Goal: Information Seeking & Learning: Find specific fact

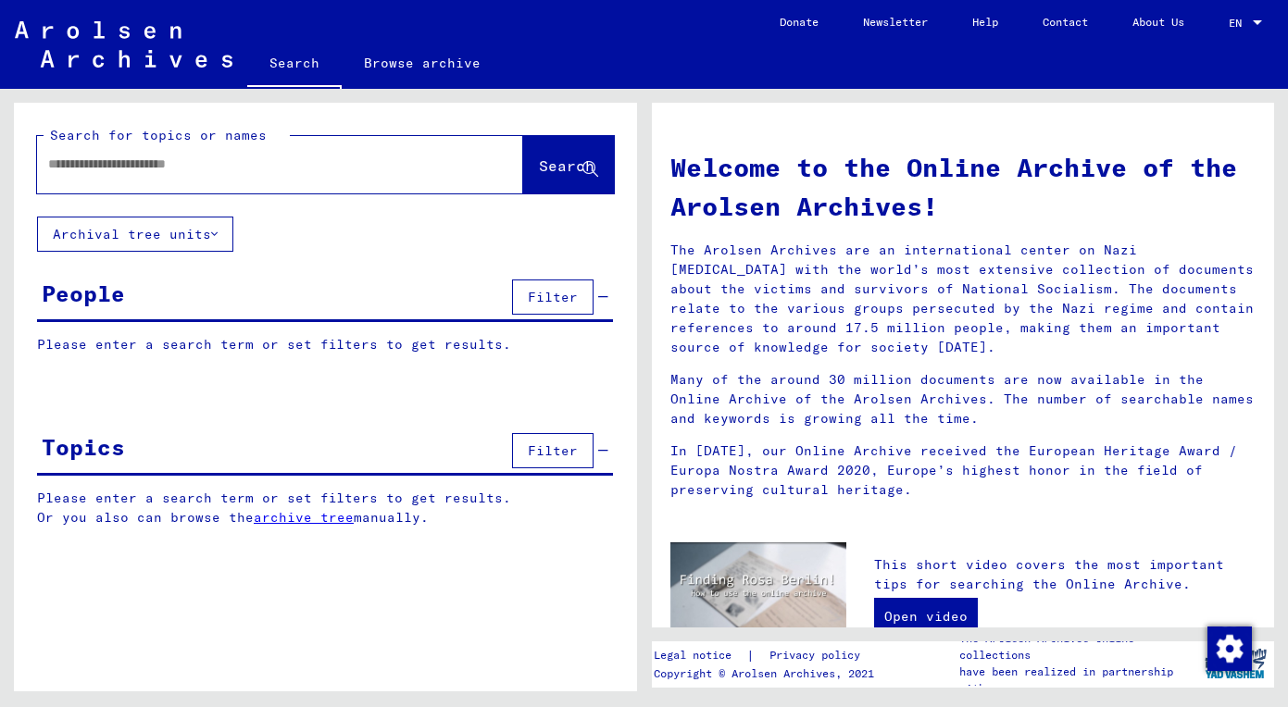
click at [216, 156] on input "text" at bounding box center [257, 164] width 419 height 19
paste input "*****"
type input "*****"
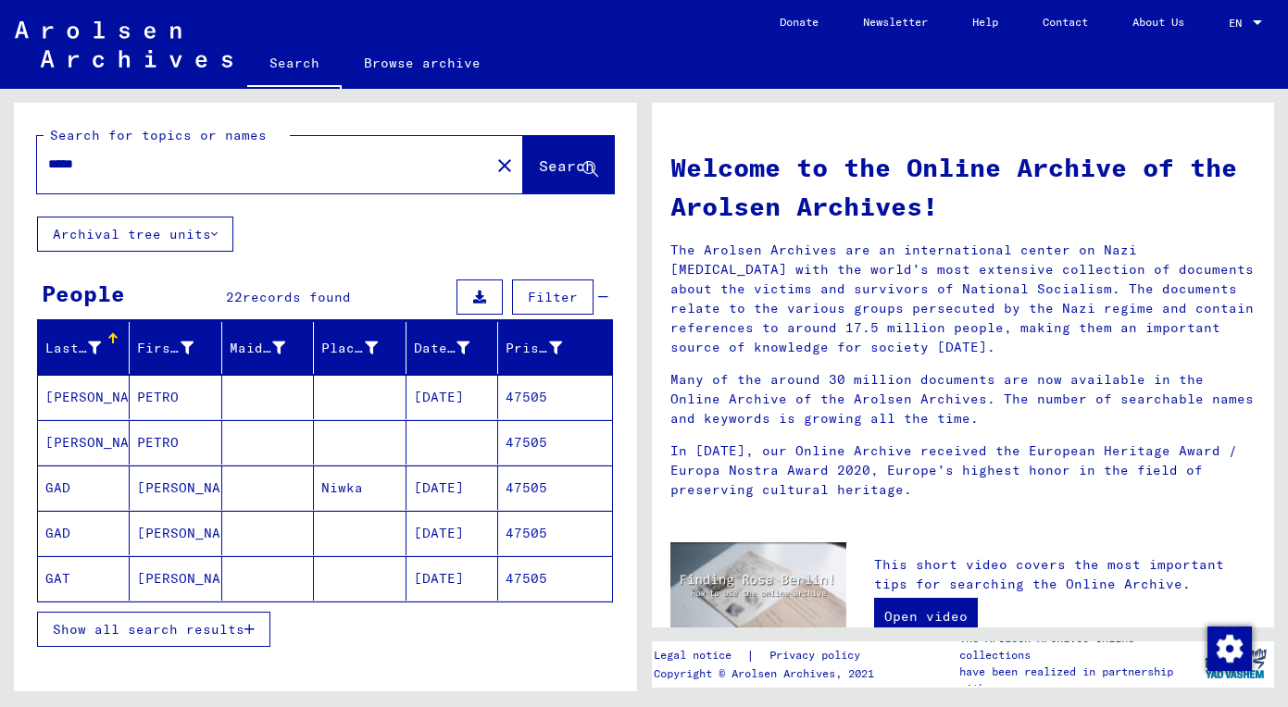
click at [211, 643] on button "Show all search results" at bounding box center [153, 629] width 233 height 35
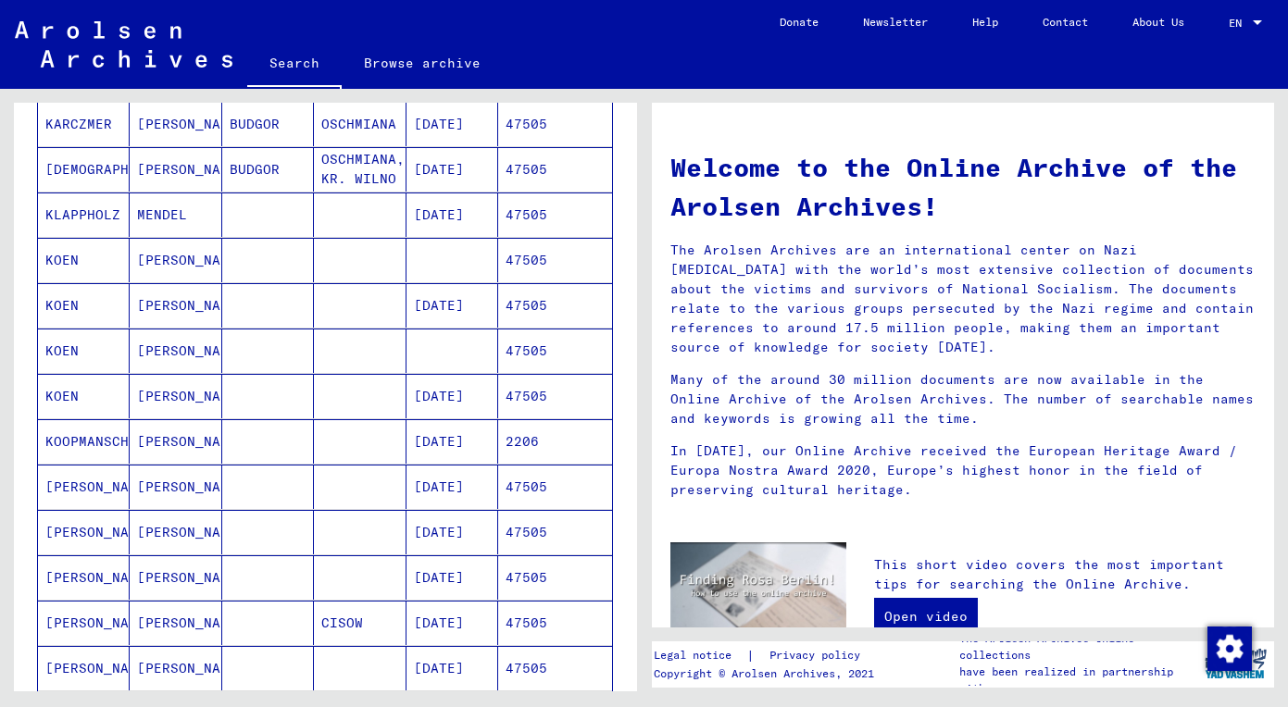
scroll to position [496, 0]
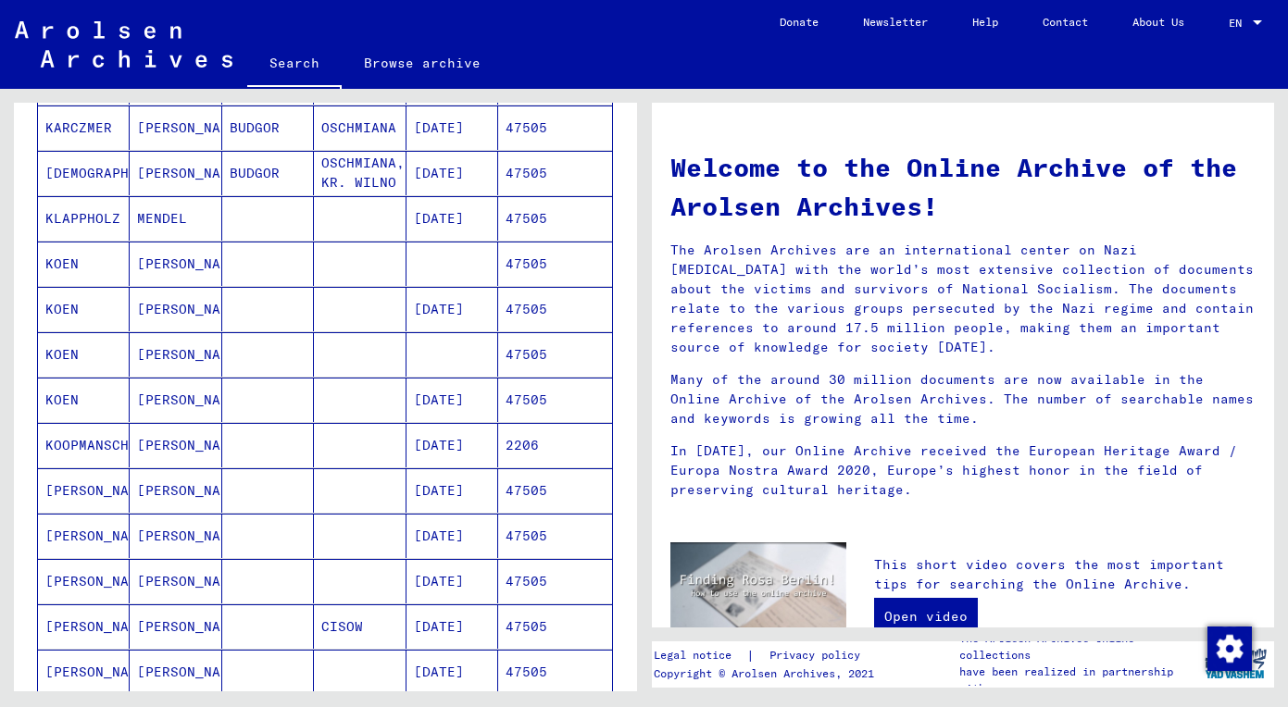
click at [172, 268] on mat-cell "[PERSON_NAME]" at bounding box center [176, 264] width 92 height 44
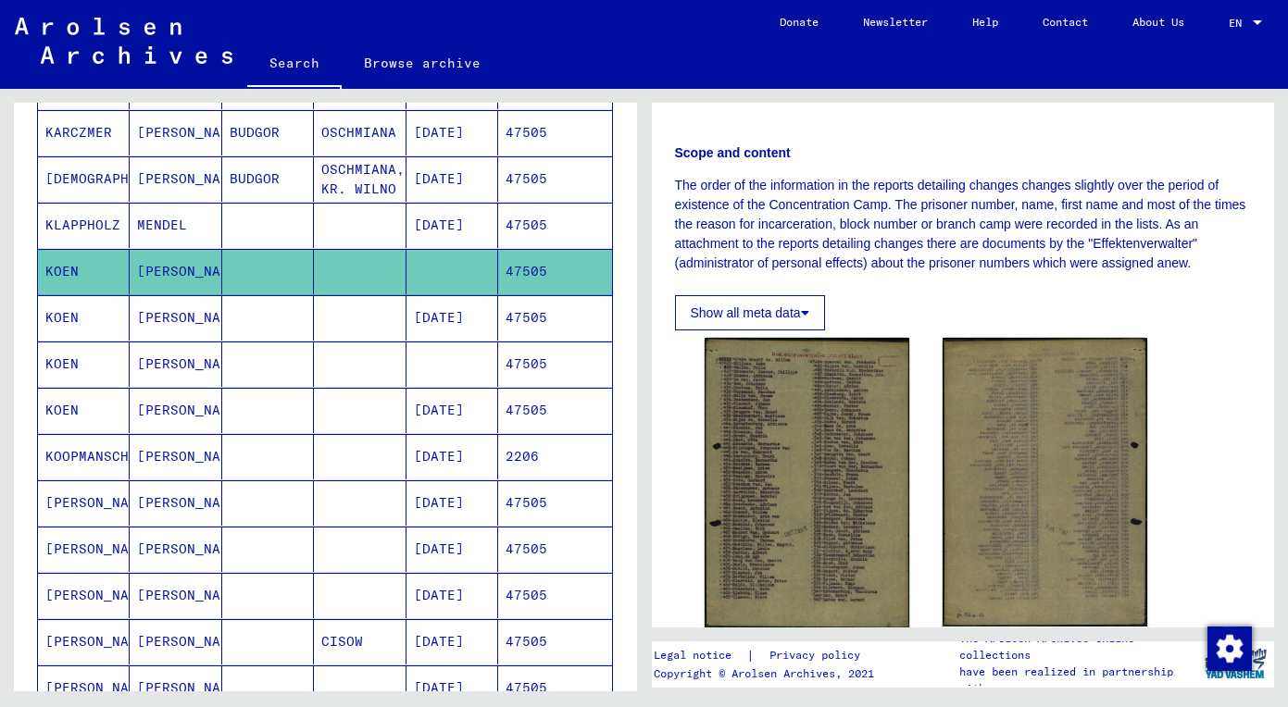
click at [166, 318] on mat-cell "[PERSON_NAME]" at bounding box center [176, 317] width 92 height 45
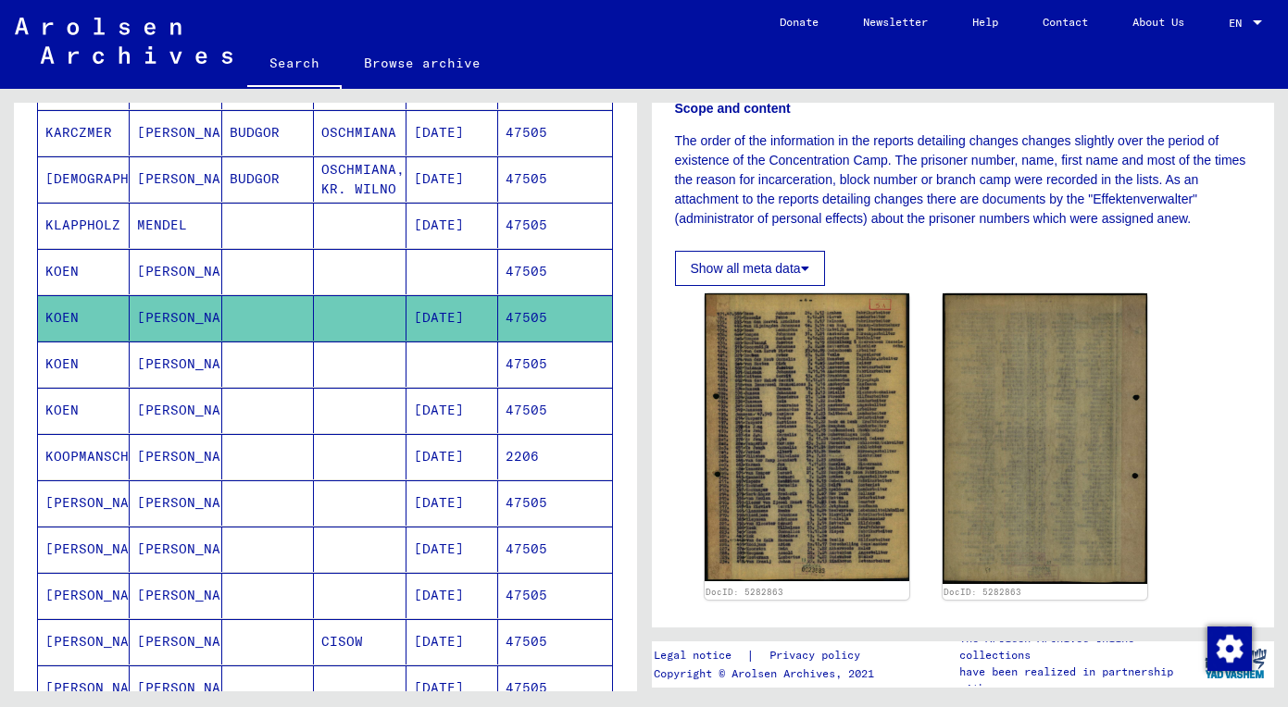
scroll to position [295, 0]
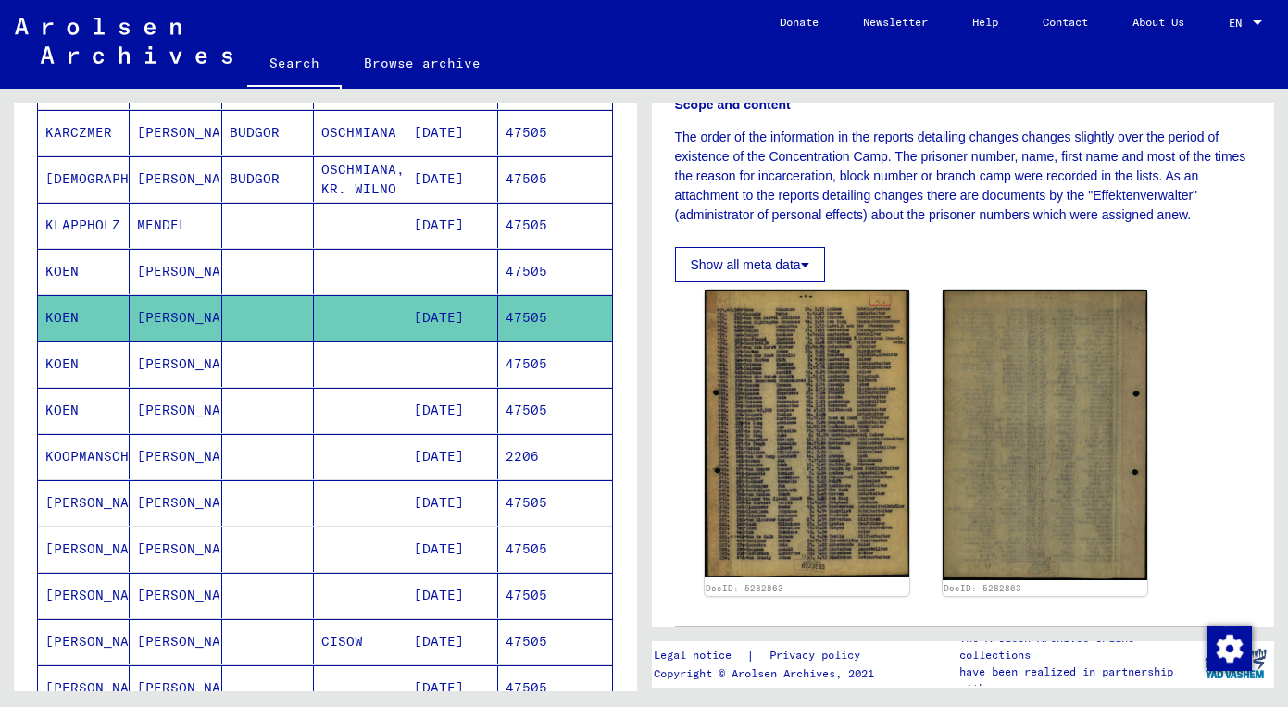
click at [206, 350] on mat-cell "[PERSON_NAME]" at bounding box center [176, 364] width 92 height 45
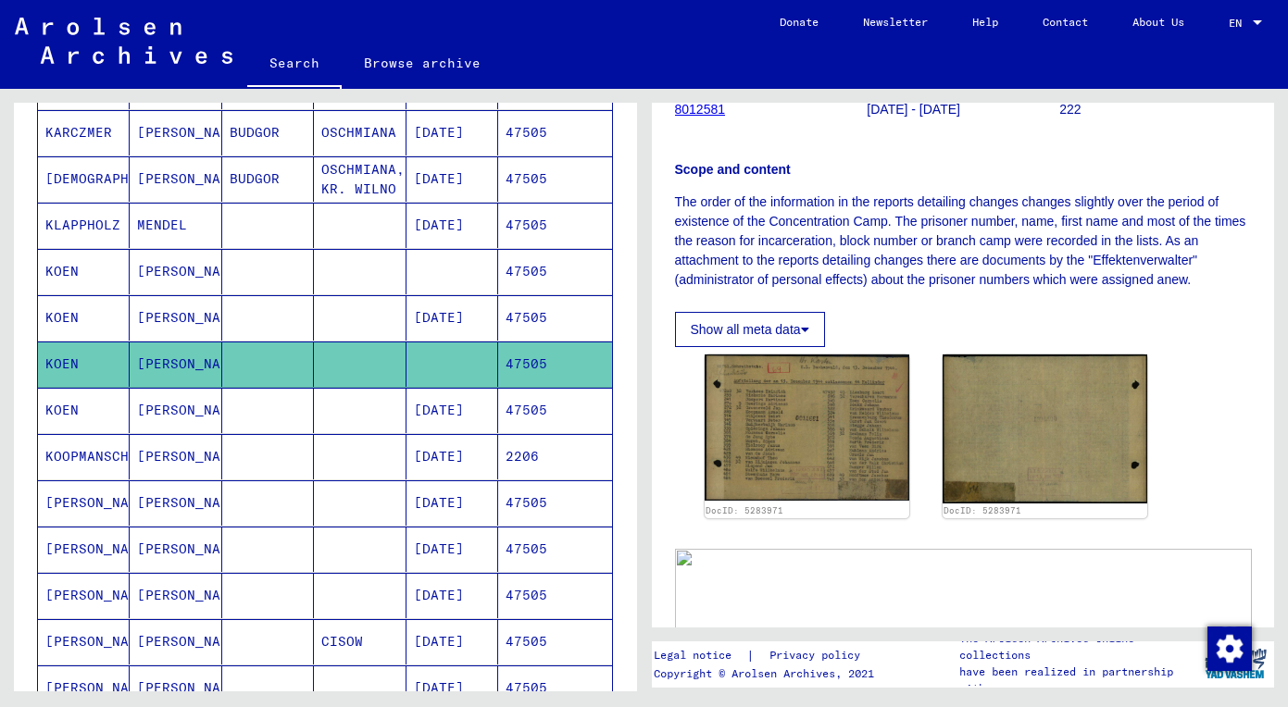
scroll to position [232, 0]
click at [174, 394] on mat-cell "[PERSON_NAME]" at bounding box center [176, 410] width 92 height 45
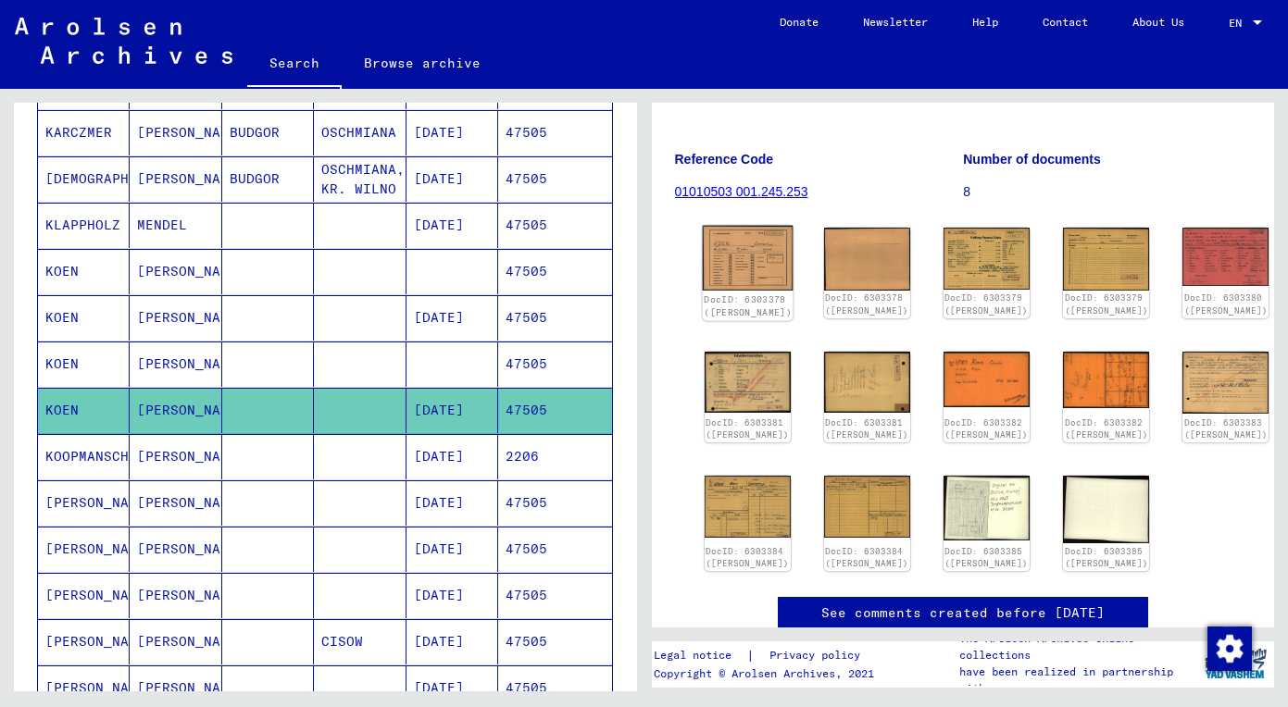
scroll to position [183, 0]
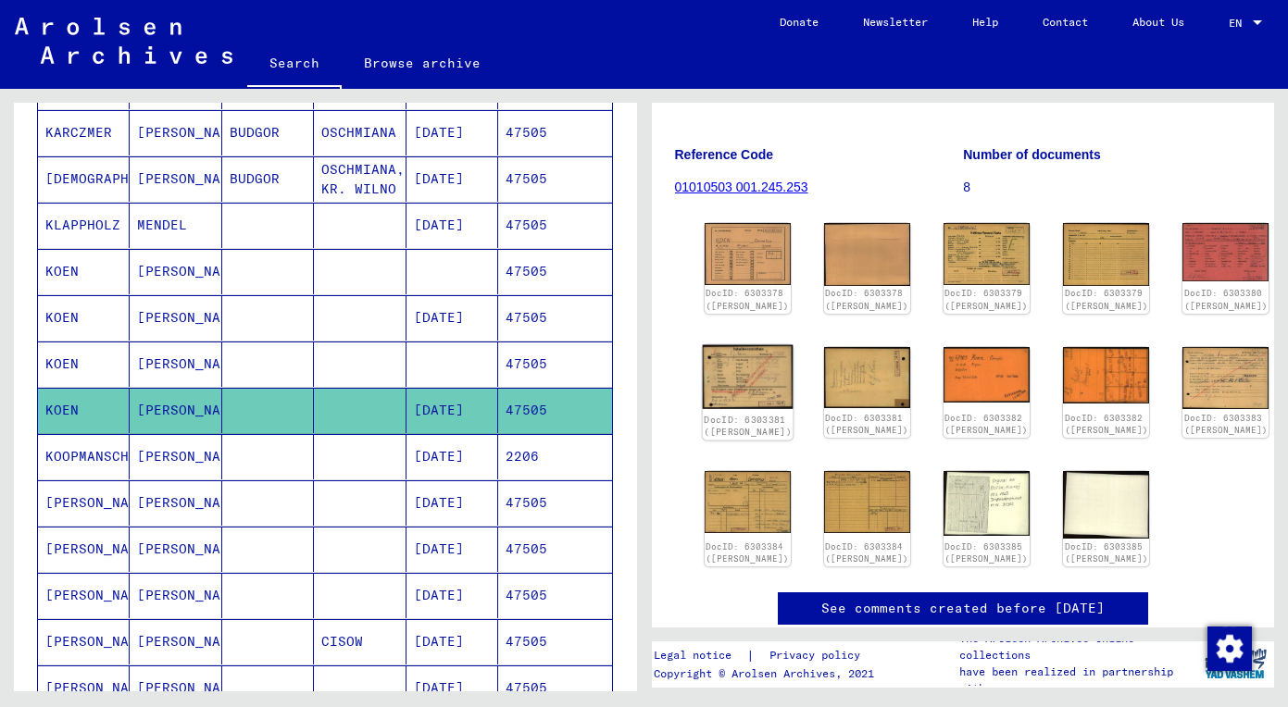
click at [720, 399] on img at bounding box center [747, 377] width 91 height 65
click at [830, 393] on img at bounding box center [866, 377] width 91 height 64
click at [942, 375] on img at bounding box center [987, 374] width 91 height 58
click at [1062, 420] on div "DocID: 6303382 ([PERSON_NAME])" at bounding box center [1106, 426] width 88 height 26
click at [1061, 386] on img at bounding box center [1106, 374] width 91 height 59
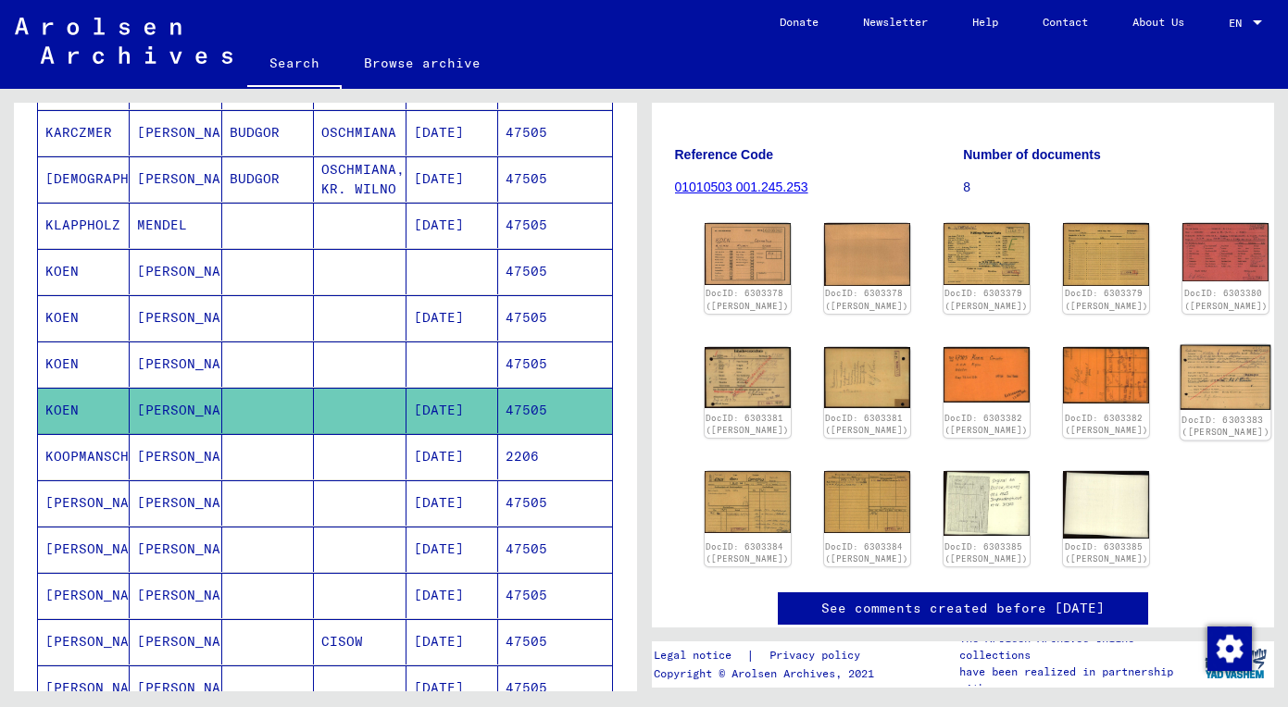
click at [1180, 389] on img at bounding box center [1225, 377] width 91 height 65
click at [821, 506] on img at bounding box center [866, 501] width 91 height 65
click at [740, 512] on img at bounding box center [747, 501] width 91 height 65
click at [942, 519] on img at bounding box center [987, 503] width 91 height 68
click at [751, 509] on img at bounding box center [747, 501] width 91 height 65
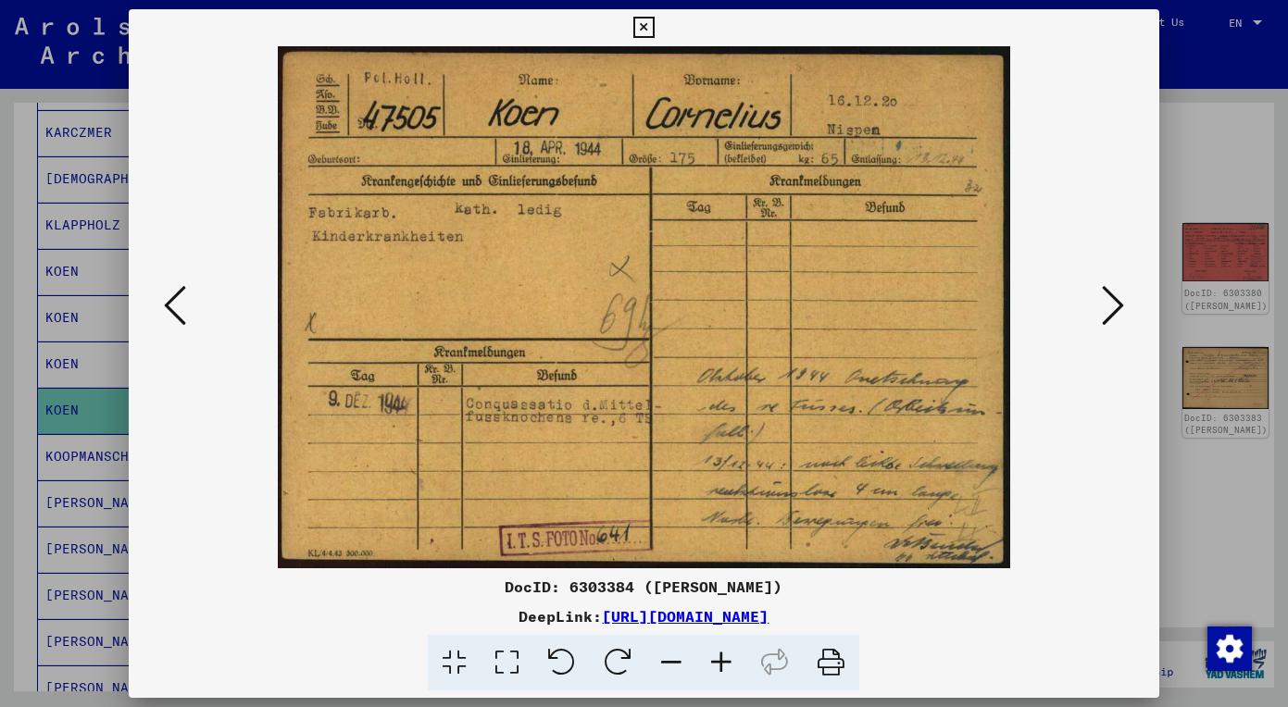
click at [1122, 306] on icon at bounding box center [1113, 305] width 22 height 44
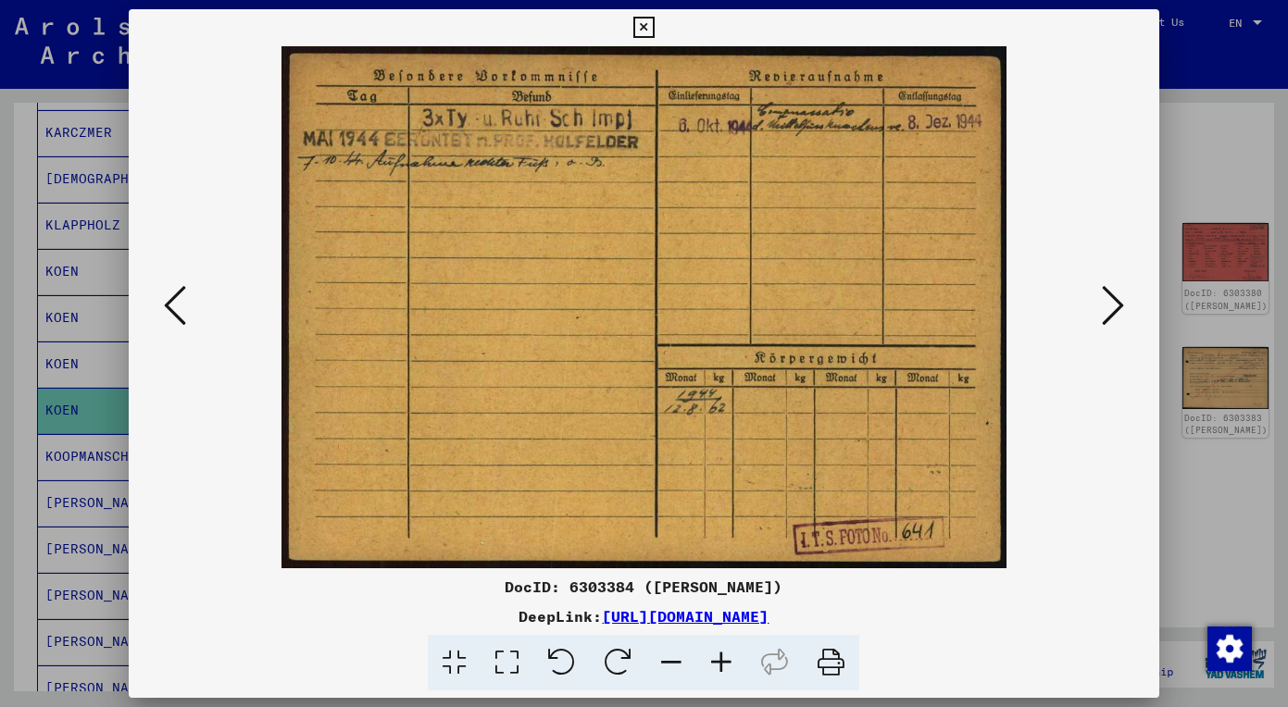
click at [655, 31] on icon at bounding box center [643, 28] width 21 height 22
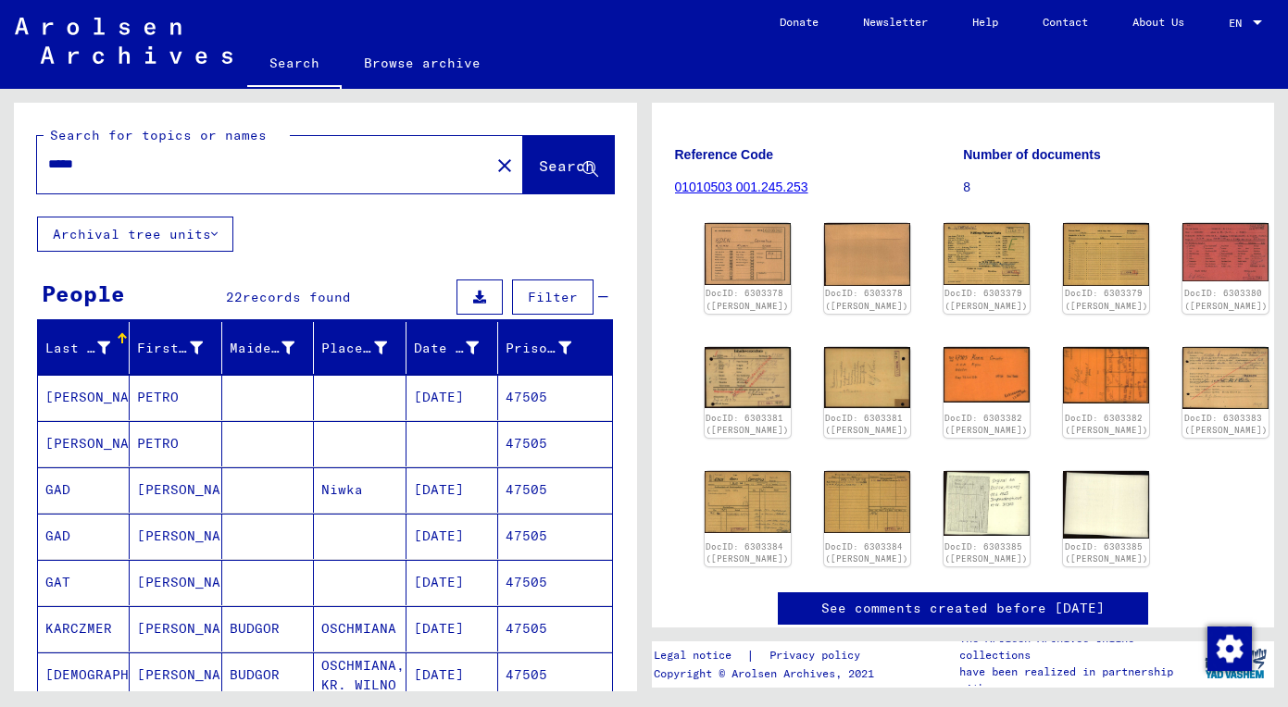
scroll to position [0, 0]
click at [493, 165] on mat-icon "close" at bounding box center [504, 166] width 22 height 22
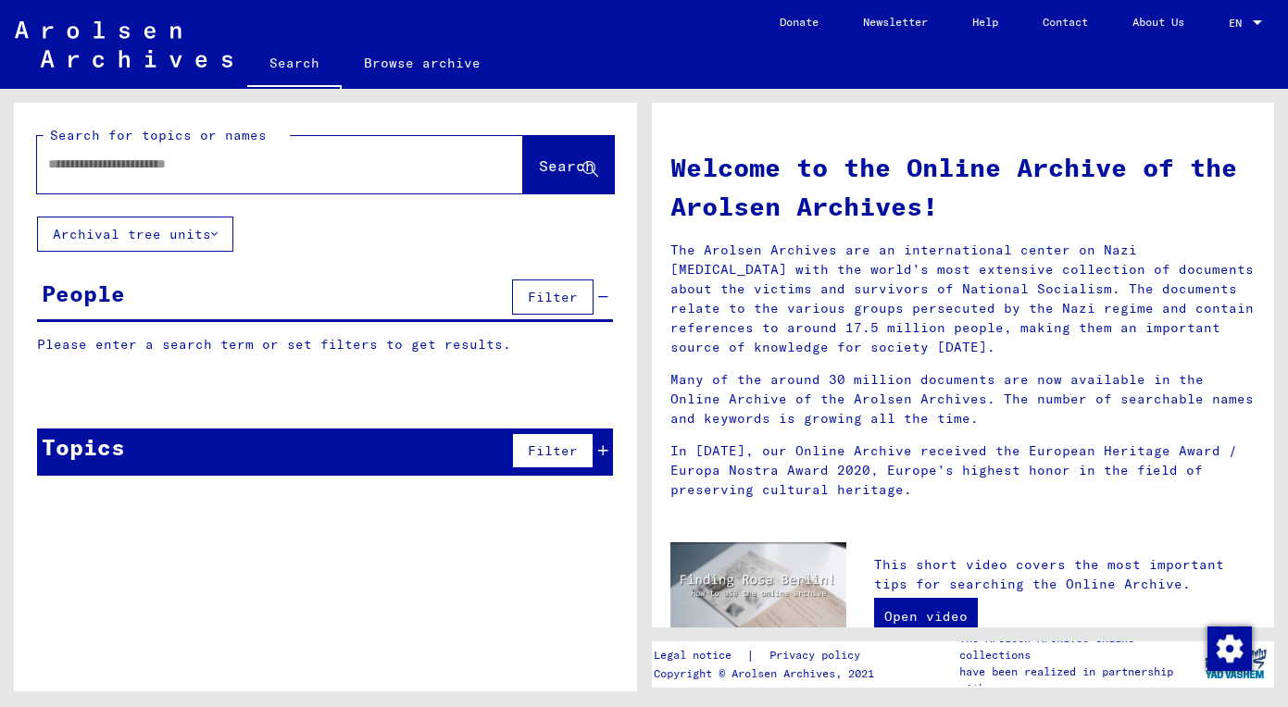
click at [357, 162] on input "text" at bounding box center [257, 164] width 419 height 19
paste input "*****"
type input "*****"
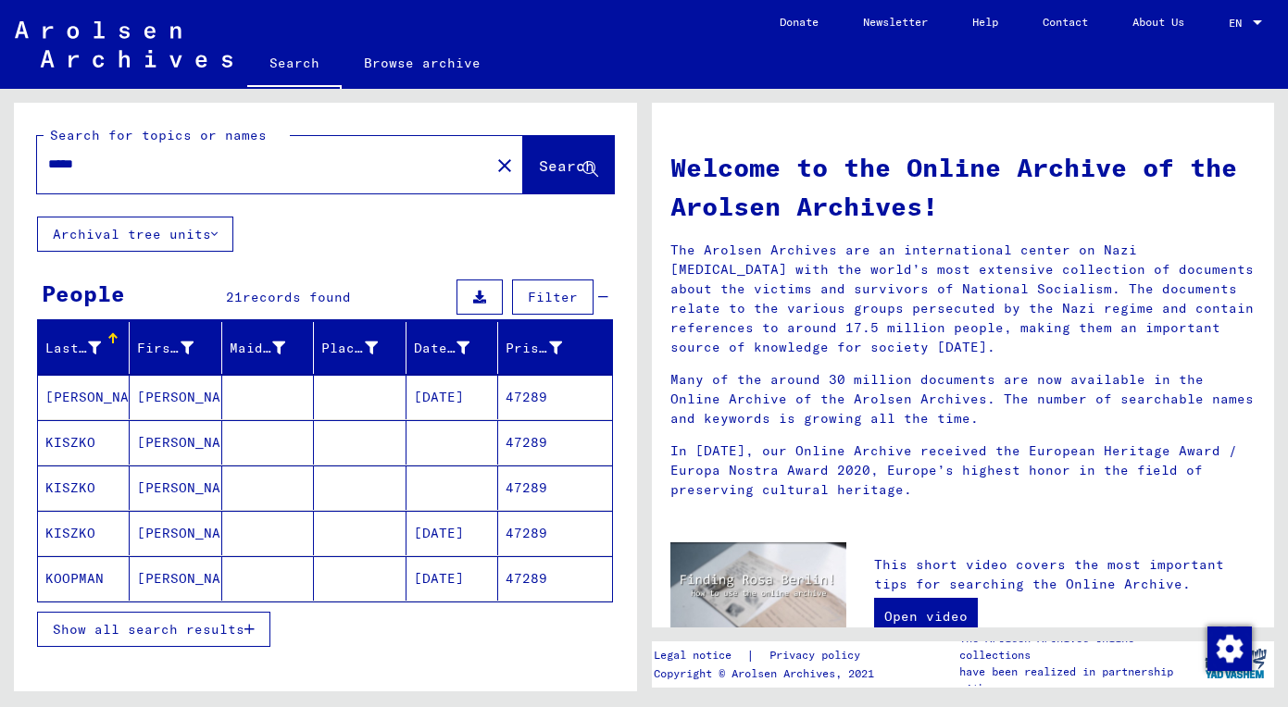
click at [245, 166] on input "*****" at bounding box center [257, 164] width 419 height 19
click at [215, 635] on span "Show all search results" at bounding box center [149, 629] width 192 height 17
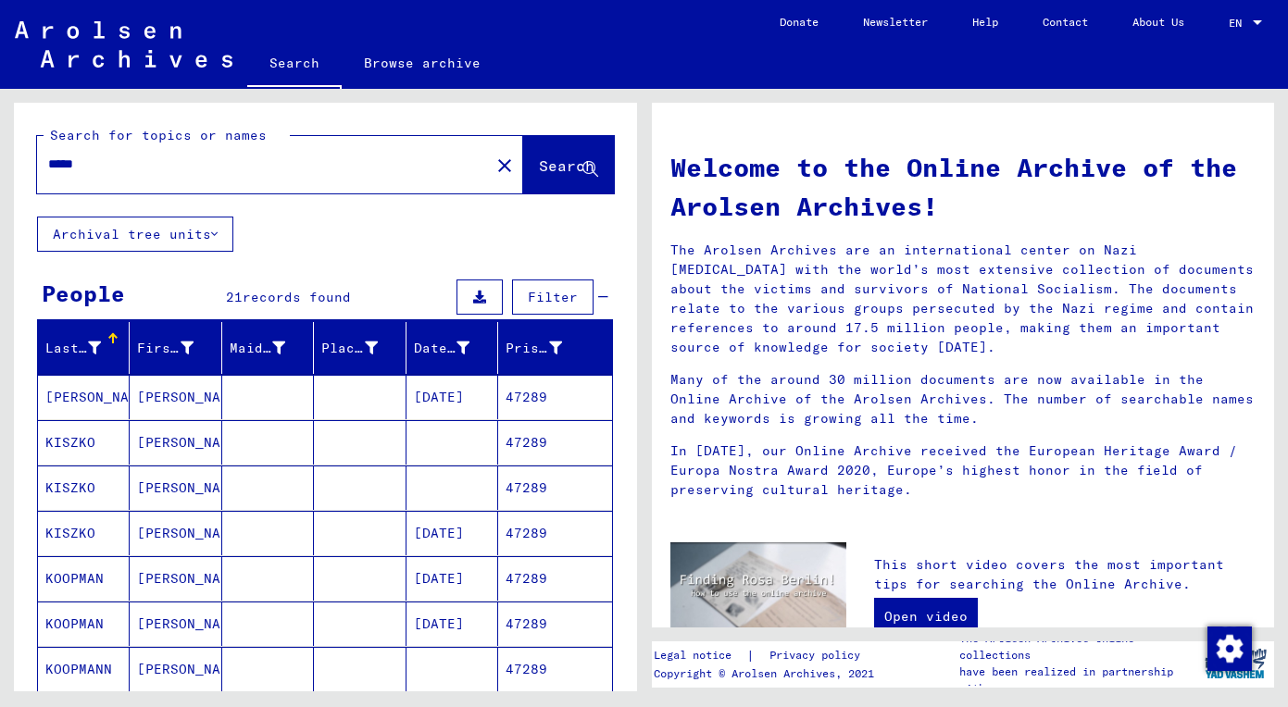
click at [215, 580] on mat-cell "[PERSON_NAME]" at bounding box center [176, 578] width 92 height 44
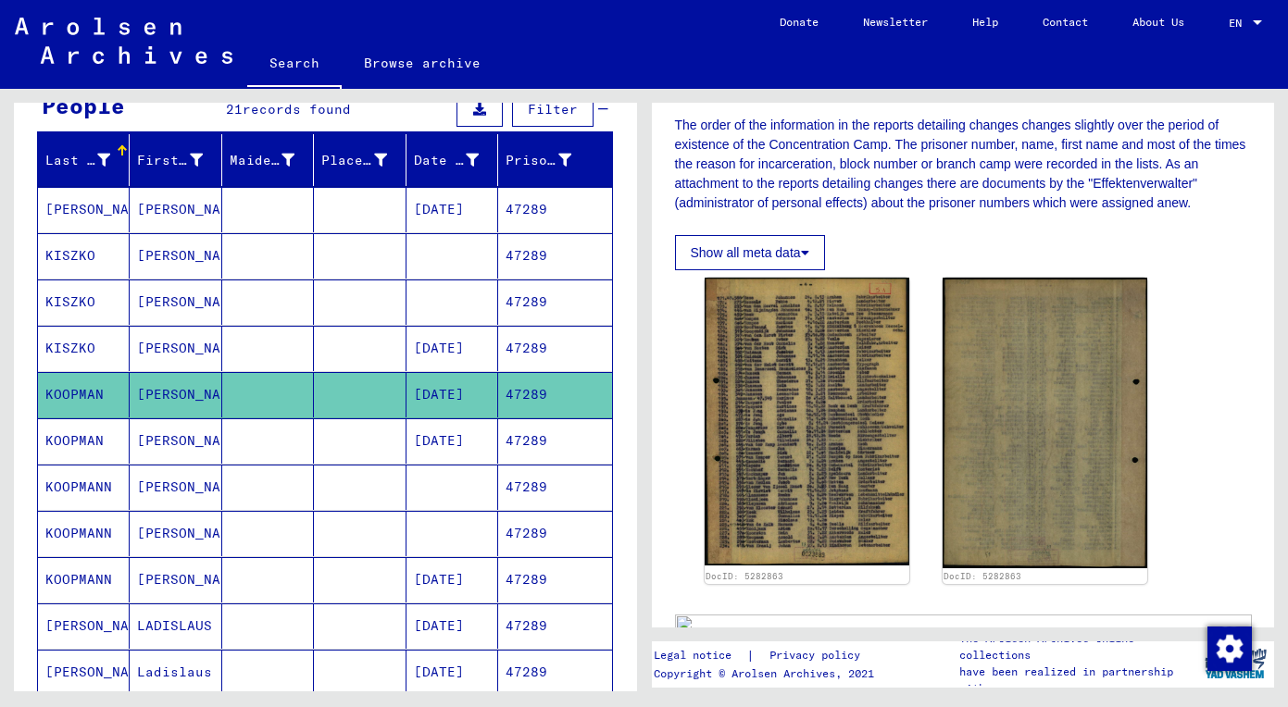
scroll to position [308, 0]
click at [431, 441] on mat-cell "[DATE]" at bounding box center [452, 440] width 92 height 45
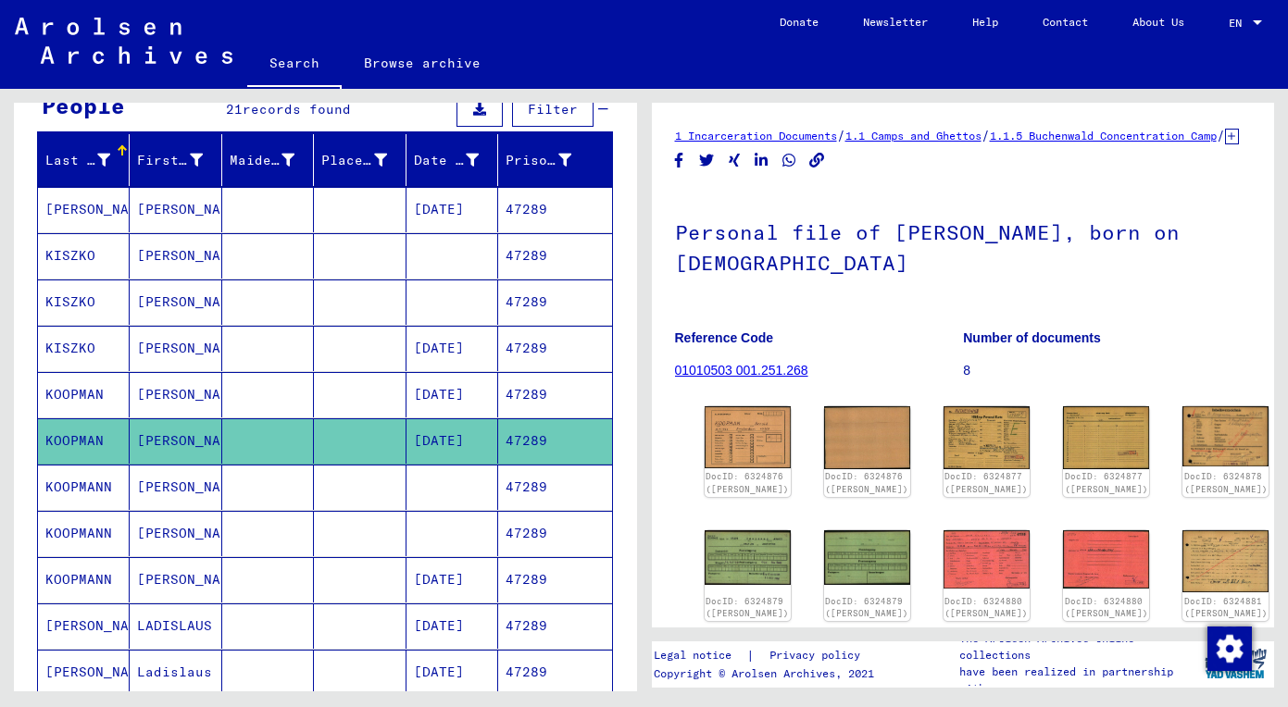
click at [435, 484] on mat-cell at bounding box center [452, 487] width 92 height 45
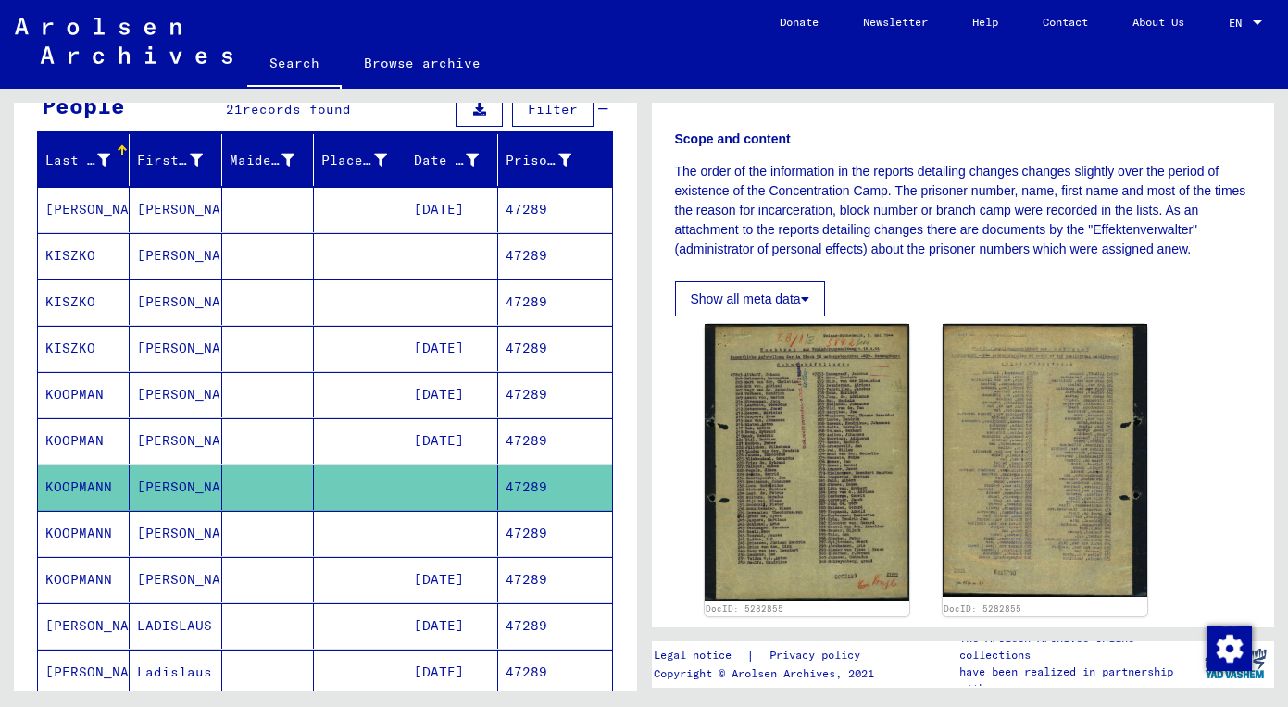
scroll to position [262, 0]
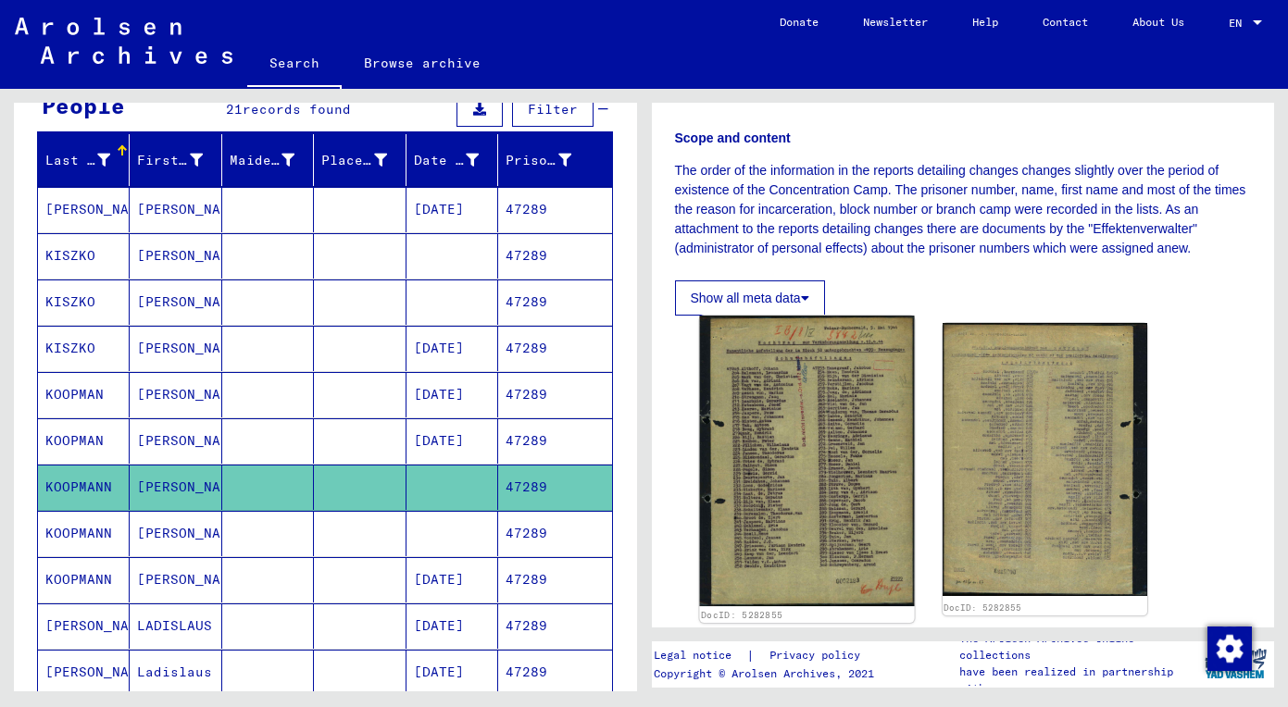
click at [817, 426] on img at bounding box center [806, 461] width 215 height 291
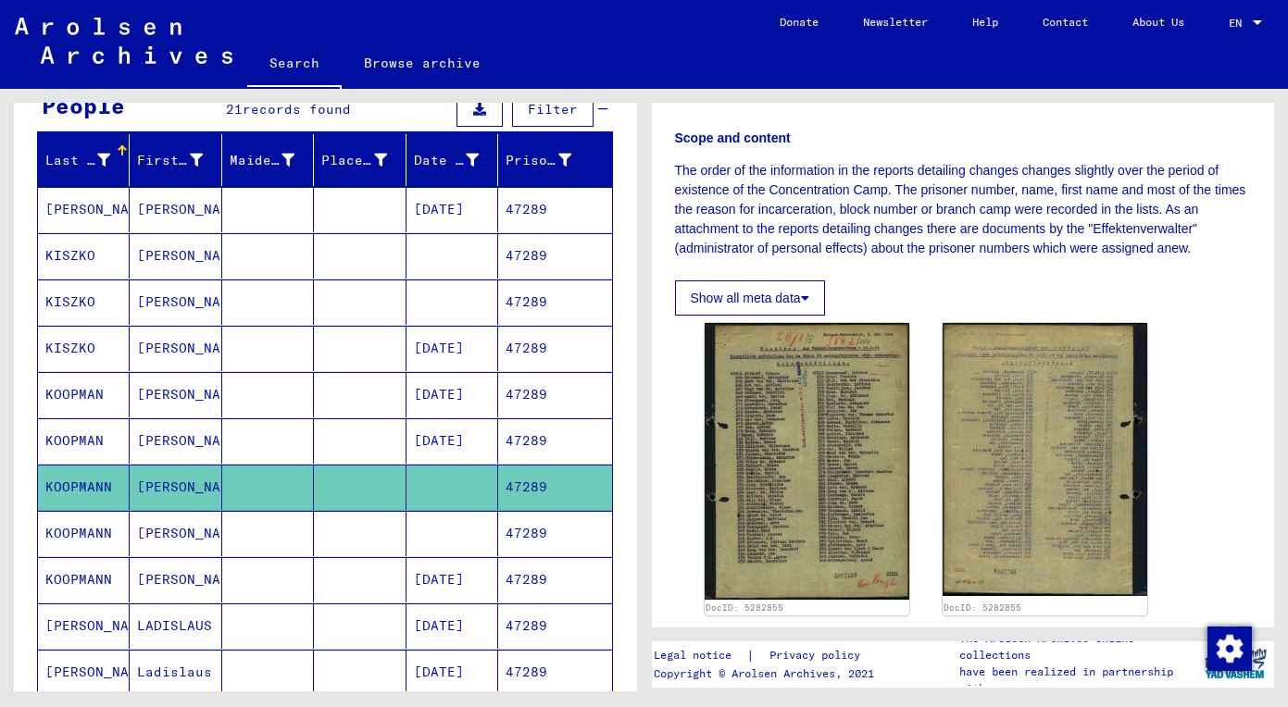
click at [249, 537] on mat-cell at bounding box center [268, 533] width 92 height 45
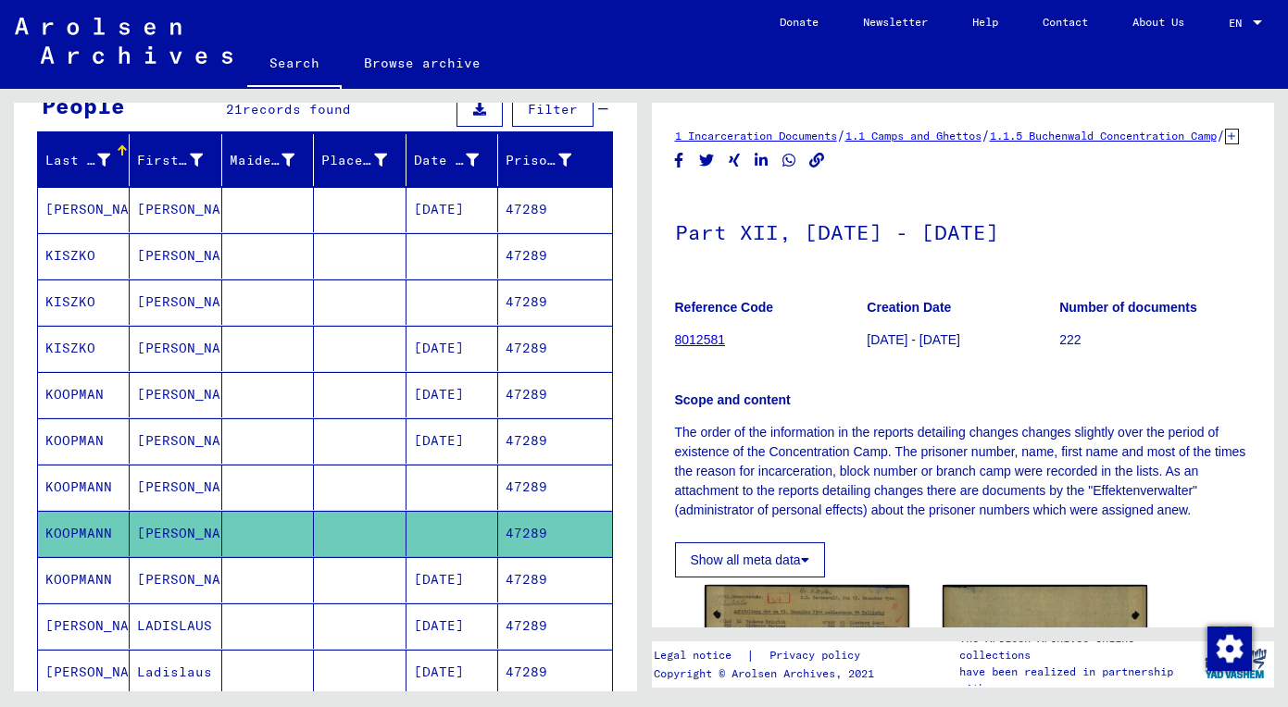
scroll to position [300, 0]
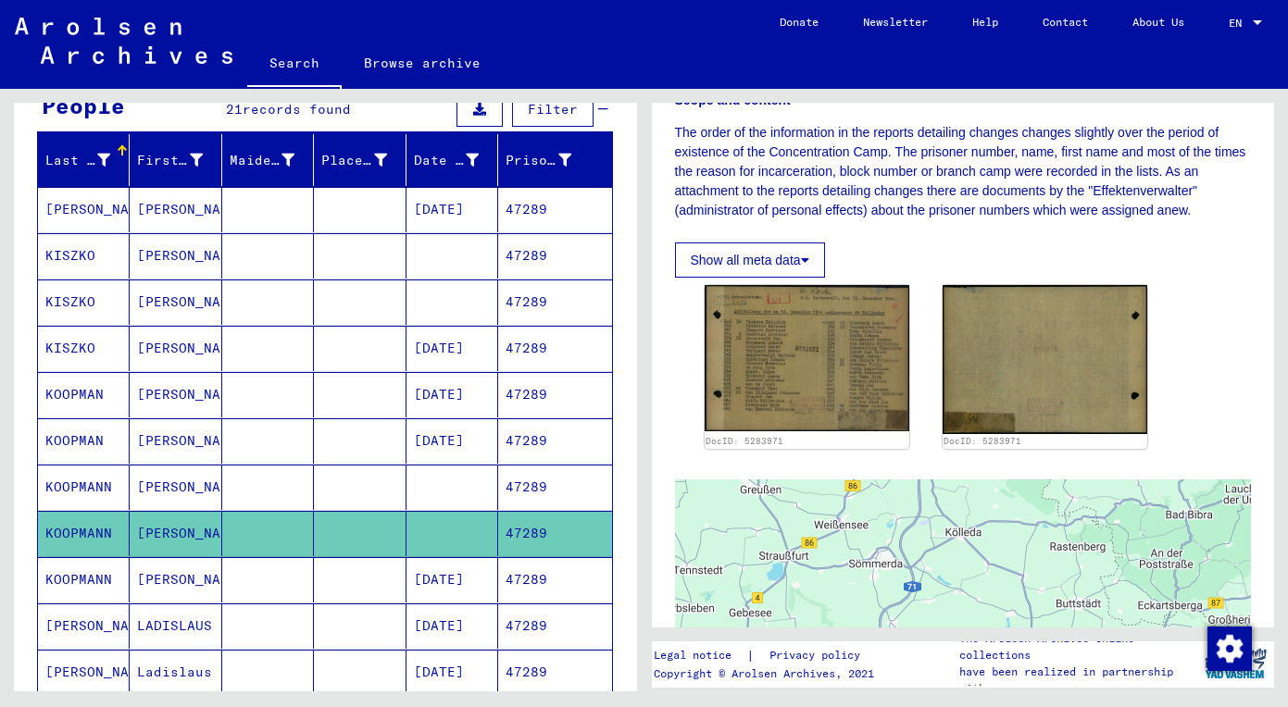
click at [261, 616] on mat-cell at bounding box center [268, 626] width 92 height 45
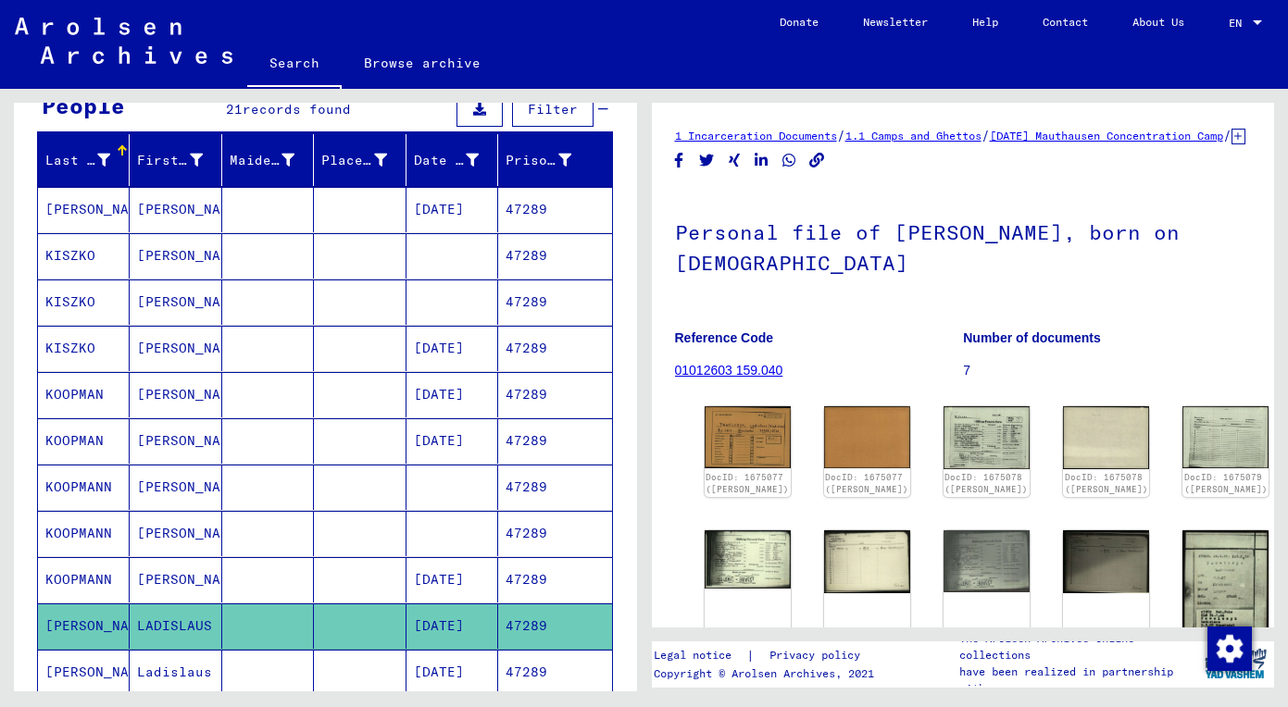
click at [279, 568] on mat-cell at bounding box center [268, 579] width 92 height 45
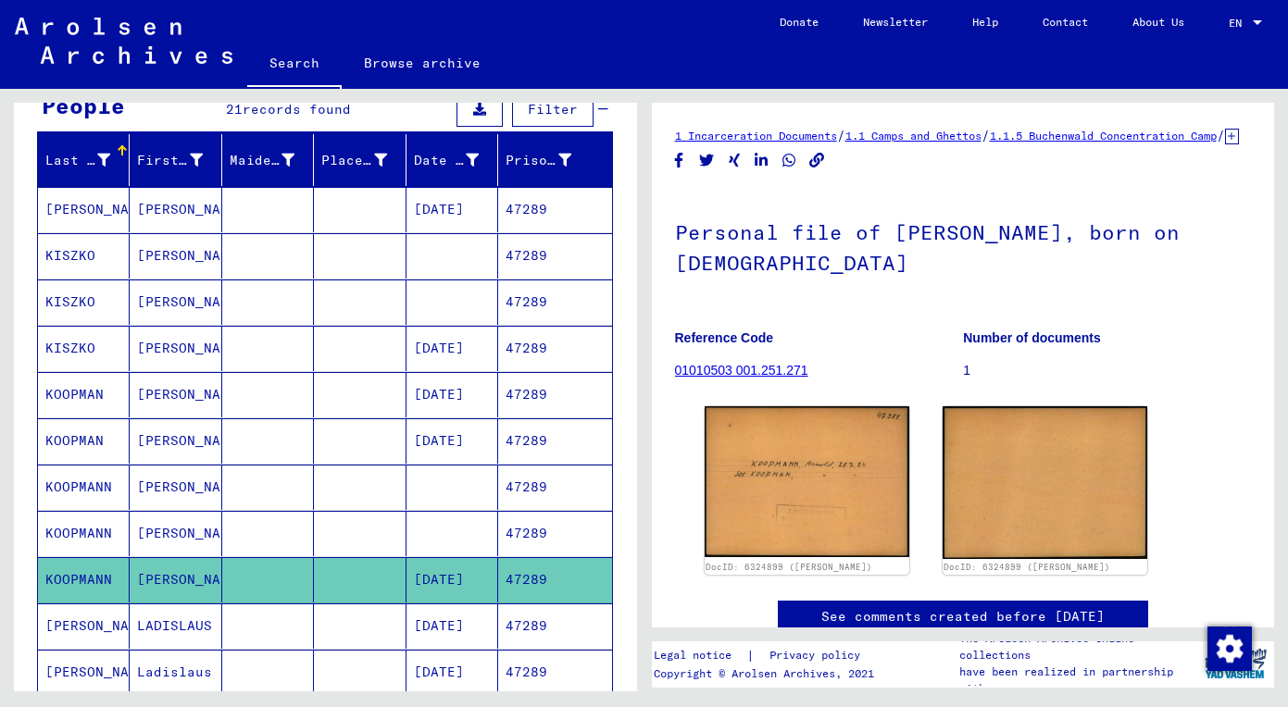
click at [304, 435] on mat-cell at bounding box center [268, 440] width 92 height 45
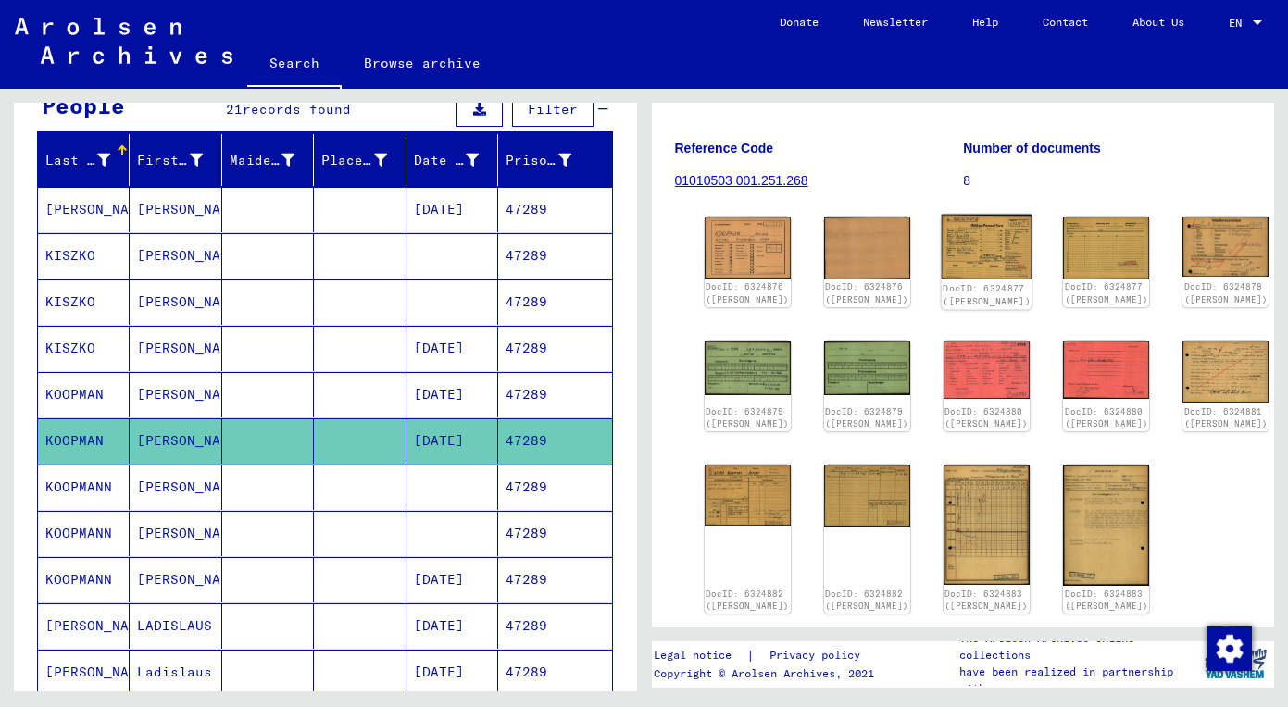
scroll to position [192, 0]
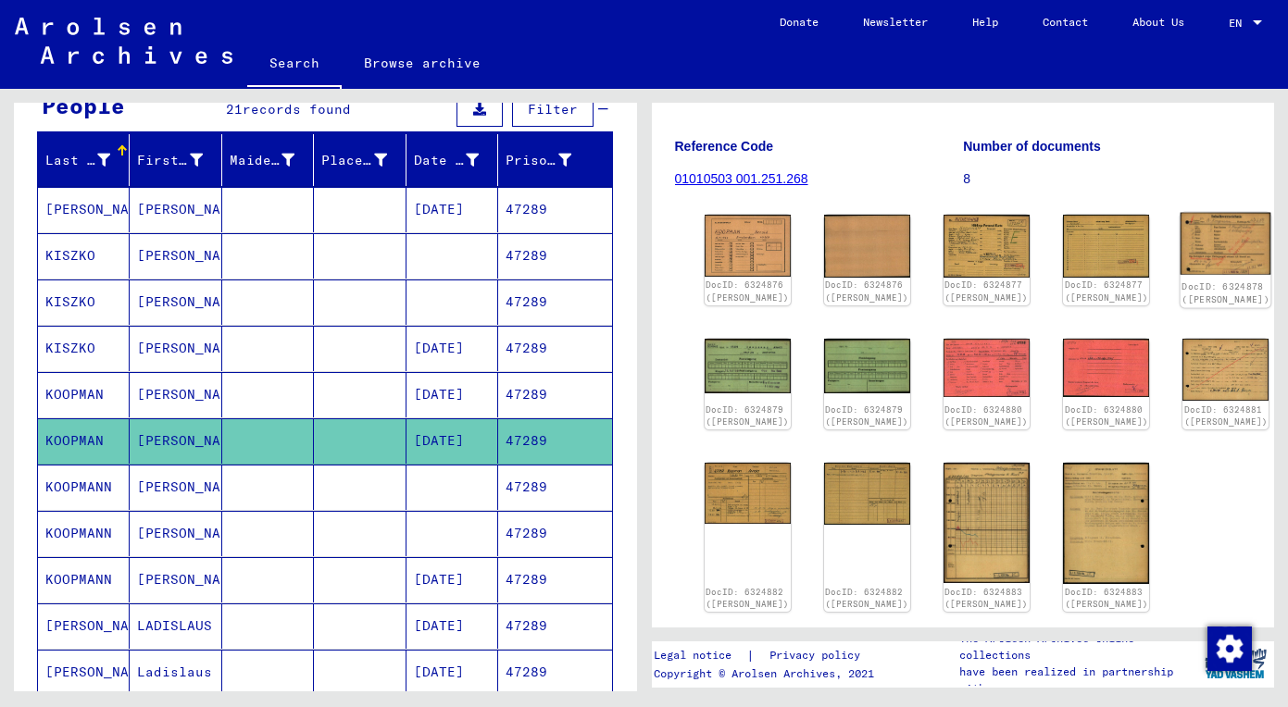
click at [1180, 239] on img at bounding box center [1225, 244] width 91 height 63
click at [1180, 385] on img at bounding box center [1225, 369] width 91 height 65
click at [942, 542] on img at bounding box center [987, 522] width 91 height 126
click at [722, 508] on img at bounding box center [747, 491] width 91 height 64
click at [721, 508] on img at bounding box center [747, 491] width 91 height 64
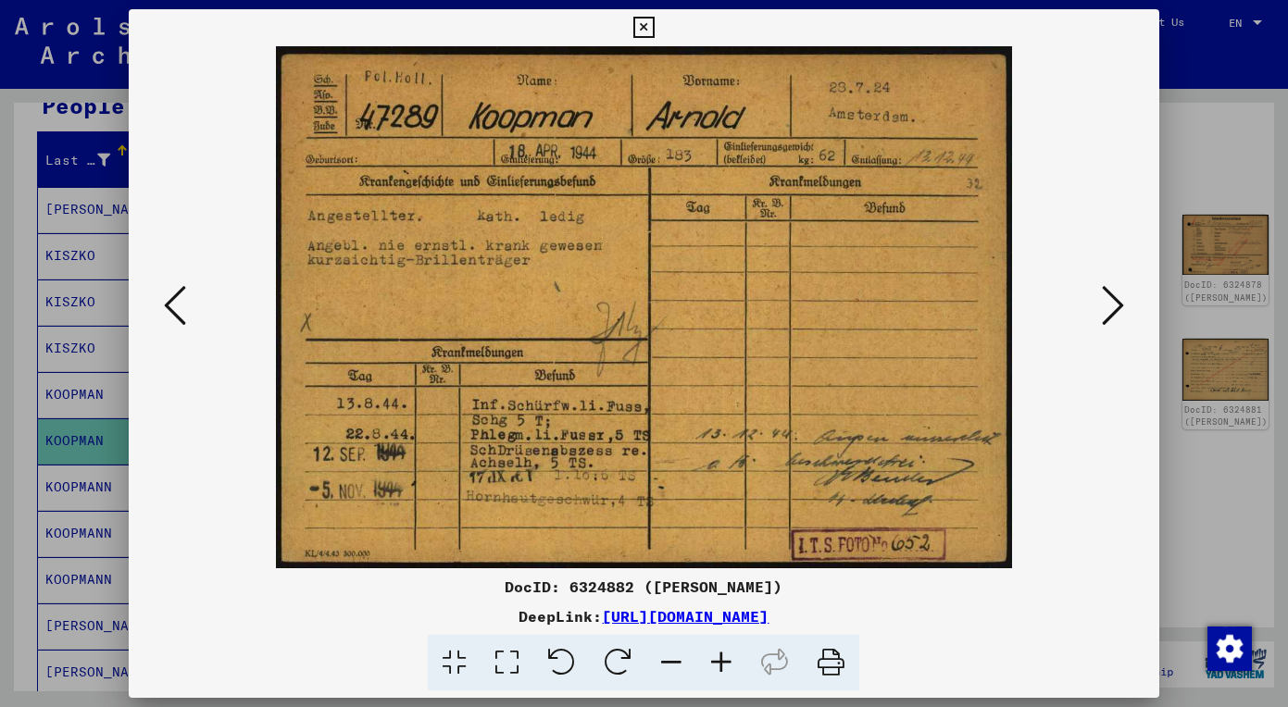
click at [1107, 314] on icon at bounding box center [1113, 305] width 22 height 44
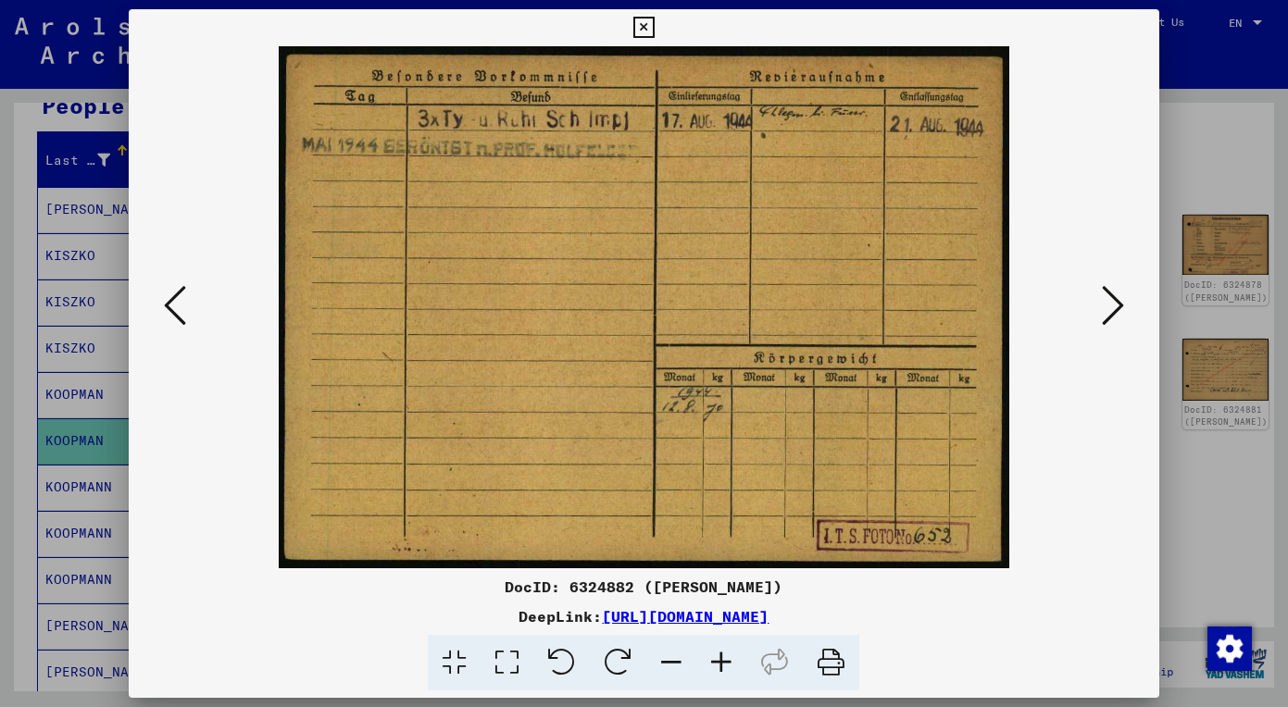
click at [1113, 302] on icon at bounding box center [1113, 305] width 22 height 44
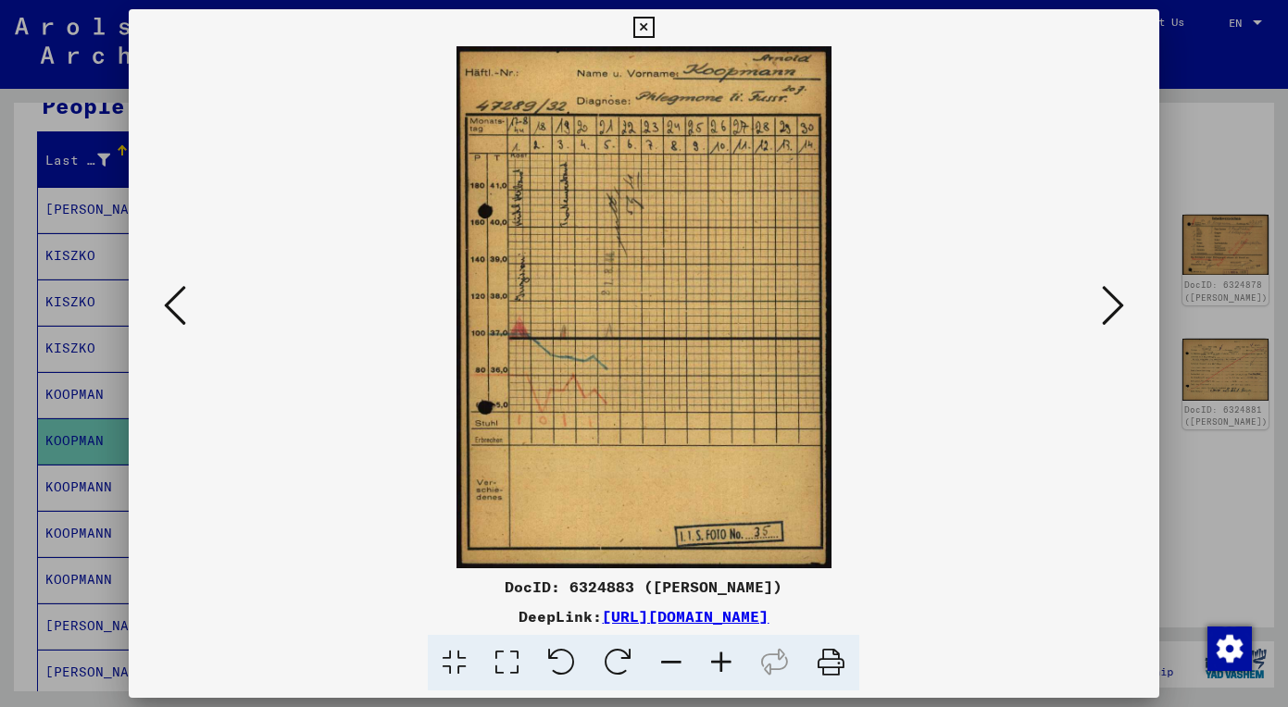
click at [1109, 295] on icon at bounding box center [1113, 305] width 22 height 44
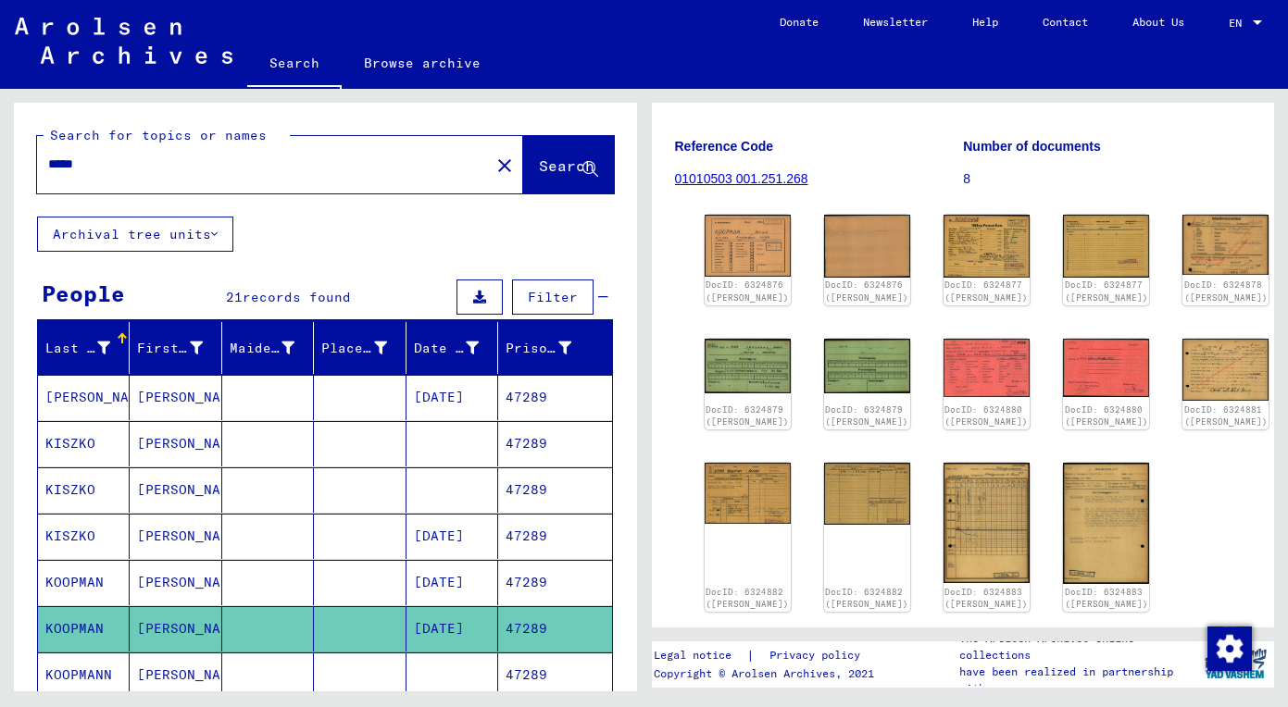
scroll to position [0, 0]
drag, startPoint x: 205, startPoint y: 158, endPoint x: -32, endPoint y: 161, distance: 237.0
click at [0, 161] on html "Search Browse archive Donate Newsletter Help Contact About Us Search Browse arc…" at bounding box center [644, 353] width 1288 height 707
paste input "text"
type input "*****"
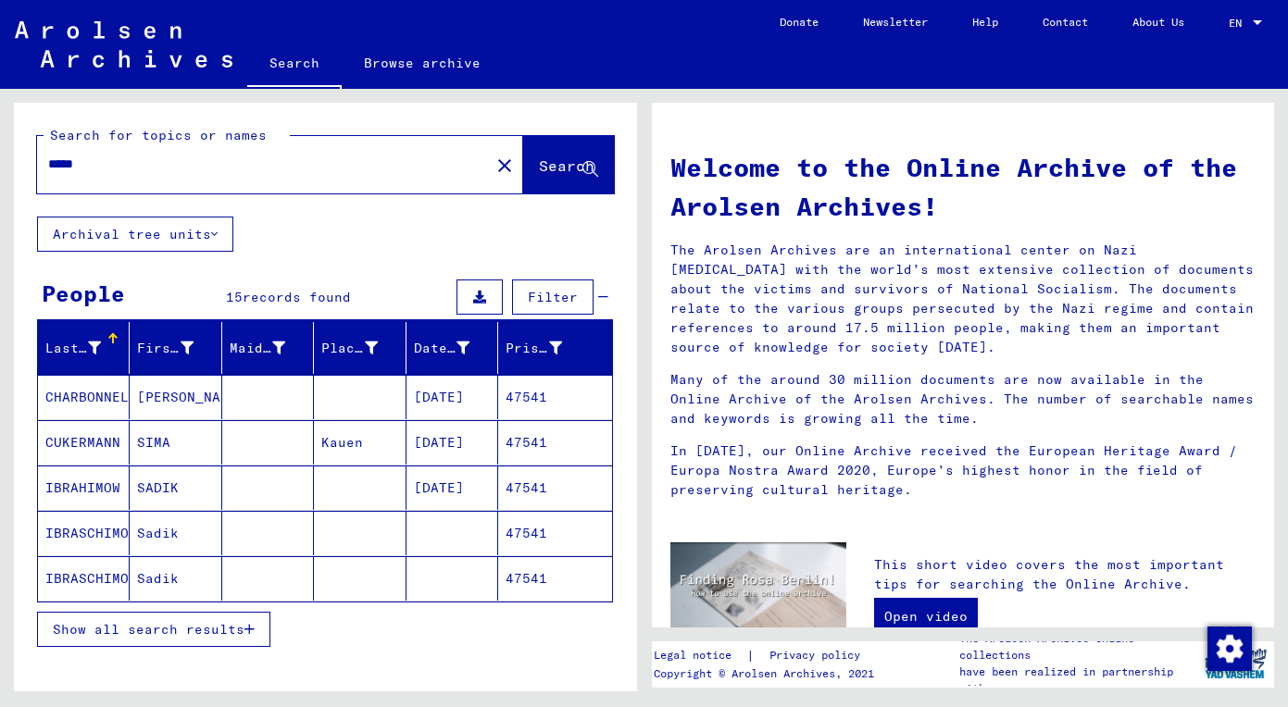
click at [212, 621] on span "Show all search results" at bounding box center [149, 629] width 192 height 17
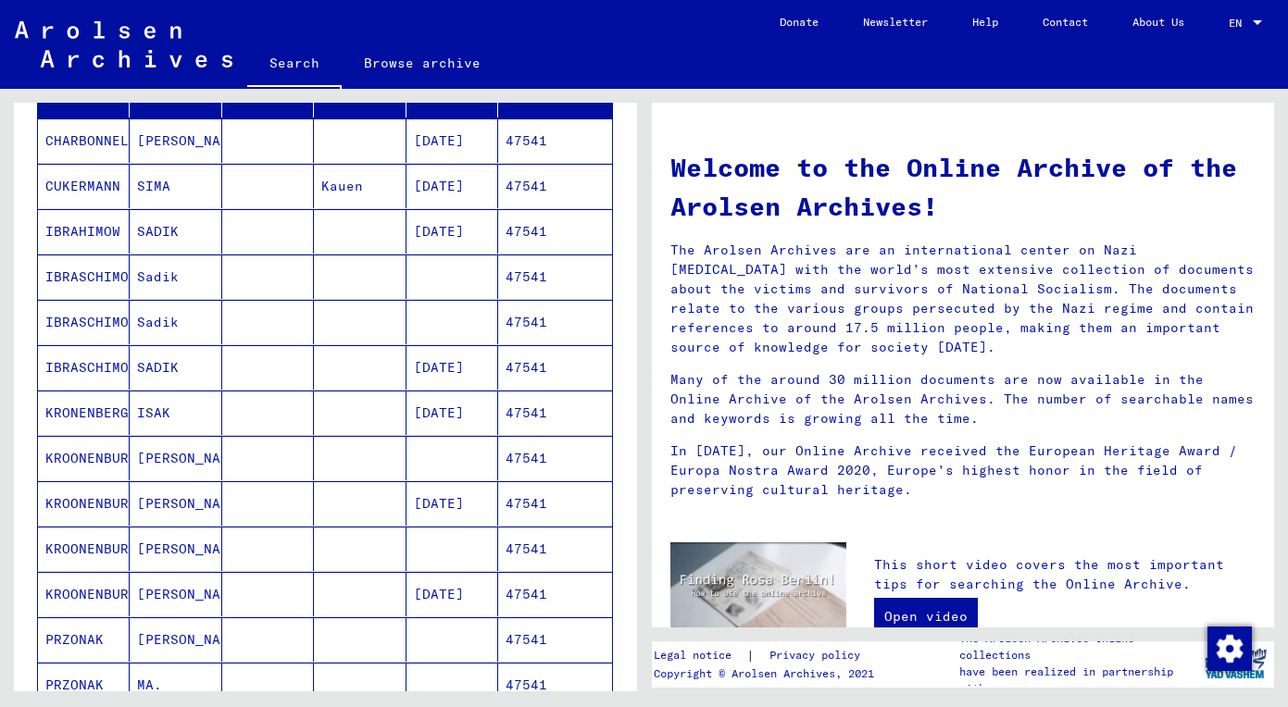
scroll to position [275, 0]
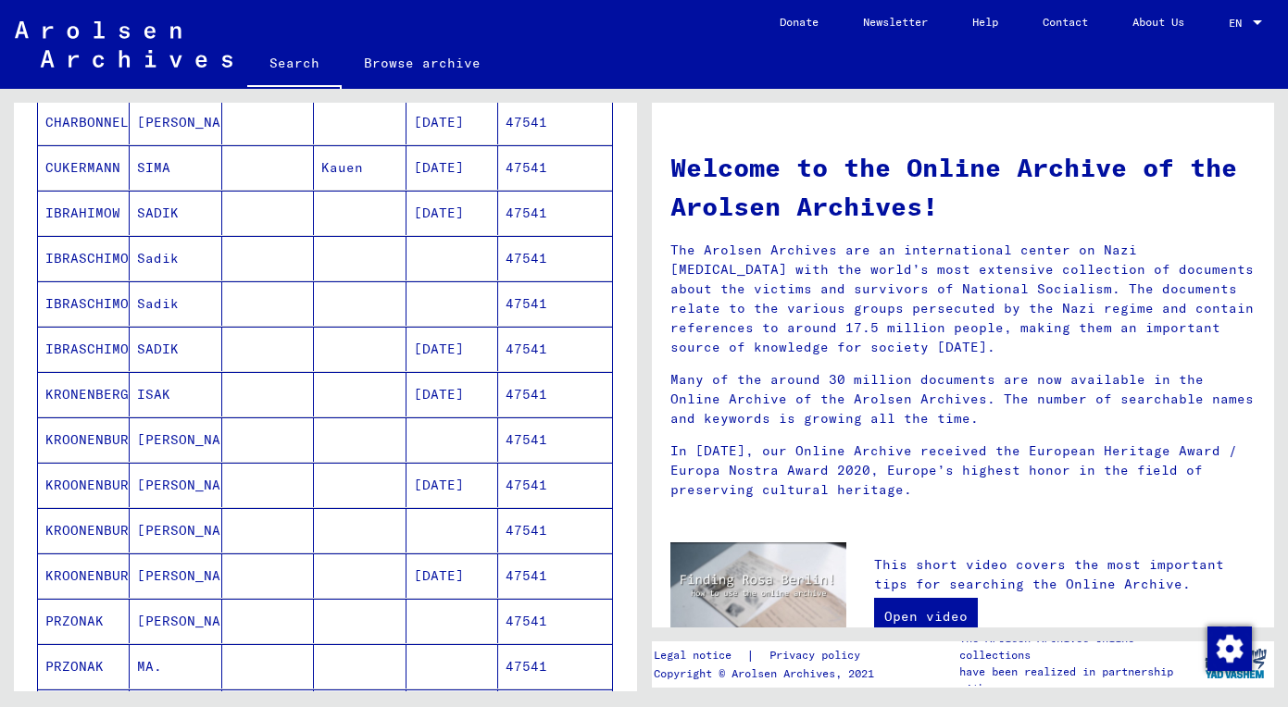
click at [158, 443] on mat-cell "[PERSON_NAME]" at bounding box center [176, 440] width 92 height 44
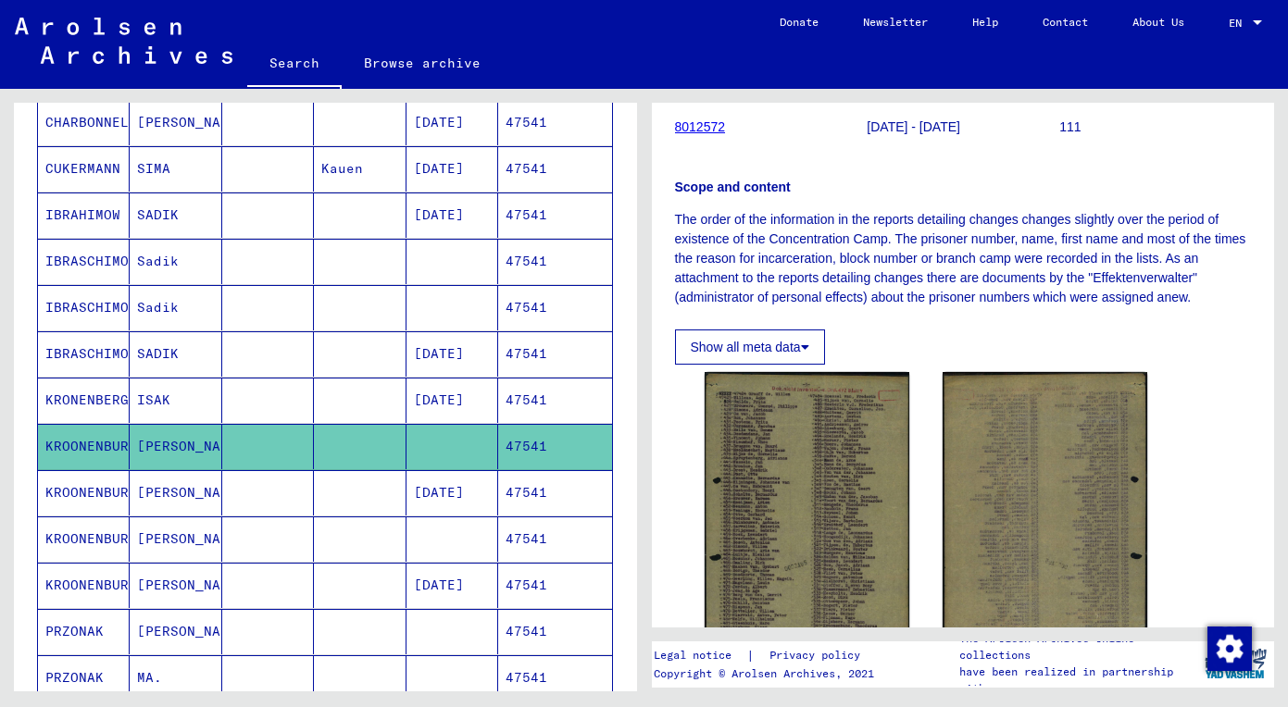
scroll to position [254, 0]
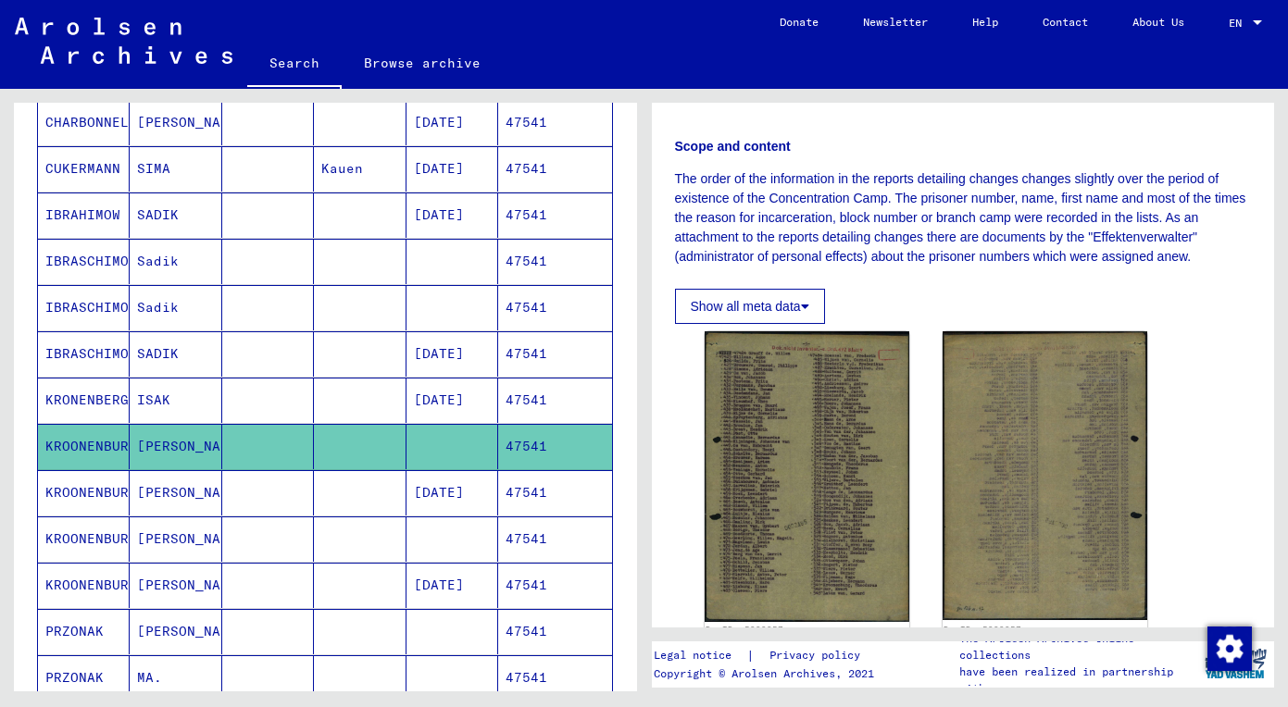
click at [249, 503] on mat-cell at bounding box center [268, 492] width 92 height 45
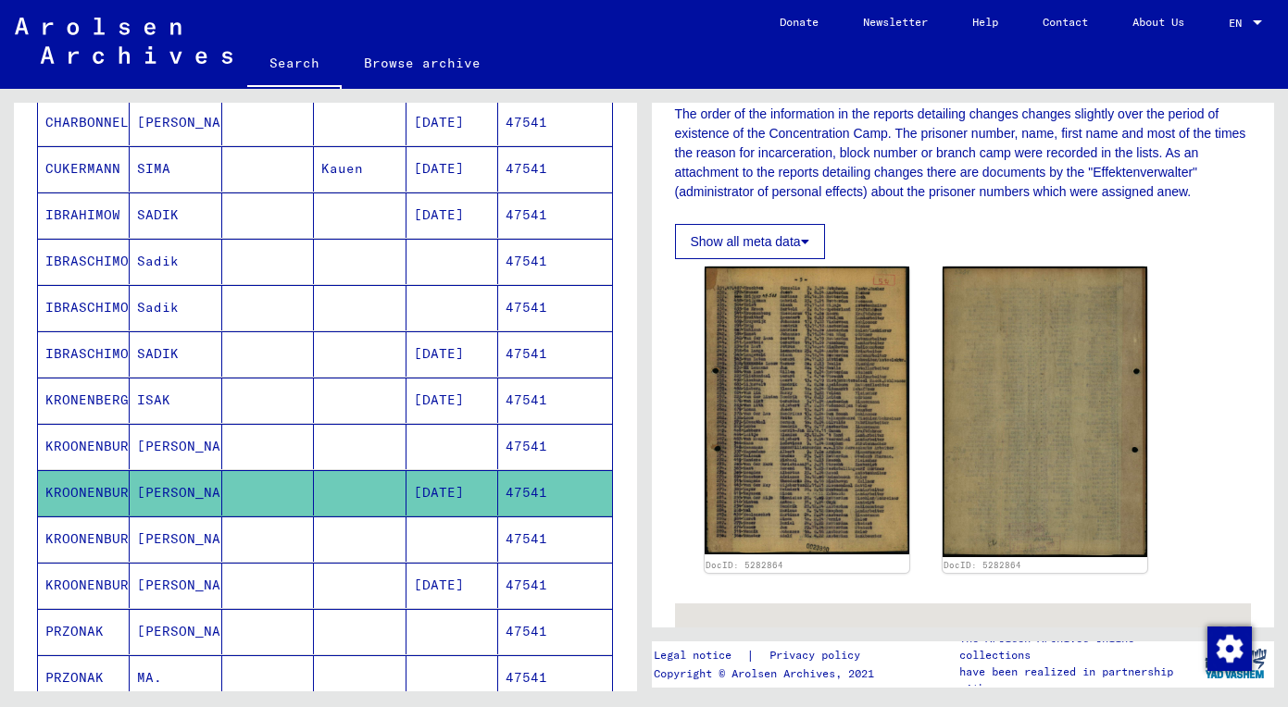
scroll to position [495, 0]
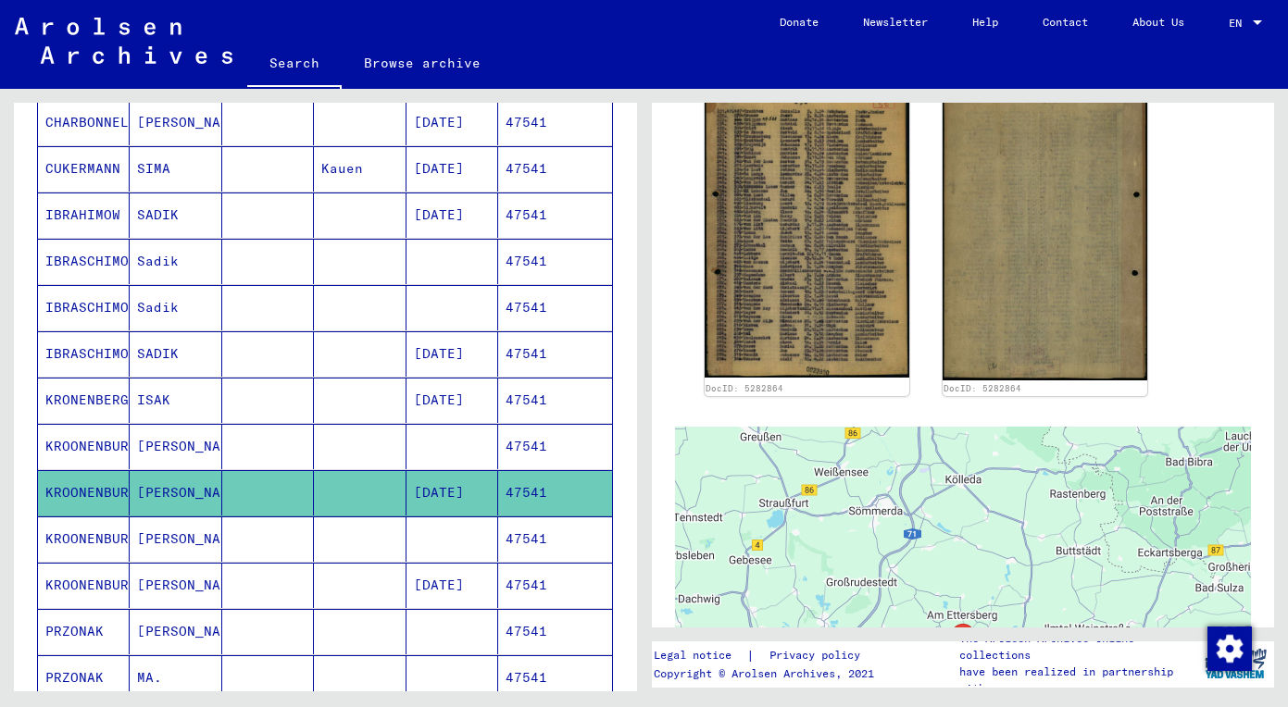
click at [176, 531] on mat-cell "[PERSON_NAME]" at bounding box center [176, 539] width 92 height 45
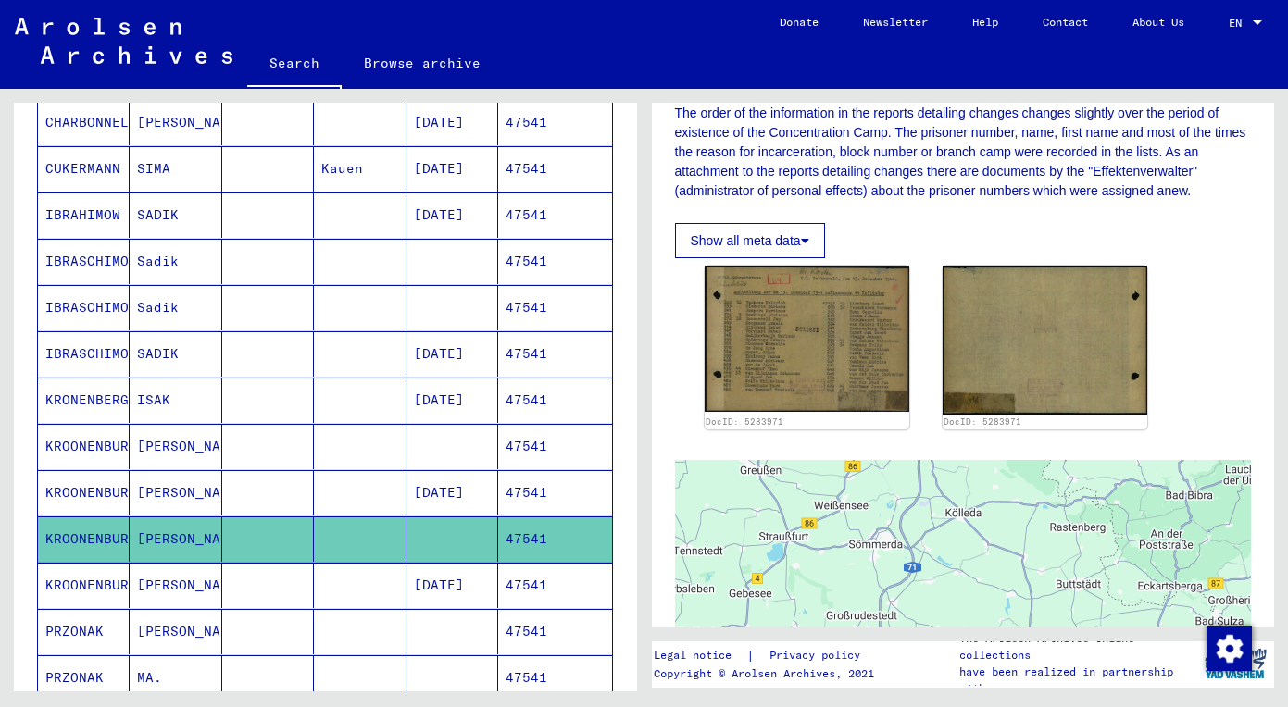
scroll to position [383, 0]
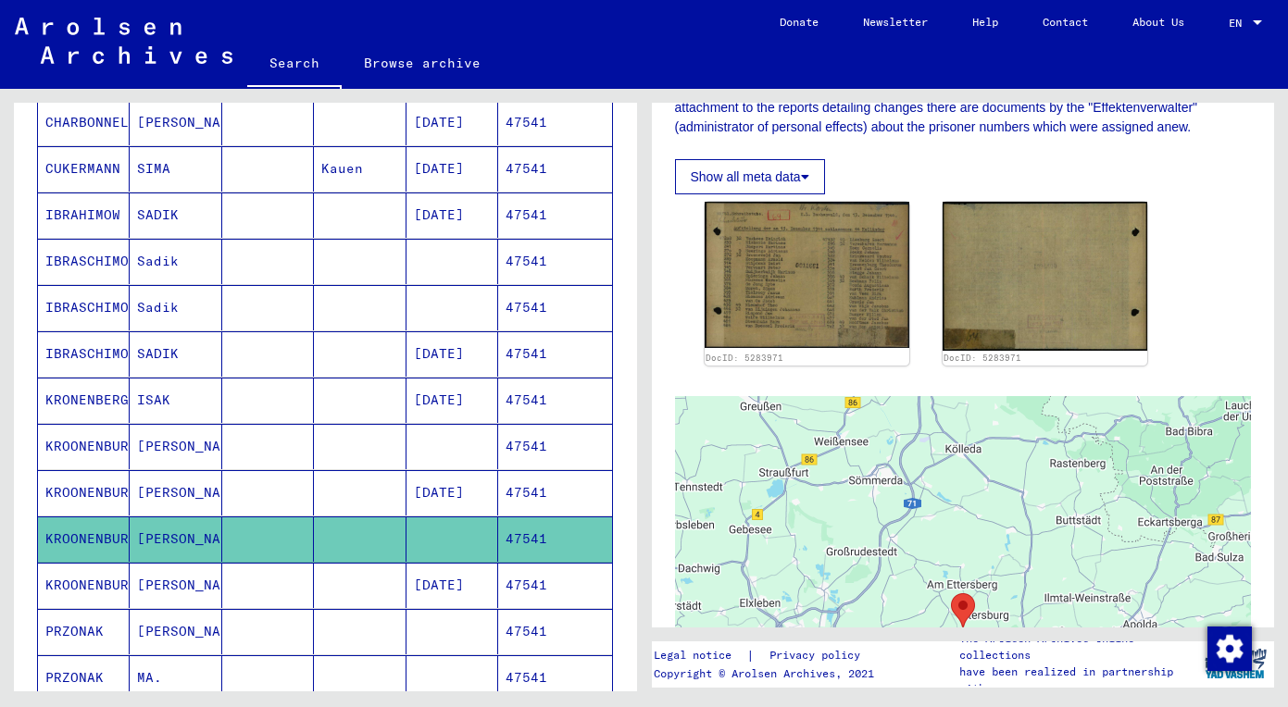
click at [211, 579] on mat-cell "[PERSON_NAME]" at bounding box center [176, 585] width 92 height 45
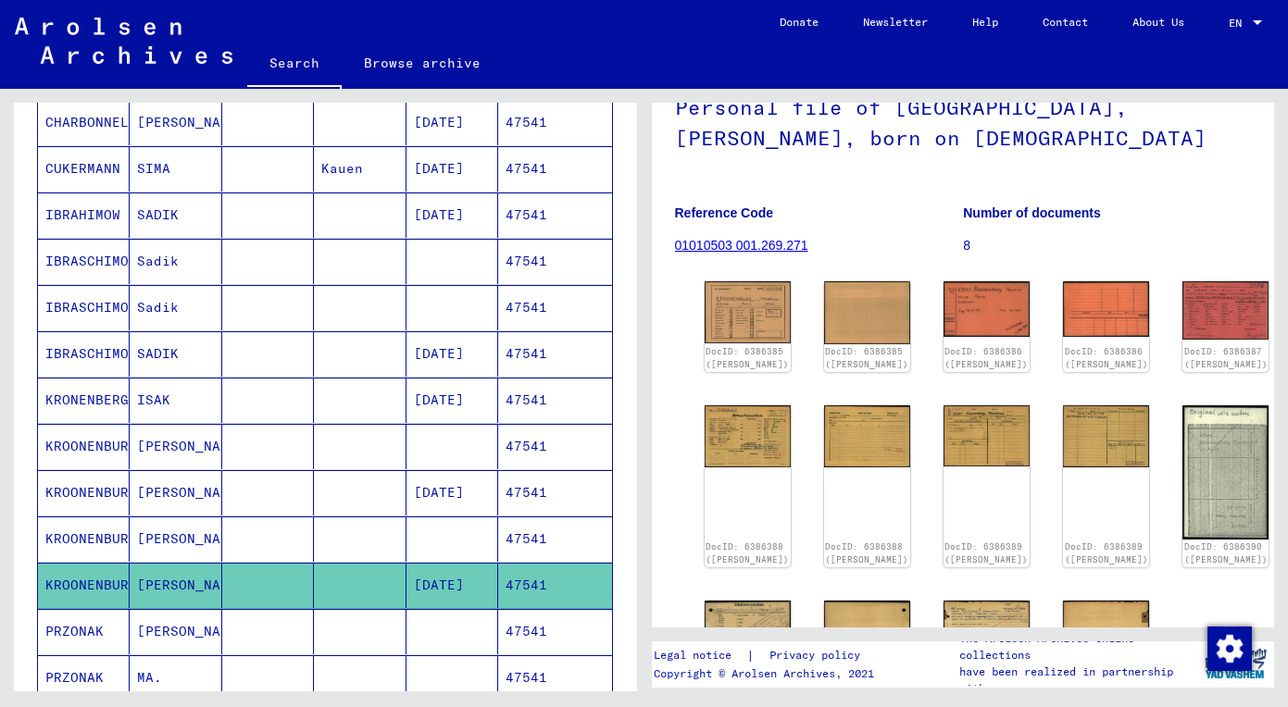
scroll to position [243, 0]
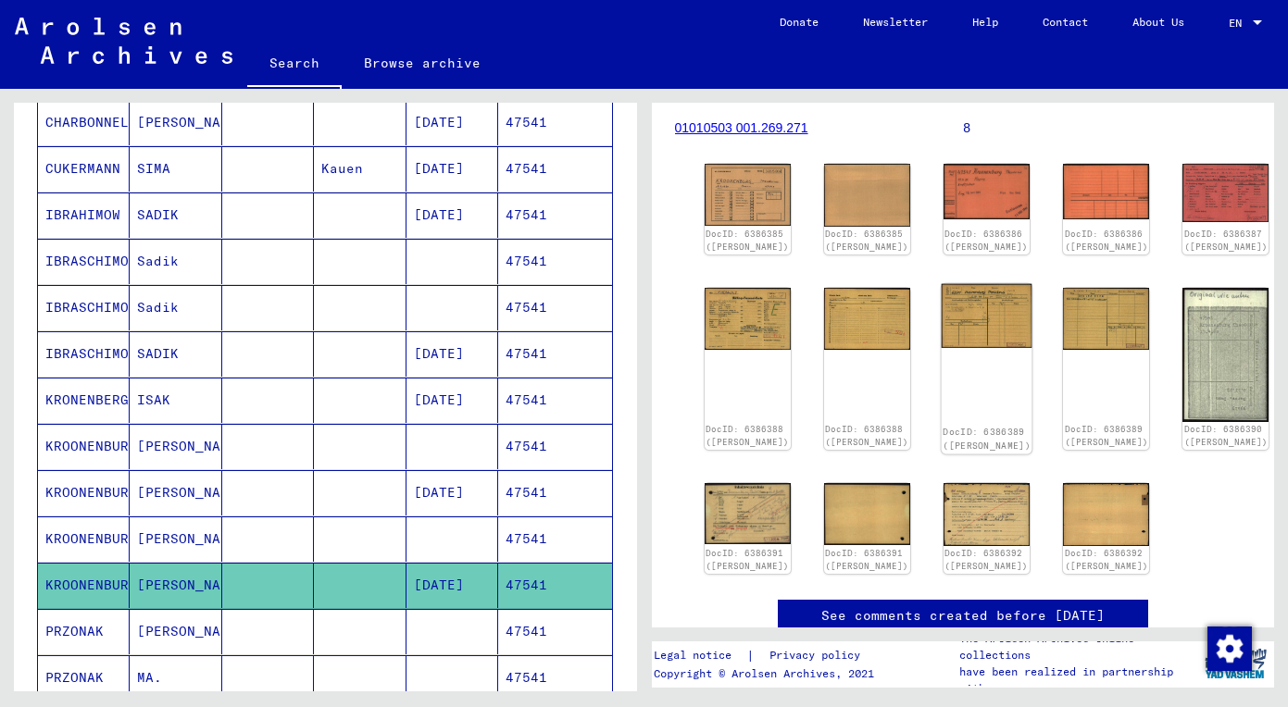
click at [942, 328] on img at bounding box center [987, 315] width 91 height 65
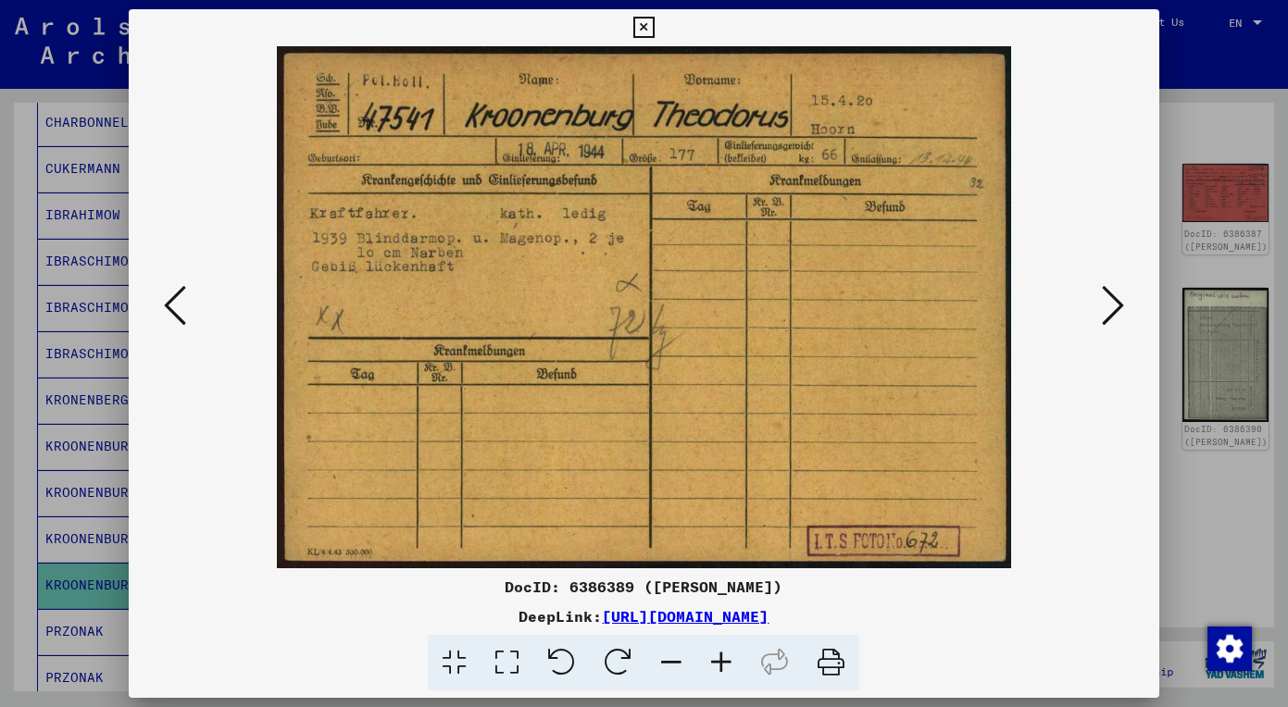
click at [1117, 313] on icon at bounding box center [1113, 305] width 22 height 44
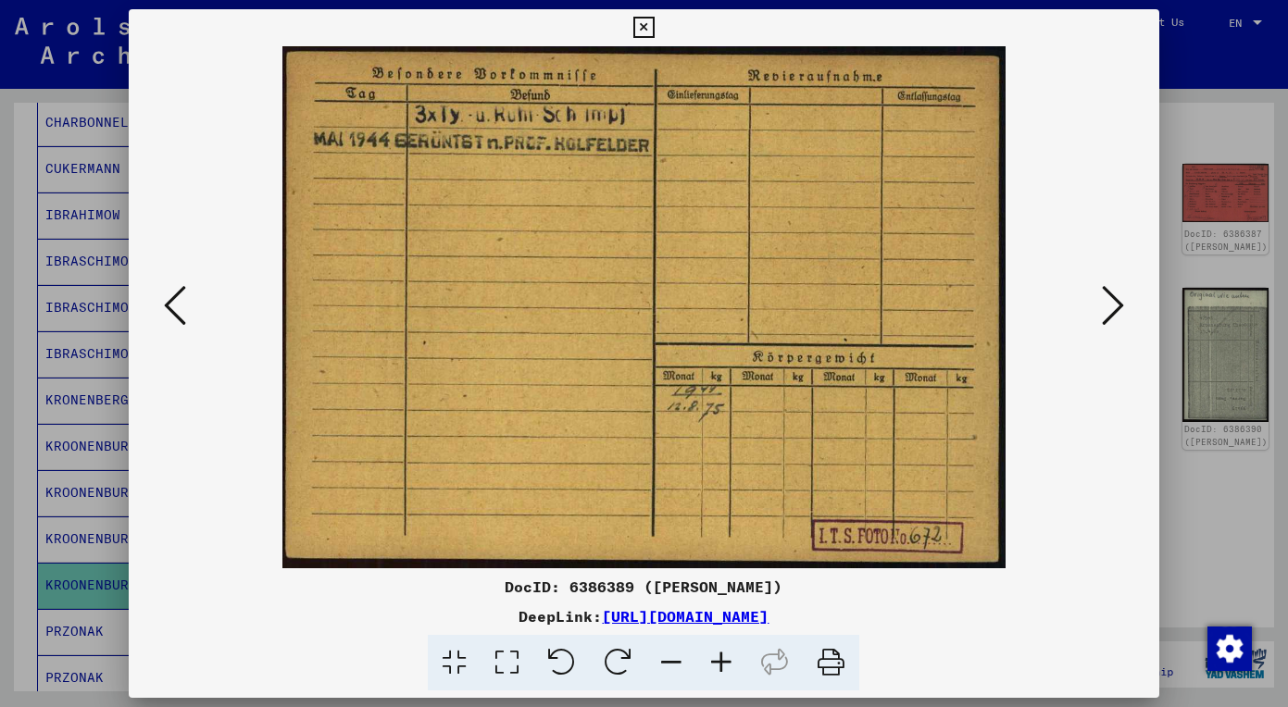
click at [1117, 310] on icon at bounding box center [1113, 305] width 22 height 44
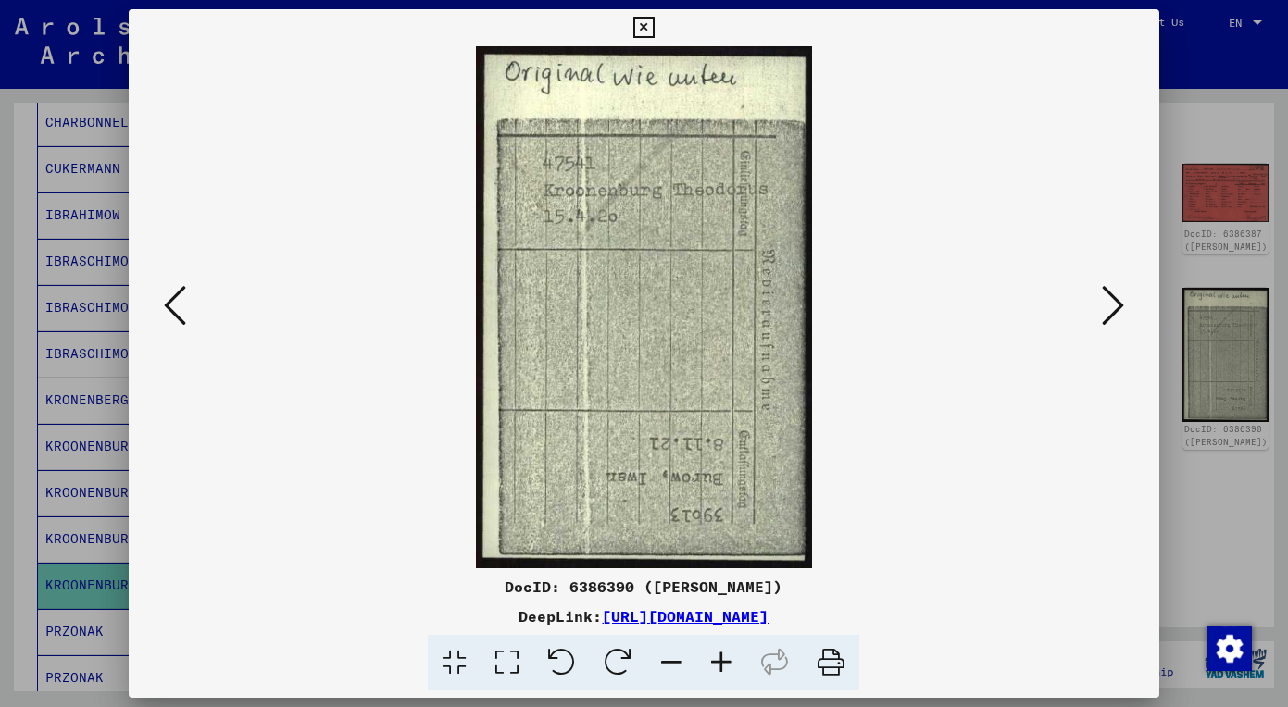
click at [1118, 287] on icon at bounding box center [1113, 305] width 22 height 44
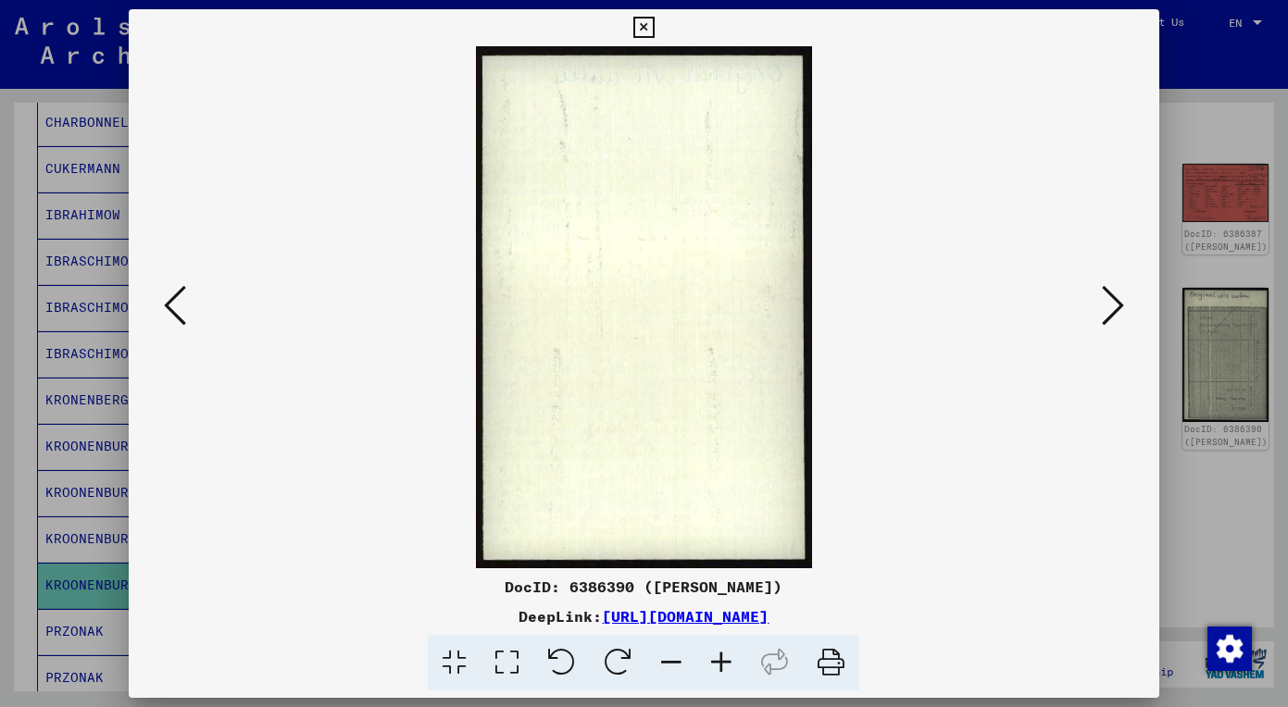
click at [1118, 287] on icon at bounding box center [1113, 305] width 22 height 44
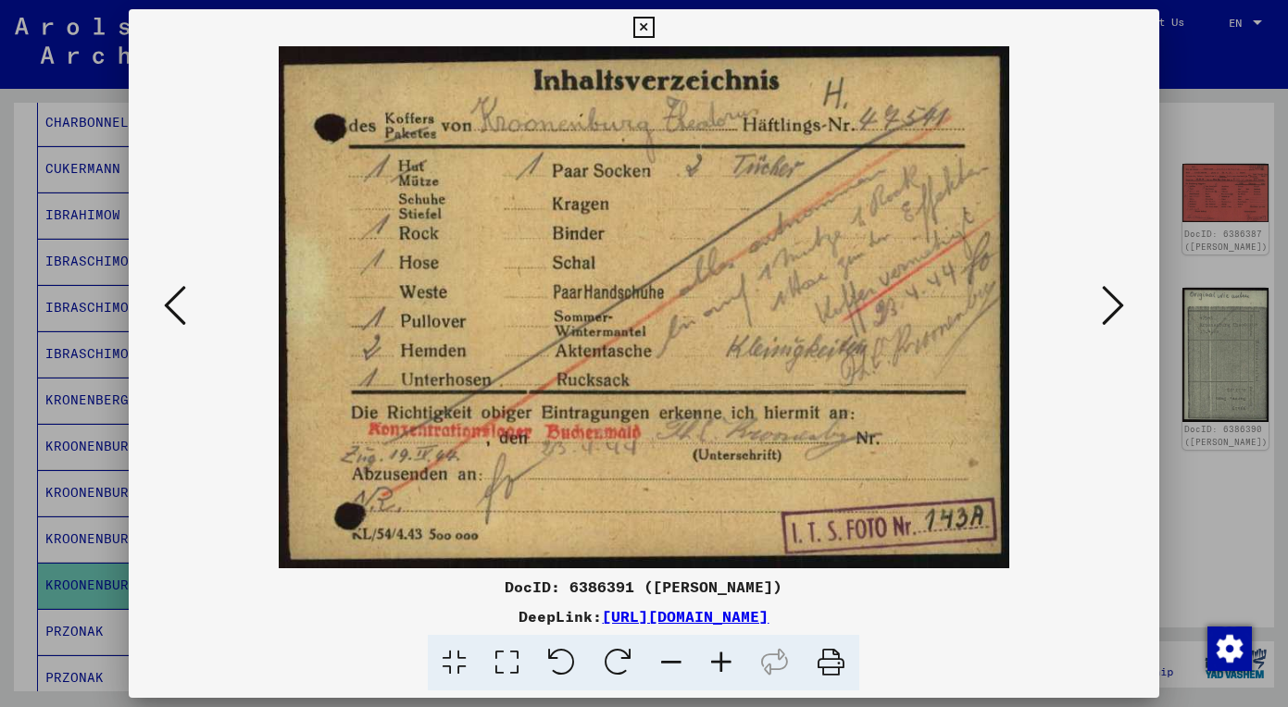
click at [1118, 287] on icon at bounding box center [1113, 305] width 22 height 44
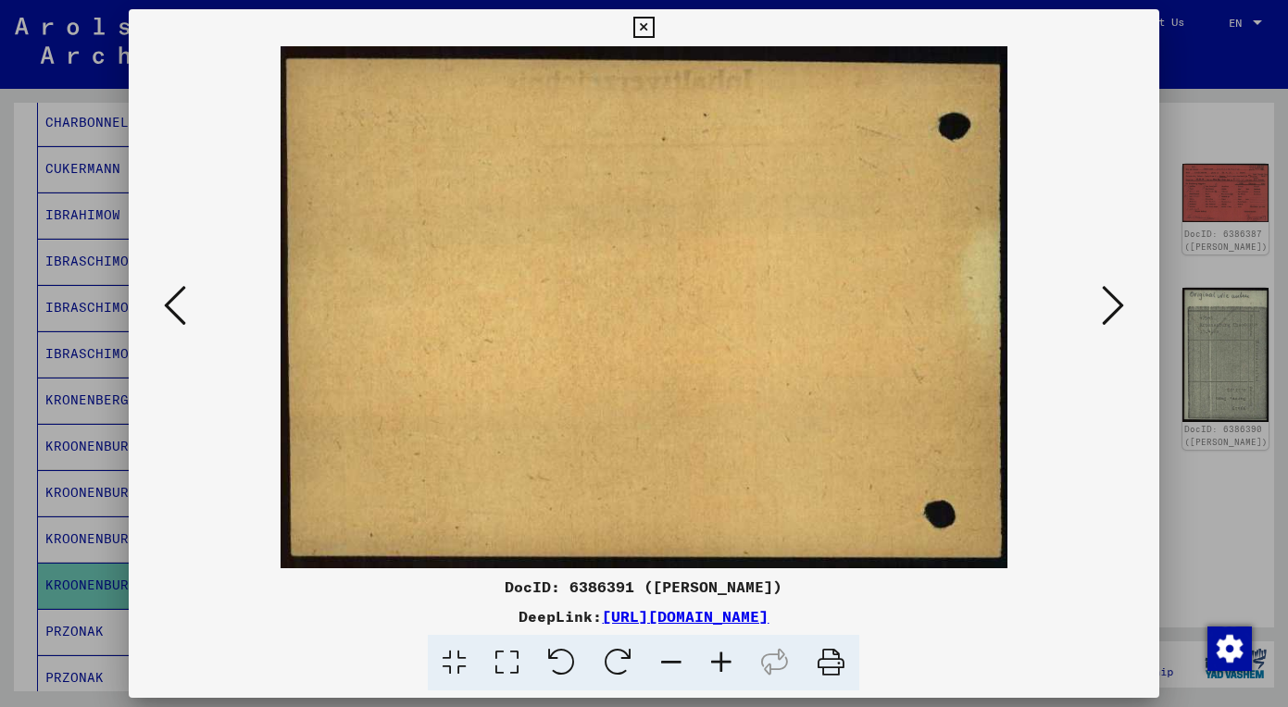
click at [660, 21] on button at bounding box center [644, 27] width 32 height 37
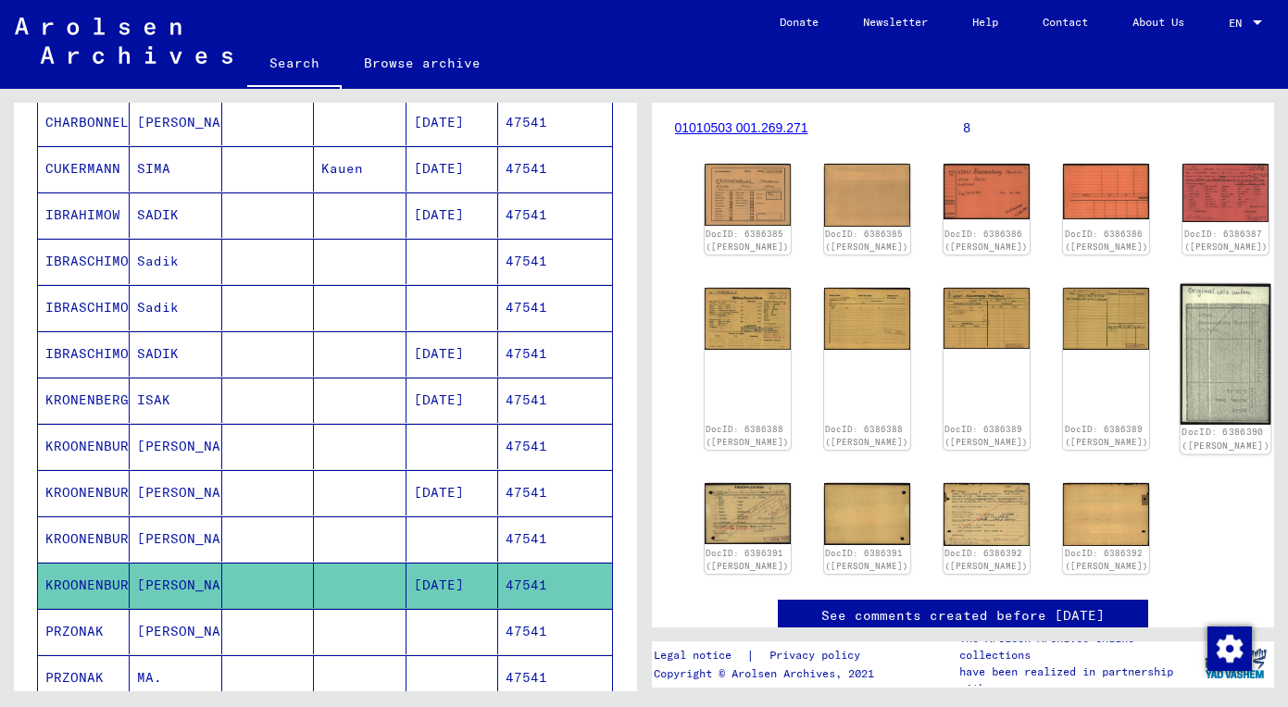
click at [1180, 336] on img at bounding box center [1225, 353] width 91 height 141
click at [942, 537] on img at bounding box center [987, 514] width 91 height 66
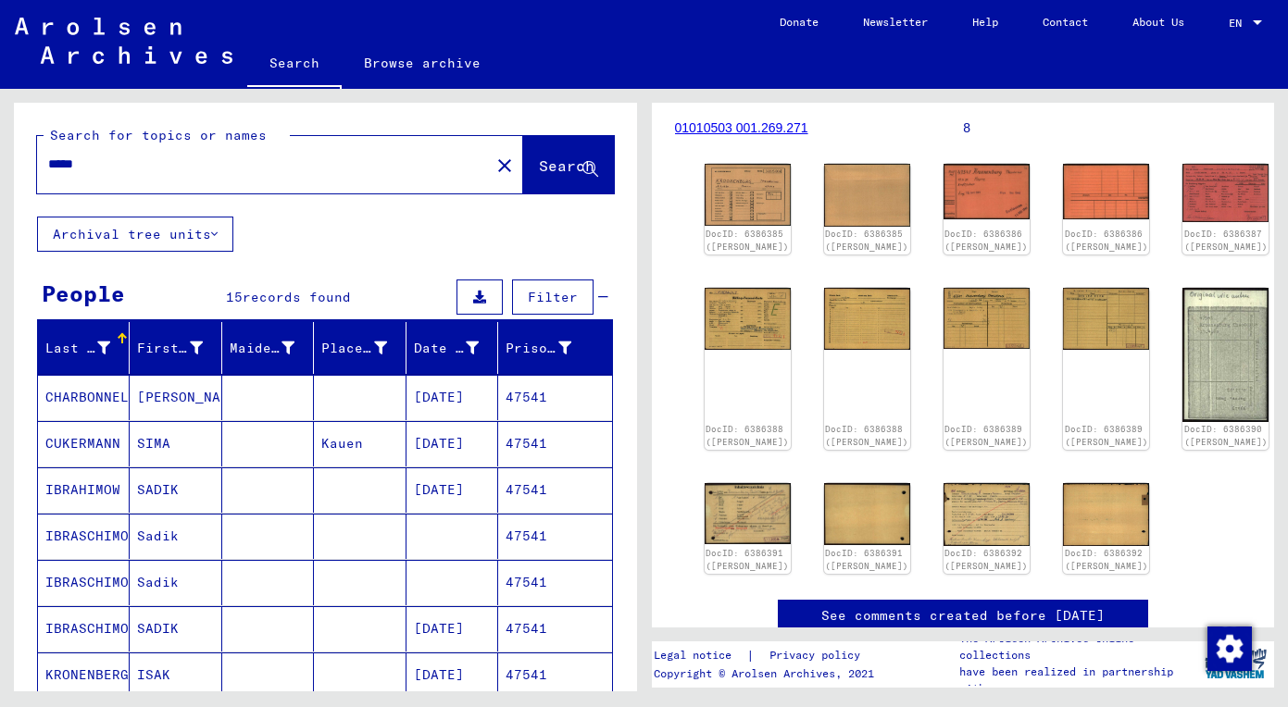
scroll to position [0, 0]
click at [229, 156] on input "*****" at bounding box center [263, 164] width 431 height 19
drag, startPoint x: 231, startPoint y: 159, endPoint x: -32, endPoint y: 144, distance: 264.3
click at [0, 144] on html "Search Browse archive Donate Newsletter Help Contact About Us Search Browse arc…" at bounding box center [644, 353] width 1288 height 707
paste input "text"
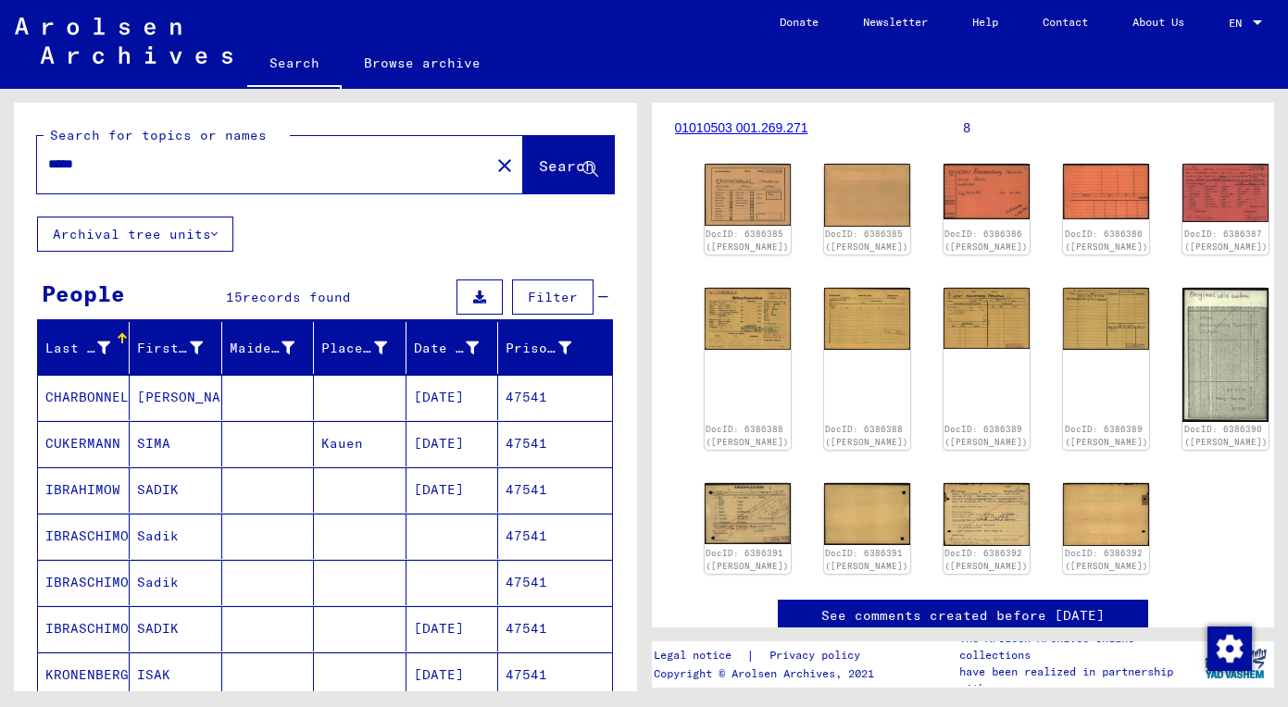
type input "*****"
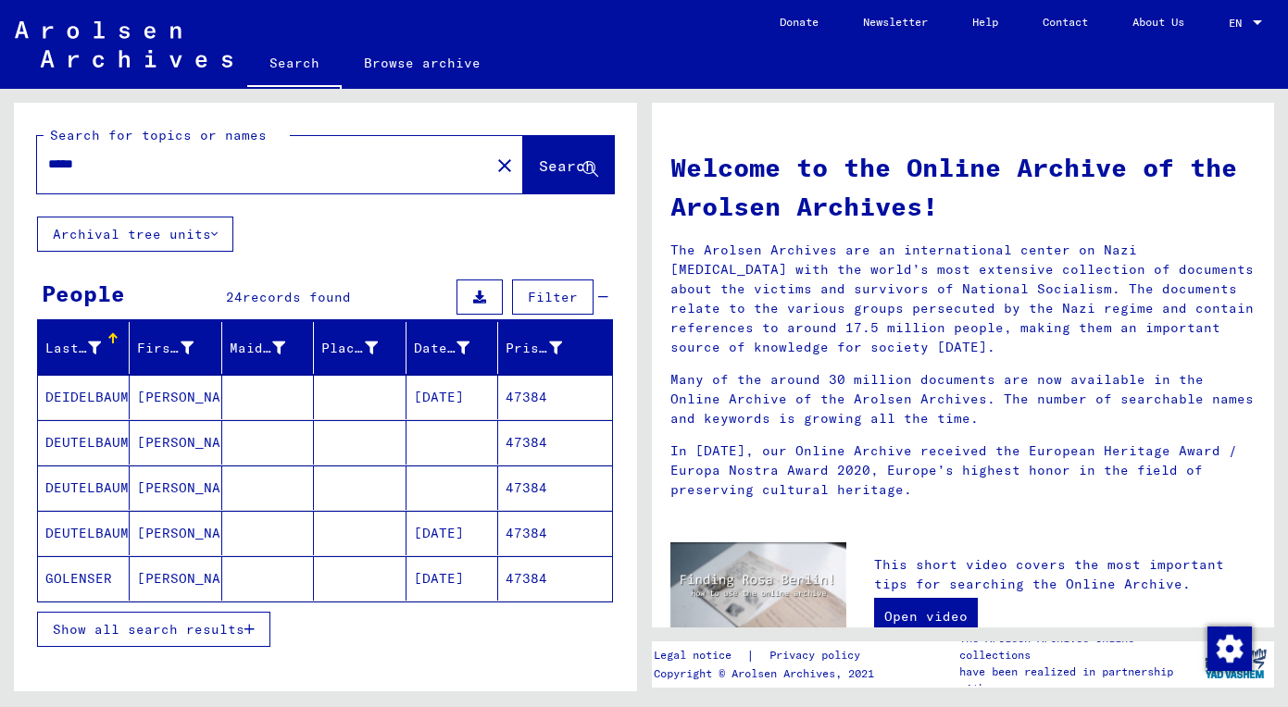
click at [196, 633] on span "Show all search results" at bounding box center [149, 629] width 192 height 17
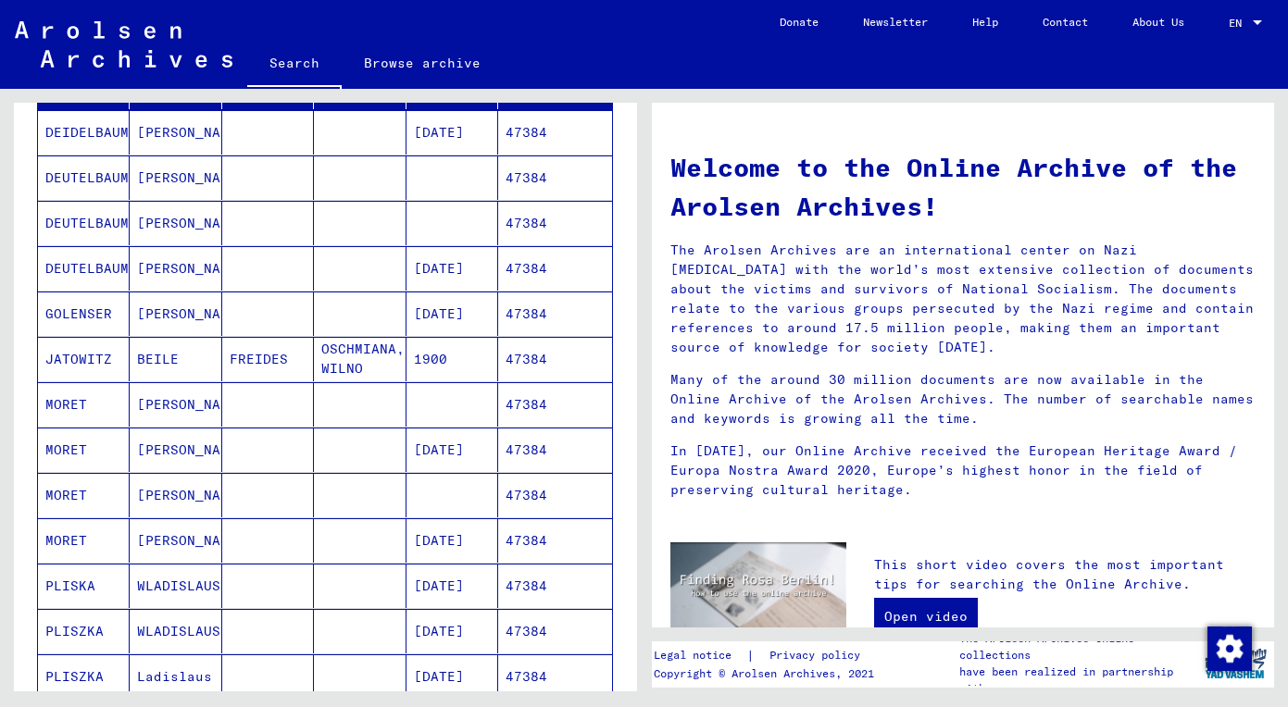
scroll to position [284, 0]
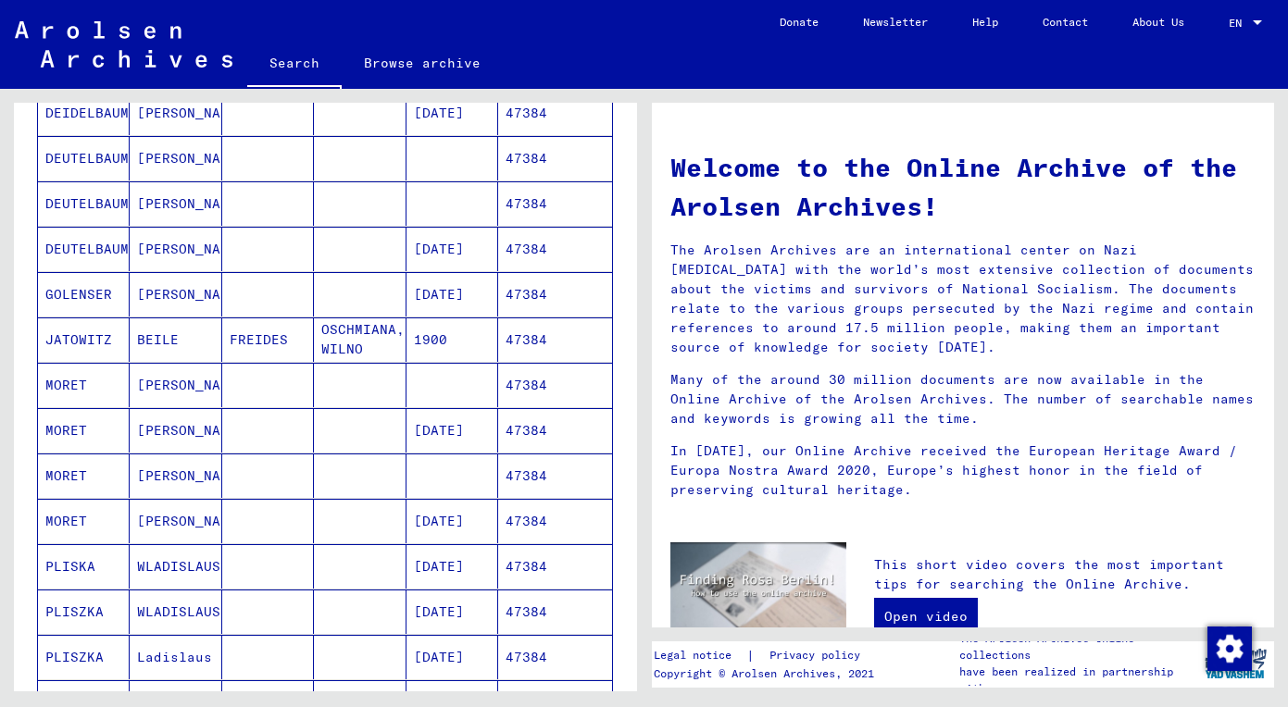
click at [183, 377] on mat-cell "[PERSON_NAME]" at bounding box center [176, 385] width 92 height 44
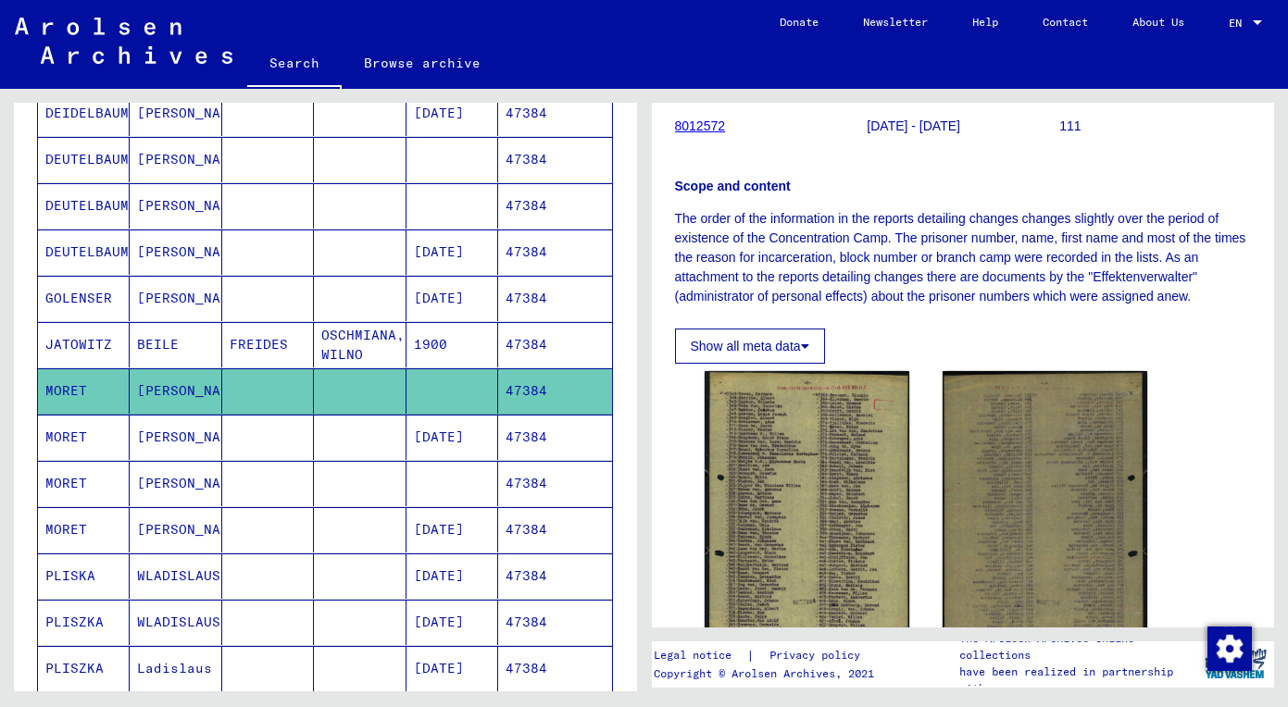
scroll to position [251, 0]
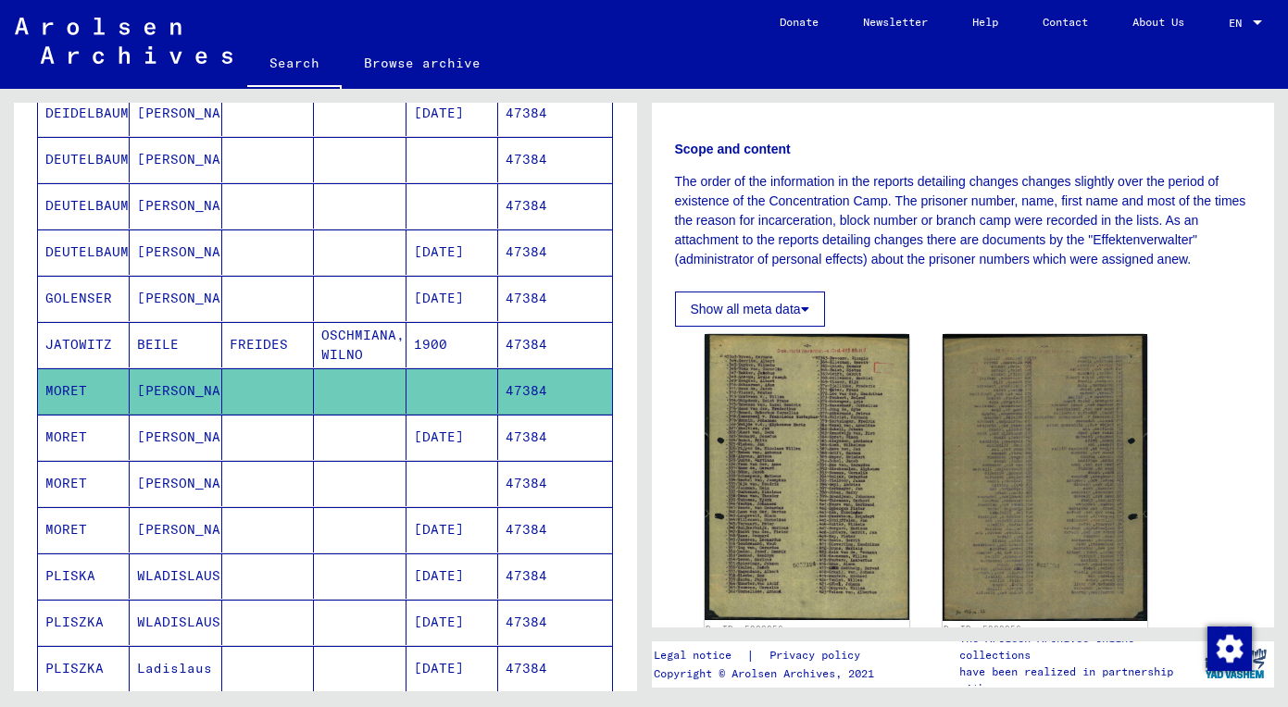
click at [318, 432] on mat-cell at bounding box center [360, 437] width 92 height 45
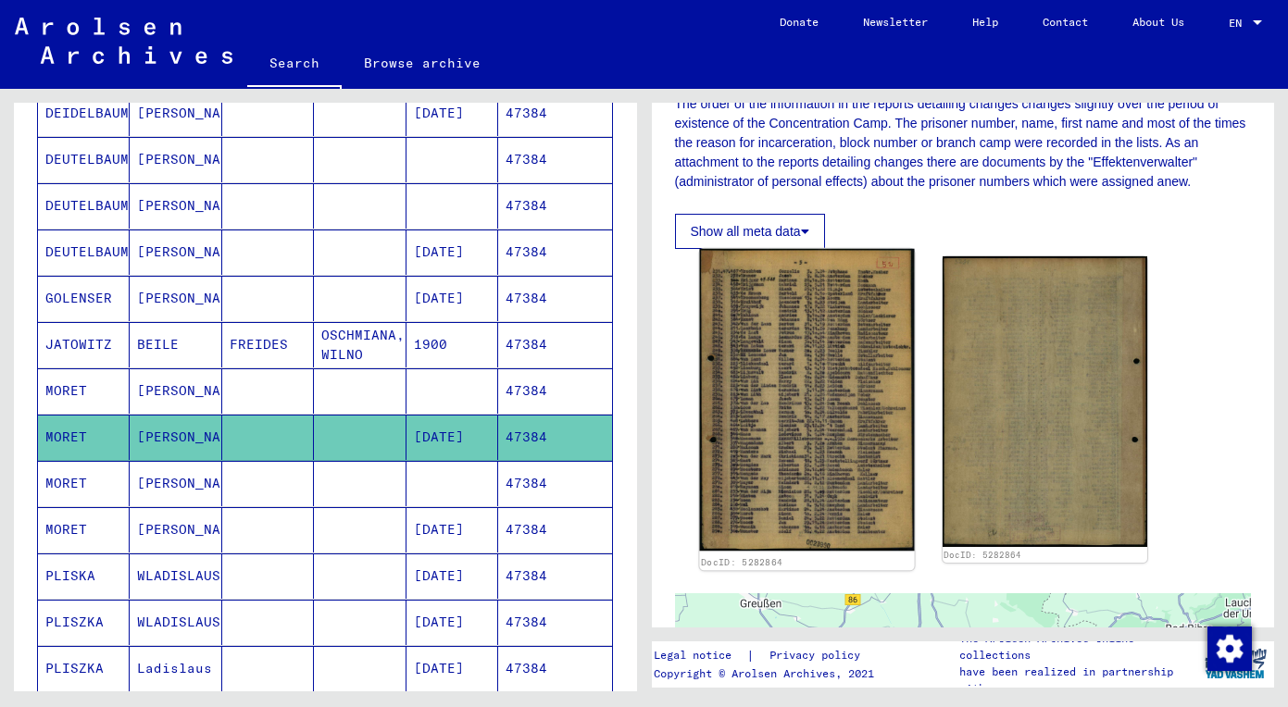
scroll to position [403, 0]
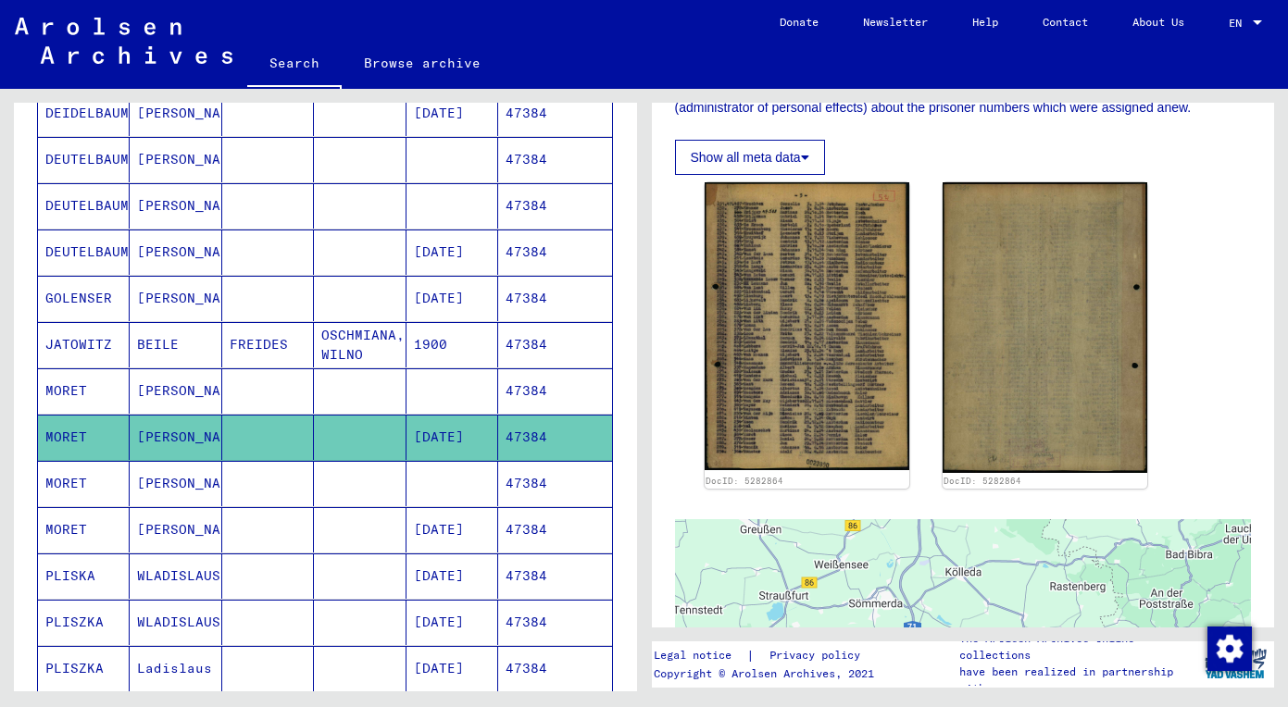
click at [207, 484] on mat-cell "[PERSON_NAME]" at bounding box center [176, 483] width 92 height 45
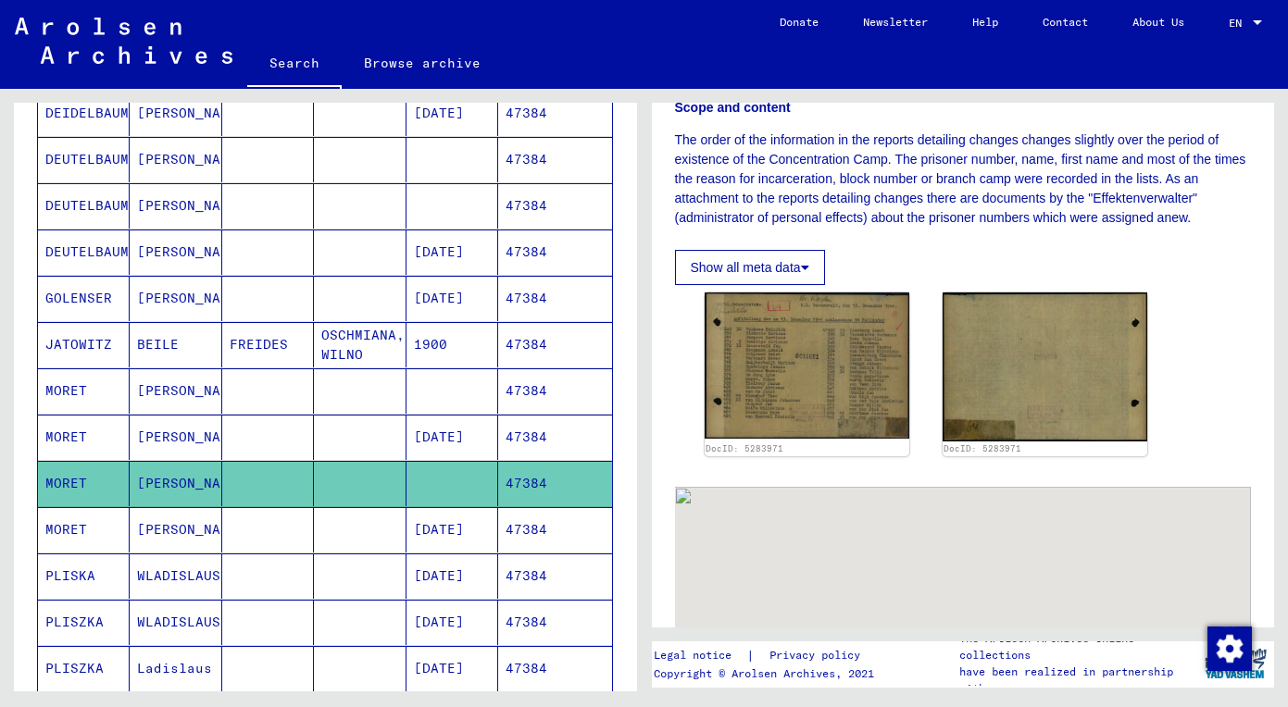
scroll to position [295, 0]
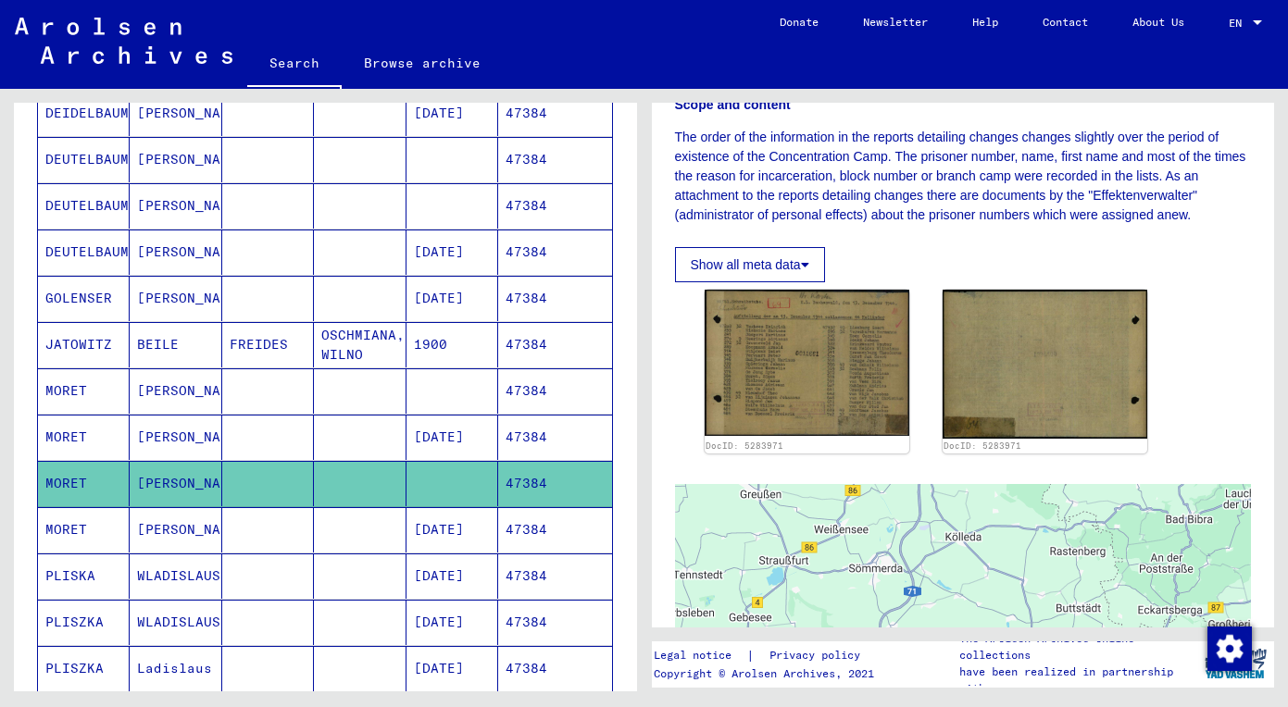
click at [162, 517] on mat-cell "[PERSON_NAME]" at bounding box center [176, 529] width 92 height 45
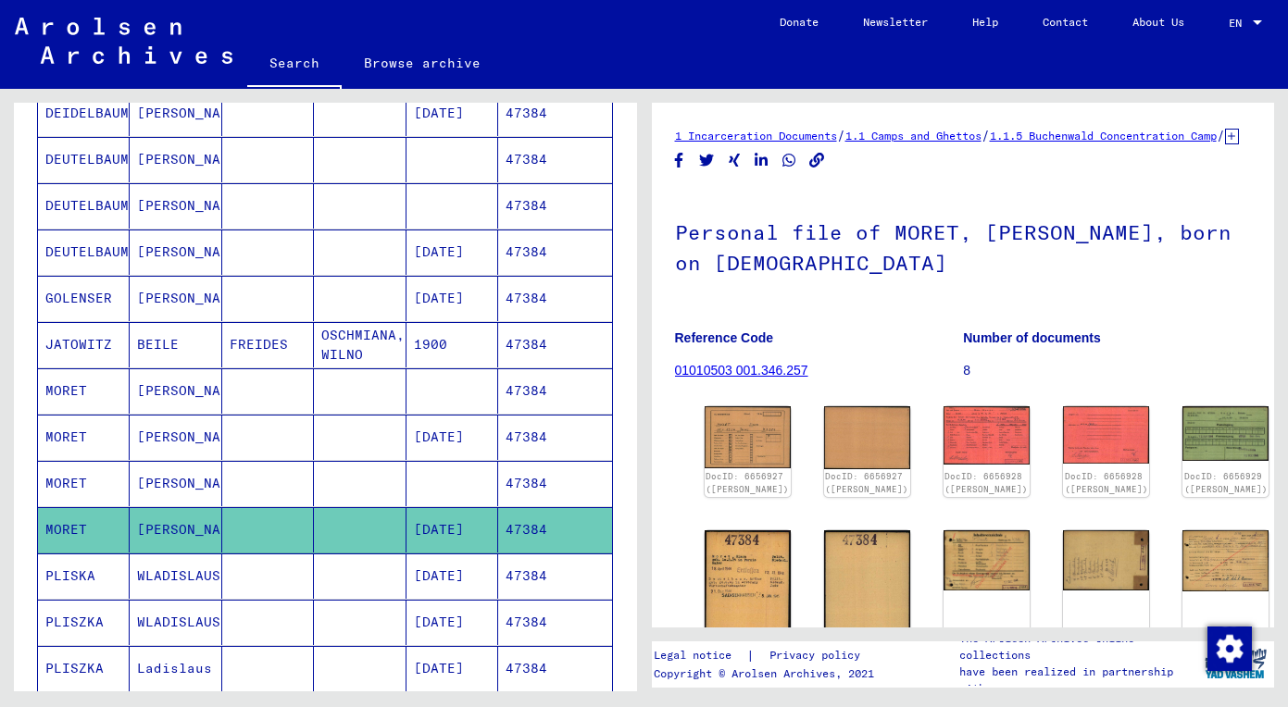
scroll to position [244, 0]
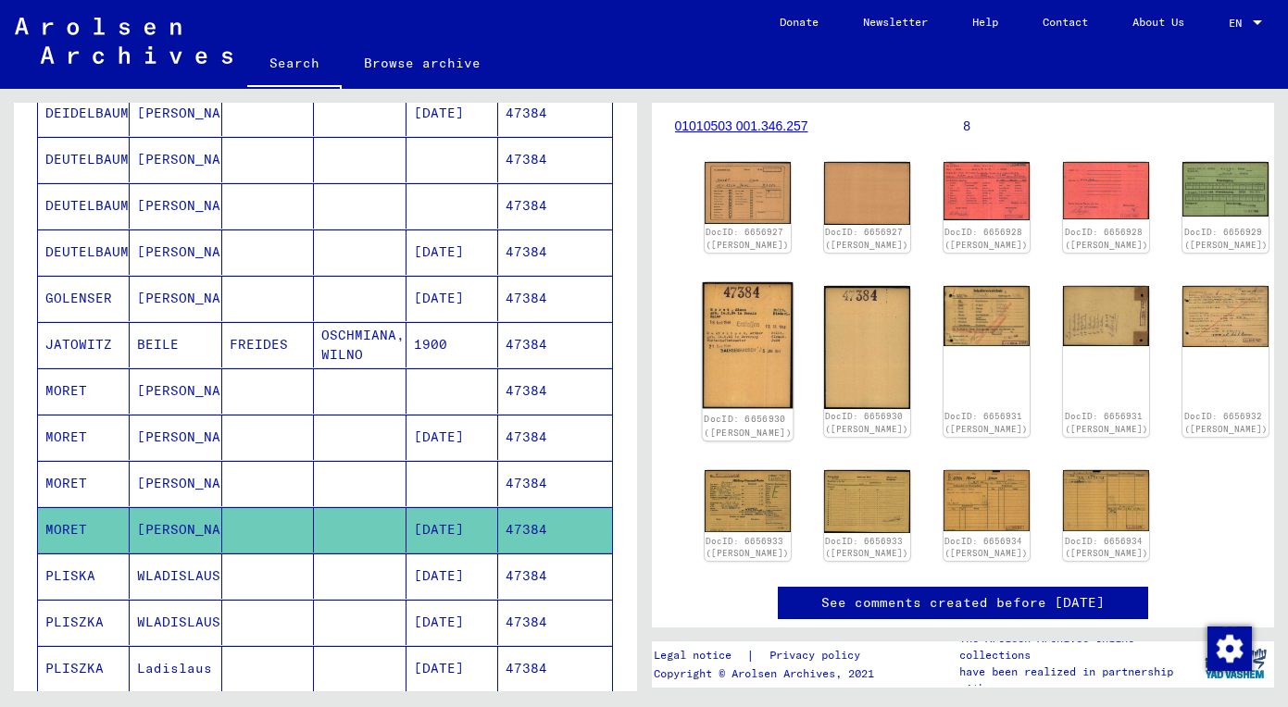
click at [739, 356] on img at bounding box center [747, 345] width 91 height 127
click at [706, 296] on div "DocID: 6656927 ([PERSON_NAME]) DocID: 6656927 ([PERSON_NAME]) DocID: 6656928 ([…" at bounding box center [963, 362] width 532 height 414
click at [727, 357] on img at bounding box center [747, 345] width 91 height 127
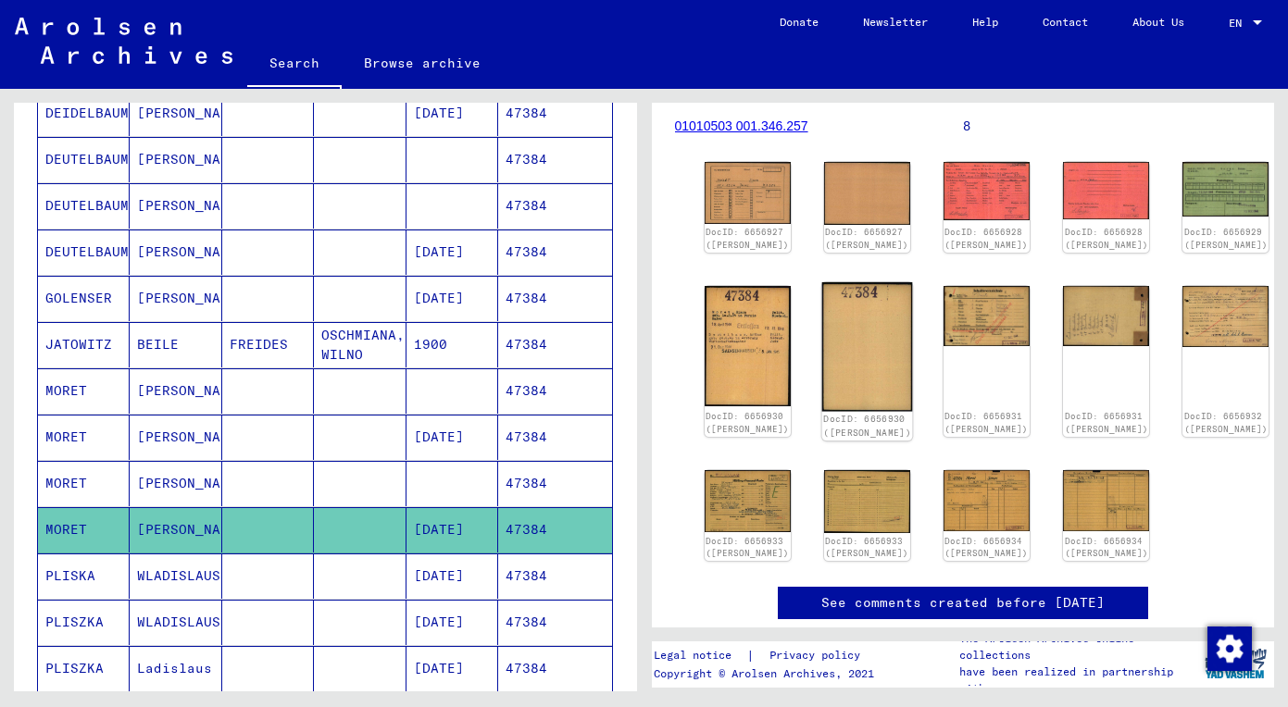
click at [843, 349] on img at bounding box center [866, 346] width 91 height 129
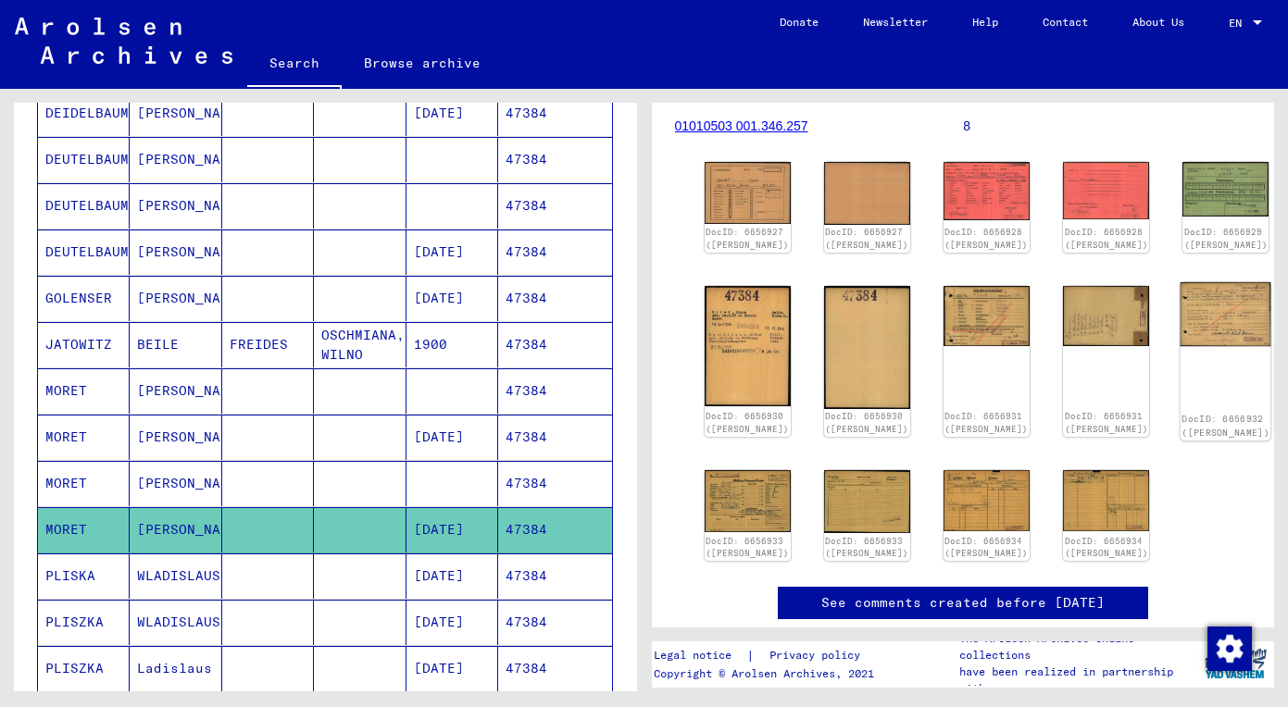
click at [1180, 332] on img at bounding box center [1225, 314] width 91 height 64
click at [942, 311] on img at bounding box center [987, 313] width 91 height 63
click at [1180, 337] on img at bounding box center [1225, 314] width 91 height 64
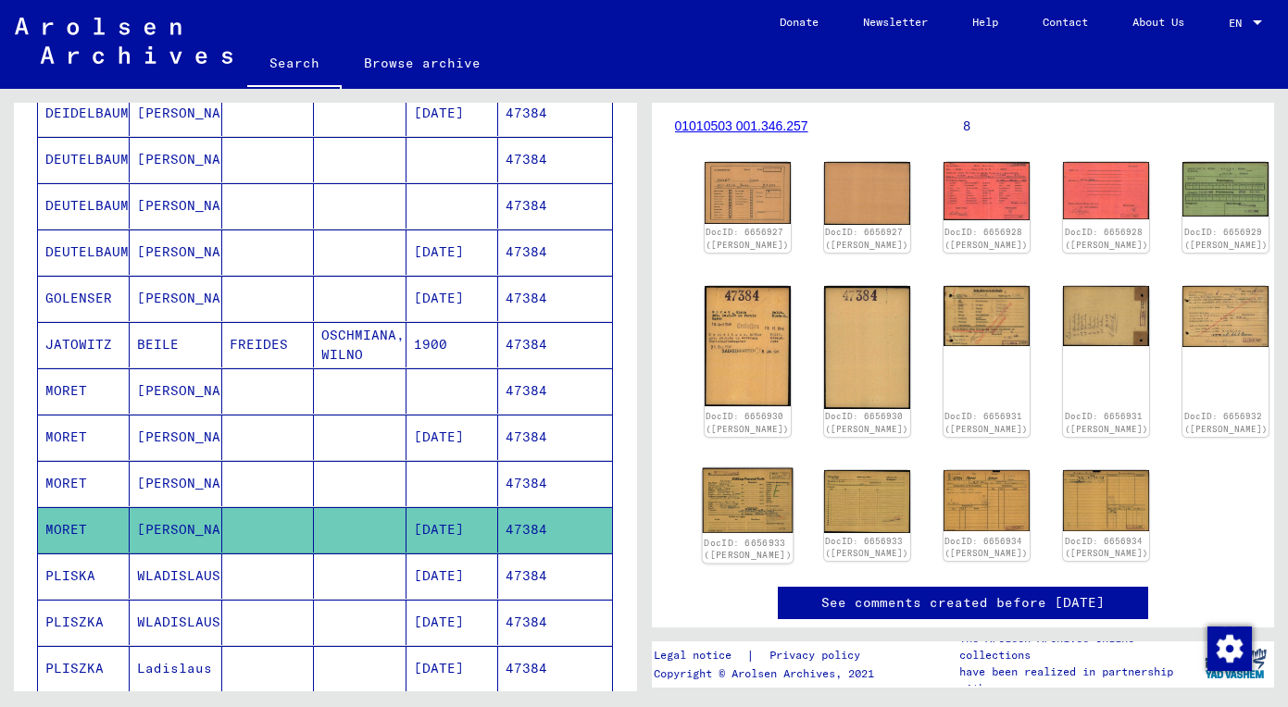
click at [728, 490] on img at bounding box center [747, 500] width 91 height 65
click at [821, 486] on img at bounding box center [866, 501] width 91 height 66
click at [921, 474] on div "DocID: 6656927 ([PERSON_NAME]) DocID: 6656927 ([PERSON_NAME]) DocID: 6656928 ([…" at bounding box center [963, 362] width 532 height 414
click at [942, 501] on img at bounding box center [987, 500] width 91 height 64
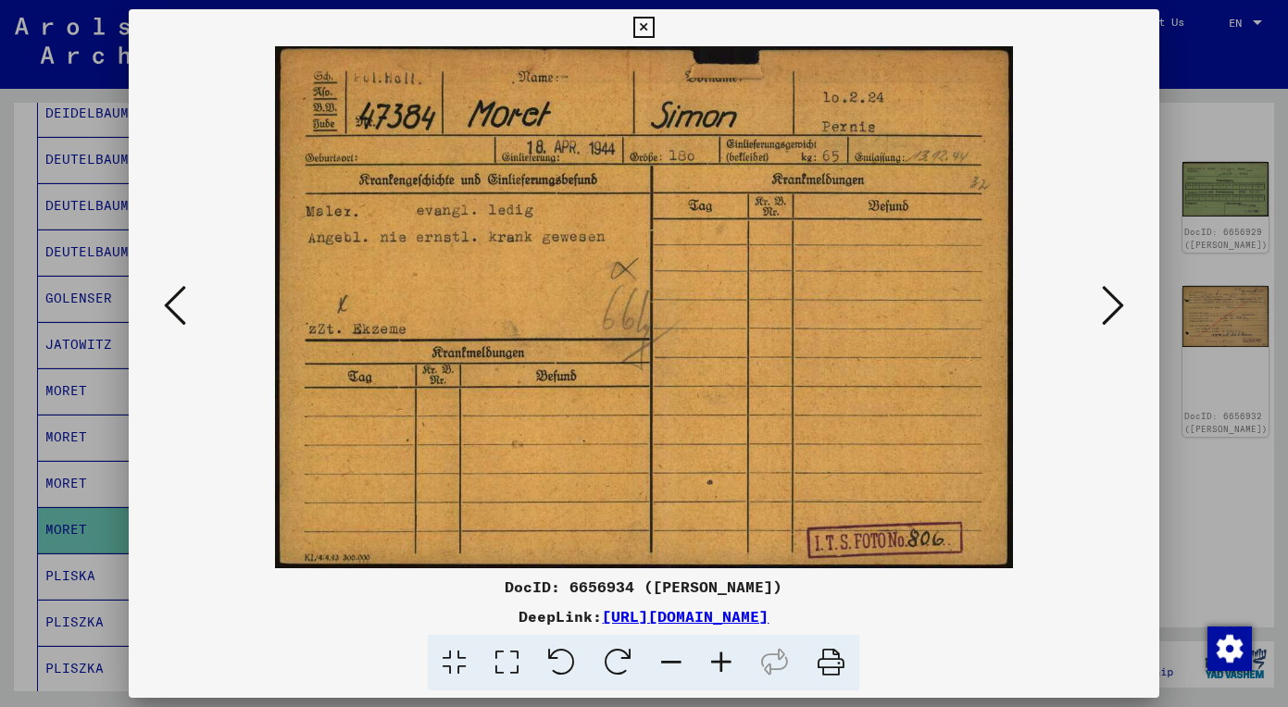
click at [1104, 317] on icon at bounding box center [1113, 305] width 22 height 44
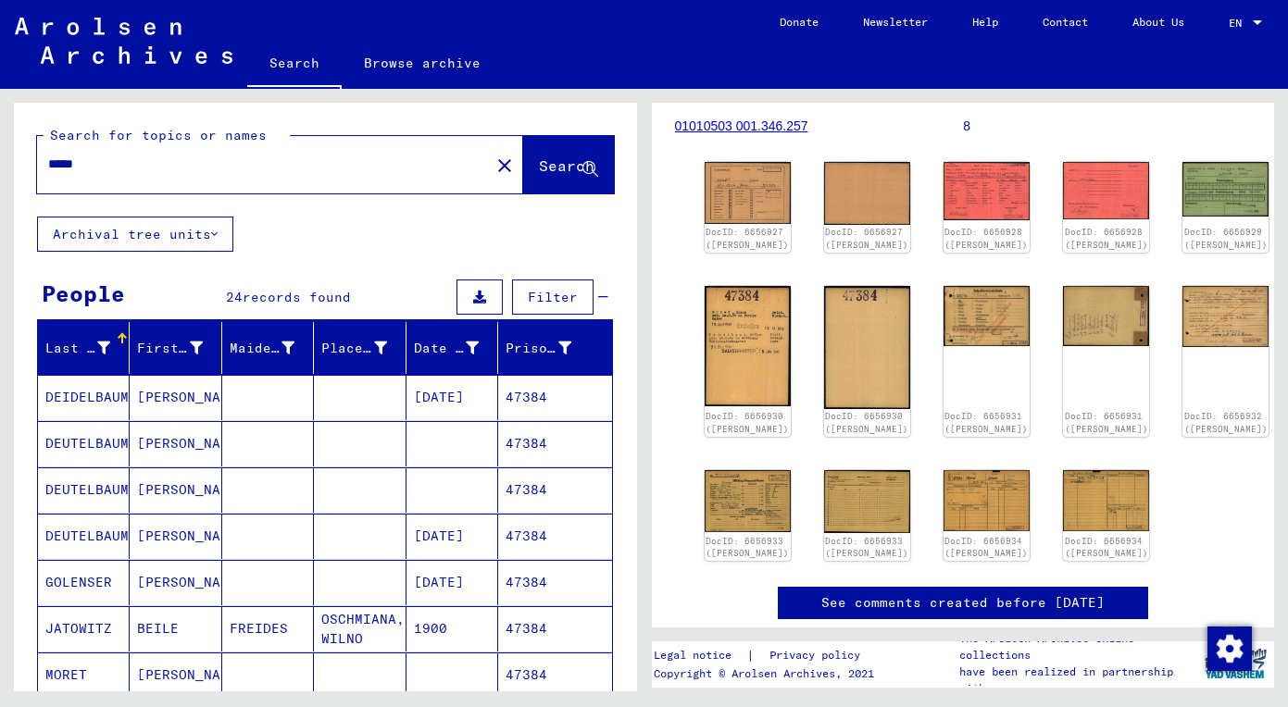
scroll to position [0, 0]
click at [264, 182] on div "*****" at bounding box center [258, 165] width 442 height 42
click at [268, 180] on div "*****" at bounding box center [258, 165] width 442 height 42
click at [301, 166] on input "*****" at bounding box center [263, 164] width 431 height 19
drag, startPoint x: 301, startPoint y: 166, endPoint x: -32, endPoint y: 166, distance: 333.3
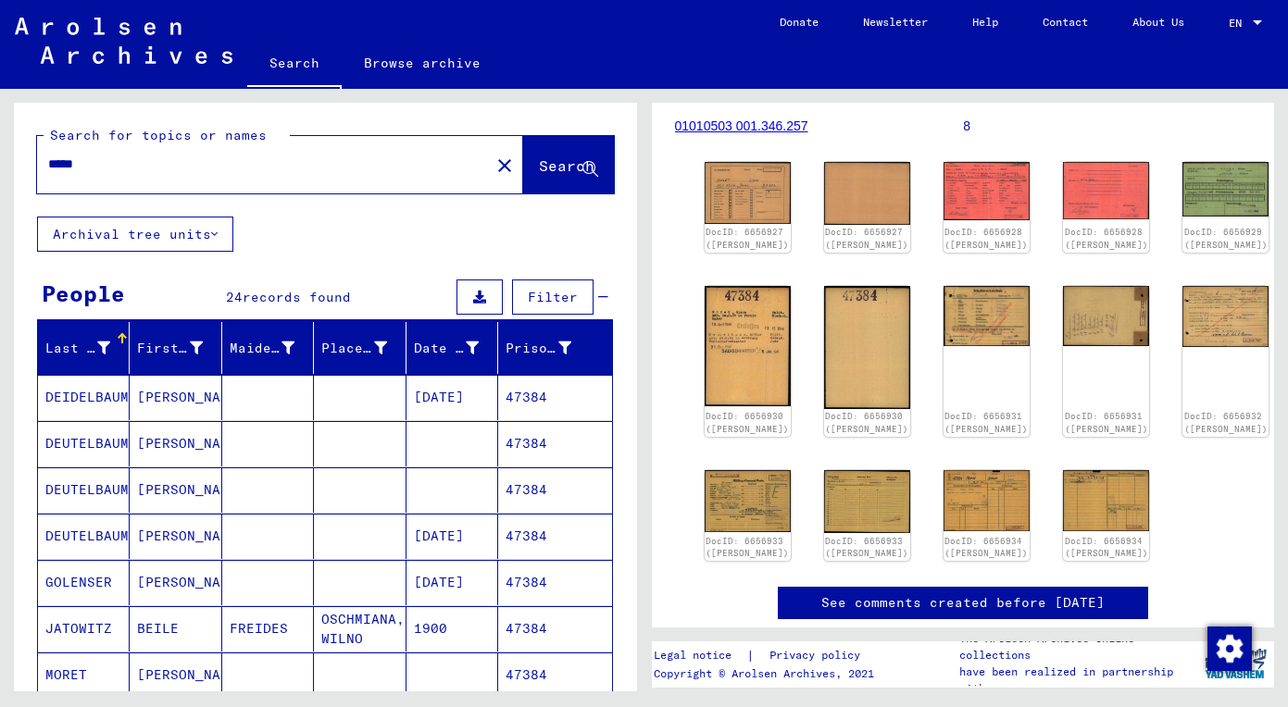
click at [0, 166] on html "Search Browse archive Donate Newsletter Help Contact About Us Search Browse arc…" at bounding box center [644, 353] width 1288 height 707
paste input "text"
type input "*****"
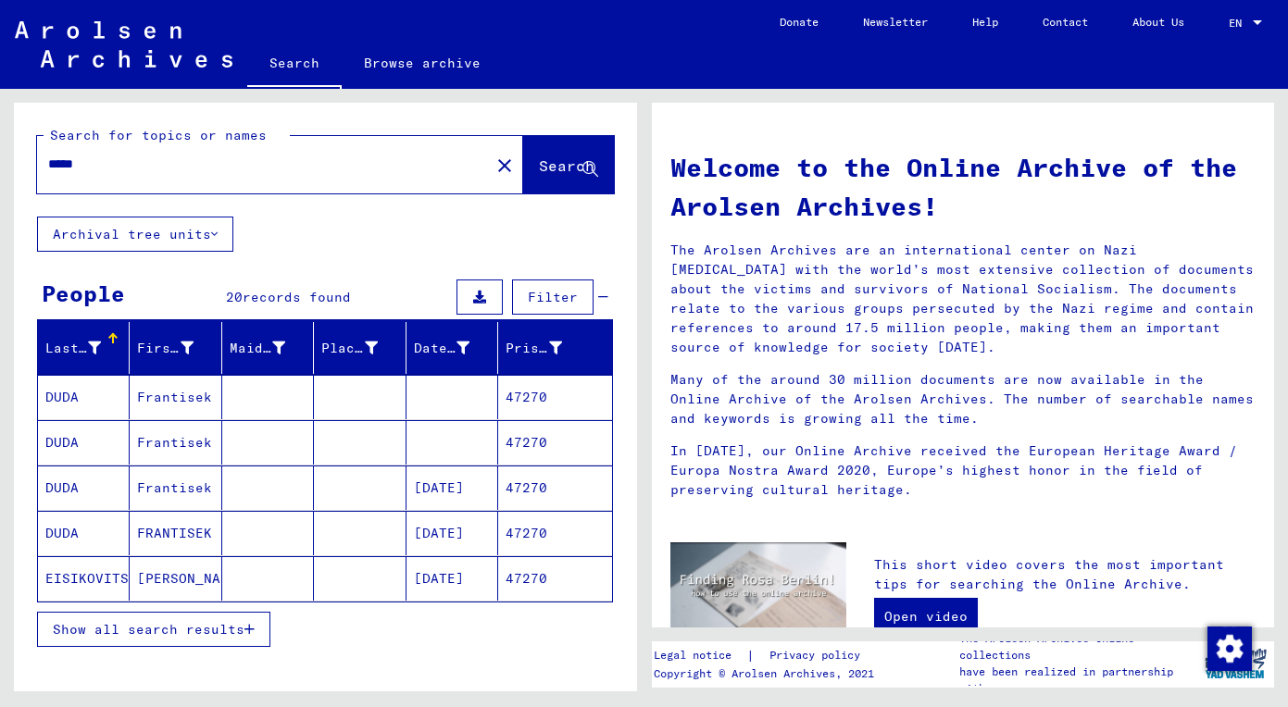
click at [131, 632] on span "Show all search results" at bounding box center [149, 629] width 192 height 17
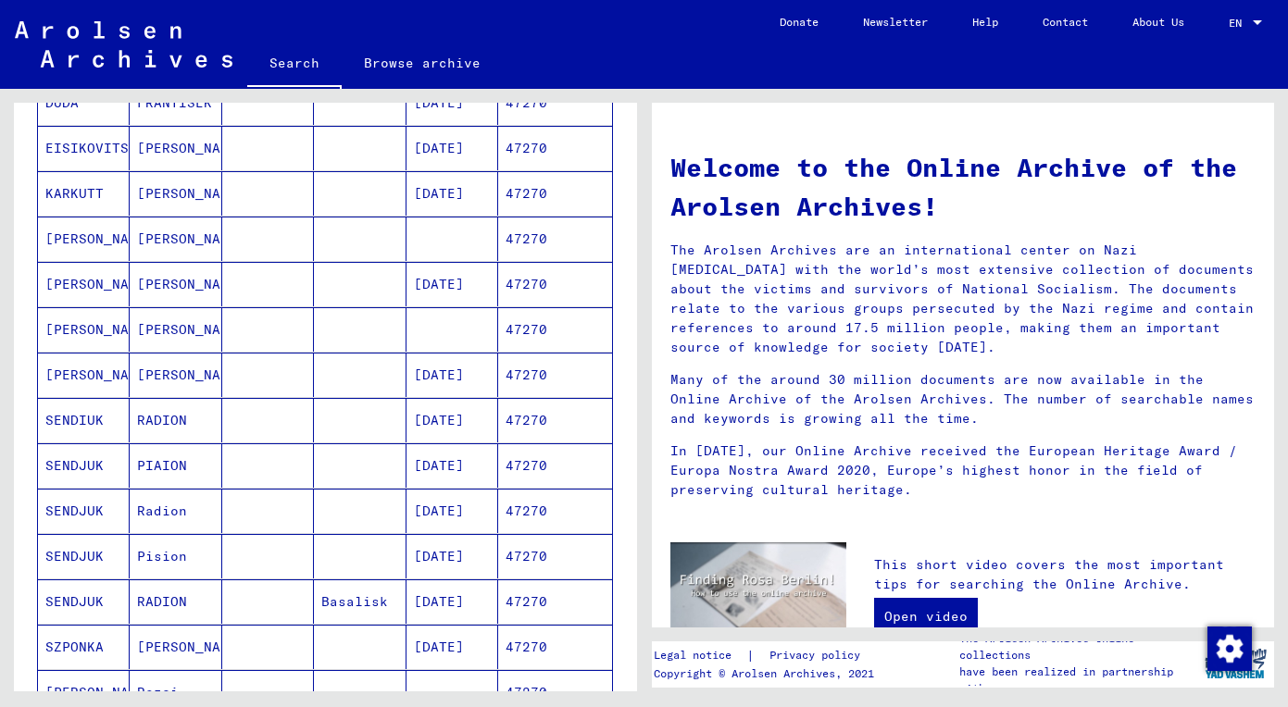
scroll to position [364, 0]
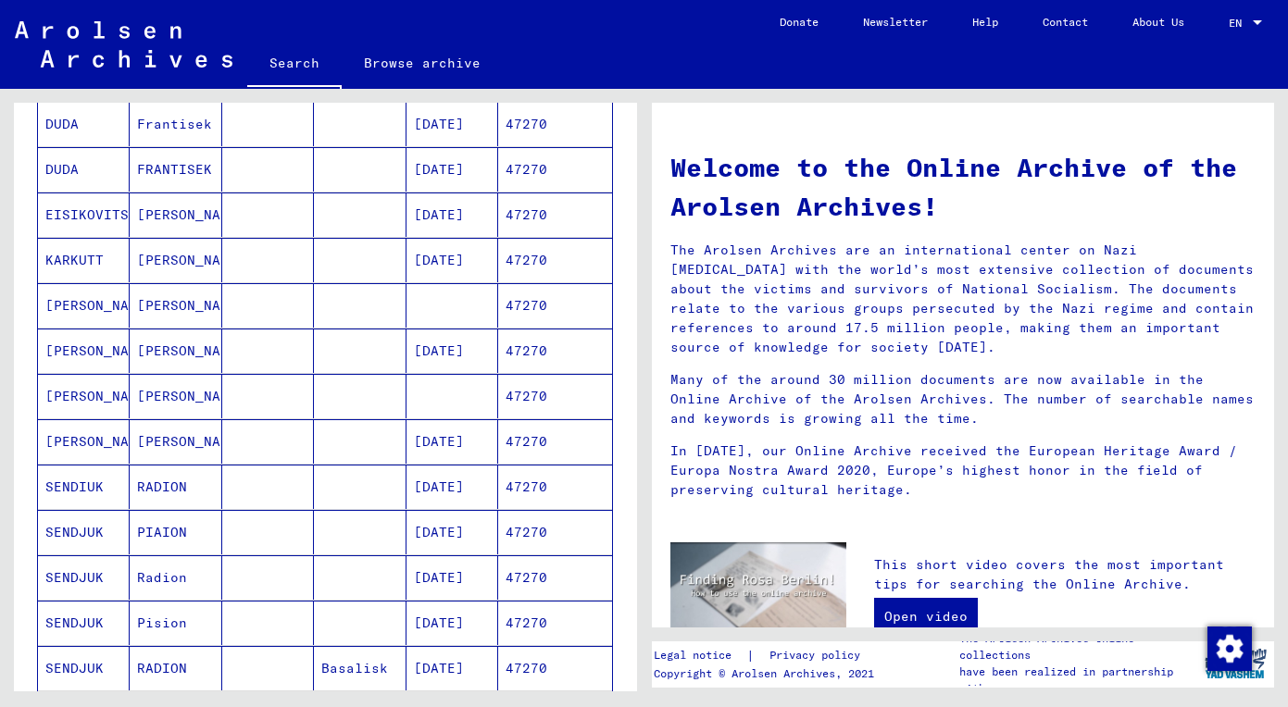
click at [118, 309] on mat-cell "[PERSON_NAME]" at bounding box center [84, 305] width 92 height 44
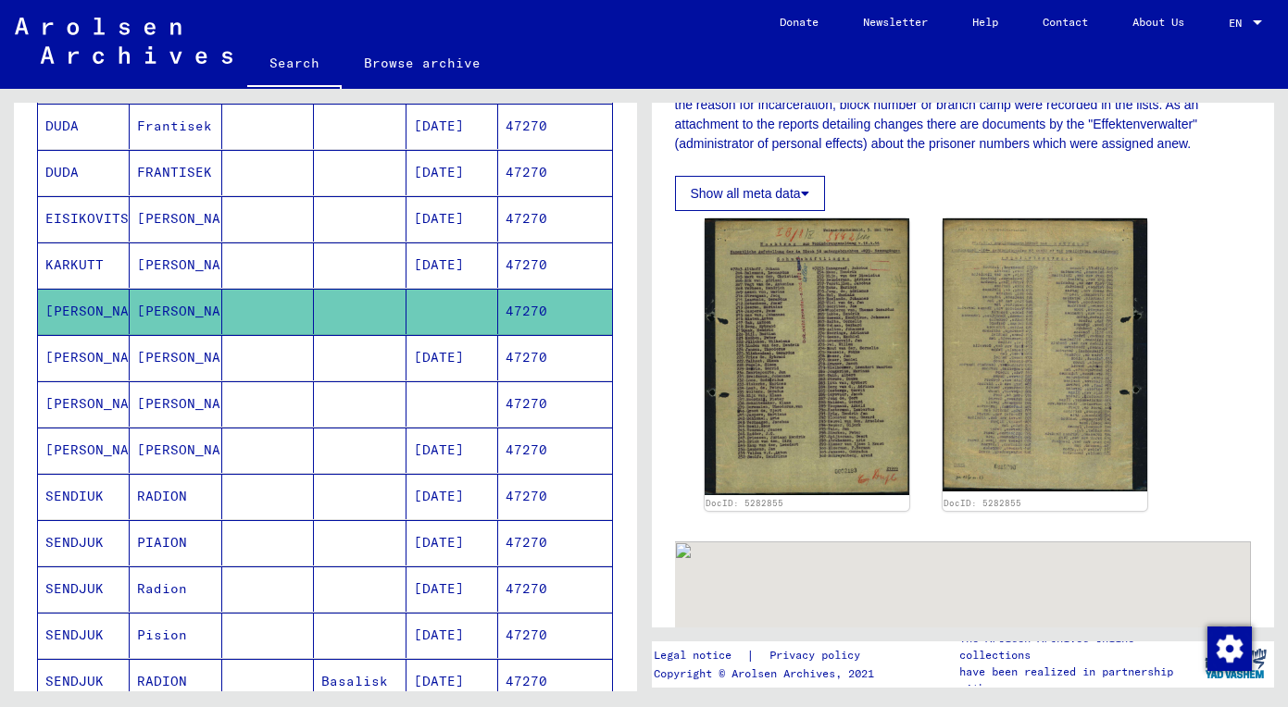
scroll to position [565, 0]
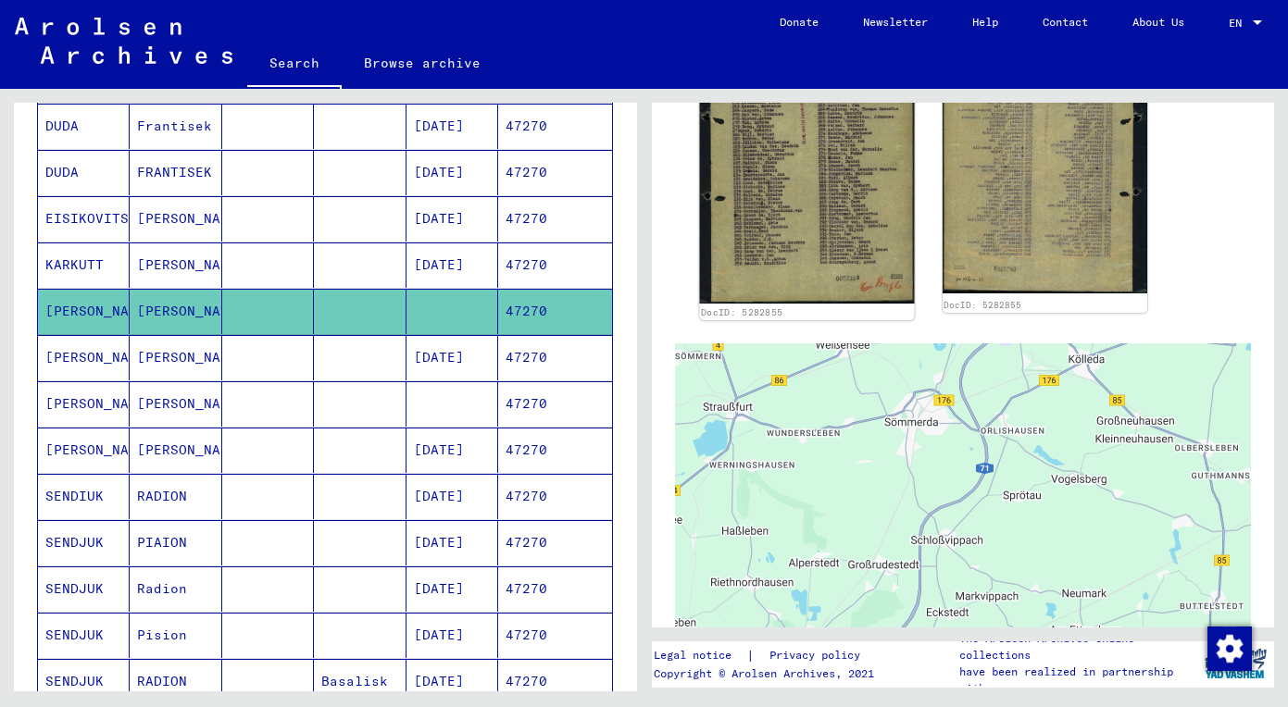
click at [814, 278] on img at bounding box center [806, 158] width 215 height 291
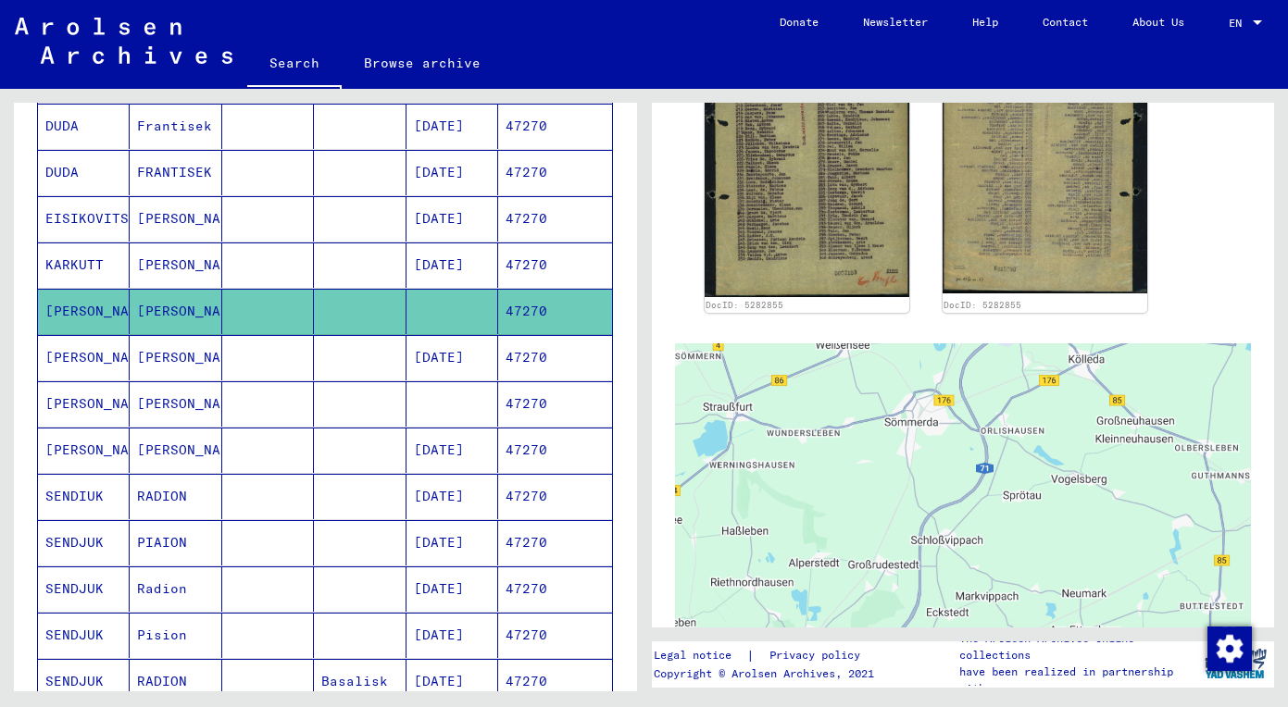
click at [158, 359] on mat-cell "[PERSON_NAME]" at bounding box center [176, 357] width 92 height 45
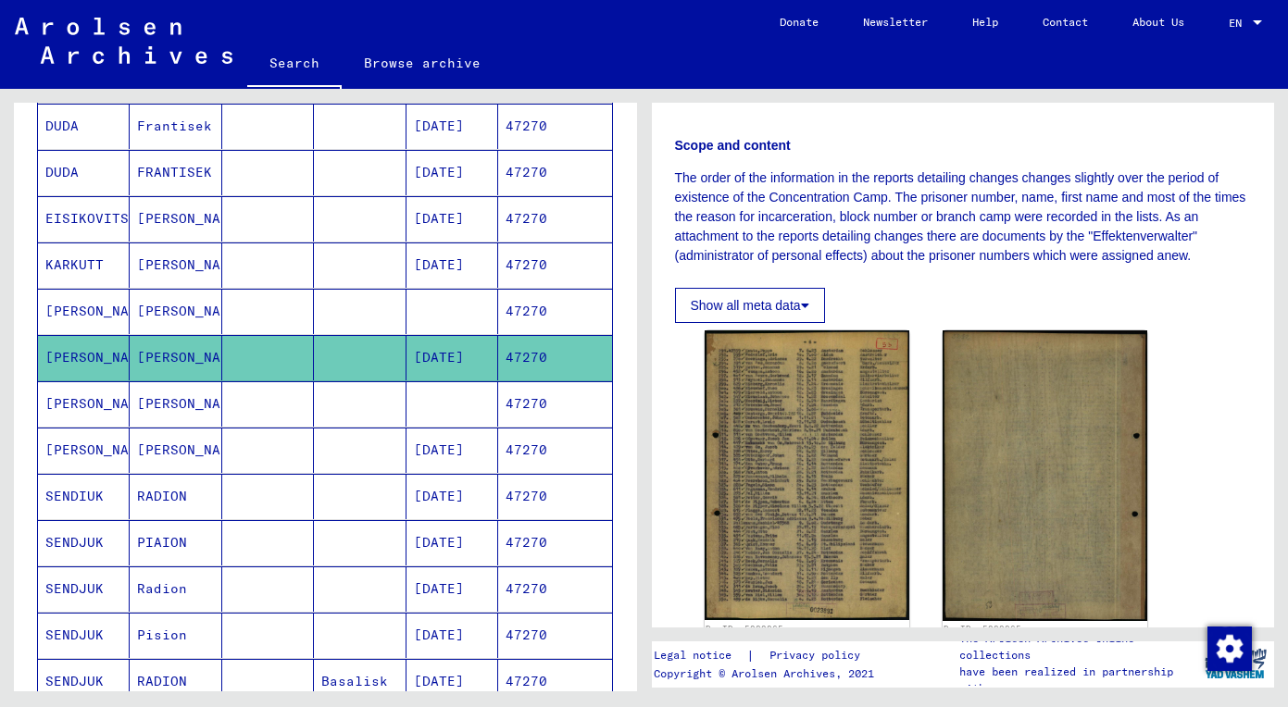
scroll to position [256, 0]
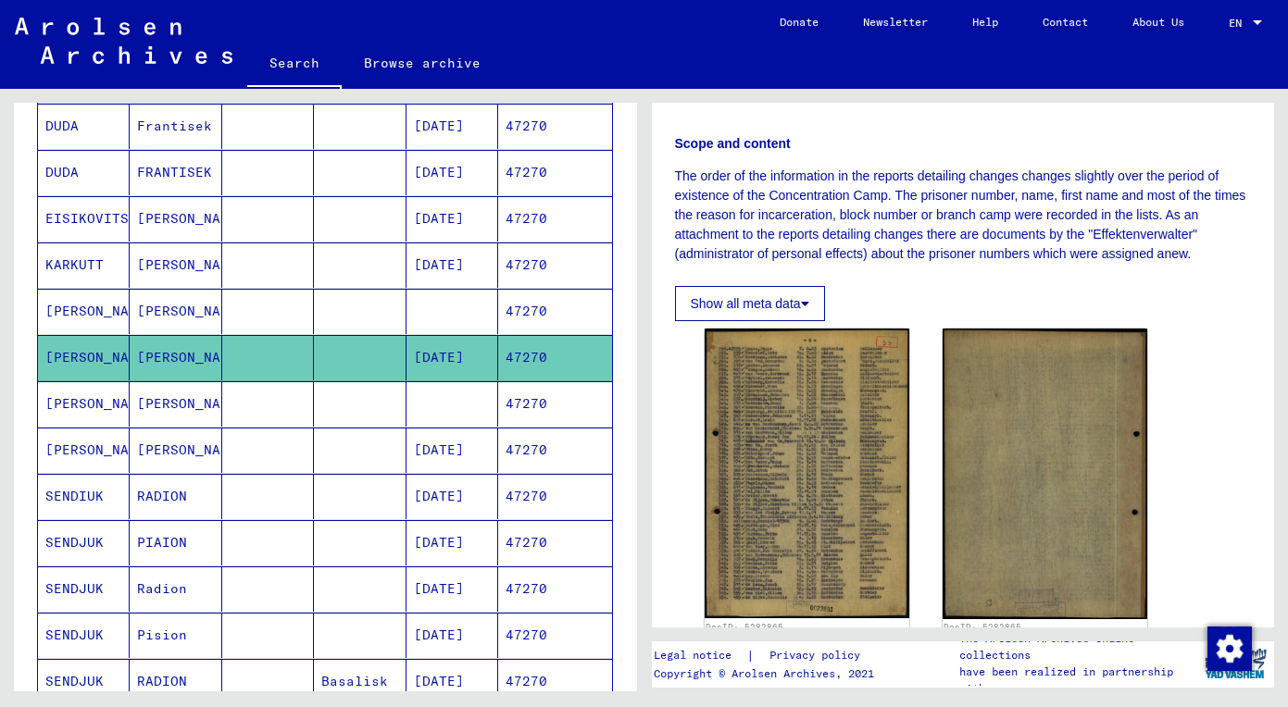
click at [163, 414] on mat-cell "[PERSON_NAME]" at bounding box center [176, 403] width 92 height 45
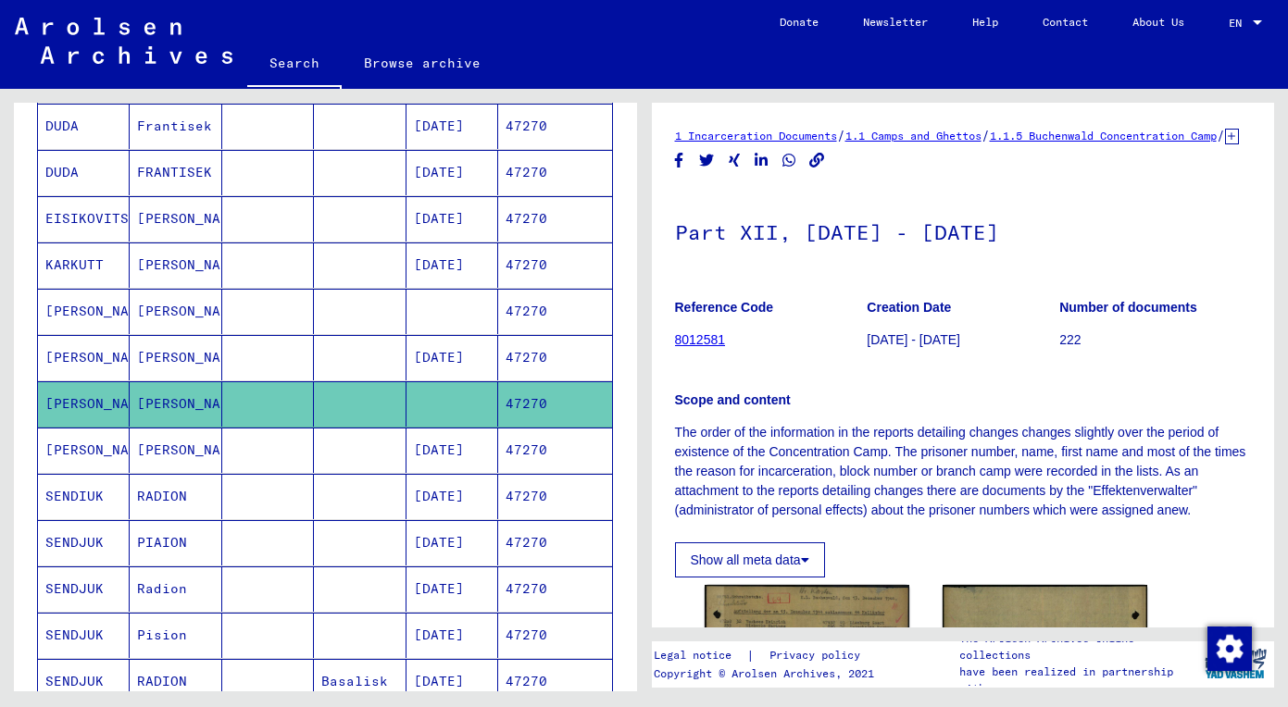
scroll to position [175, 0]
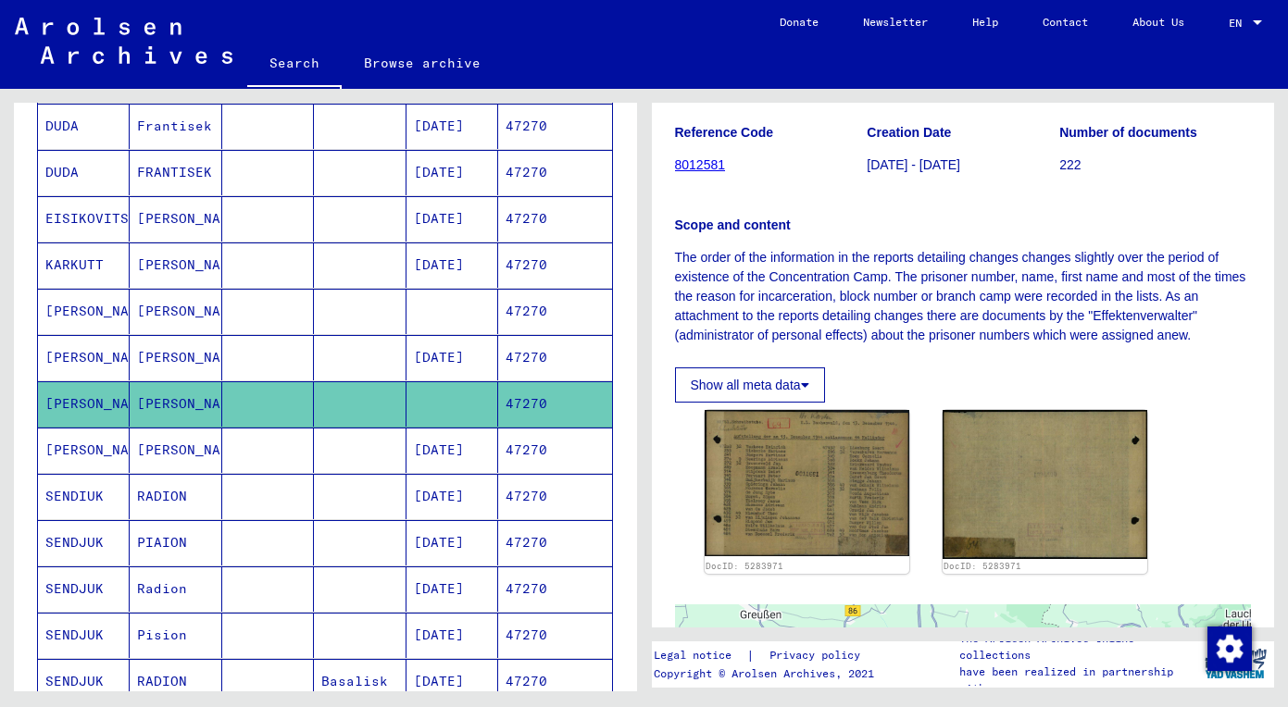
click at [167, 446] on mat-cell "[PERSON_NAME]" at bounding box center [176, 450] width 92 height 45
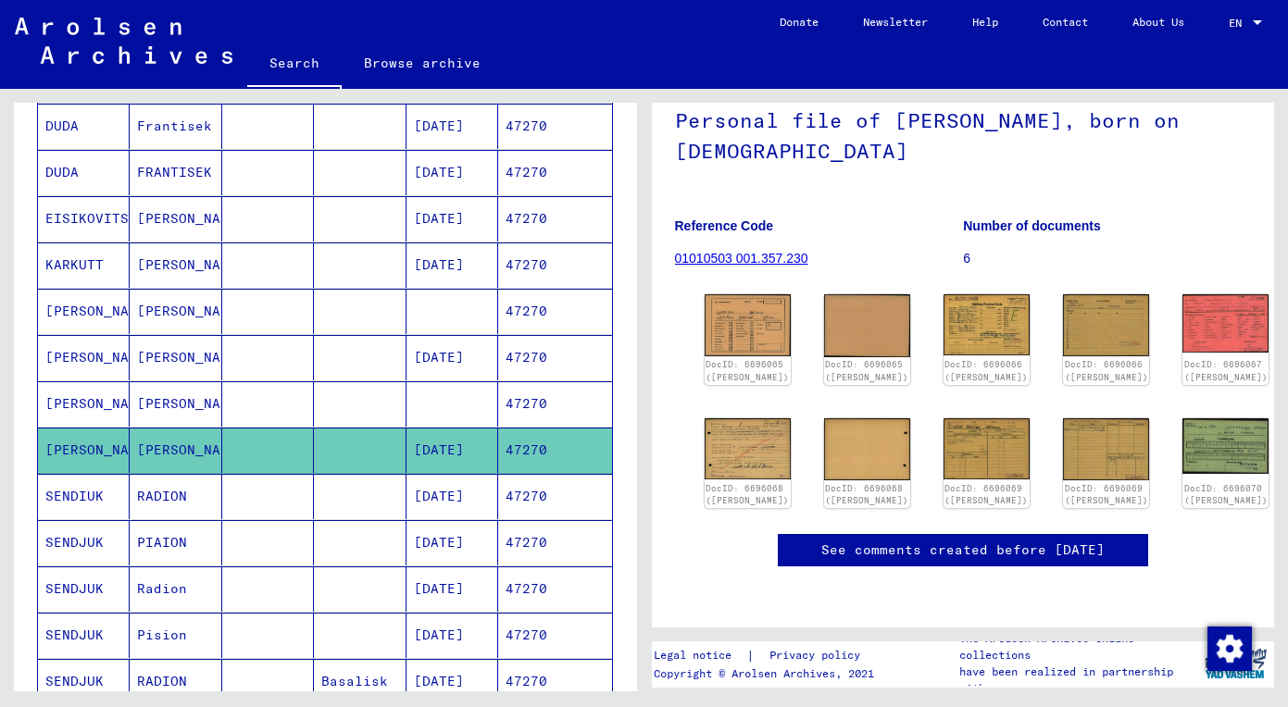
scroll to position [119, 0]
click at [876, 456] on div "DocID: 6696065 ([PERSON_NAME]) DocID: 6696065 ([PERSON_NAME]) DocID: 6696066 ([…" at bounding box center [963, 401] width 532 height 229
click at [942, 457] on img at bounding box center [987, 449] width 91 height 64
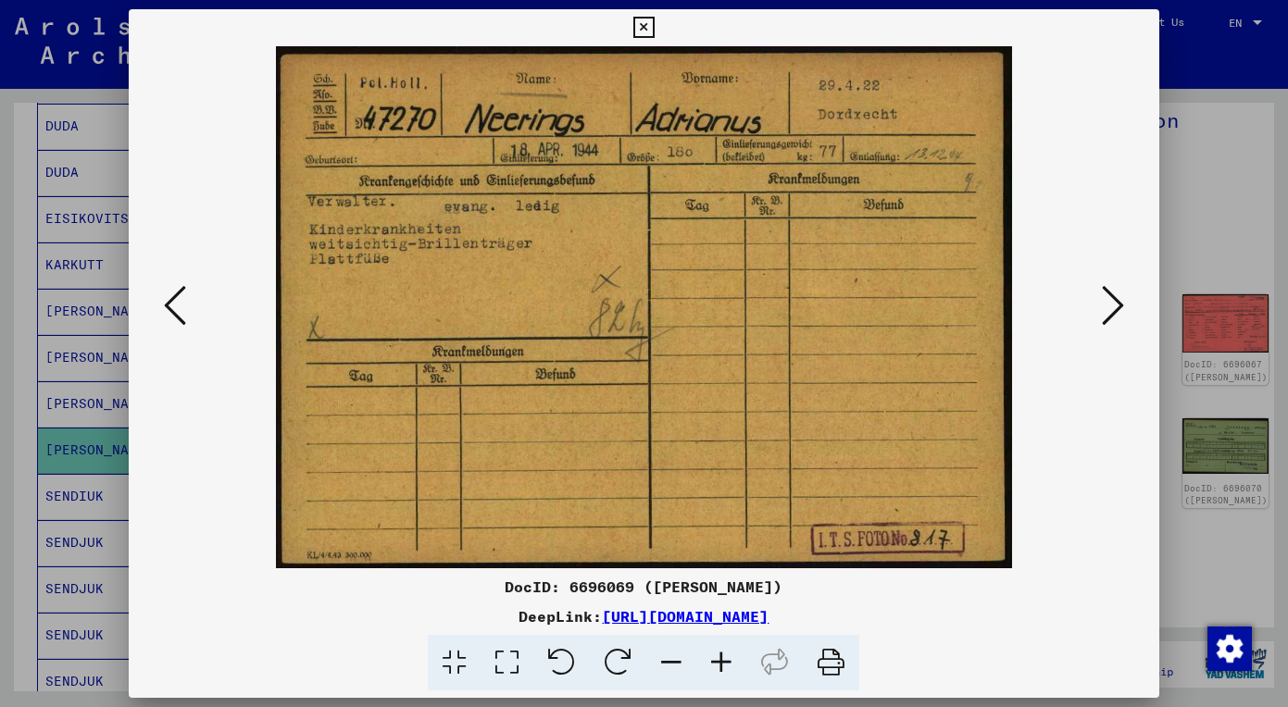
click at [1105, 313] on icon at bounding box center [1113, 305] width 22 height 44
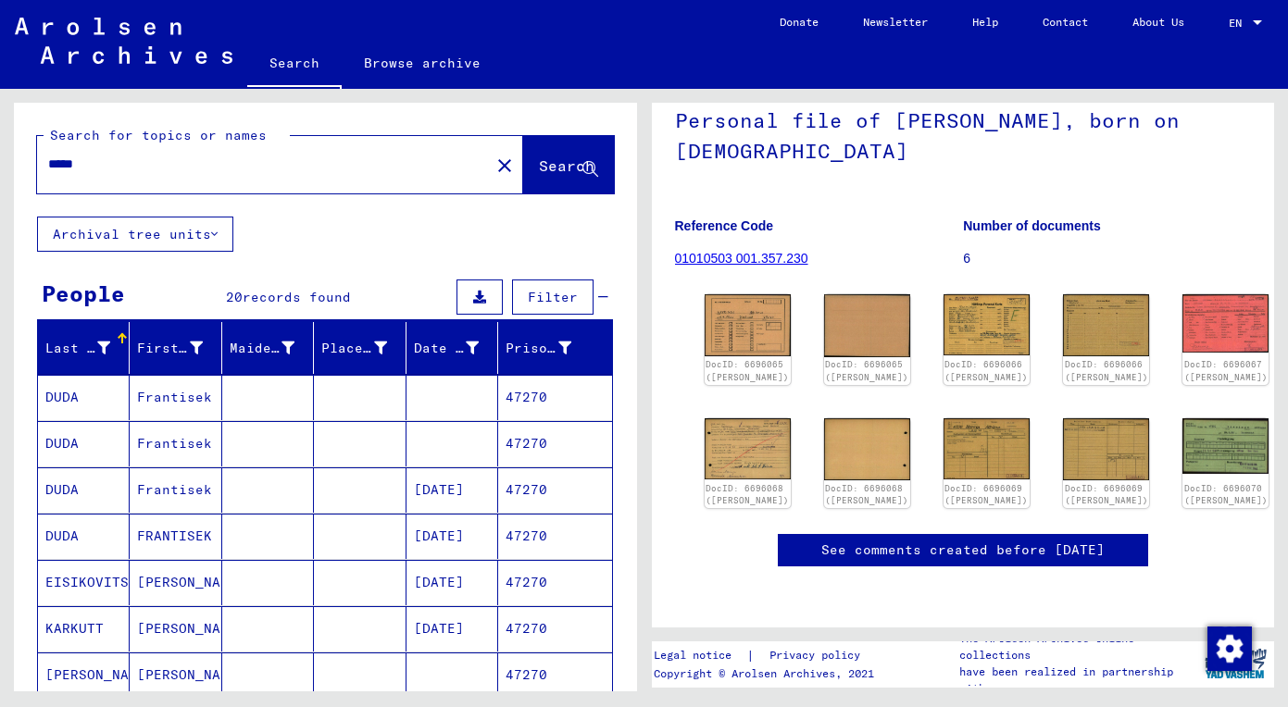
scroll to position [0, 0]
drag, startPoint x: 130, startPoint y: 175, endPoint x: -32, endPoint y: 170, distance: 162.1
click at [0, 170] on html "Search Browse archive Donate Newsletter Help Contact About Us Search Browse arc…" at bounding box center [644, 353] width 1288 height 707
click at [123, 166] on input "*****" at bounding box center [263, 164] width 431 height 19
drag, startPoint x: 123, startPoint y: 166, endPoint x: 3, endPoint y: 166, distance: 120.4
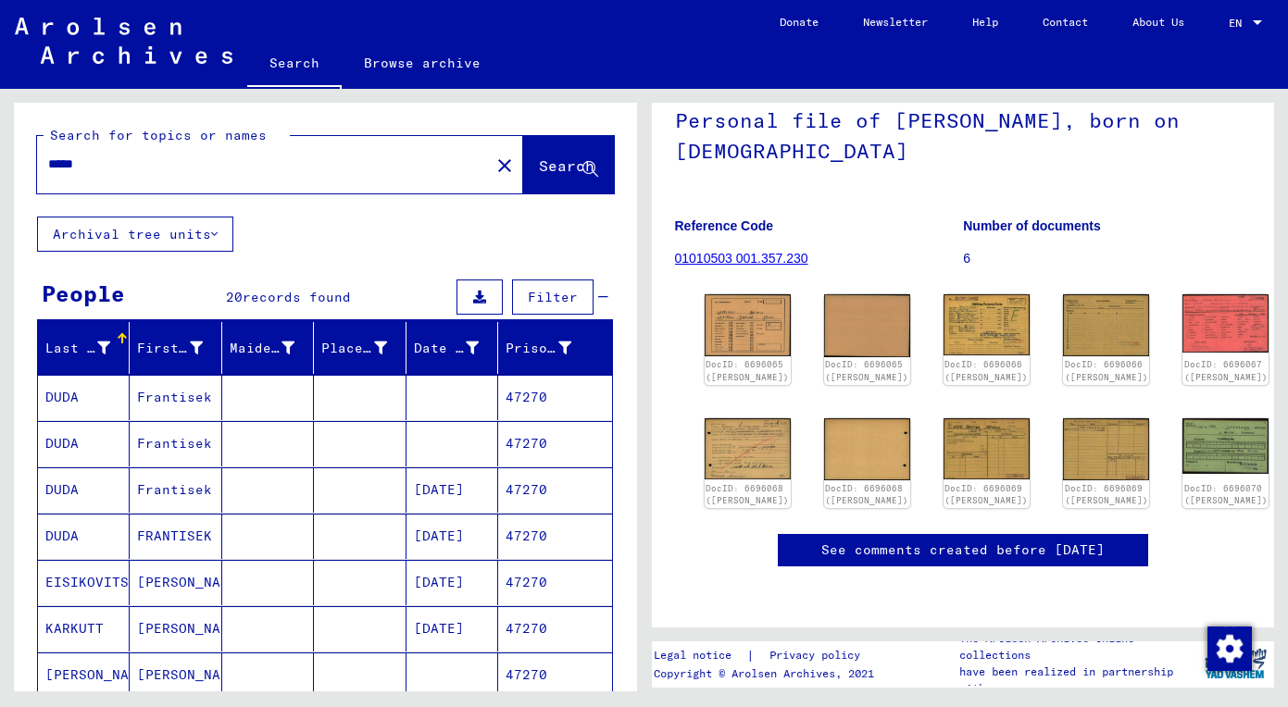
click at [3, 166] on div "Search for topics or names ***** close Search Archival tree units People 20 rec…" at bounding box center [321, 390] width 643 height 603
paste input "text"
type input "*****"
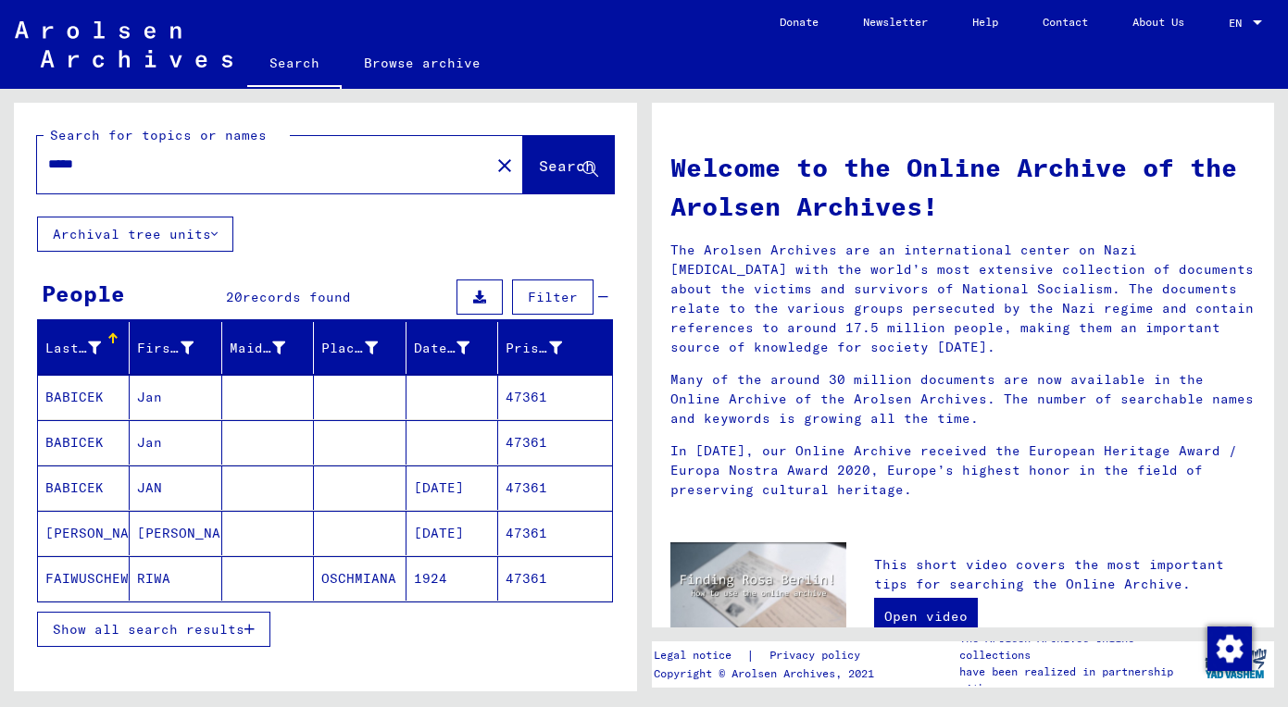
click at [209, 618] on button "Show all search results" at bounding box center [153, 629] width 233 height 35
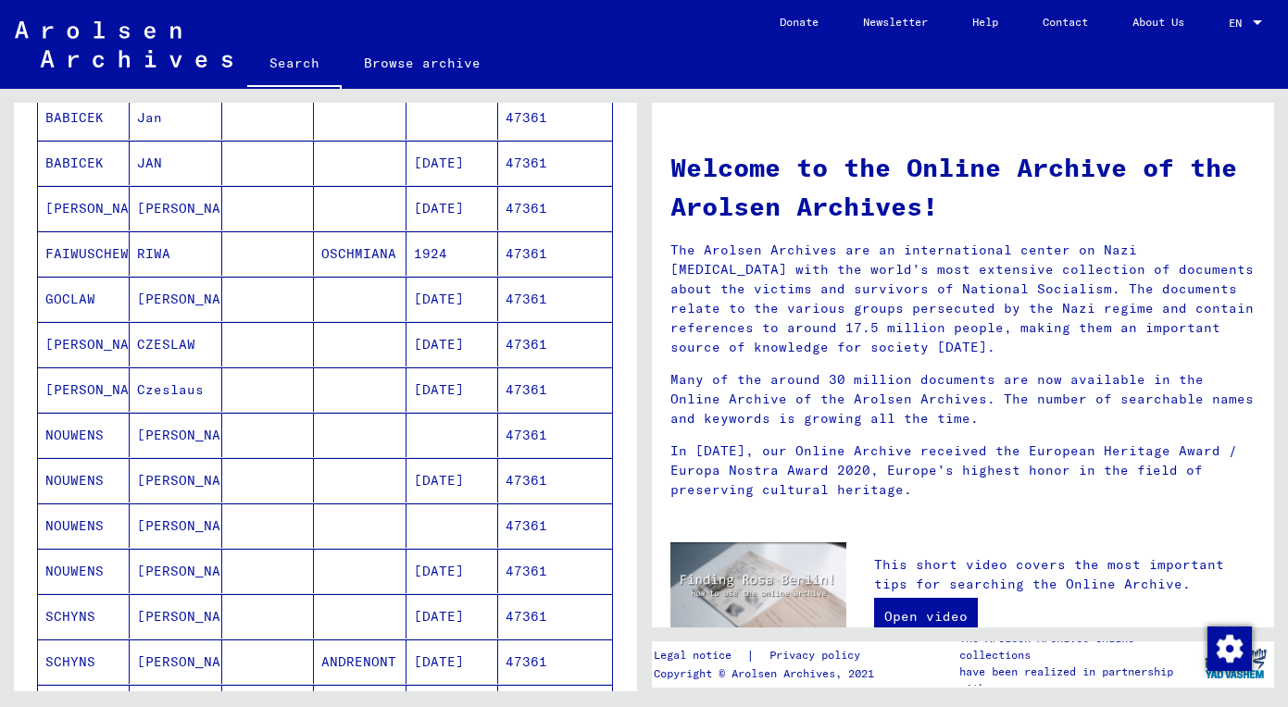
scroll to position [327, 0]
click at [181, 428] on mat-cell "[PERSON_NAME]" at bounding box center [176, 433] width 92 height 44
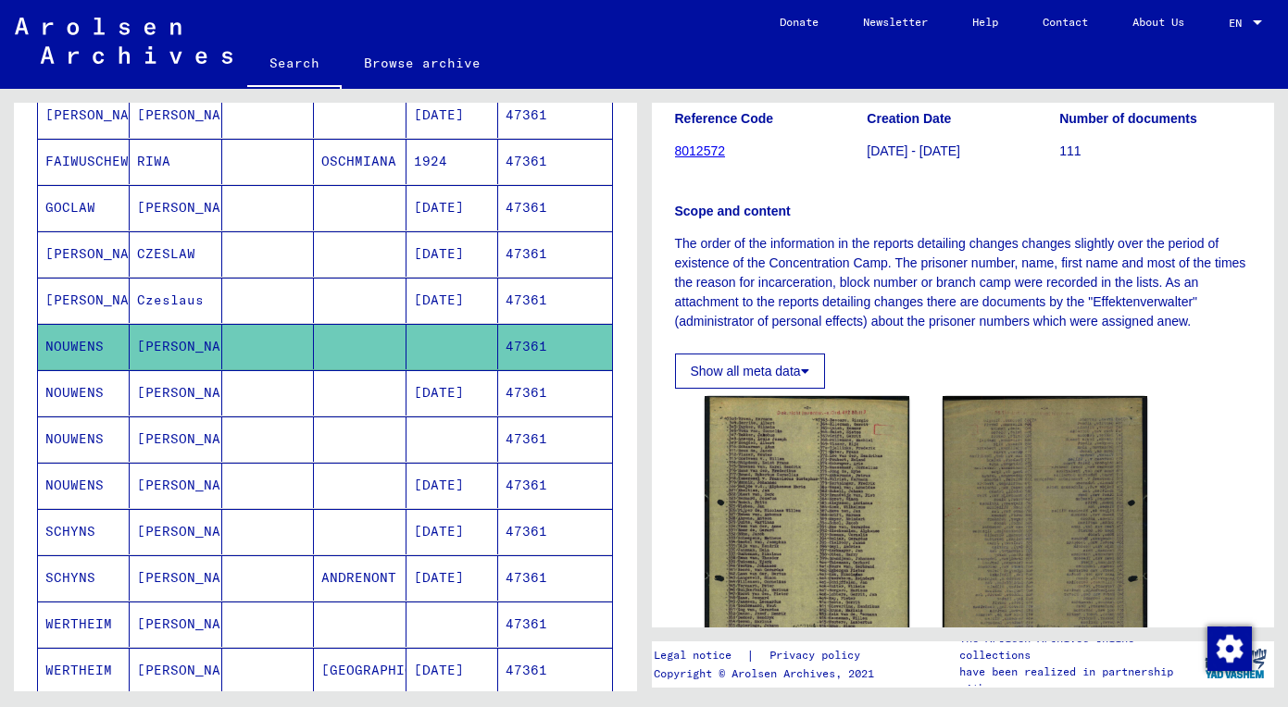
scroll to position [277, 0]
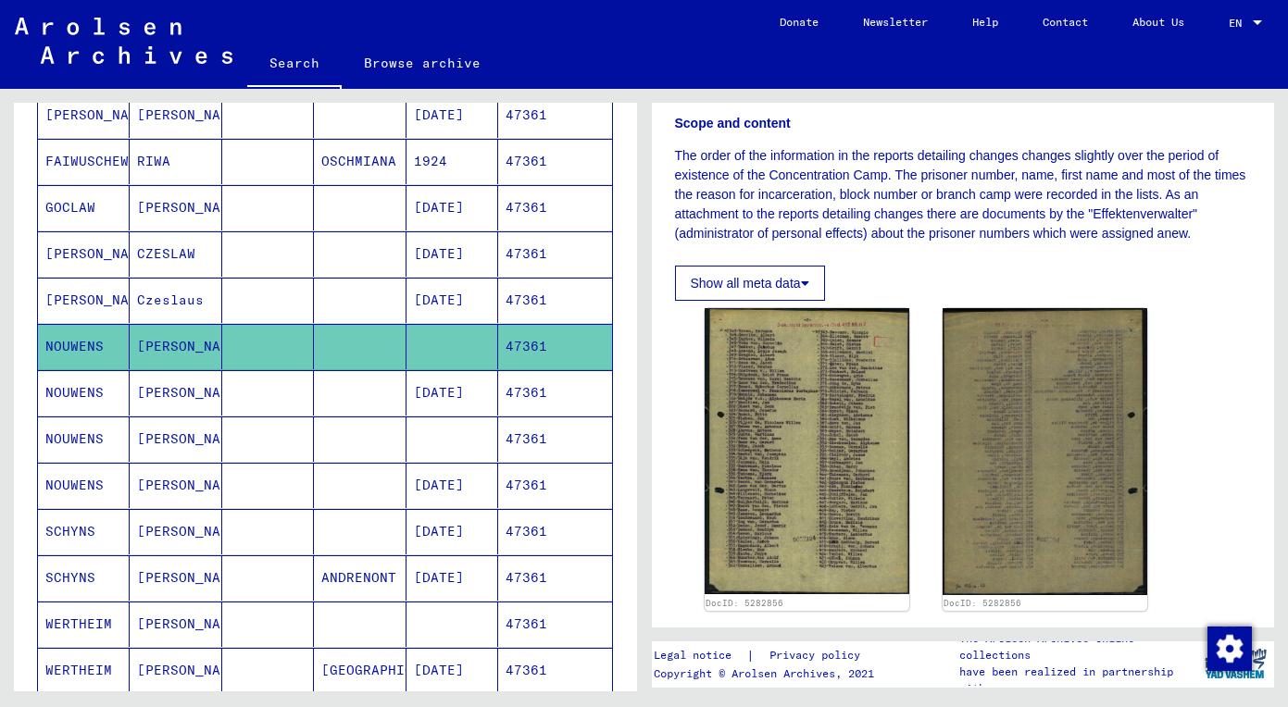
click at [163, 391] on mat-cell "[PERSON_NAME]" at bounding box center [176, 392] width 92 height 45
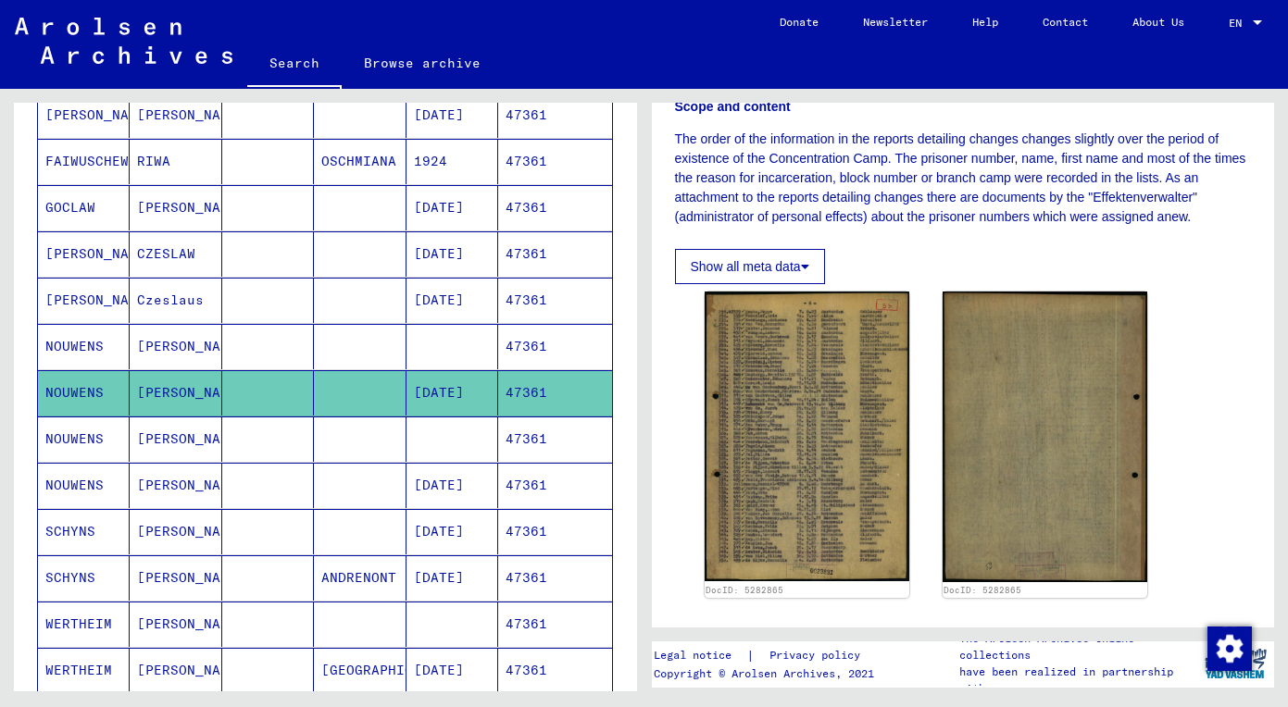
scroll to position [295, 0]
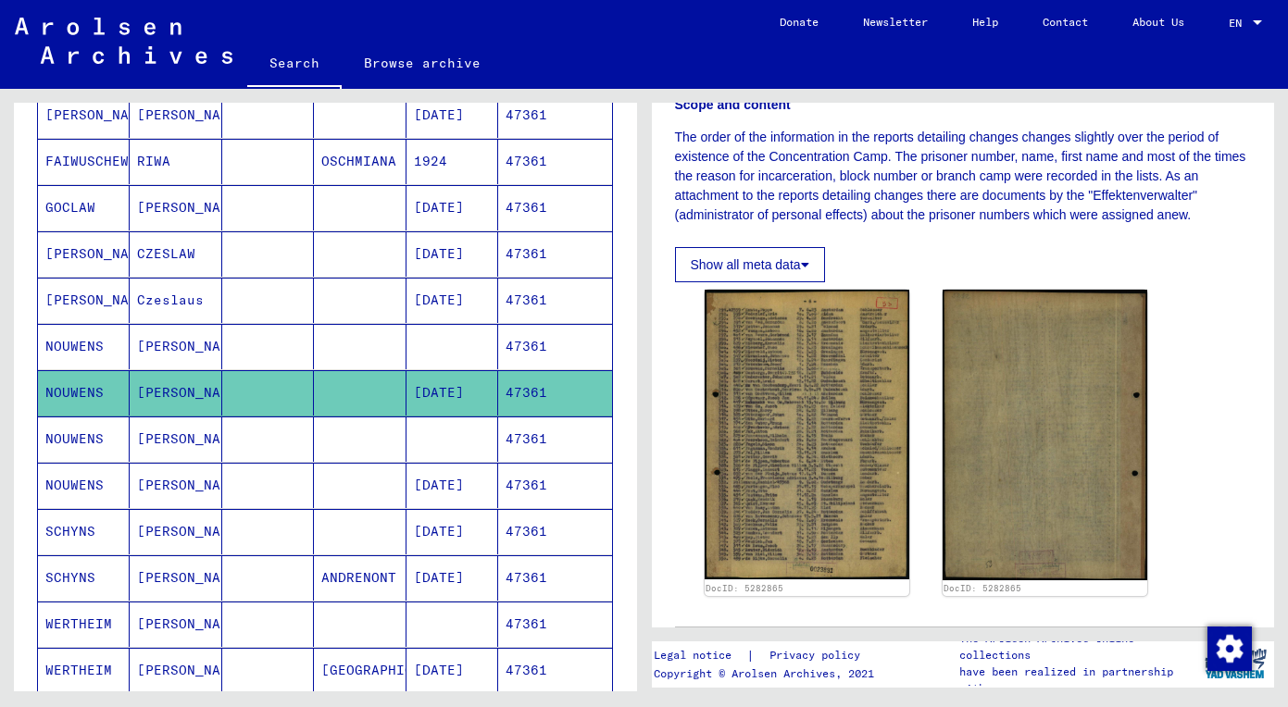
click at [159, 430] on mat-cell "[PERSON_NAME]" at bounding box center [176, 439] width 92 height 45
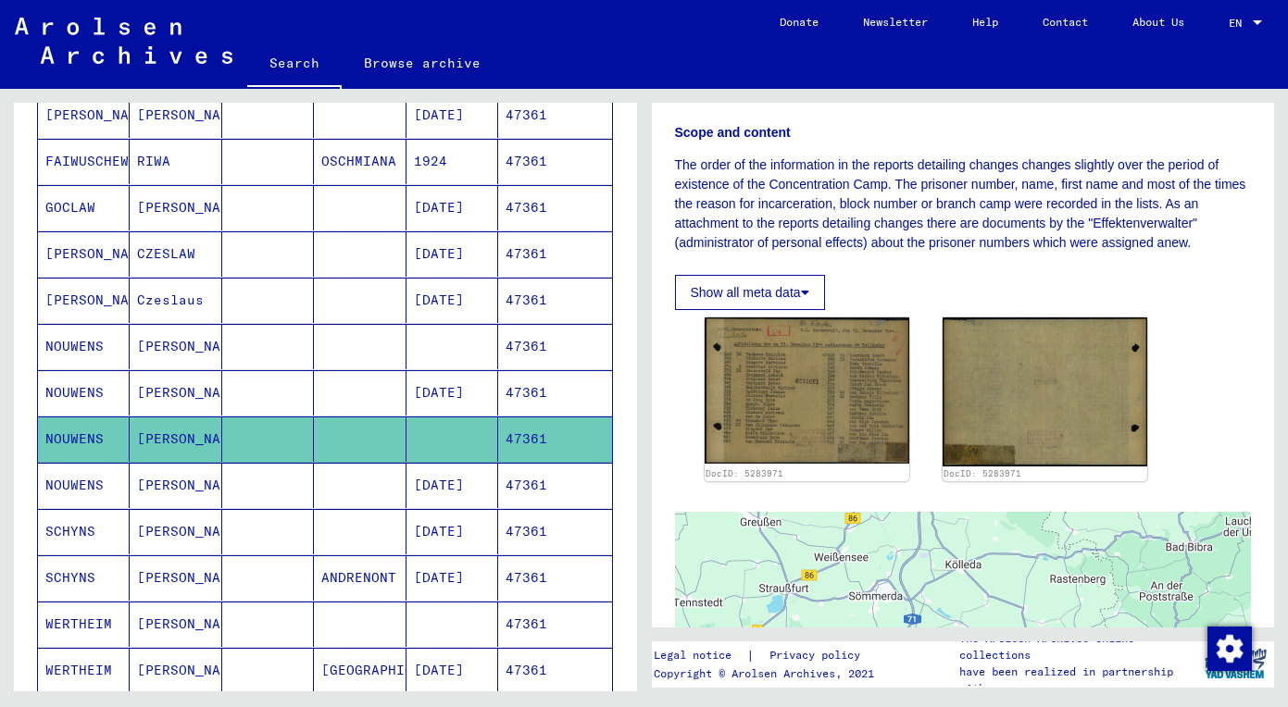
scroll to position [268, 0]
click at [196, 486] on mat-cell "[PERSON_NAME]" at bounding box center [176, 485] width 92 height 45
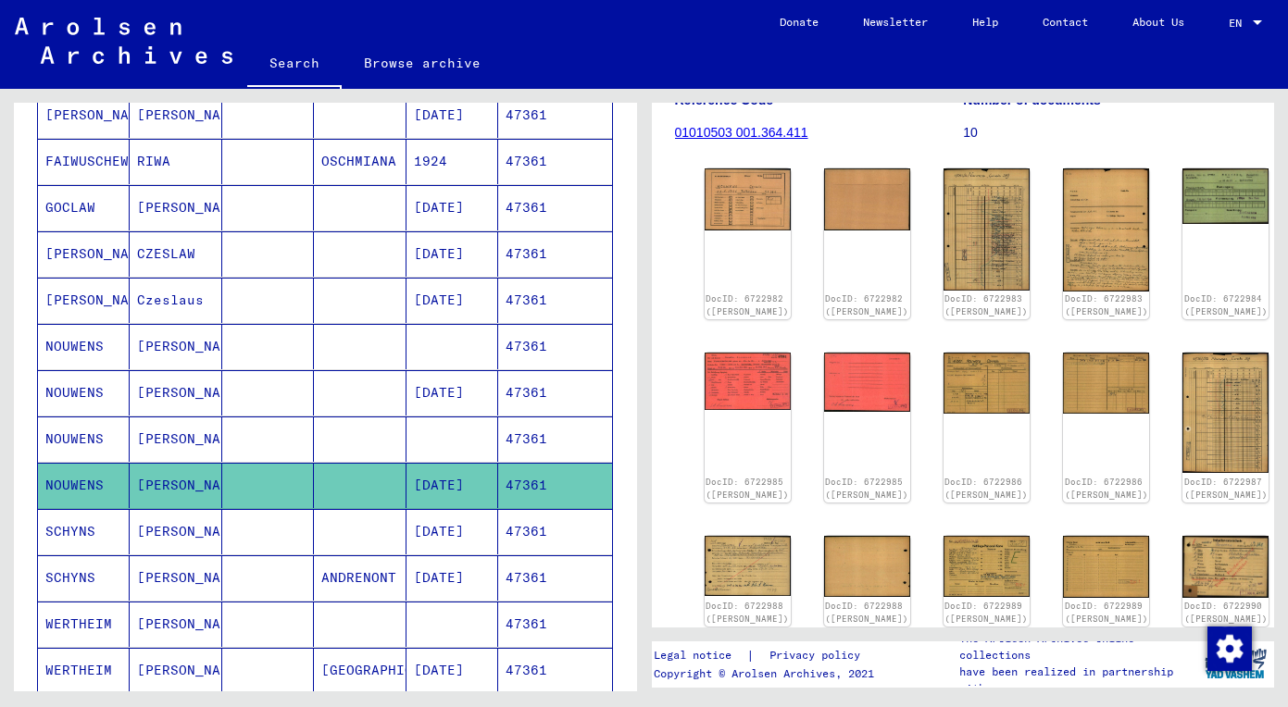
scroll to position [239, 0]
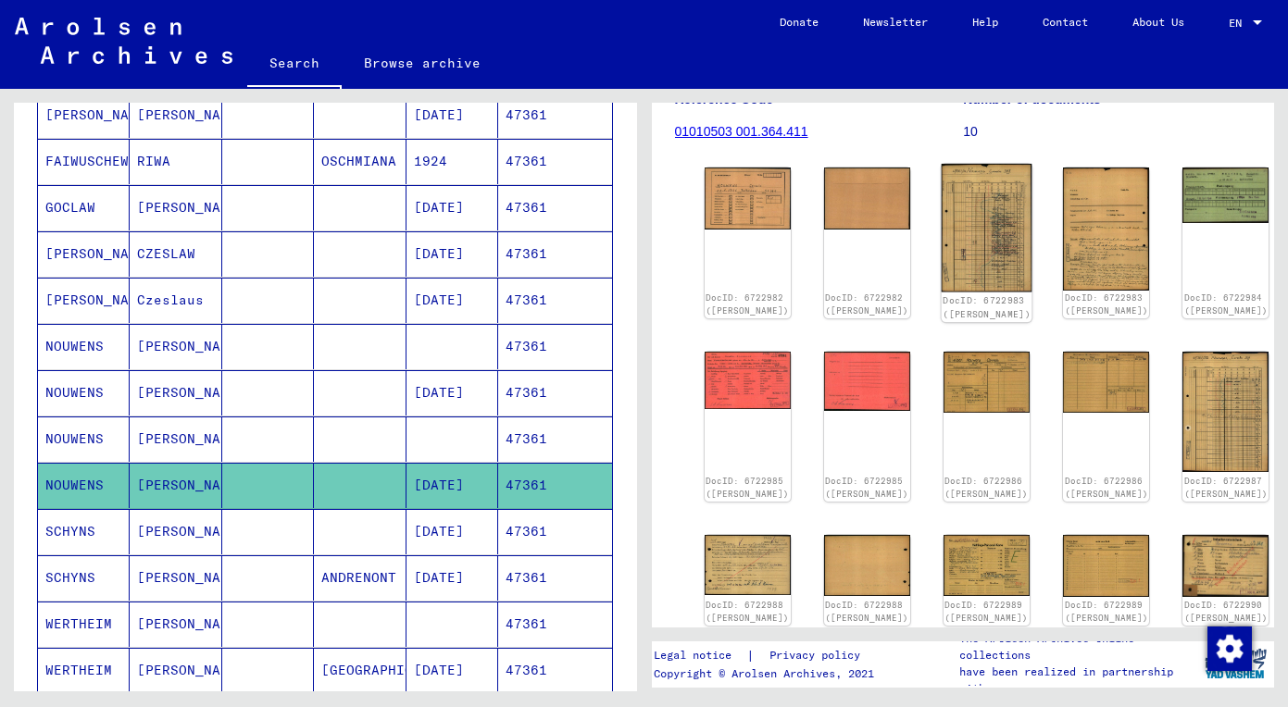
click at [942, 234] on img at bounding box center [987, 228] width 91 height 129
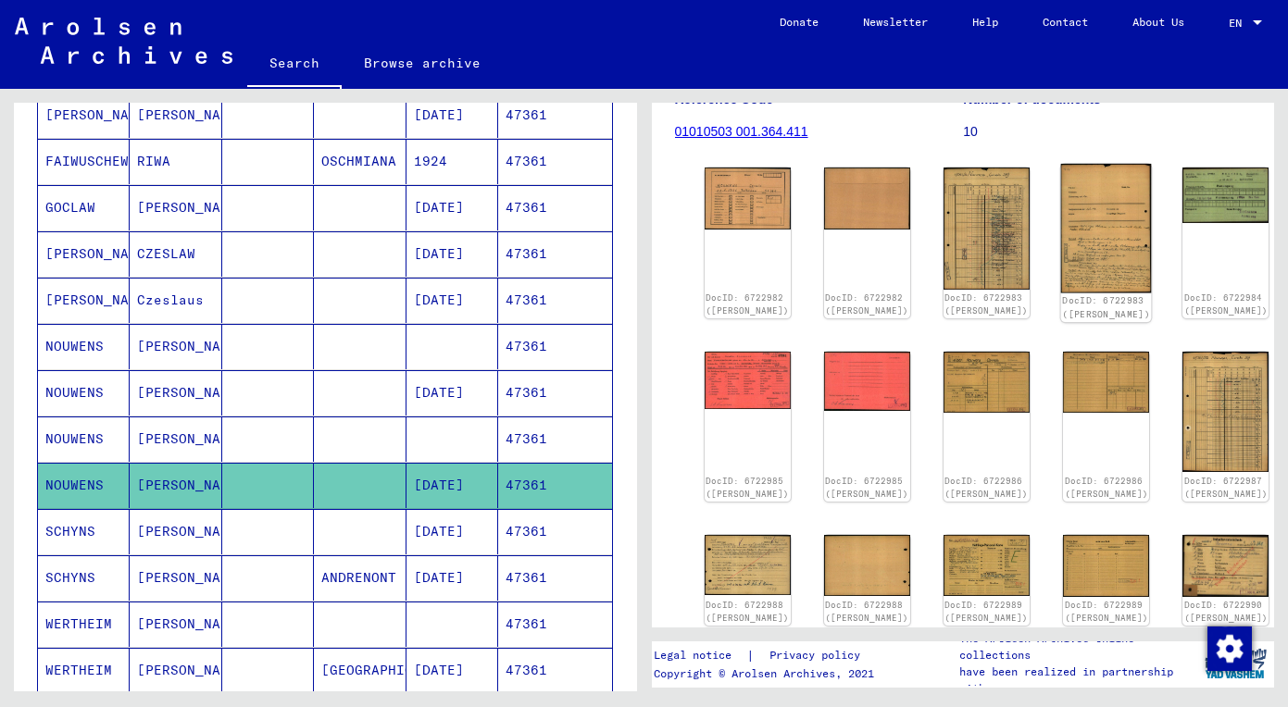
click at [1061, 225] on img at bounding box center [1106, 228] width 91 height 129
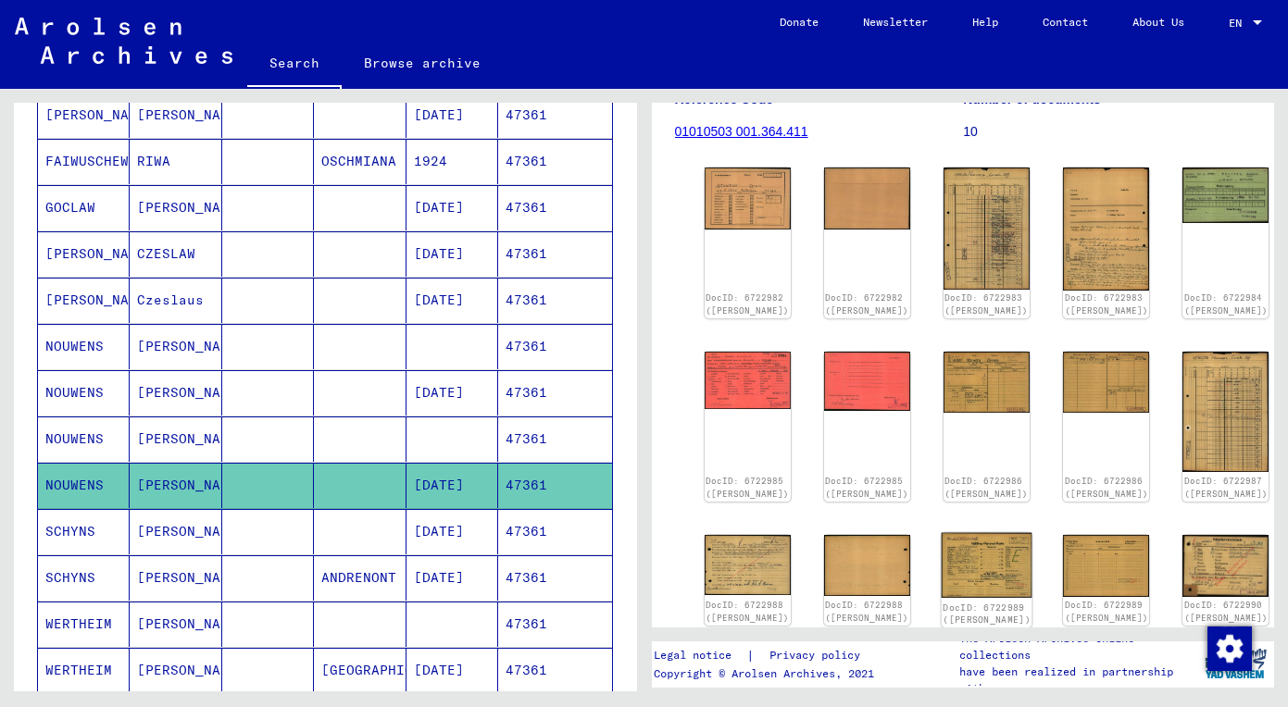
click at [942, 549] on img at bounding box center [987, 564] width 91 height 65
click at [708, 562] on img at bounding box center [747, 564] width 91 height 64
click at [825, 548] on img at bounding box center [866, 564] width 91 height 64
click at [1056, 538] on div "DocID: 6722982 ([PERSON_NAME]) DocID: 6722982 ([PERSON_NAME]) DocID: 6722983 ([…" at bounding box center [963, 457] width 532 height 594
click at [1180, 543] on img at bounding box center [1225, 565] width 91 height 66
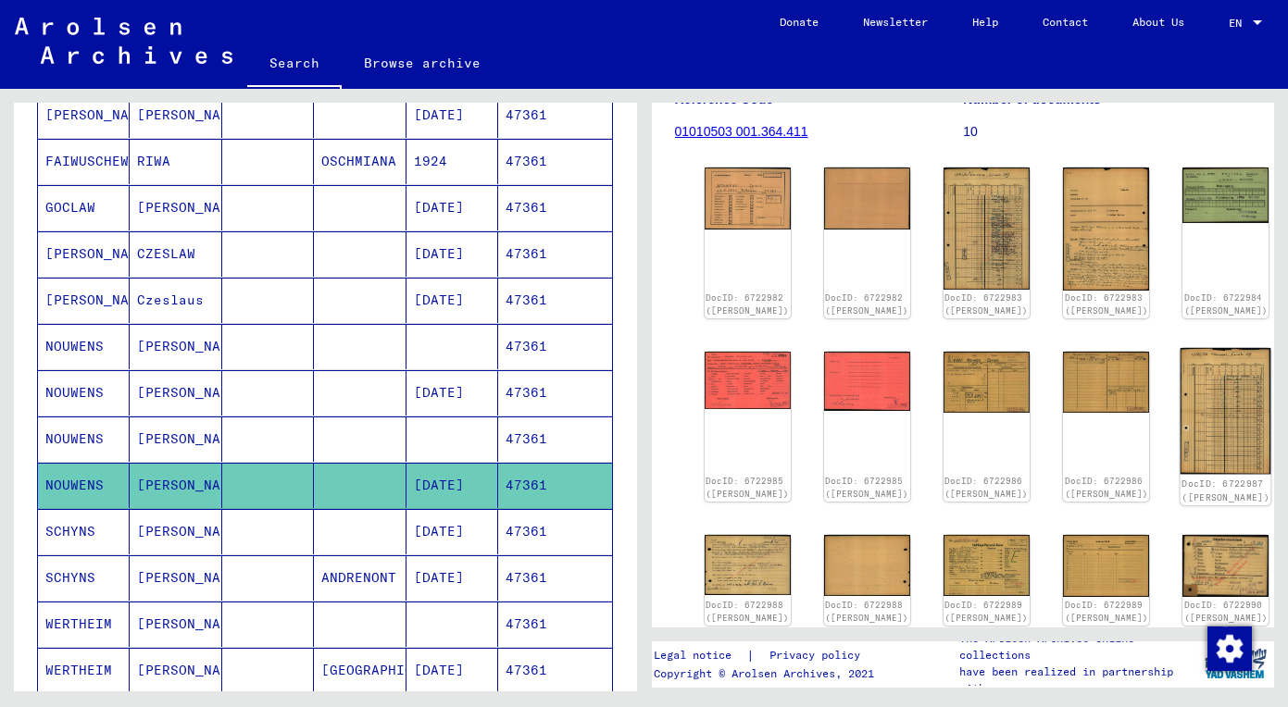
click at [1180, 393] on img at bounding box center [1225, 411] width 91 height 126
click at [942, 371] on img at bounding box center [987, 380] width 91 height 64
click at [942, 373] on img at bounding box center [987, 380] width 91 height 64
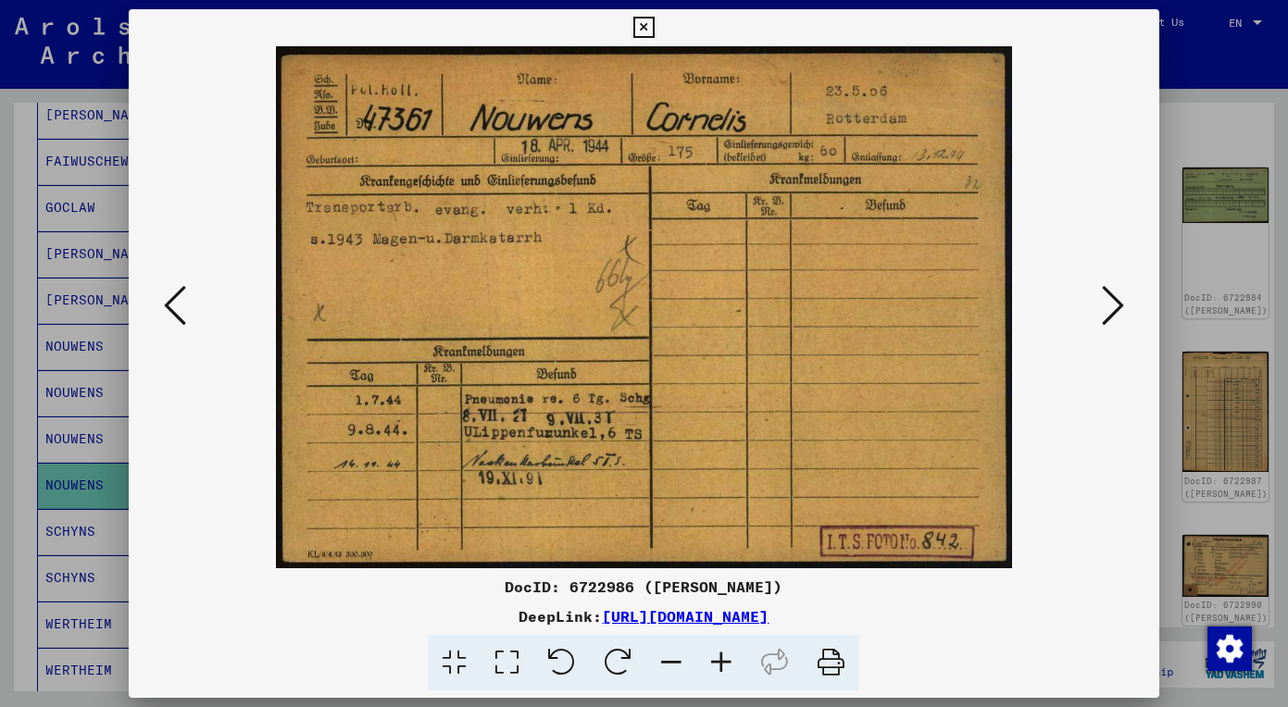
click at [1110, 311] on icon at bounding box center [1113, 305] width 22 height 44
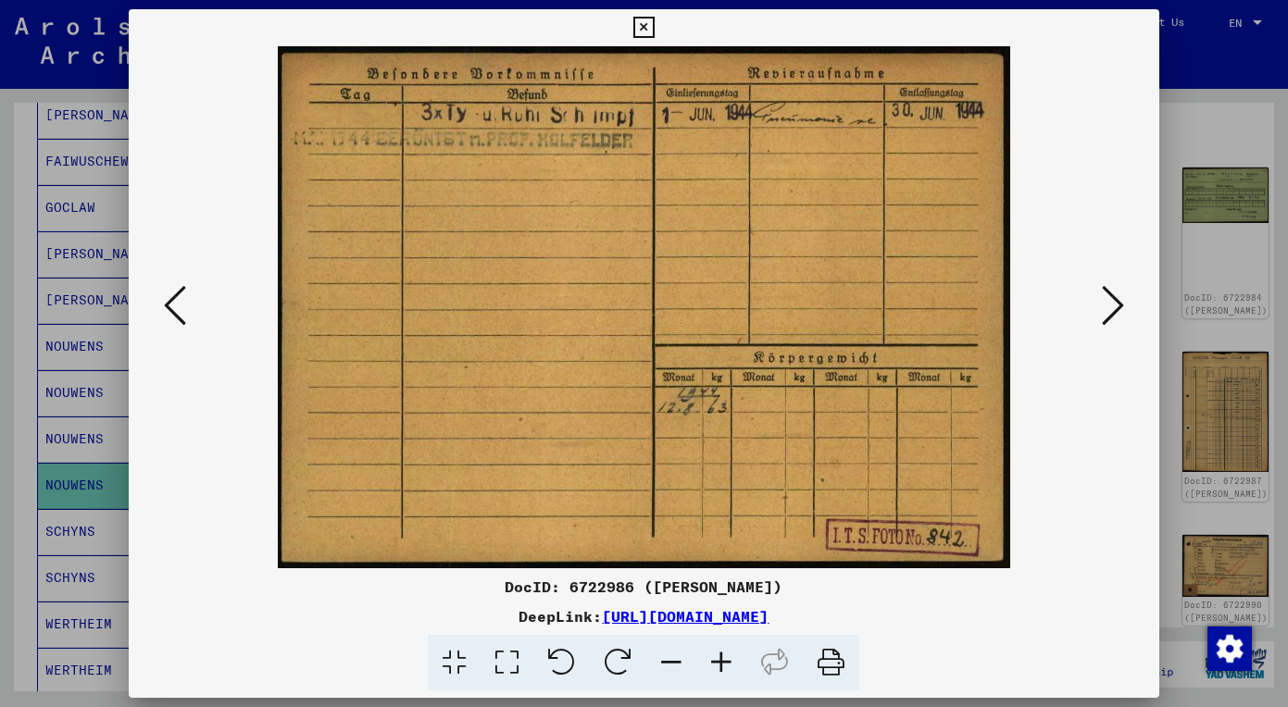
click at [655, 27] on icon at bounding box center [643, 28] width 21 height 22
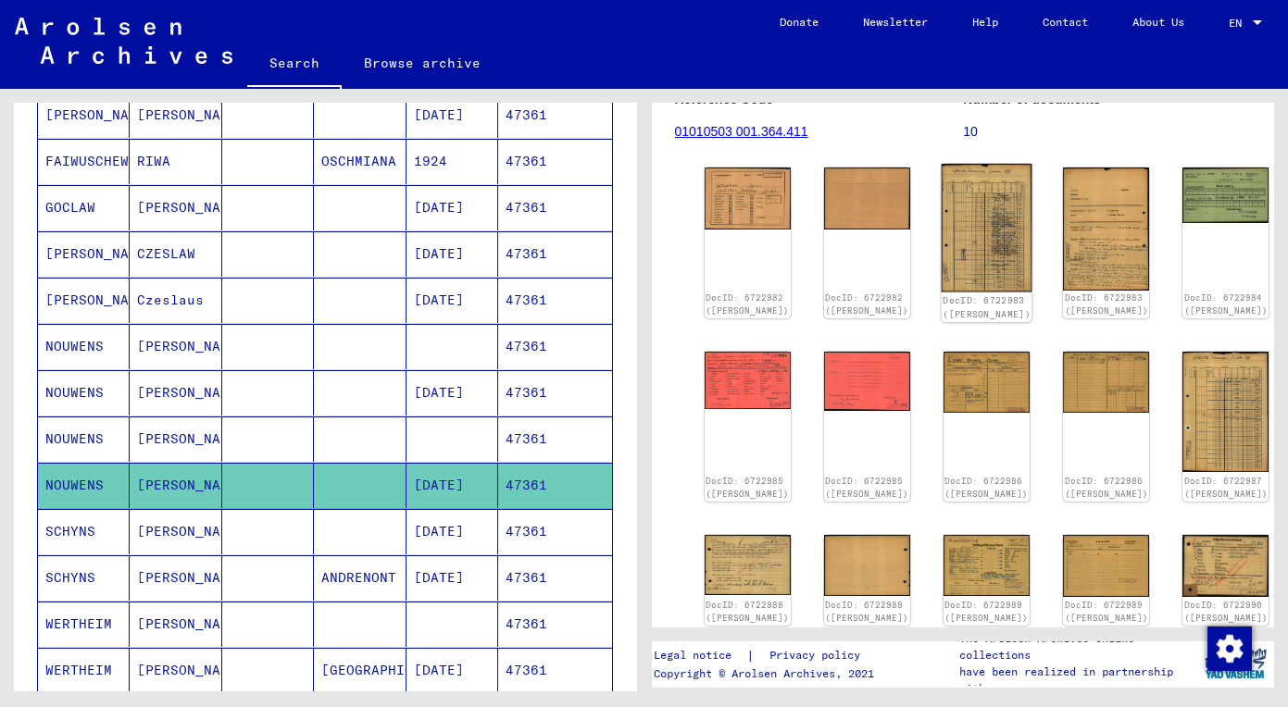
click at [942, 261] on img at bounding box center [987, 228] width 91 height 129
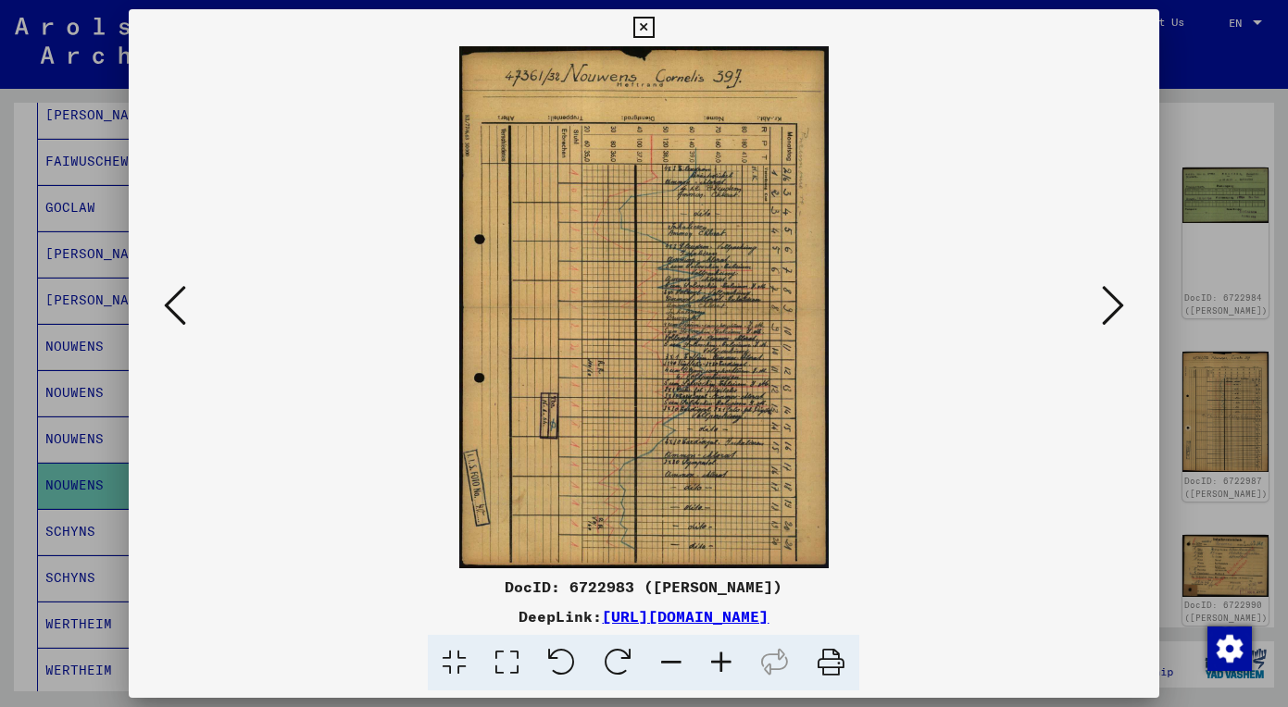
click at [1092, 306] on img at bounding box center [644, 307] width 905 height 522
click at [1109, 312] on icon at bounding box center [1113, 305] width 22 height 44
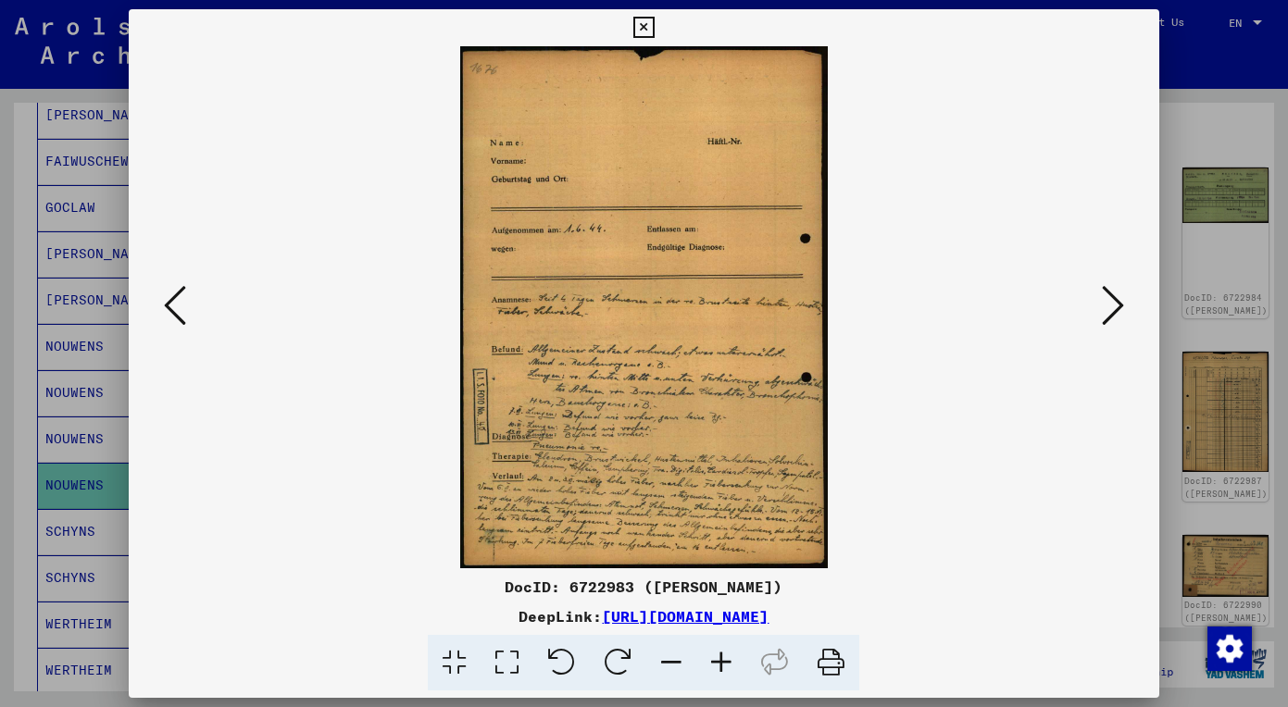
click at [655, 17] on icon at bounding box center [643, 28] width 21 height 22
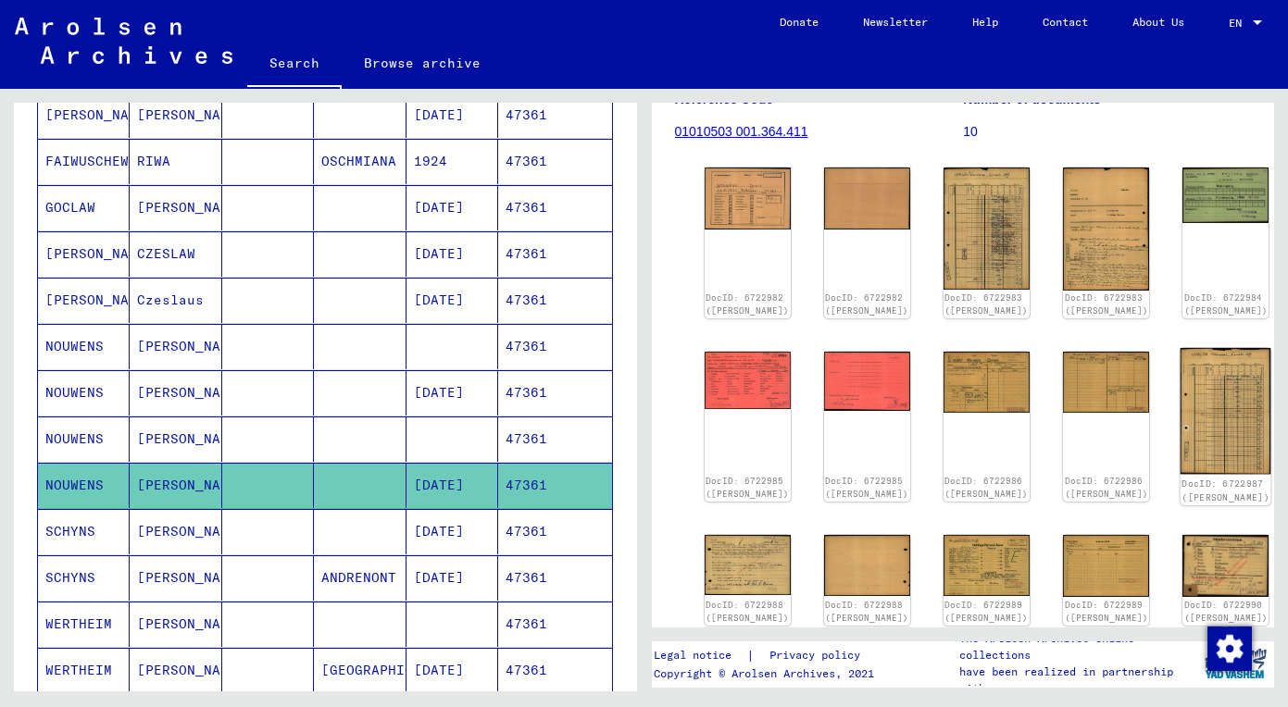
click at [1180, 377] on img at bounding box center [1225, 411] width 91 height 126
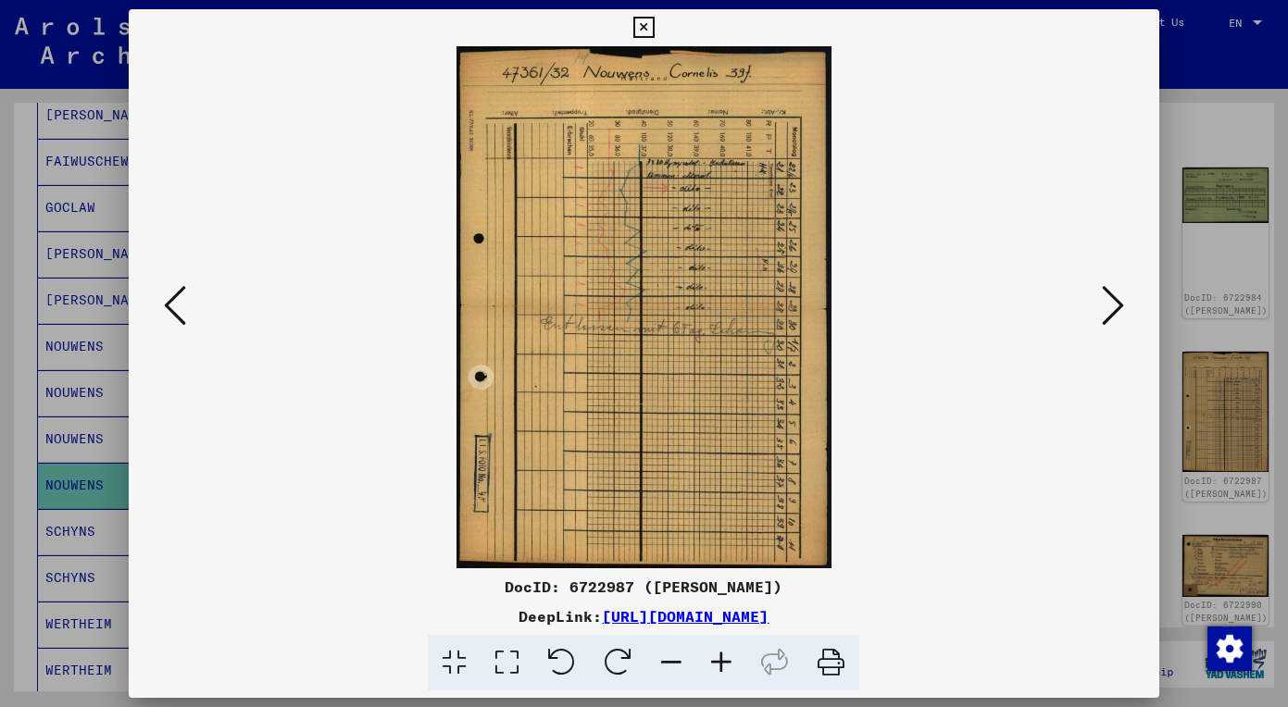
click at [1115, 298] on icon at bounding box center [1113, 305] width 22 height 44
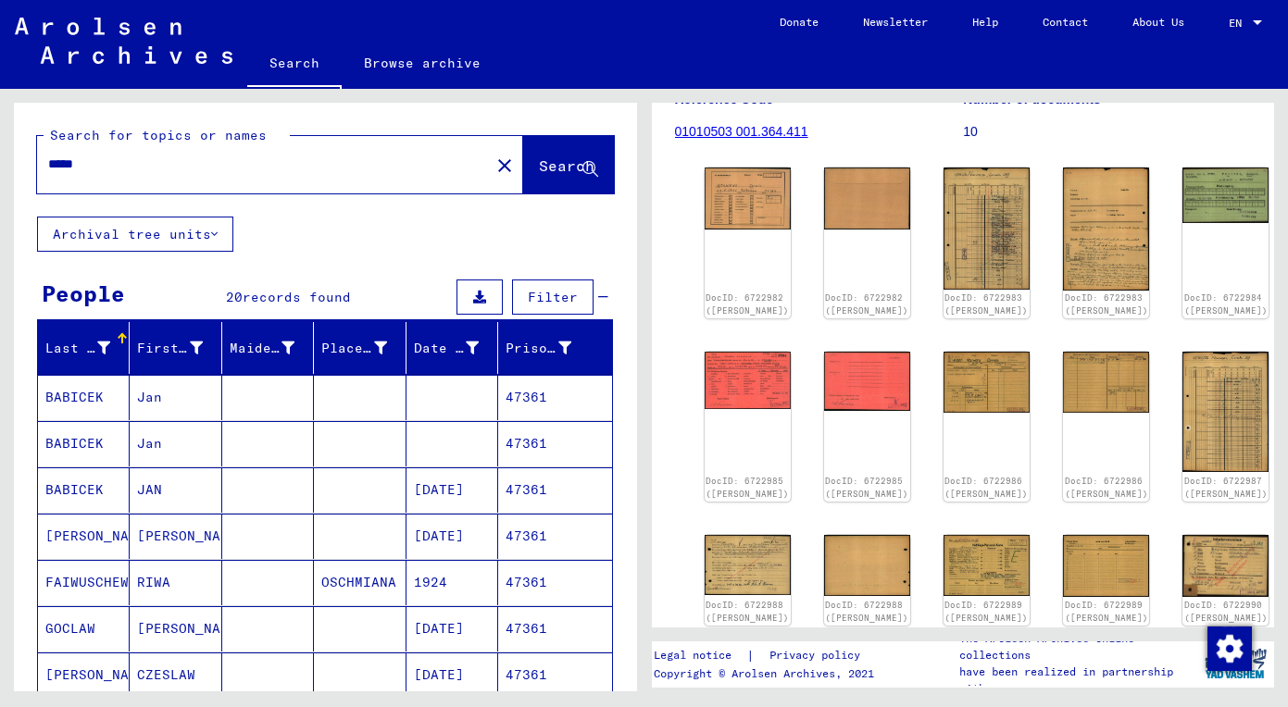
scroll to position [0, 0]
drag, startPoint x: 180, startPoint y: 171, endPoint x: 1, endPoint y: 163, distance: 178.9
click at [1, 163] on div "Search for topics or names ***** close Search Archival tree units People 20 rec…" at bounding box center [321, 390] width 643 height 603
paste input "text"
type input "*****"
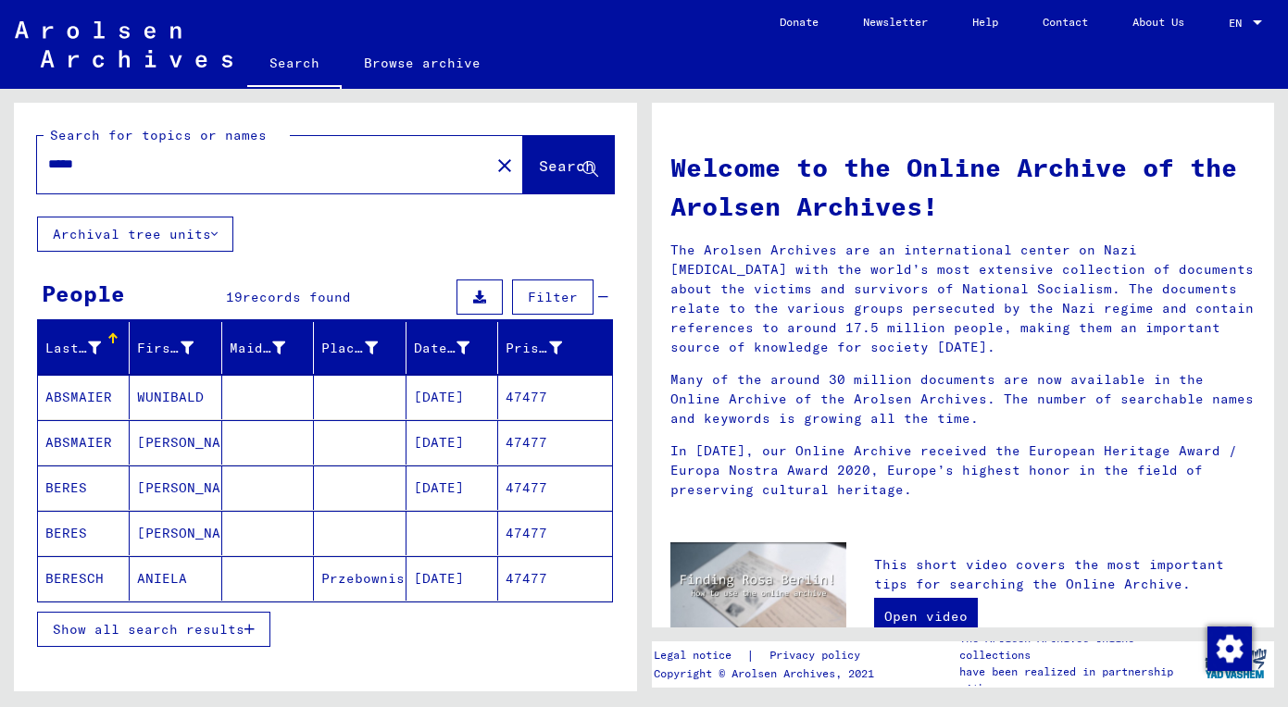
click at [206, 634] on span "Show all search results" at bounding box center [149, 629] width 192 height 17
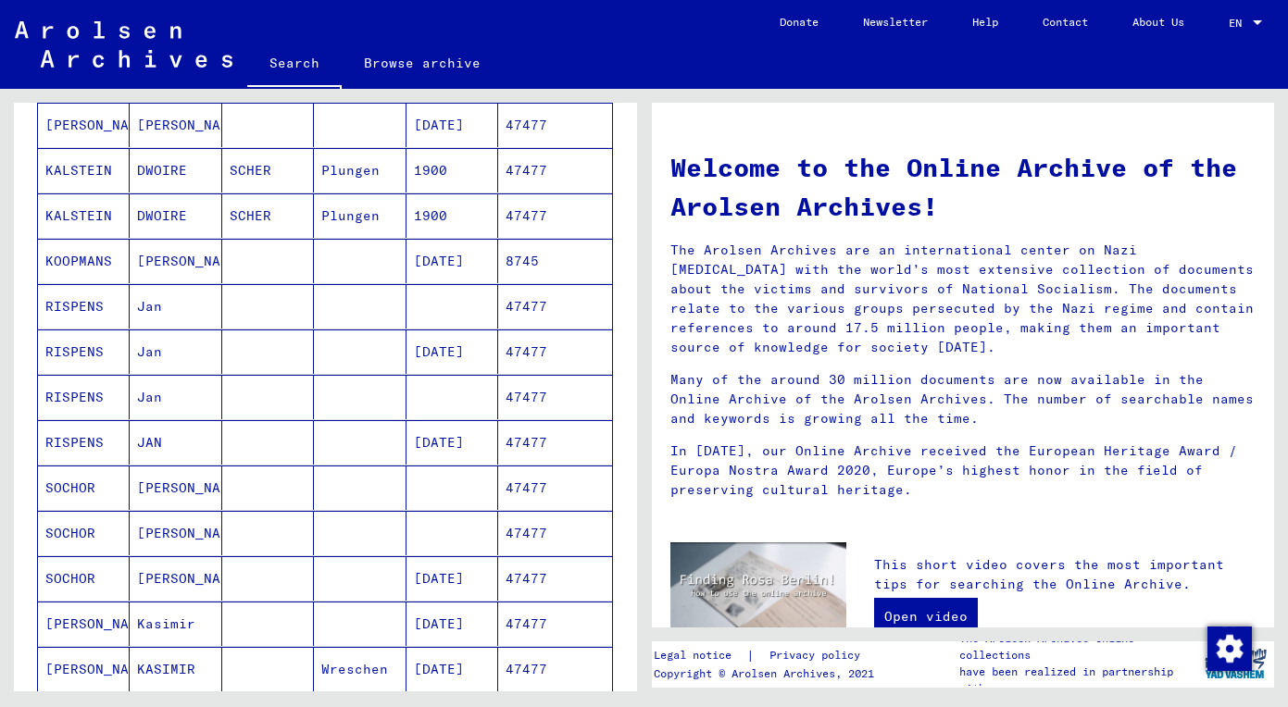
scroll to position [547, 0]
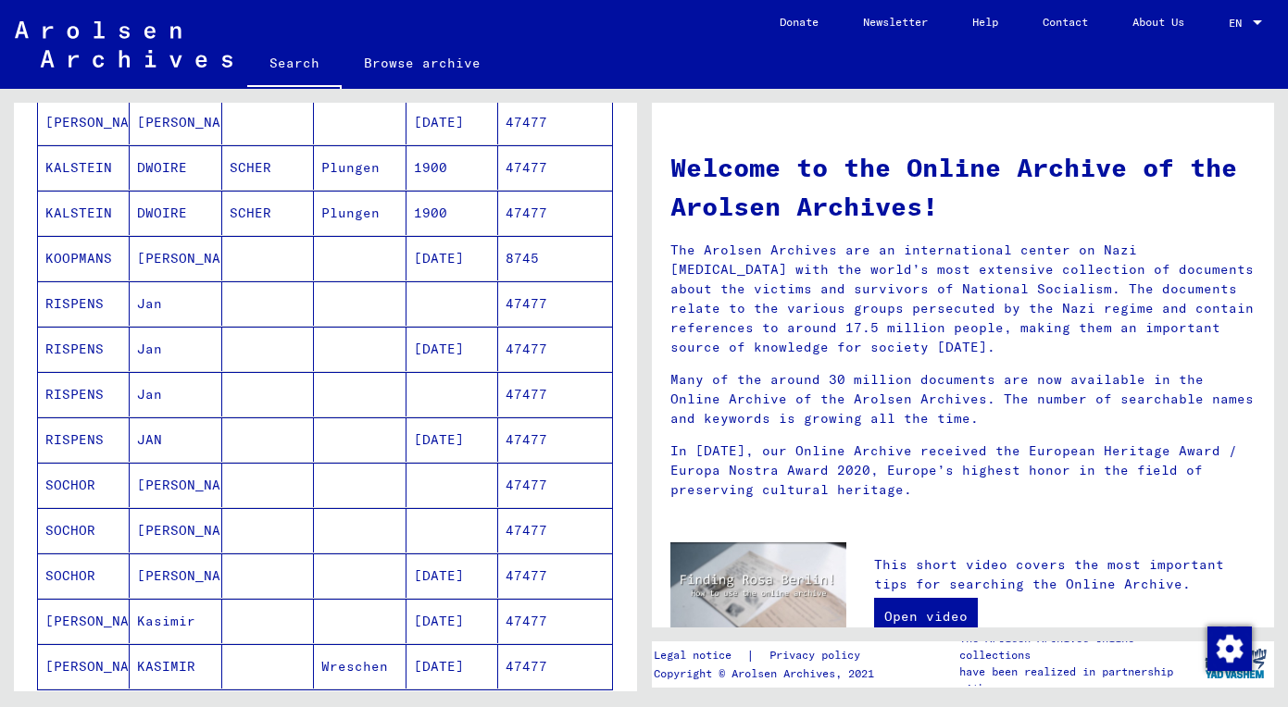
click at [170, 300] on mat-cell "Jan" at bounding box center [176, 303] width 92 height 44
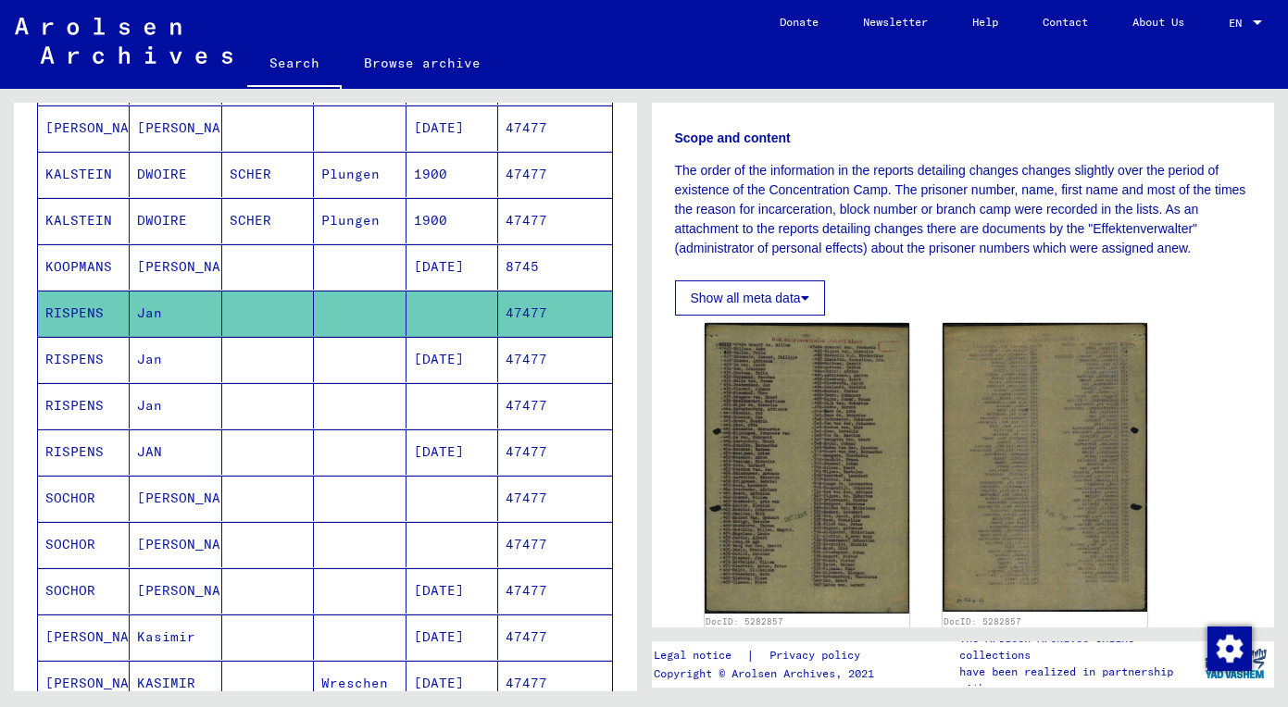
scroll to position [284, 0]
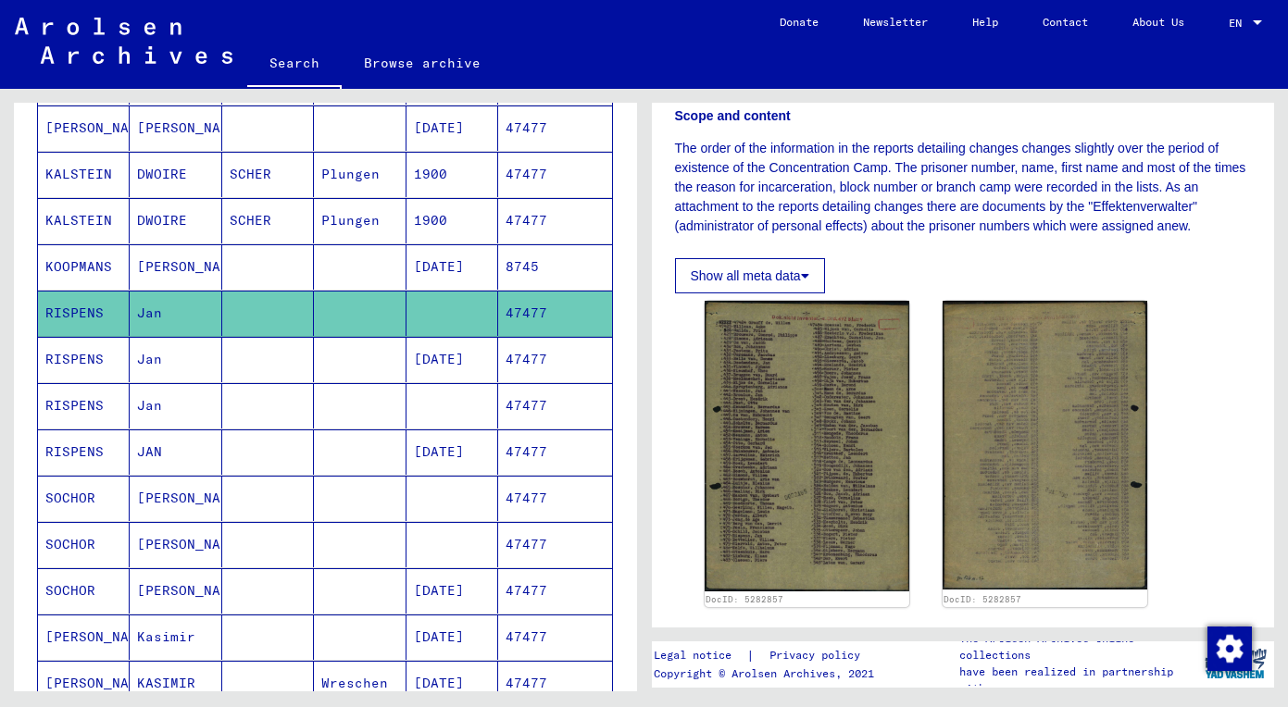
click at [138, 372] on mat-cell "Jan" at bounding box center [176, 359] width 92 height 45
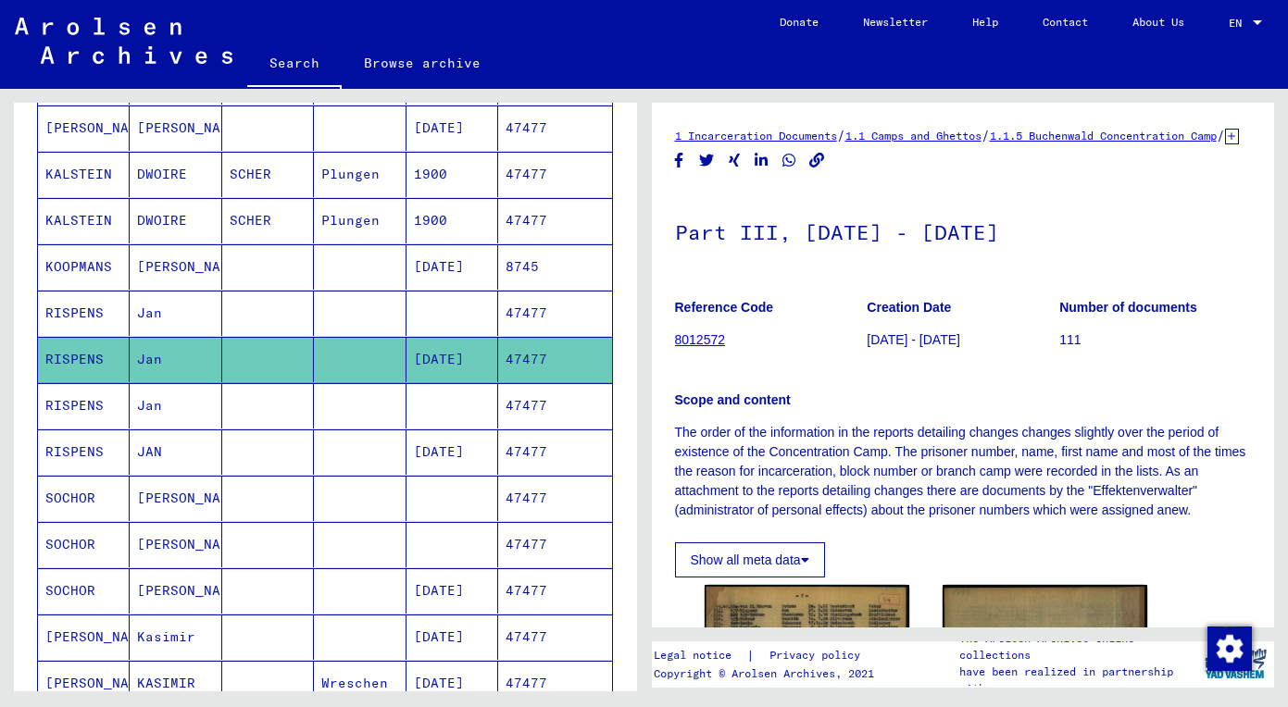
scroll to position [373, 0]
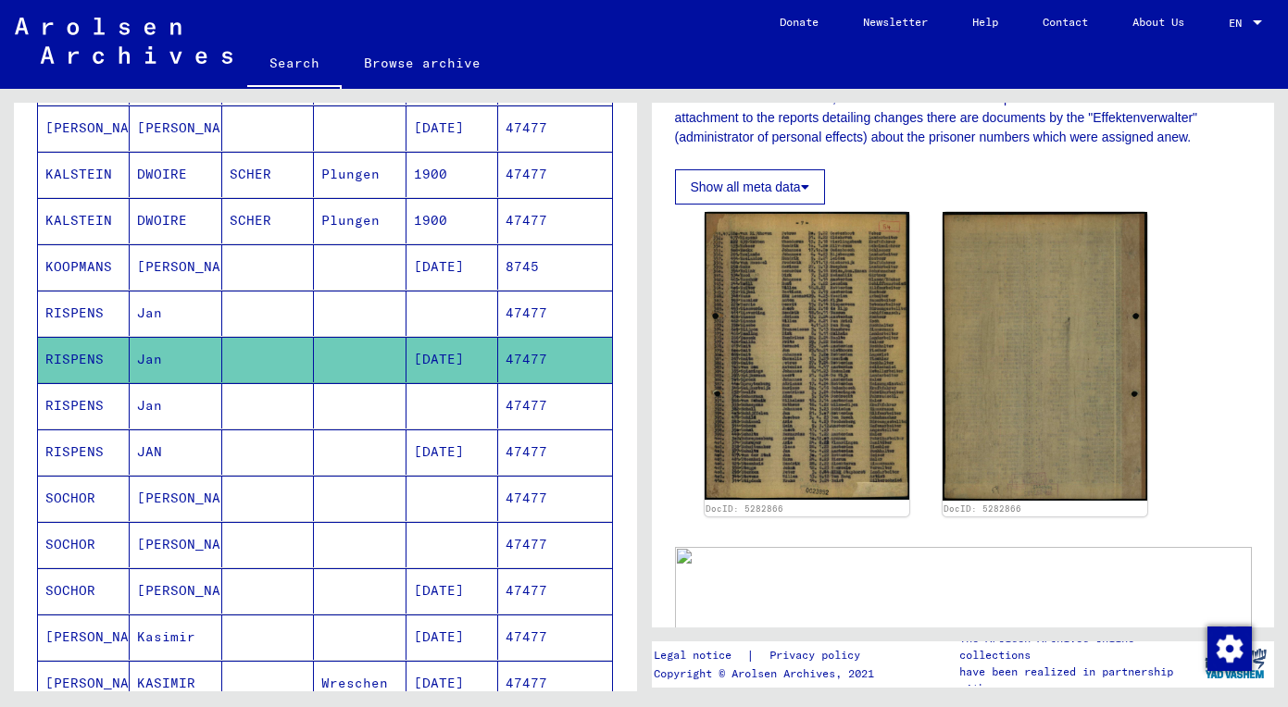
click at [169, 408] on mat-cell "Jan" at bounding box center [176, 405] width 92 height 45
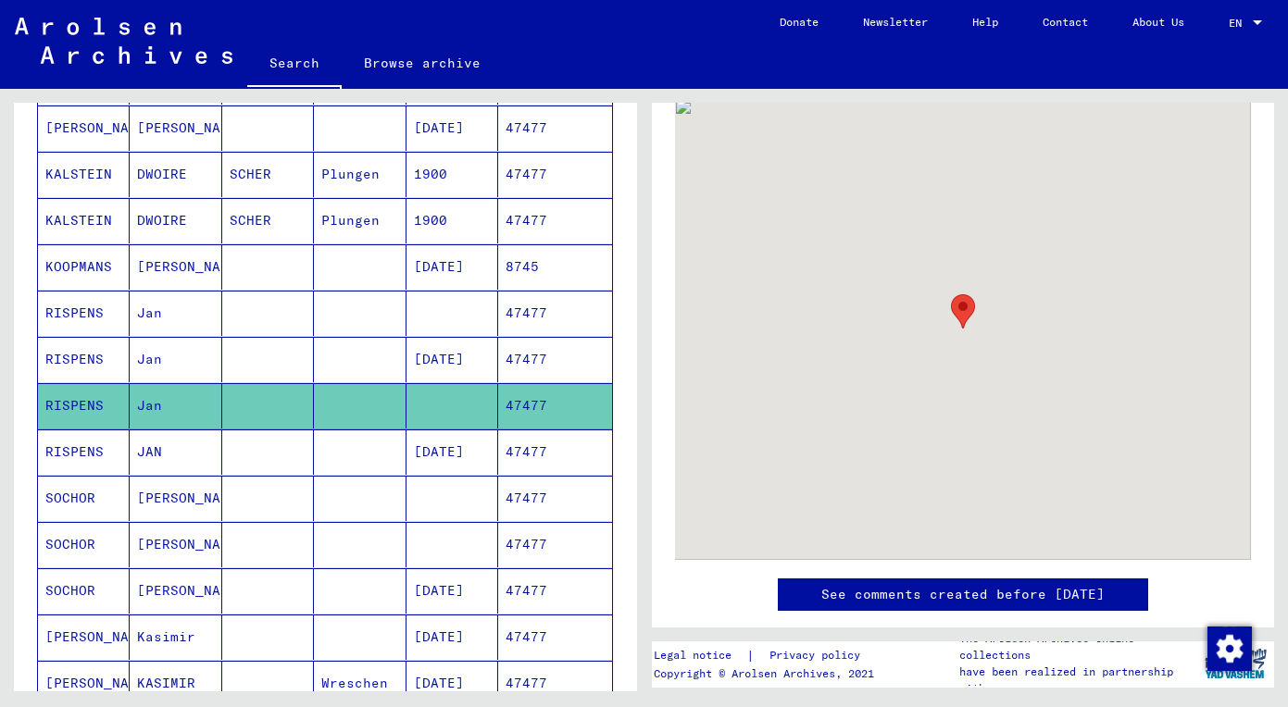
scroll to position [795, 0]
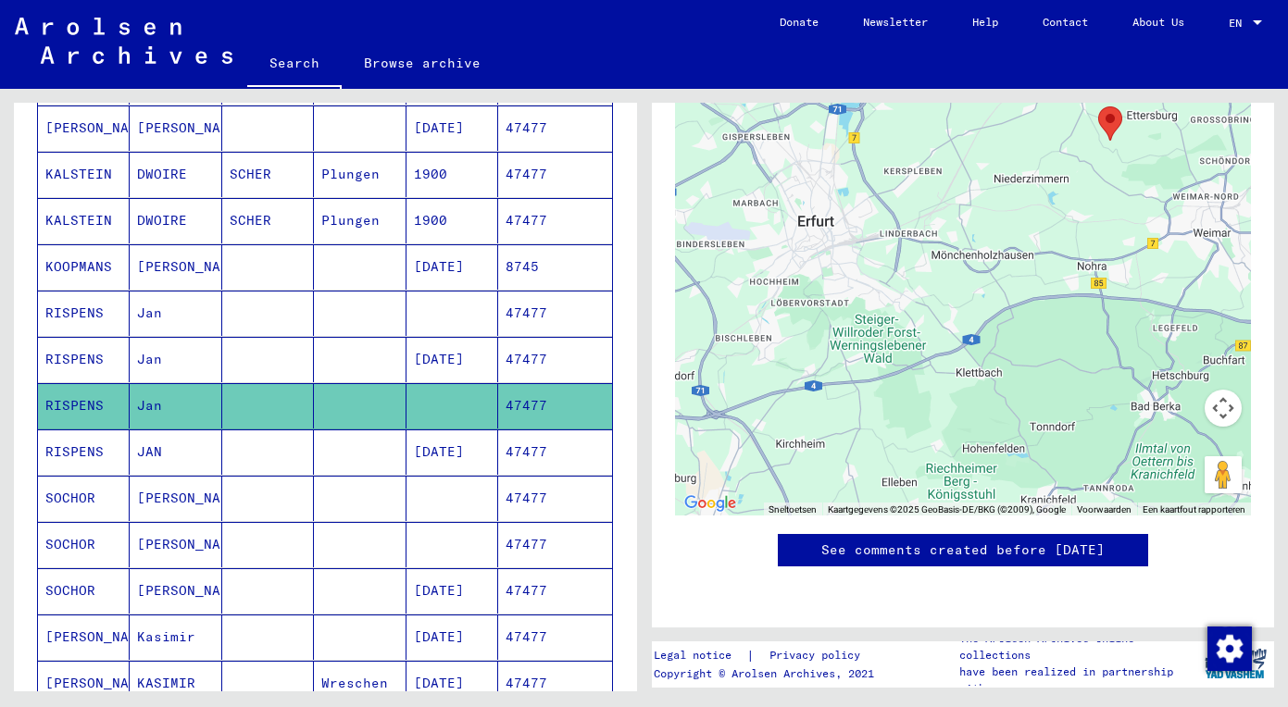
click at [241, 450] on mat-cell at bounding box center [268, 452] width 92 height 45
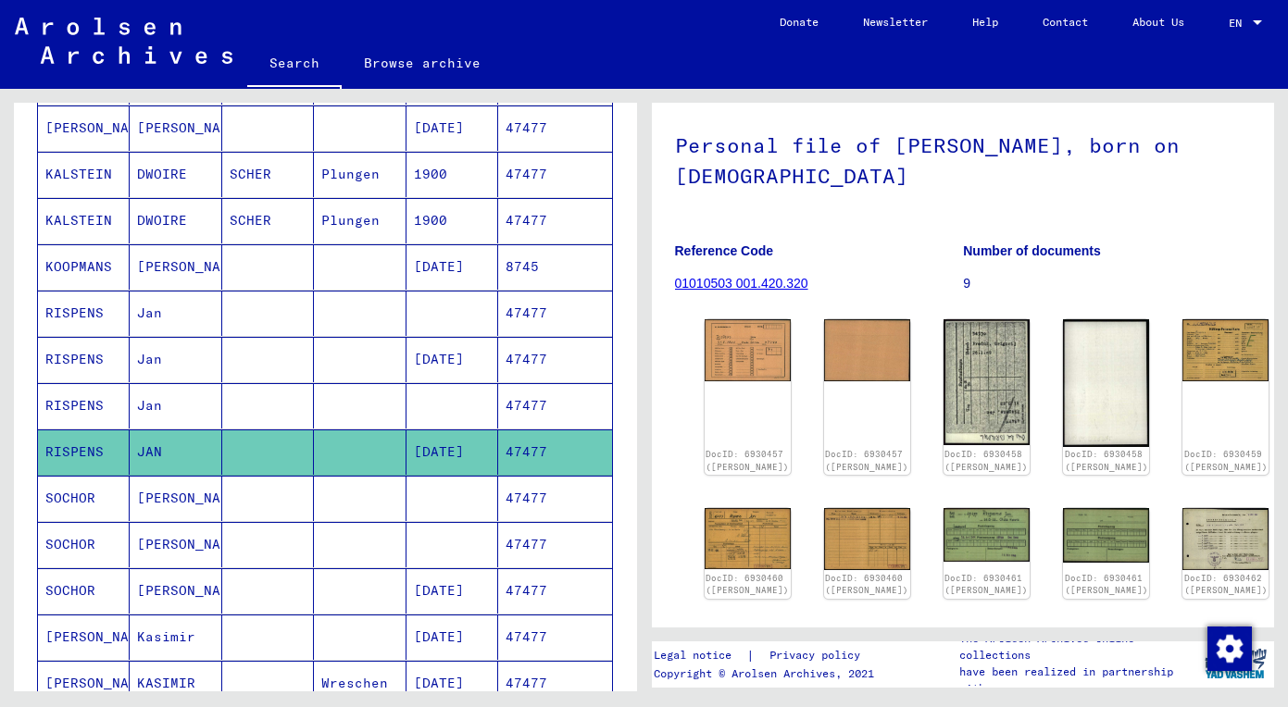
scroll to position [200, 0]
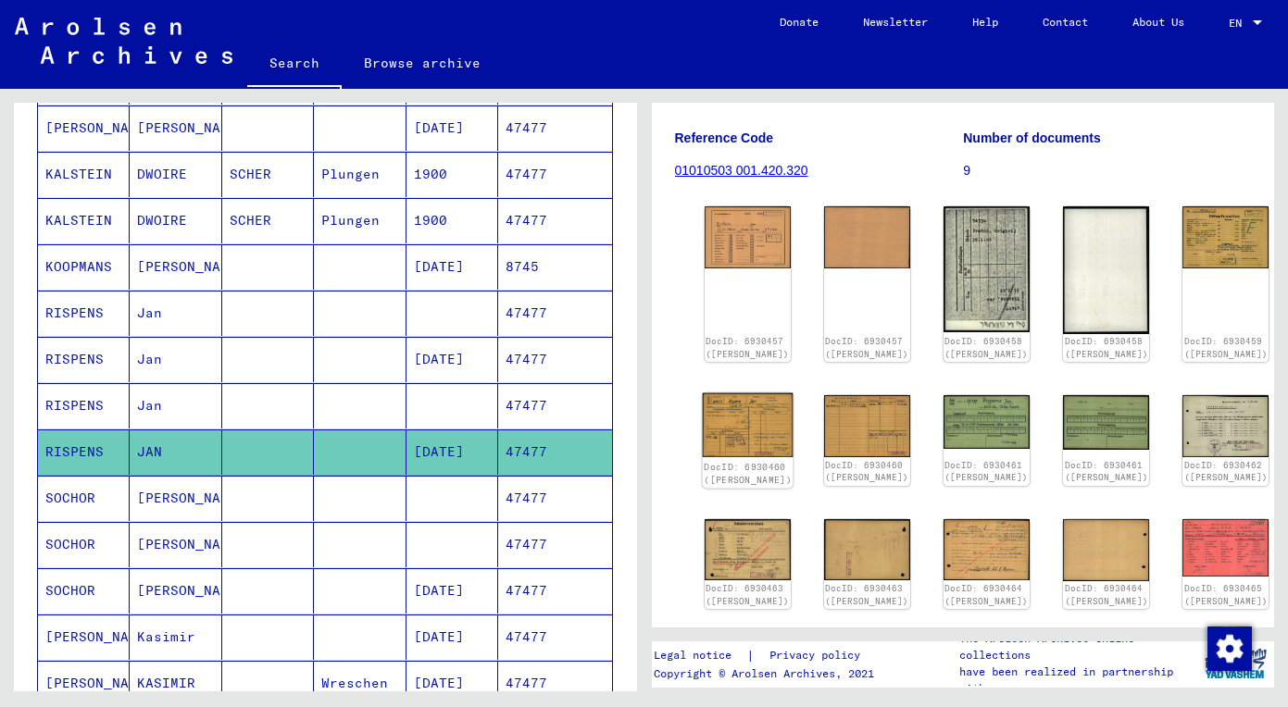
click at [731, 414] on img at bounding box center [747, 425] width 91 height 64
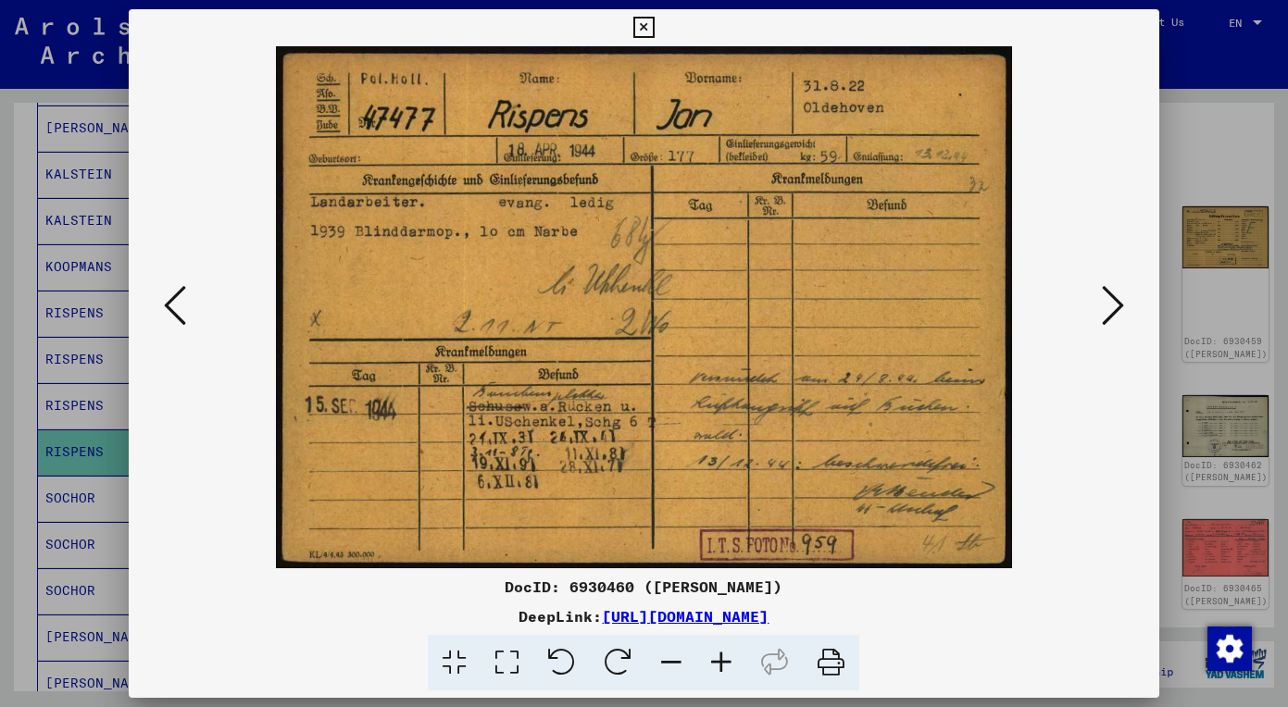
click at [1120, 307] on icon at bounding box center [1113, 305] width 22 height 44
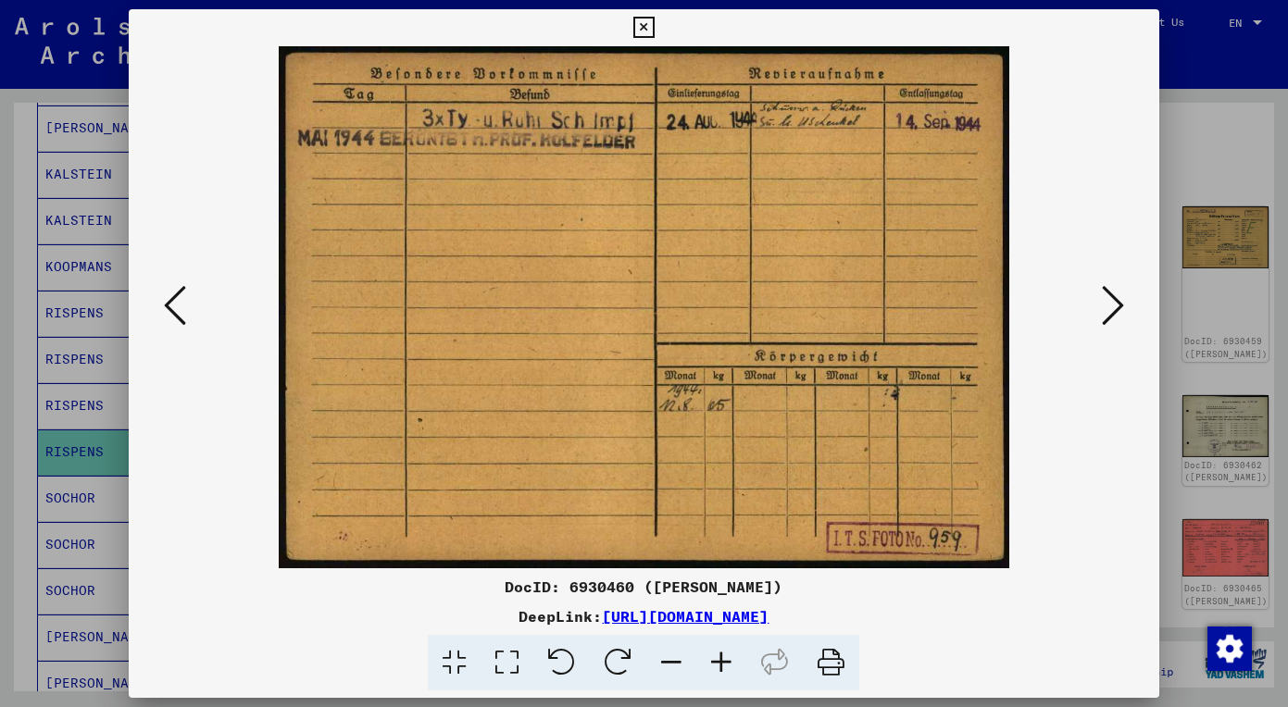
click at [1108, 301] on icon at bounding box center [1113, 305] width 22 height 44
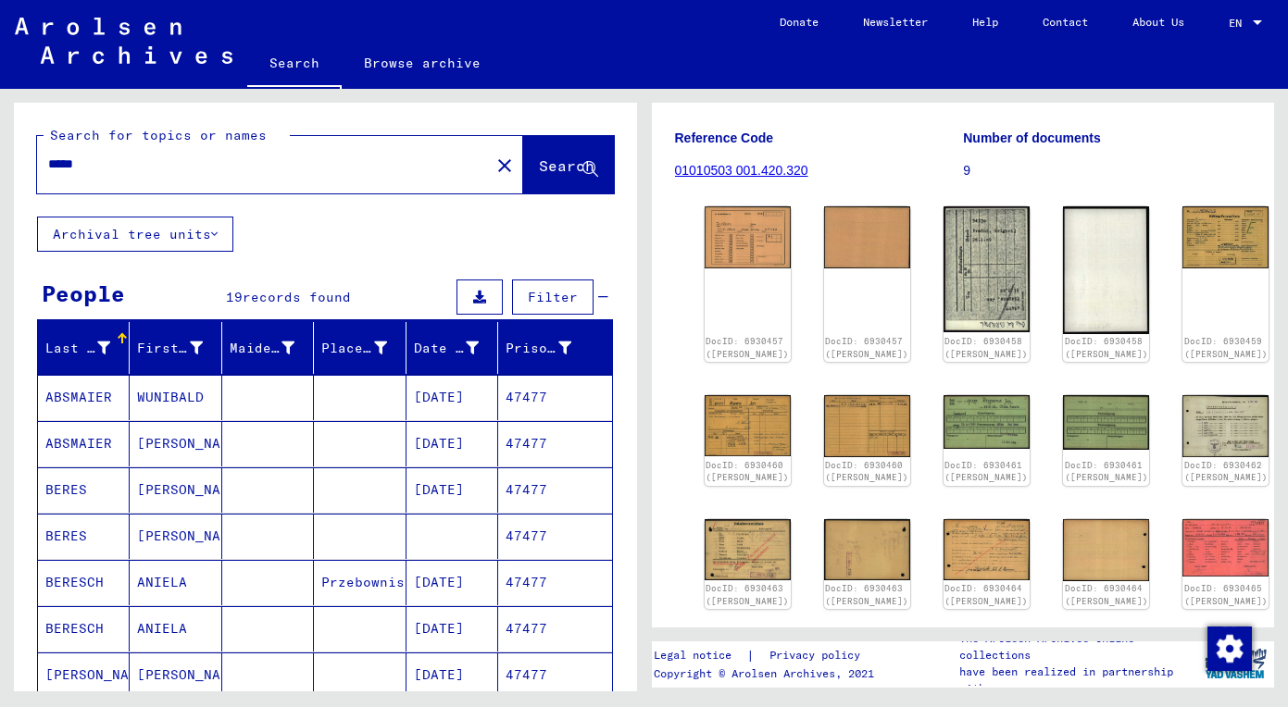
scroll to position [0, 0]
drag, startPoint x: 308, startPoint y: 181, endPoint x: -32, endPoint y: 178, distance: 340.7
click at [0, 178] on html "Search Browse archive Donate Newsletter Help Contact About Us Search Browse arc…" at bounding box center [644, 353] width 1288 height 707
click at [95, 161] on input "*****" at bounding box center [263, 164] width 431 height 19
drag, startPoint x: 115, startPoint y: 161, endPoint x: 16, endPoint y: 161, distance: 99.1
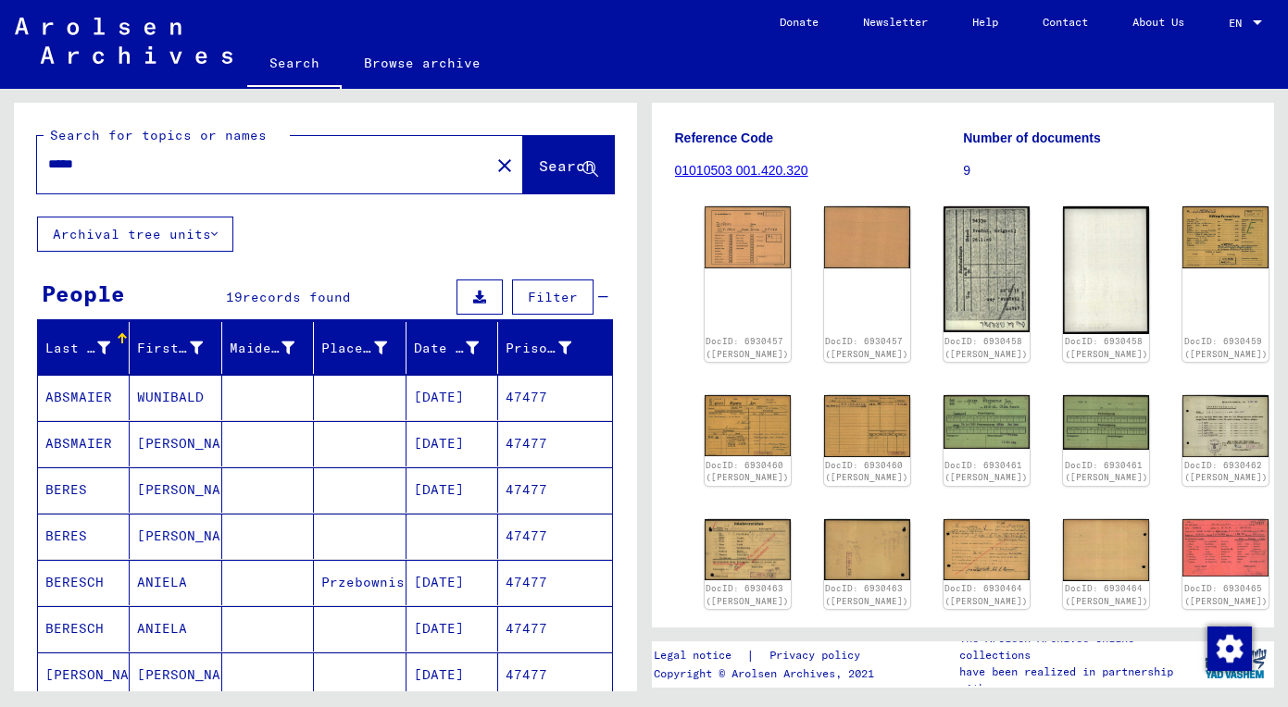
click at [16, 161] on div "Search for topics or names ***** close Search" at bounding box center [325, 160] width 623 height 114
paste input "text"
type input "*****"
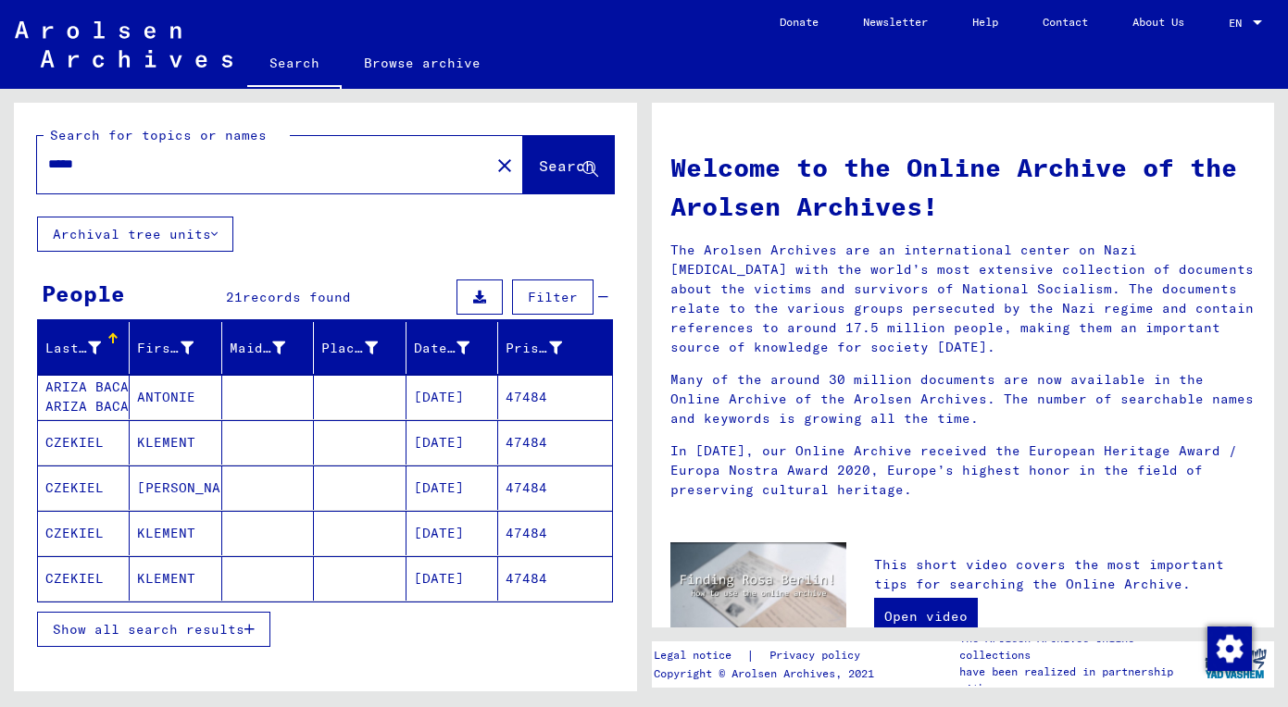
click at [181, 643] on button "Show all search results" at bounding box center [153, 629] width 233 height 35
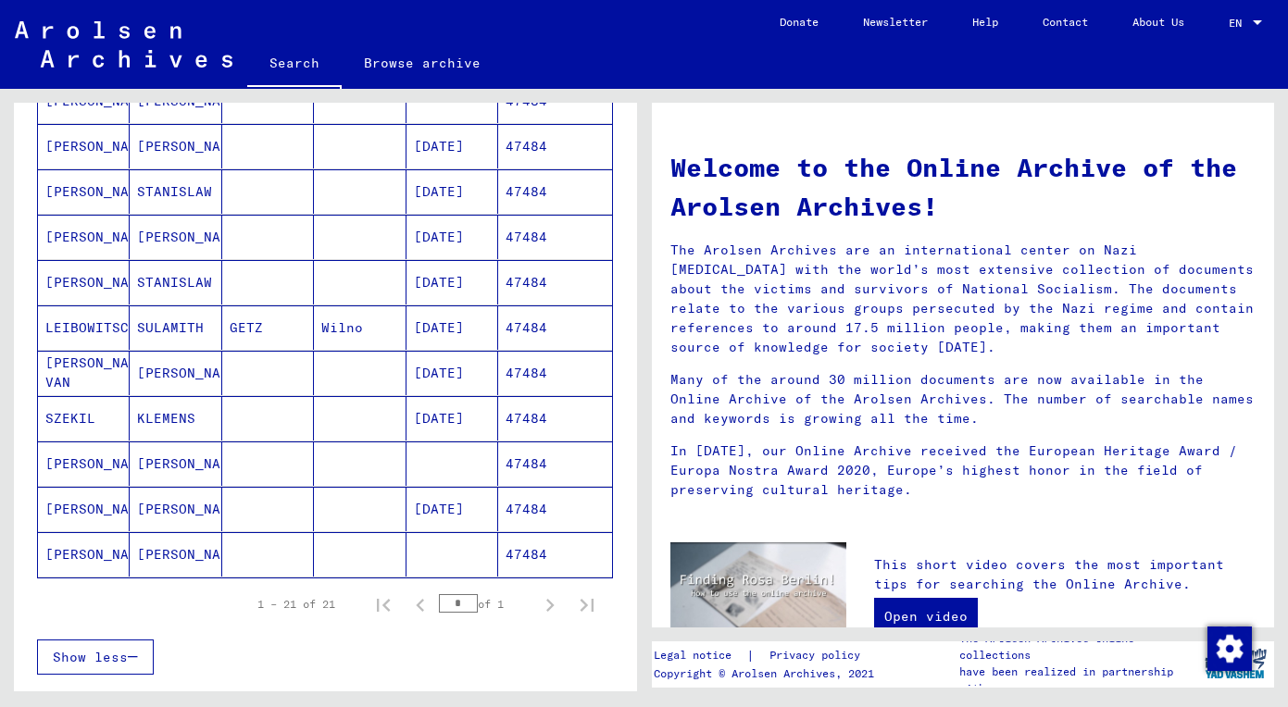
scroll to position [755, 0]
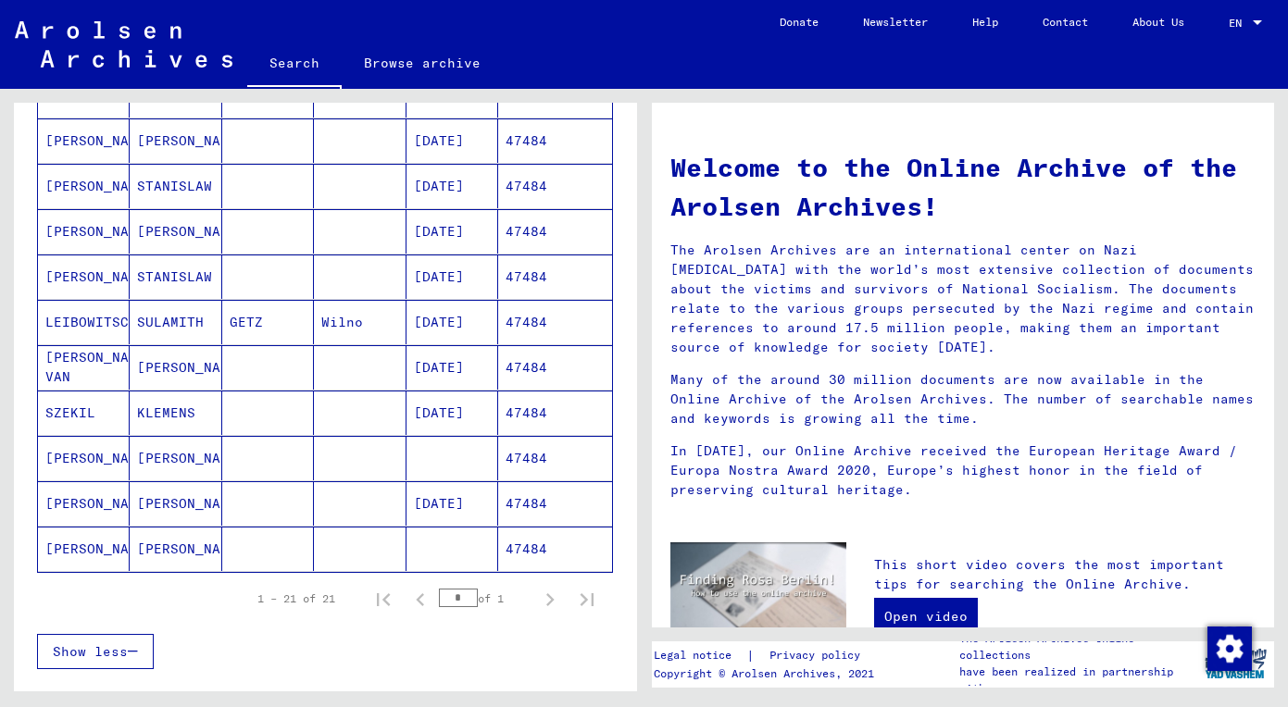
click at [186, 456] on mat-cell "[PERSON_NAME]" at bounding box center [176, 458] width 92 height 44
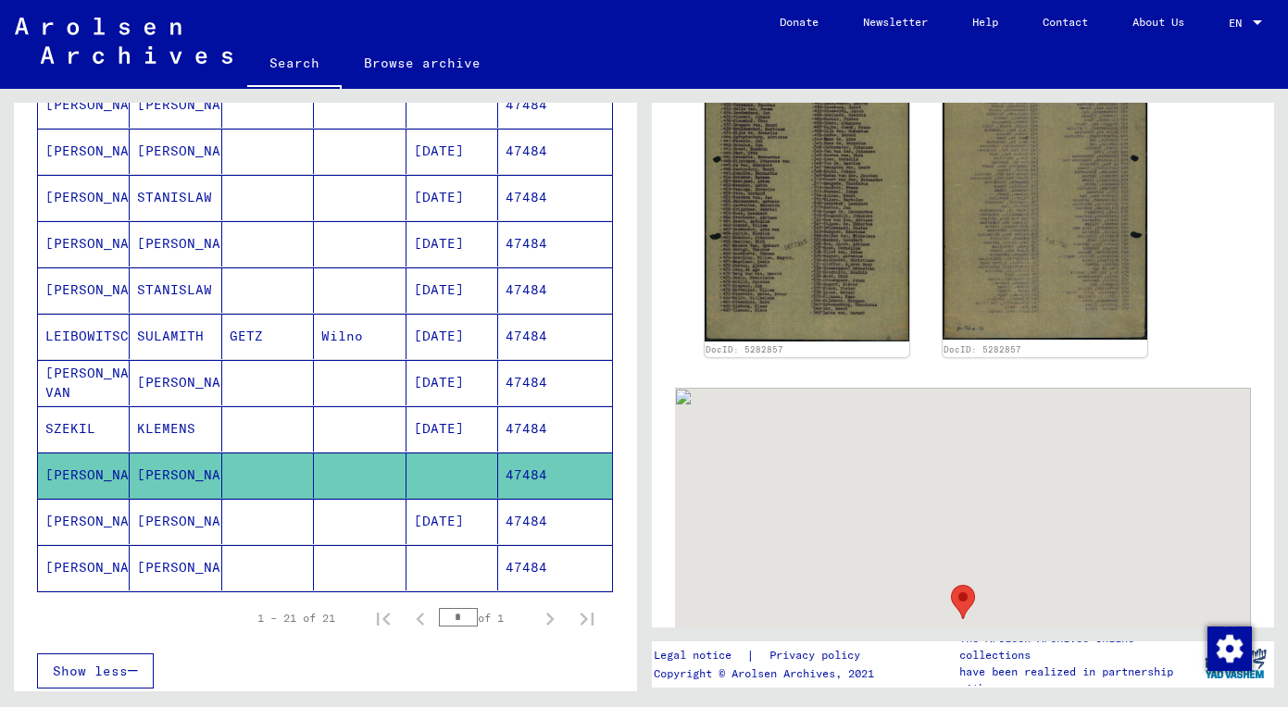
click at [171, 518] on mat-cell "[PERSON_NAME]" at bounding box center [176, 521] width 92 height 45
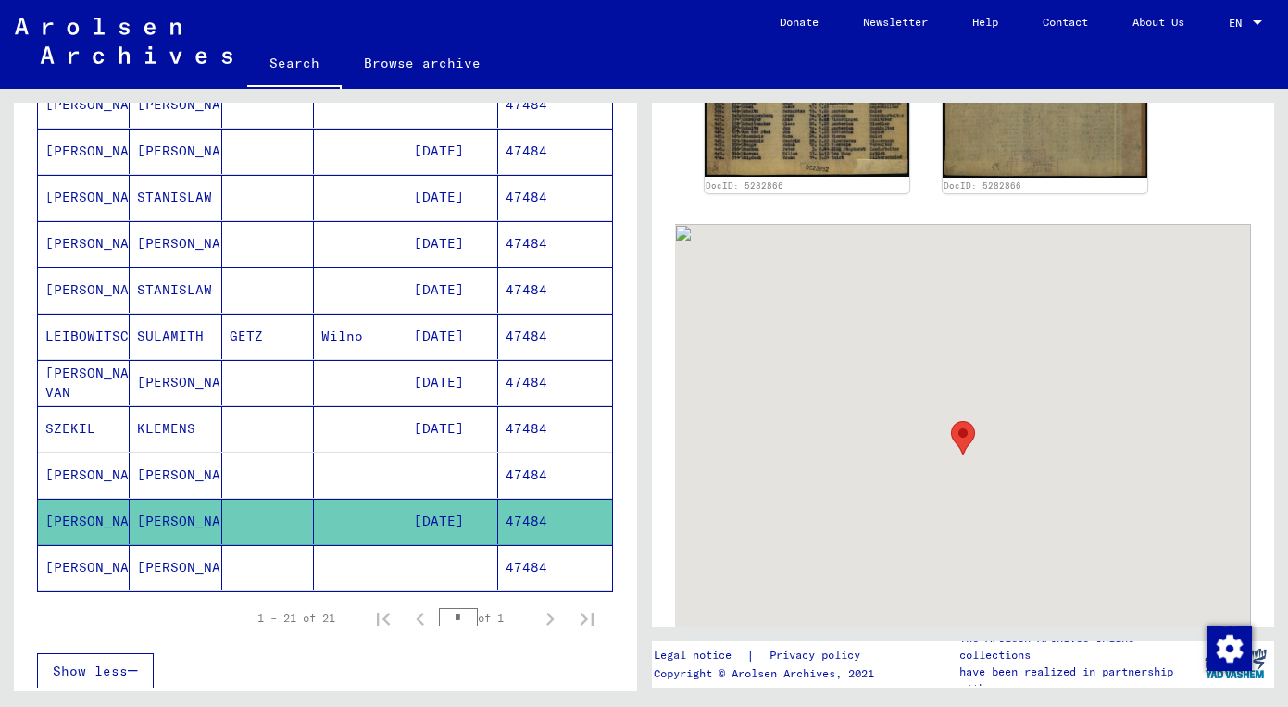
scroll to position [888, 0]
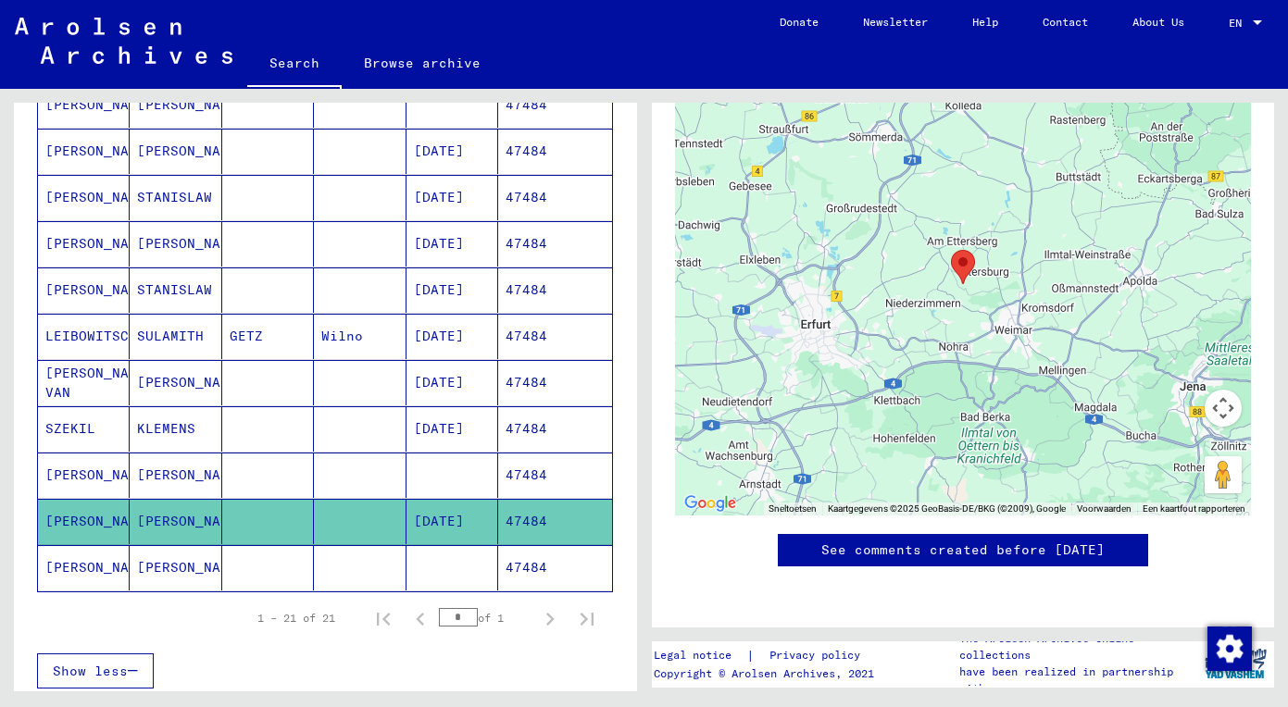
click at [189, 565] on mat-cell "[PERSON_NAME]" at bounding box center [176, 567] width 92 height 45
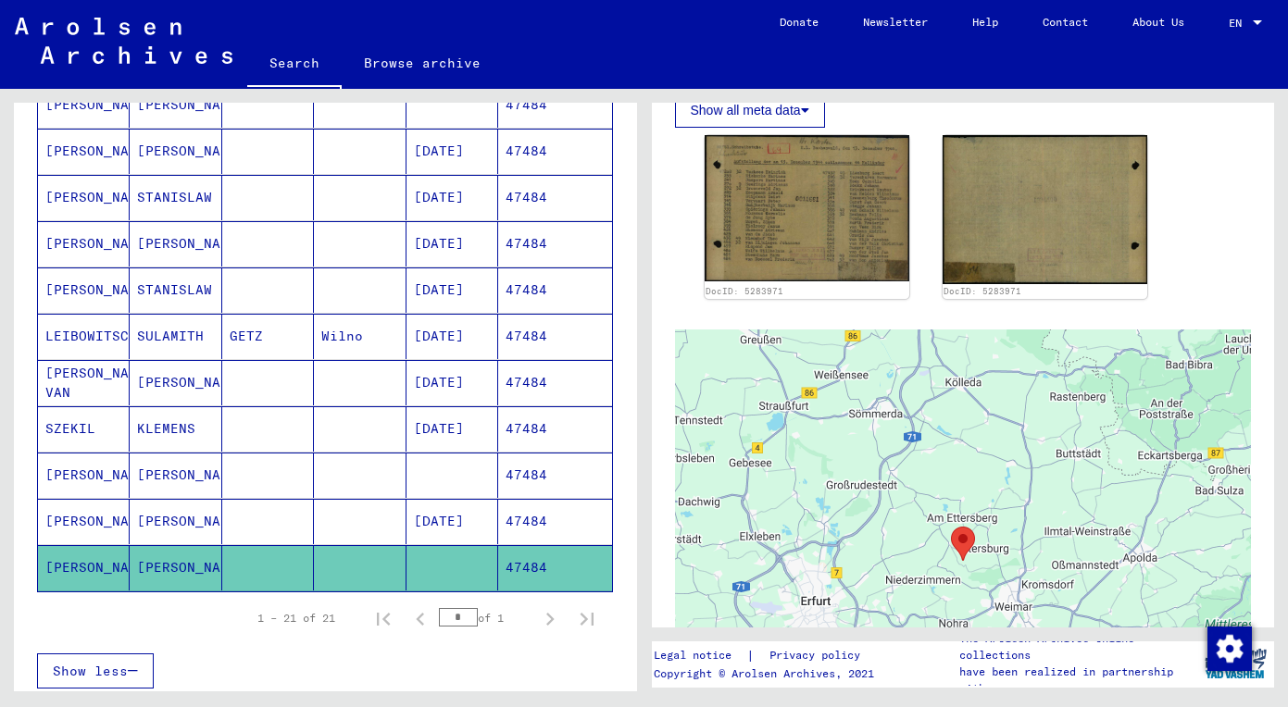
scroll to position [457, 0]
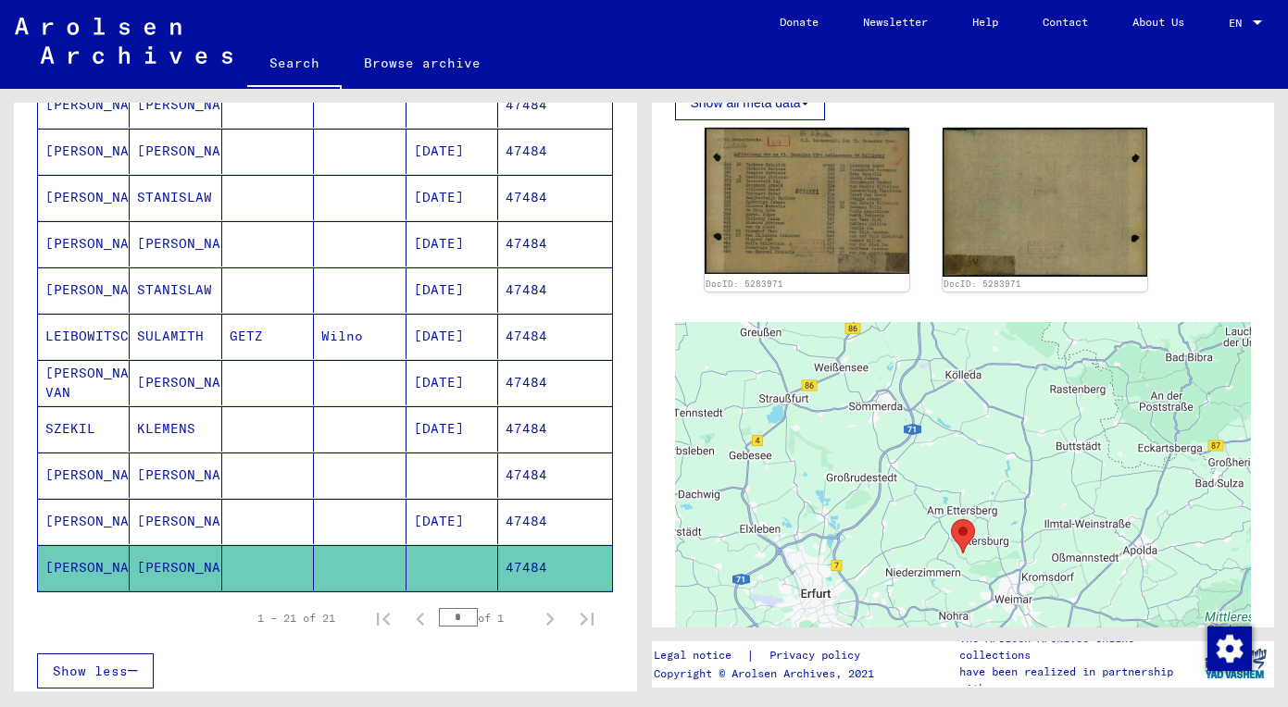
click at [193, 381] on mat-cell "[PERSON_NAME]" at bounding box center [176, 382] width 92 height 45
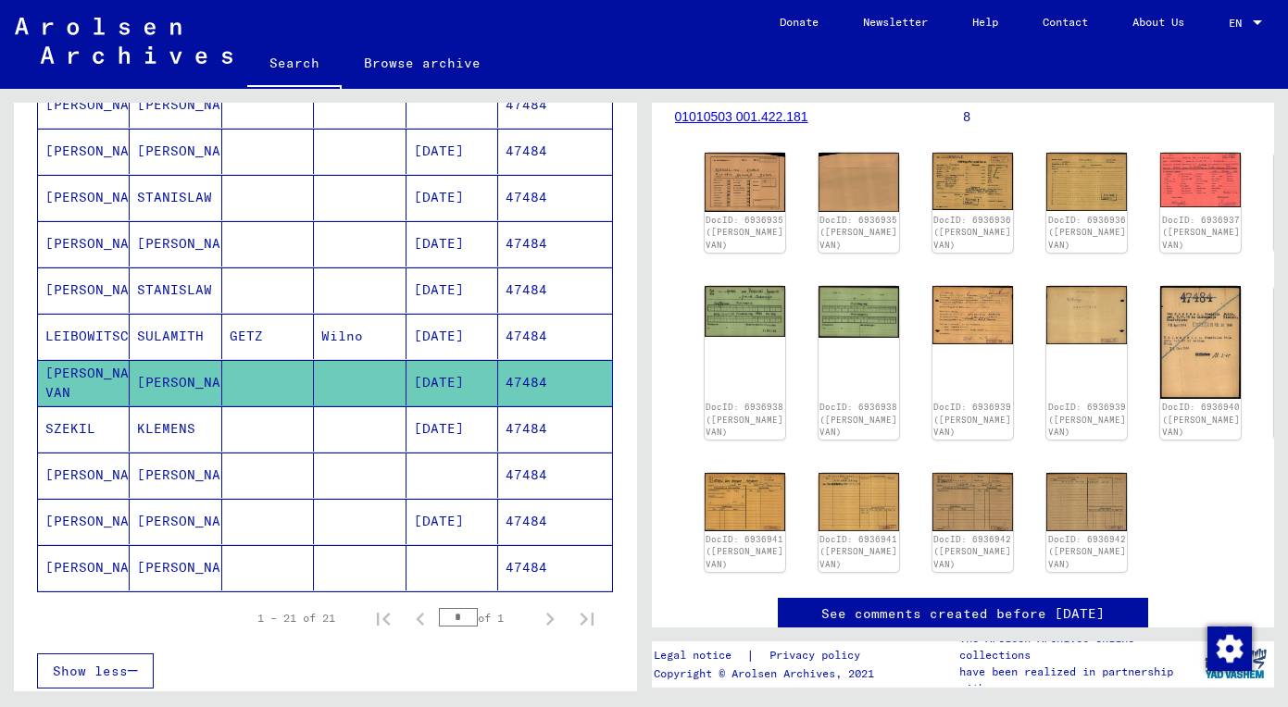
scroll to position [256, 0]
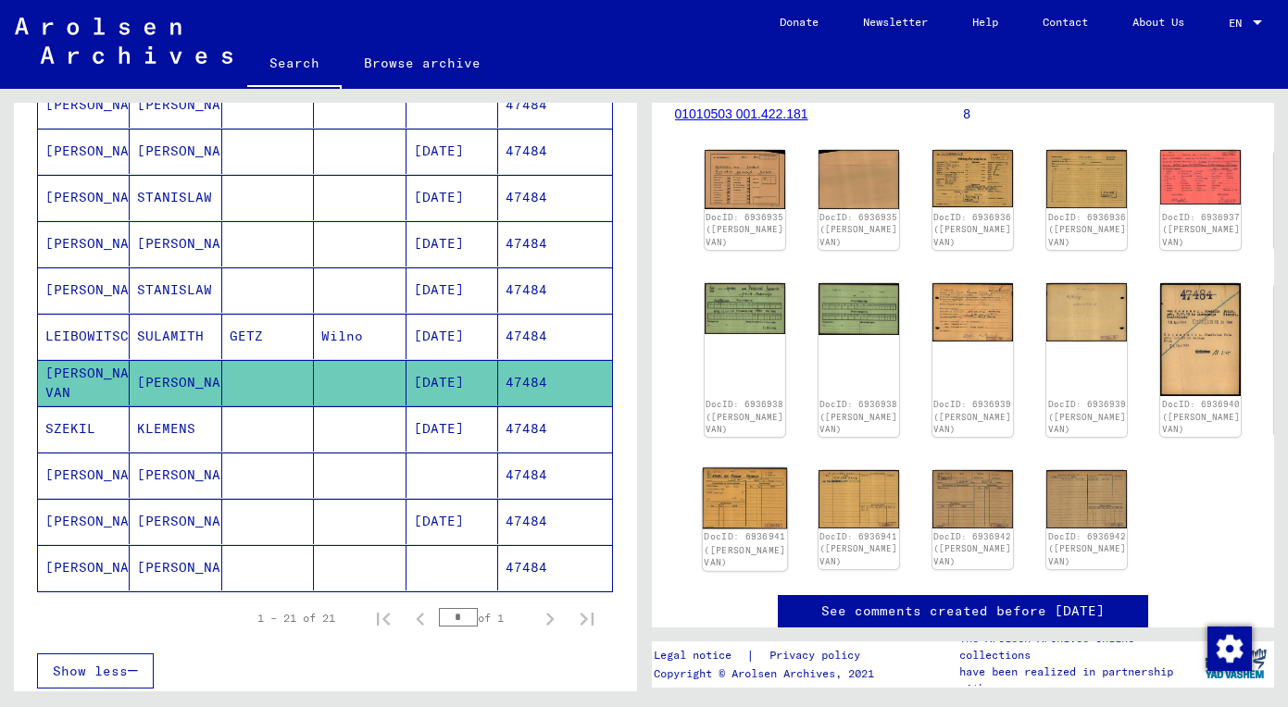
click at [726, 514] on img at bounding box center [744, 498] width 85 height 61
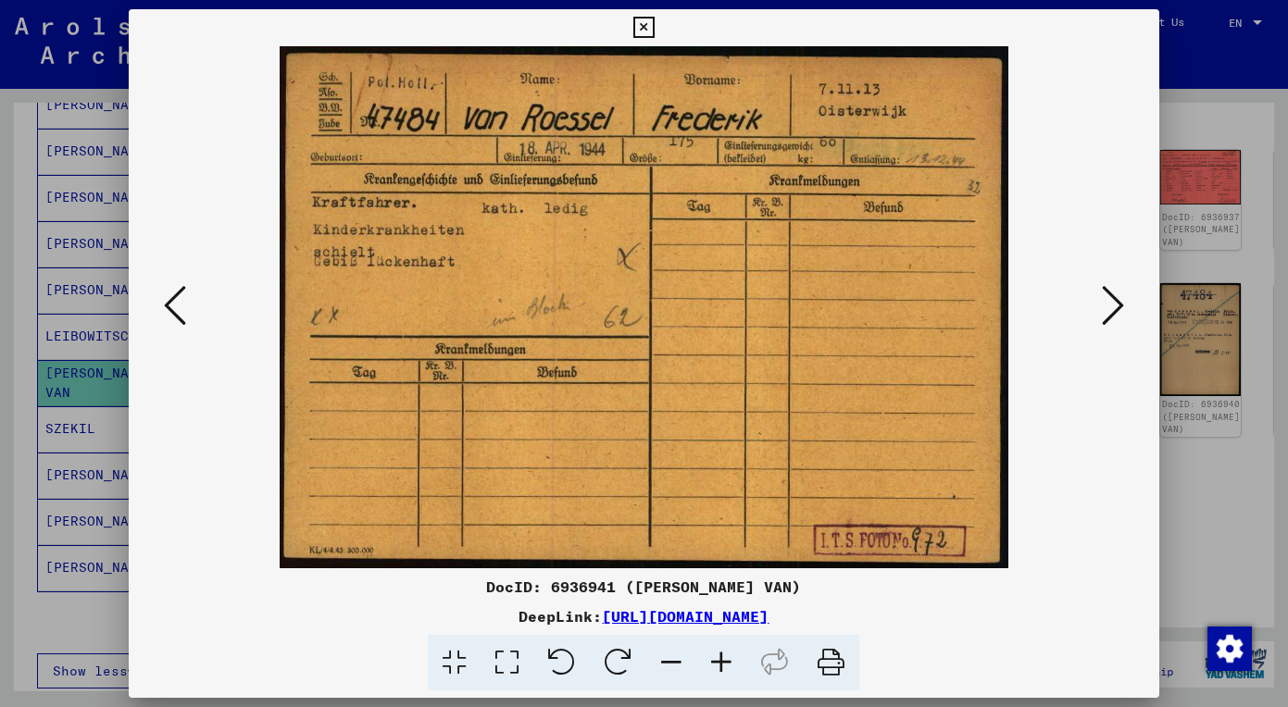
click at [1117, 293] on icon at bounding box center [1113, 305] width 22 height 44
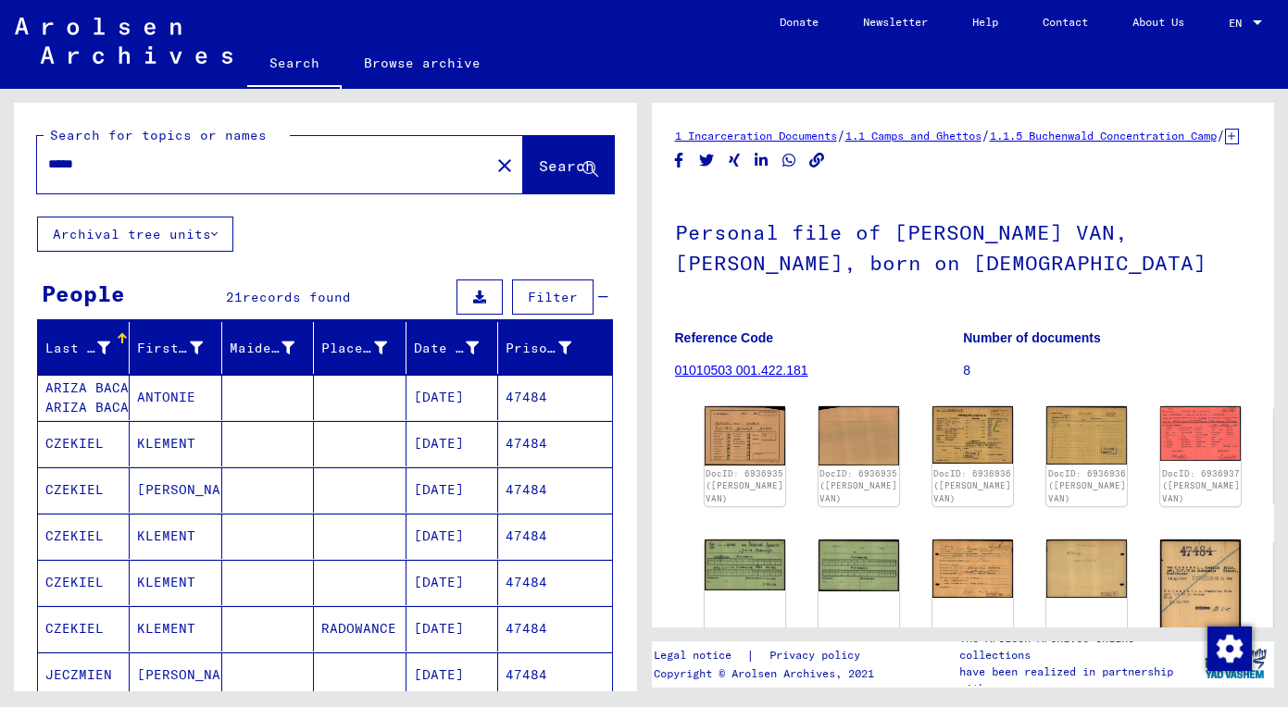
scroll to position [0, 0]
click at [257, 155] on input "*****" at bounding box center [263, 164] width 431 height 19
drag, startPoint x: 215, startPoint y: 156, endPoint x: 1, endPoint y: 157, distance: 213.9
click at [1, 157] on div "Search for topics or names ***** close Search Archival tree units People 21 rec…" at bounding box center [321, 390] width 643 height 603
paste input "text"
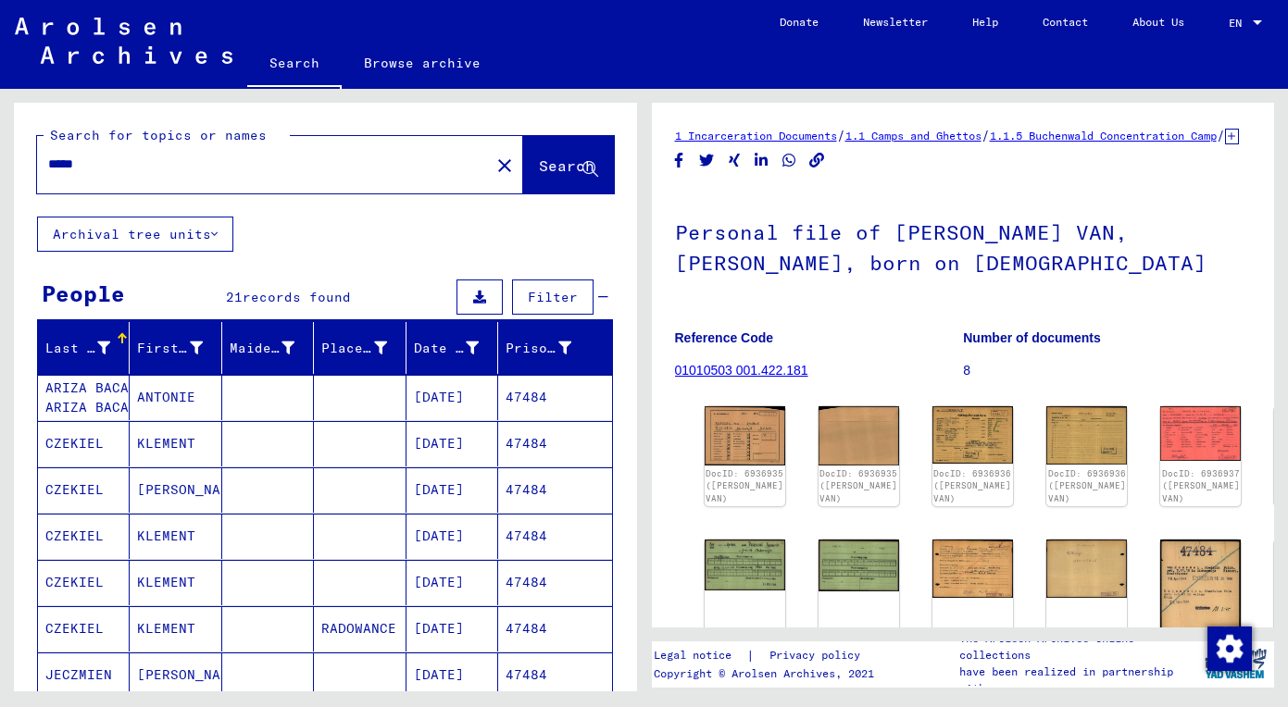
type input "*****"
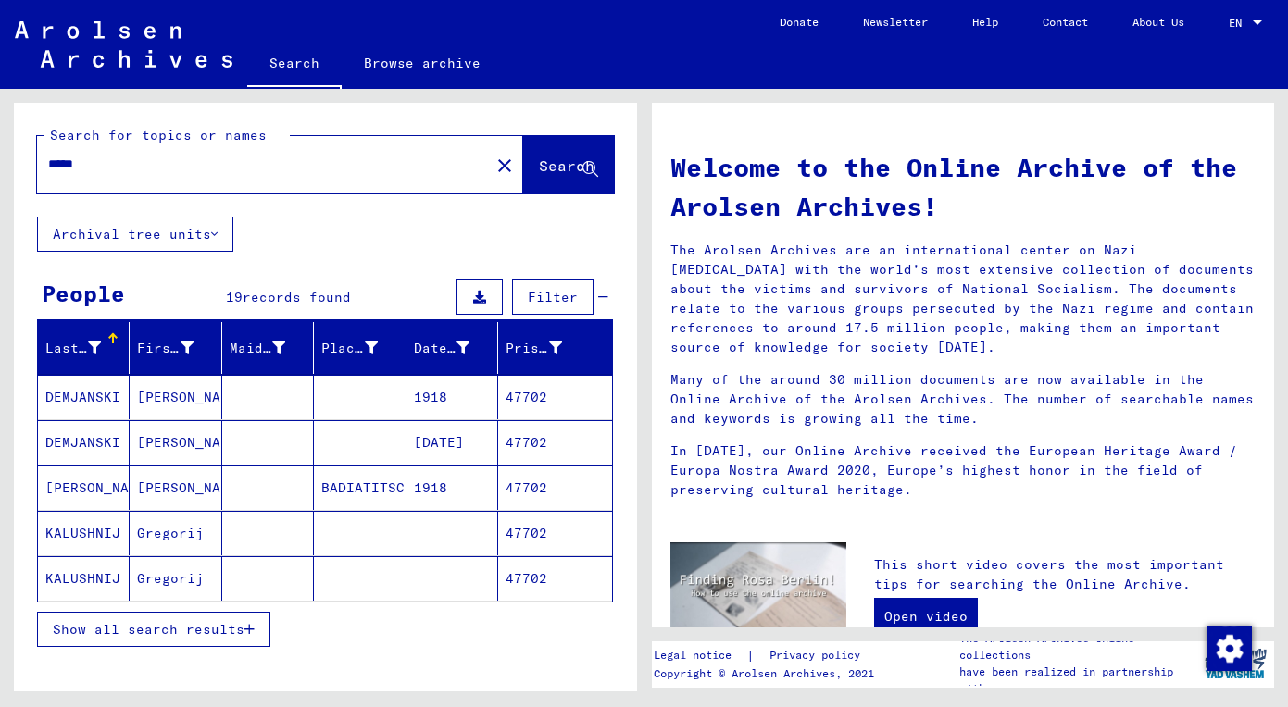
click at [228, 624] on span "Show all search results" at bounding box center [149, 629] width 192 height 17
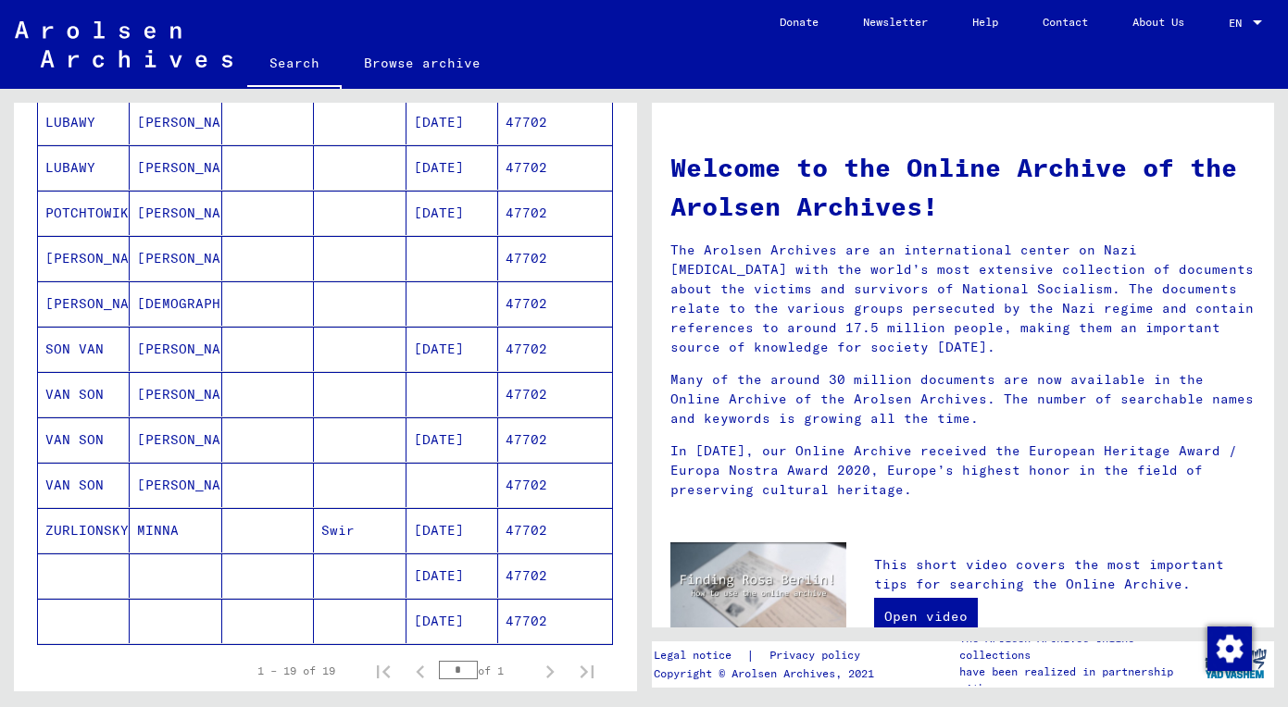
scroll to position [652, 0]
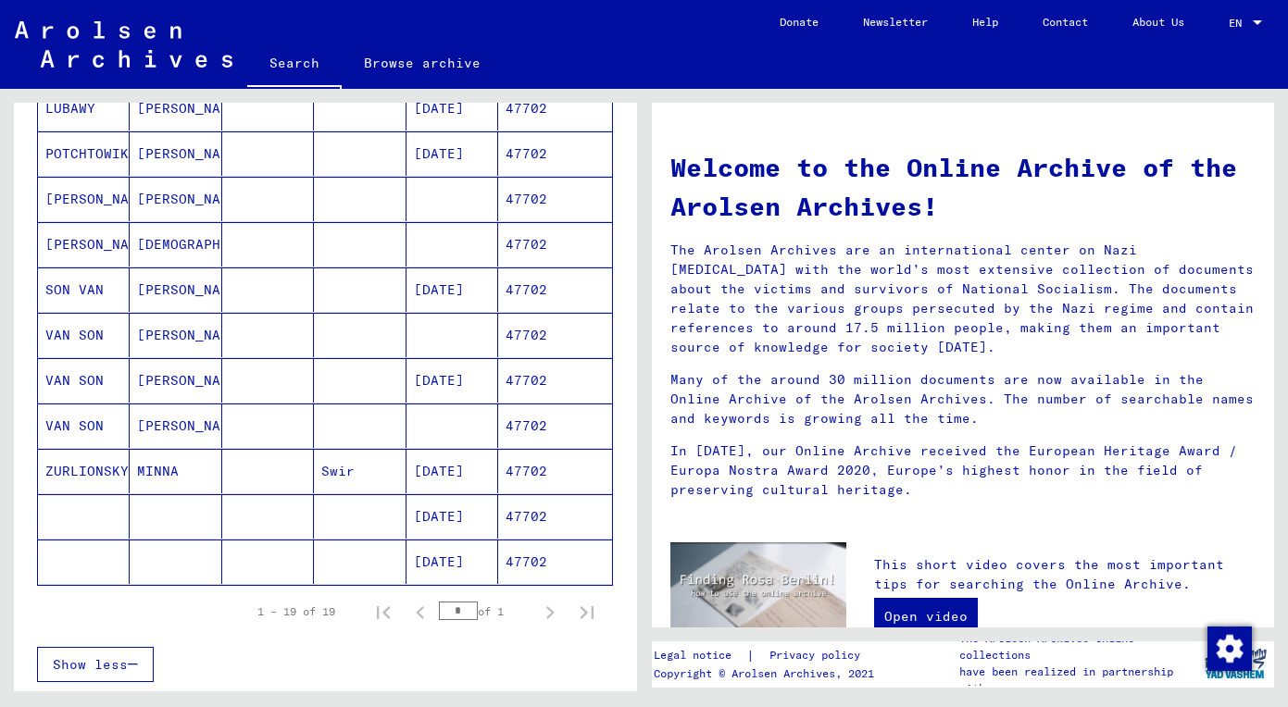
click at [184, 278] on mat-cell "[PERSON_NAME]" at bounding box center [176, 290] width 92 height 44
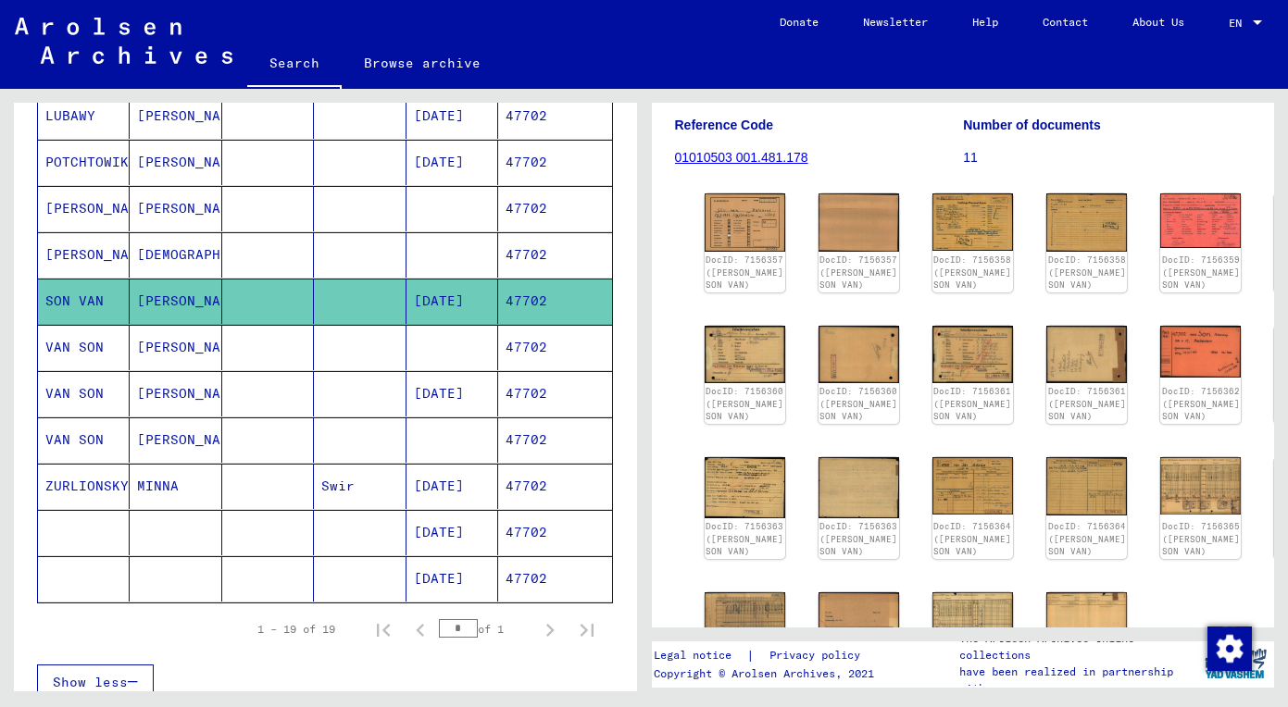
scroll to position [213, 0]
click at [158, 347] on mat-cell "[PERSON_NAME]" at bounding box center [176, 347] width 92 height 45
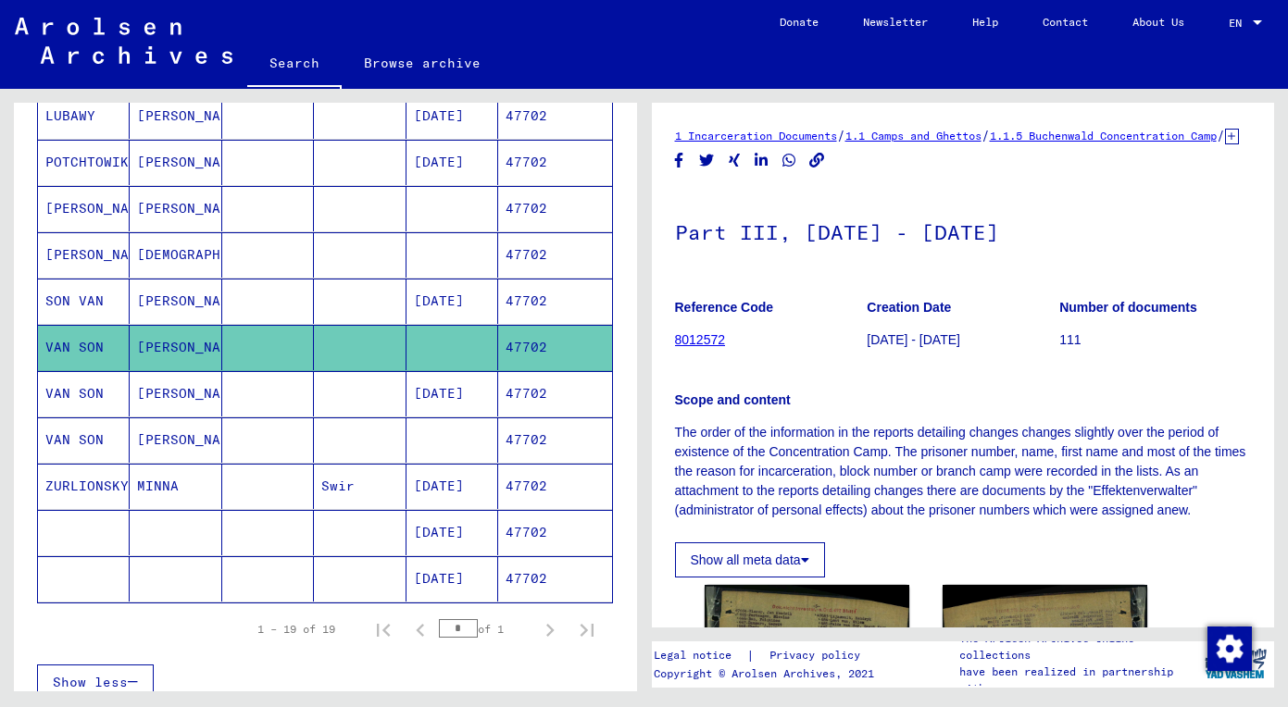
scroll to position [218, 0]
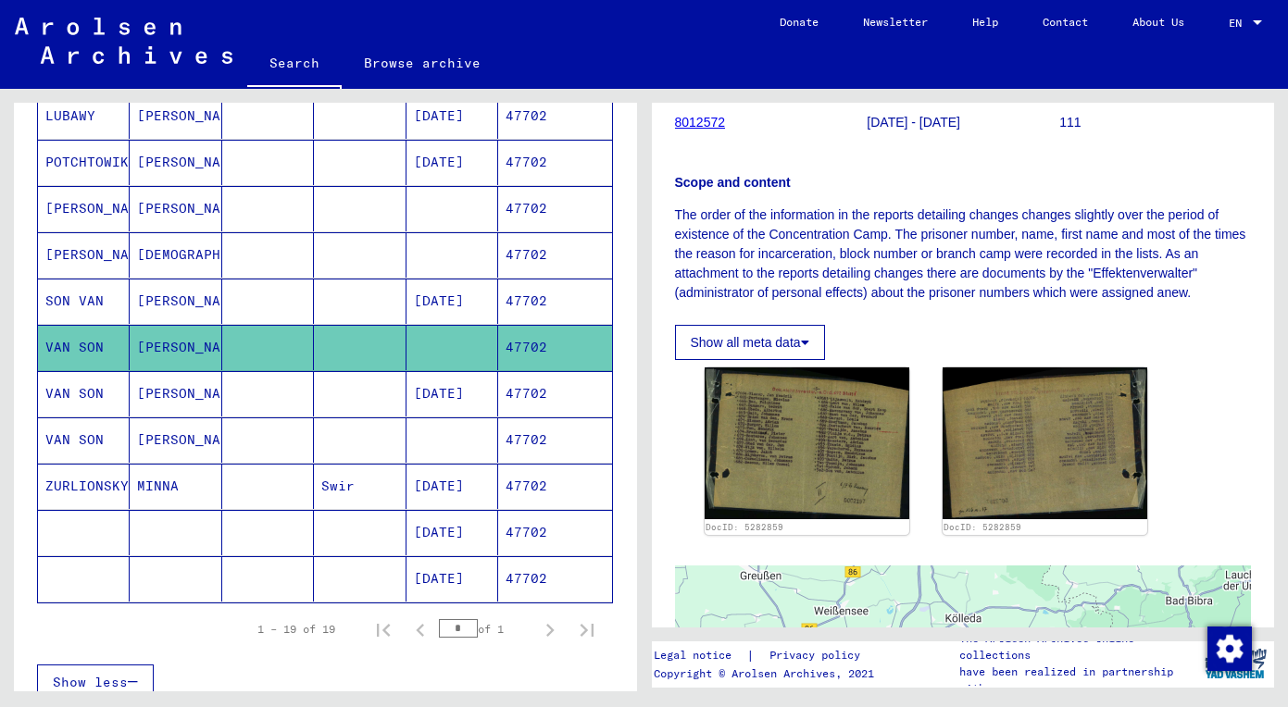
click at [289, 407] on mat-cell at bounding box center [268, 393] width 92 height 45
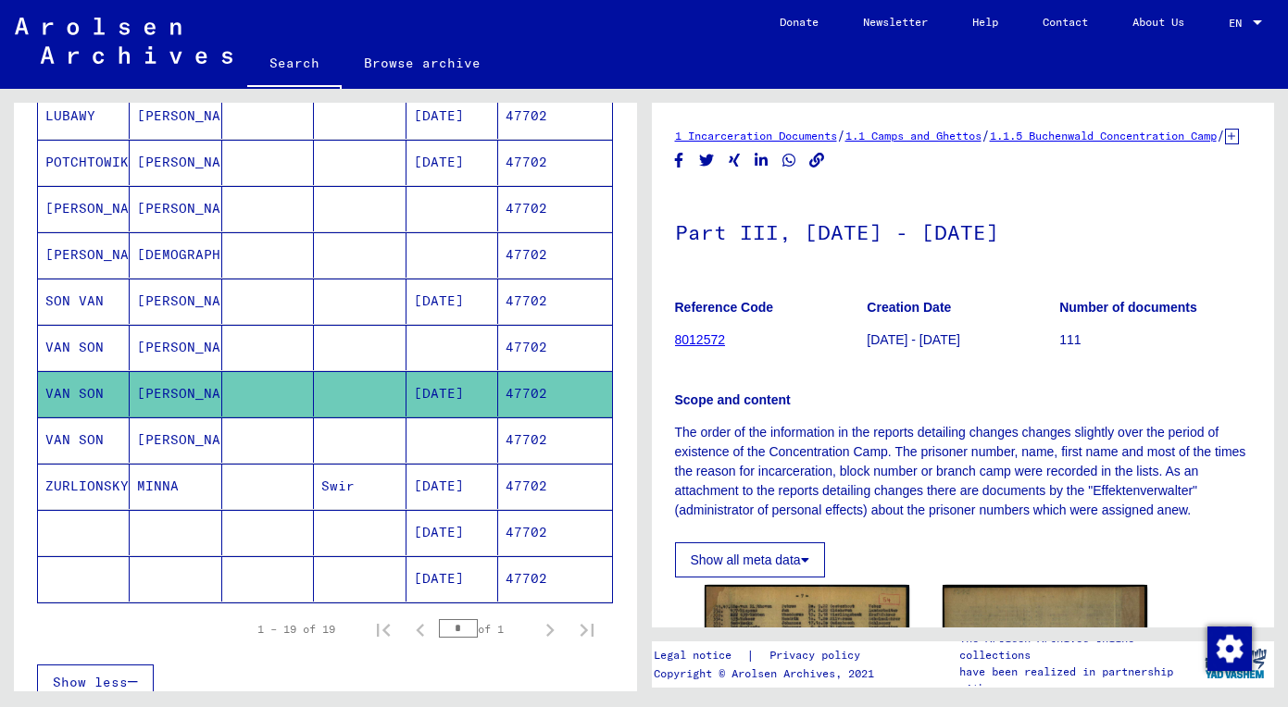
scroll to position [240, 0]
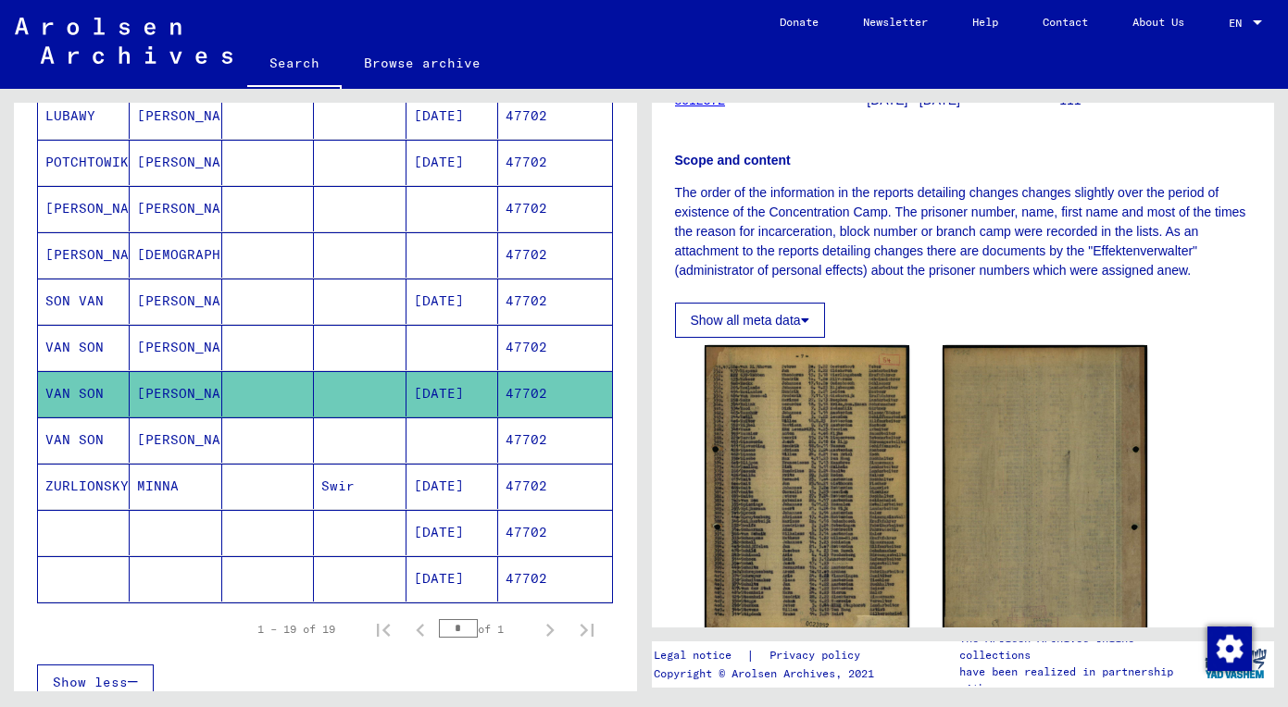
click at [212, 427] on mat-cell "[PERSON_NAME]" at bounding box center [176, 440] width 92 height 45
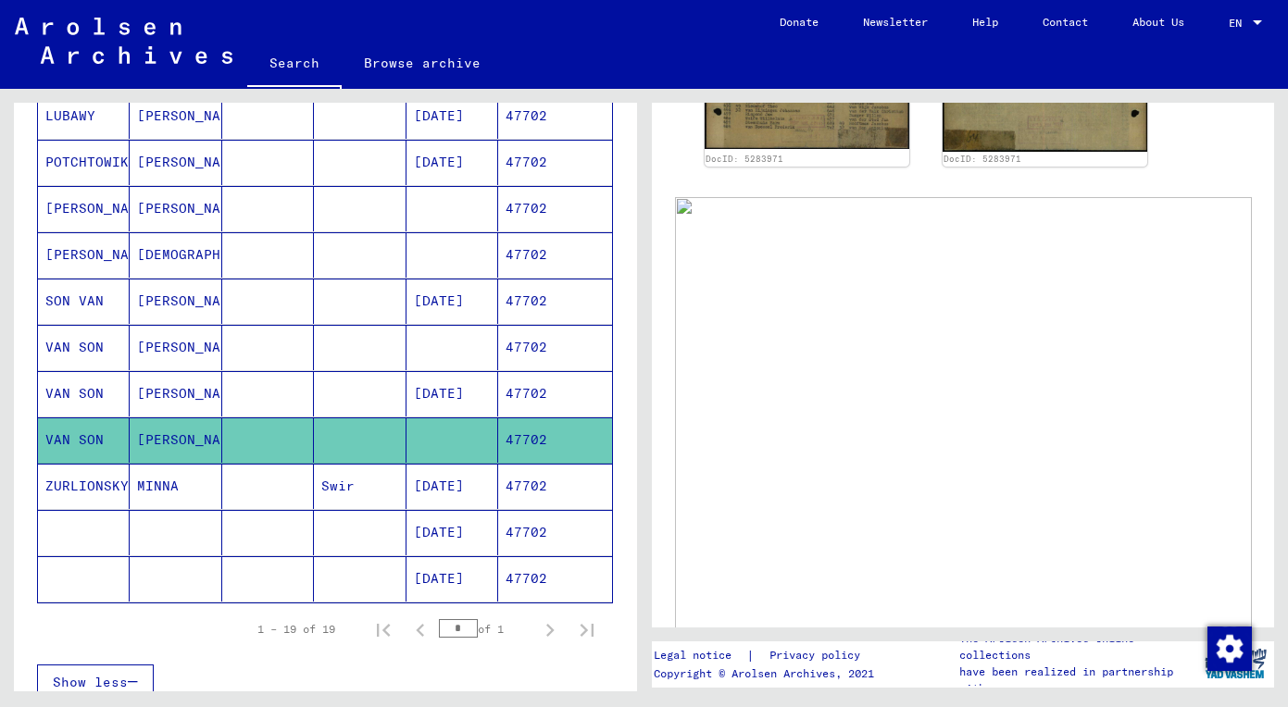
scroll to position [627, 0]
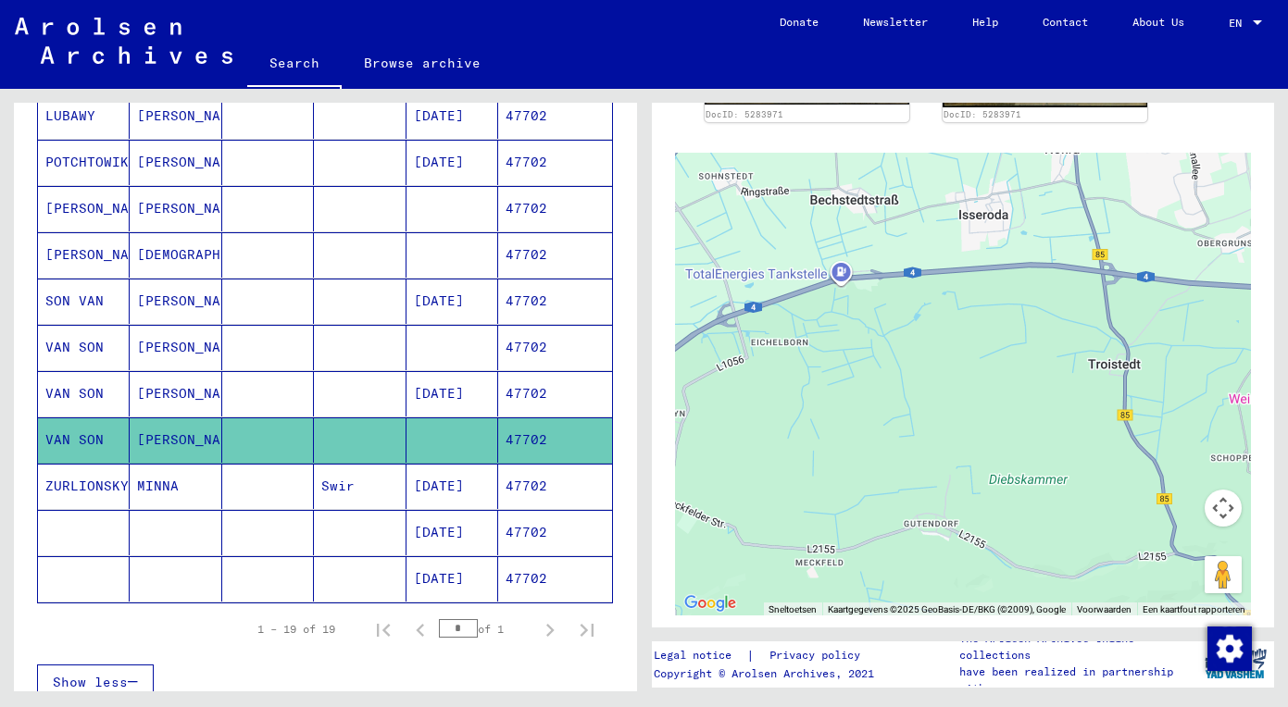
click at [171, 298] on mat-cell "[PERSON_NAME]" at bounding box center [176, 301] width 92 height 45
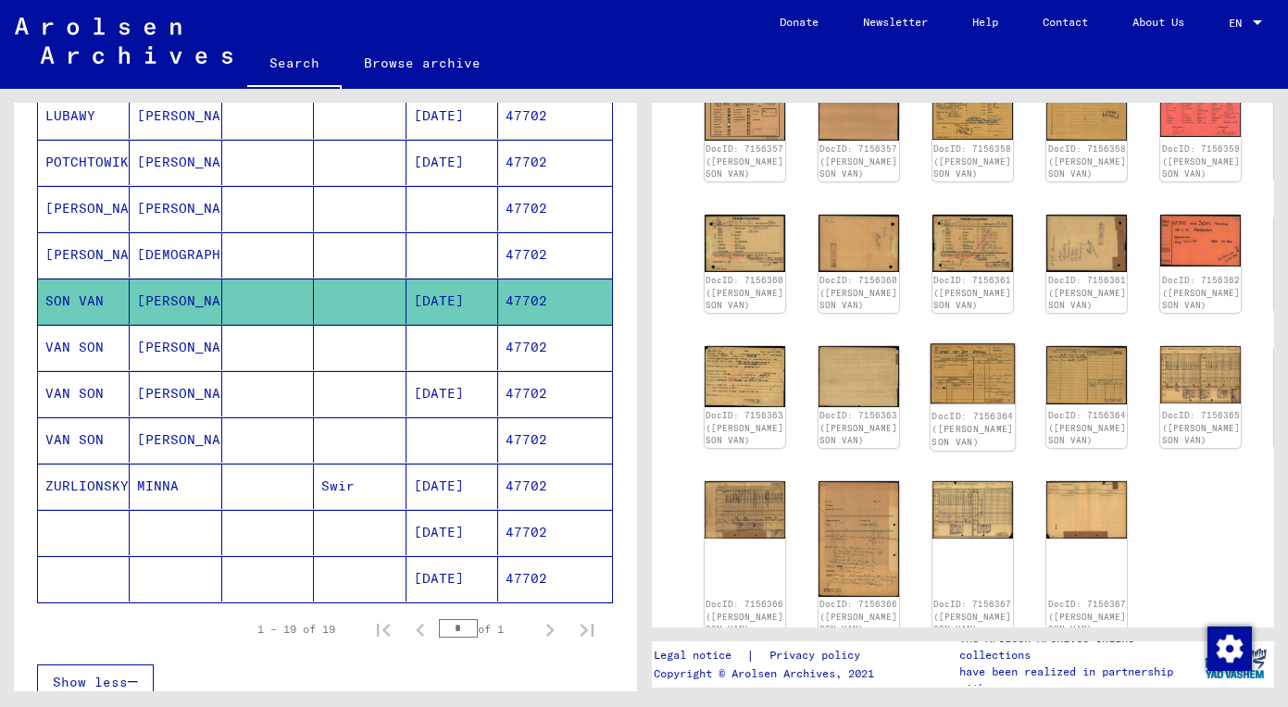
click at [935, 384] on img at bounding box center [972, 373] width 85 height 60
click at [868, 366] on div "DocID: 7156357 ([PERSON_NAME] SON VAN) DocID: 7156357 ([PERSON_NAME] SON VAN) D…" at bounding box center [963, 359] width 532 height 569
click at [930, 376] on img at bounding box center [972, 373] width 85 height 60
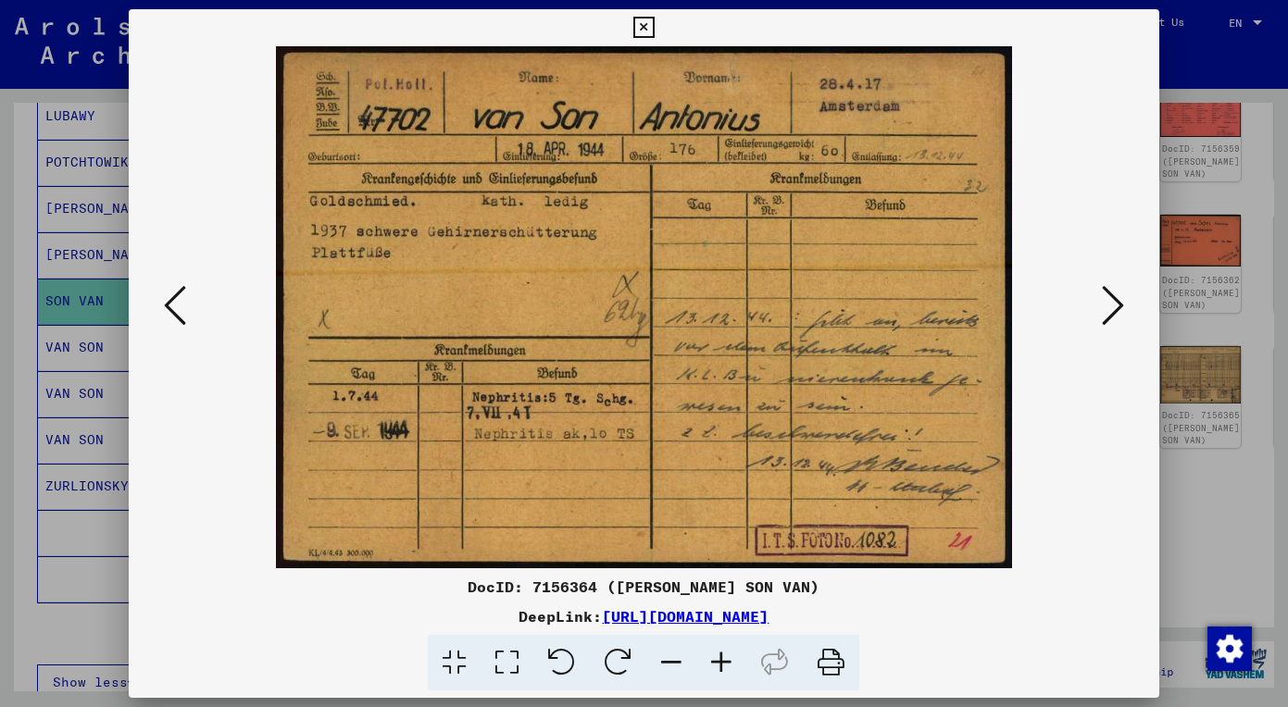
click at [1108, 304] on icon at bounding box center [1113, 305] width 22 height 44
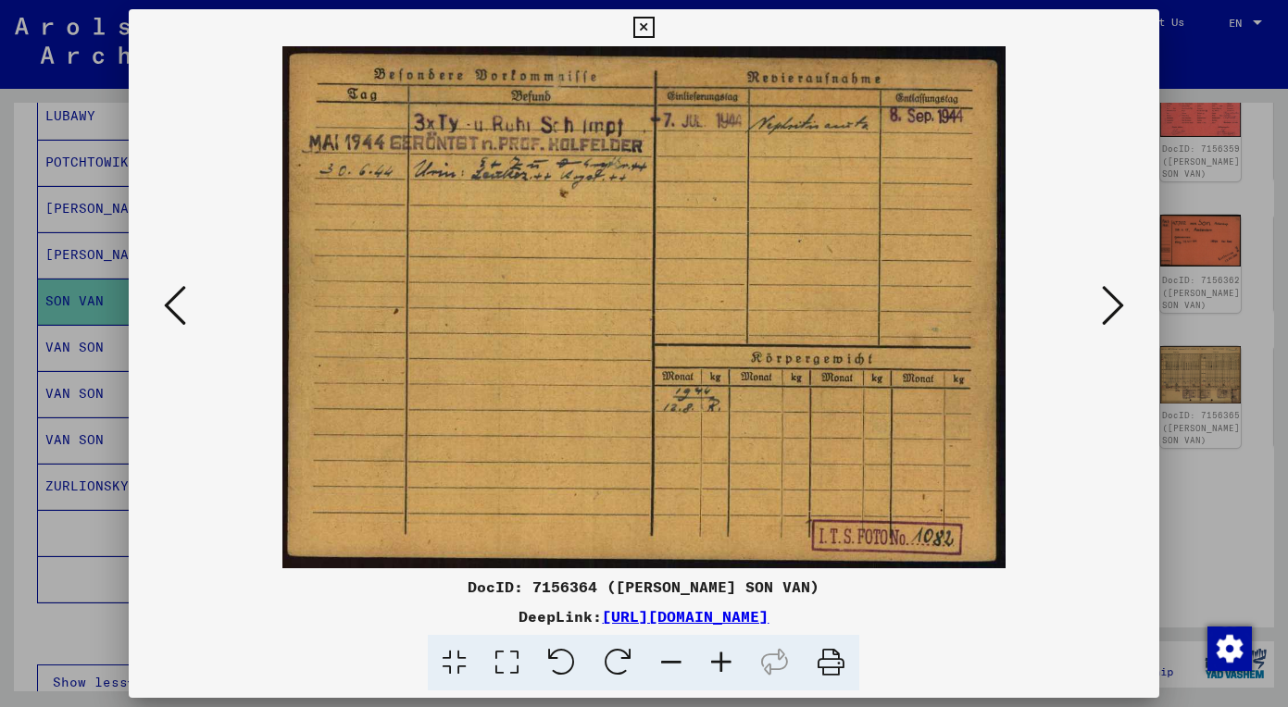
click at [1116, 317] on icon at bounding box center [1113, 305] width 22 height 44
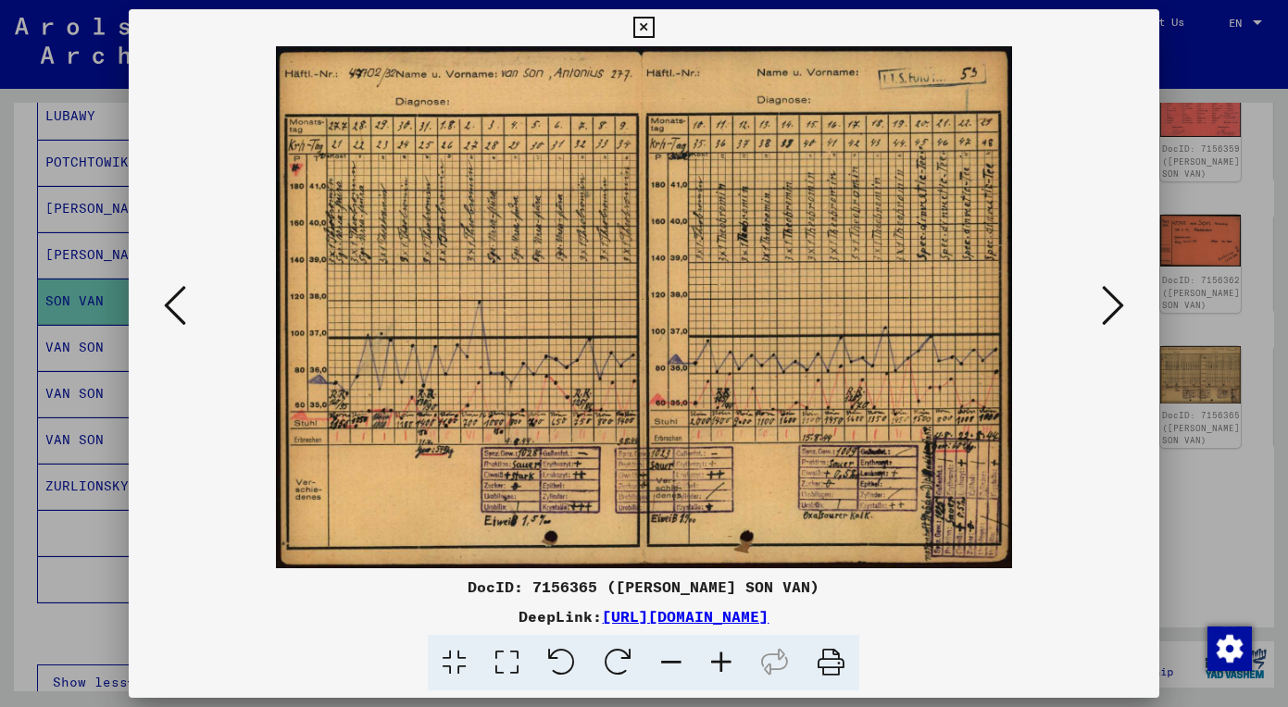
click at [1112, 297] on icon at bounding box center [1113, 305] width 22 height 44
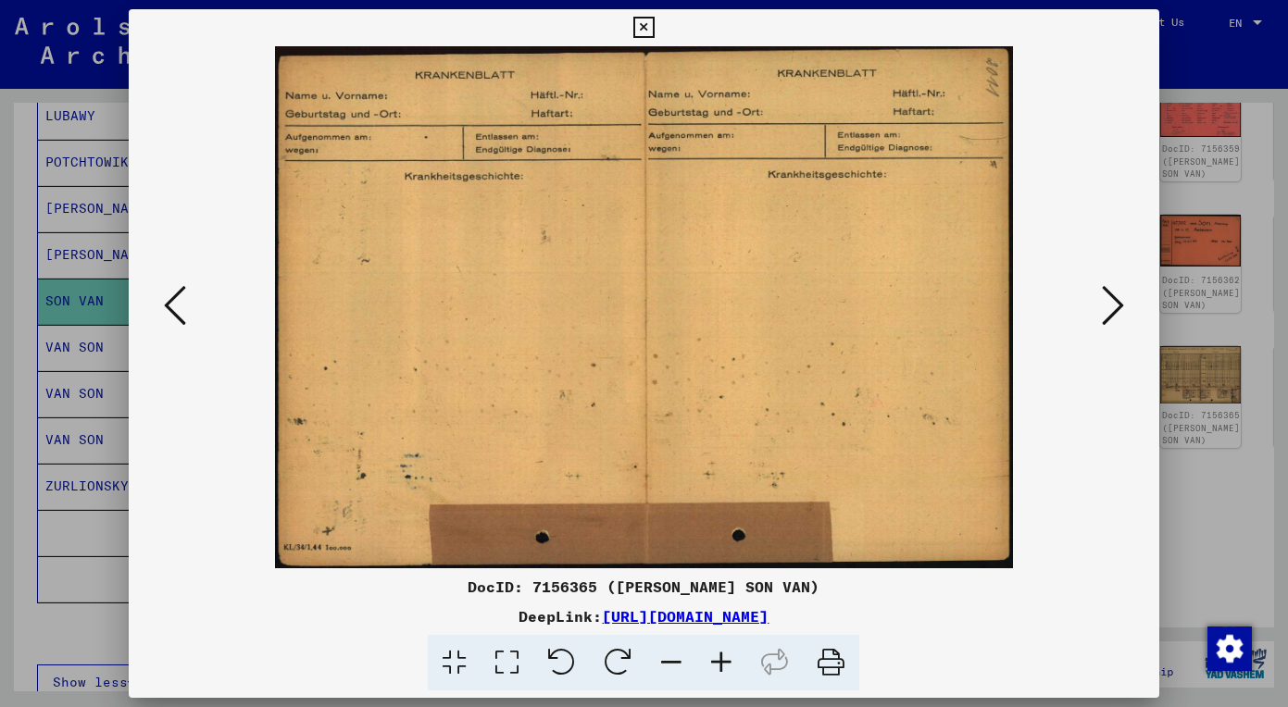
click at [1112, 297] on icon at bounding box center [1113, 305] width 22 height 44
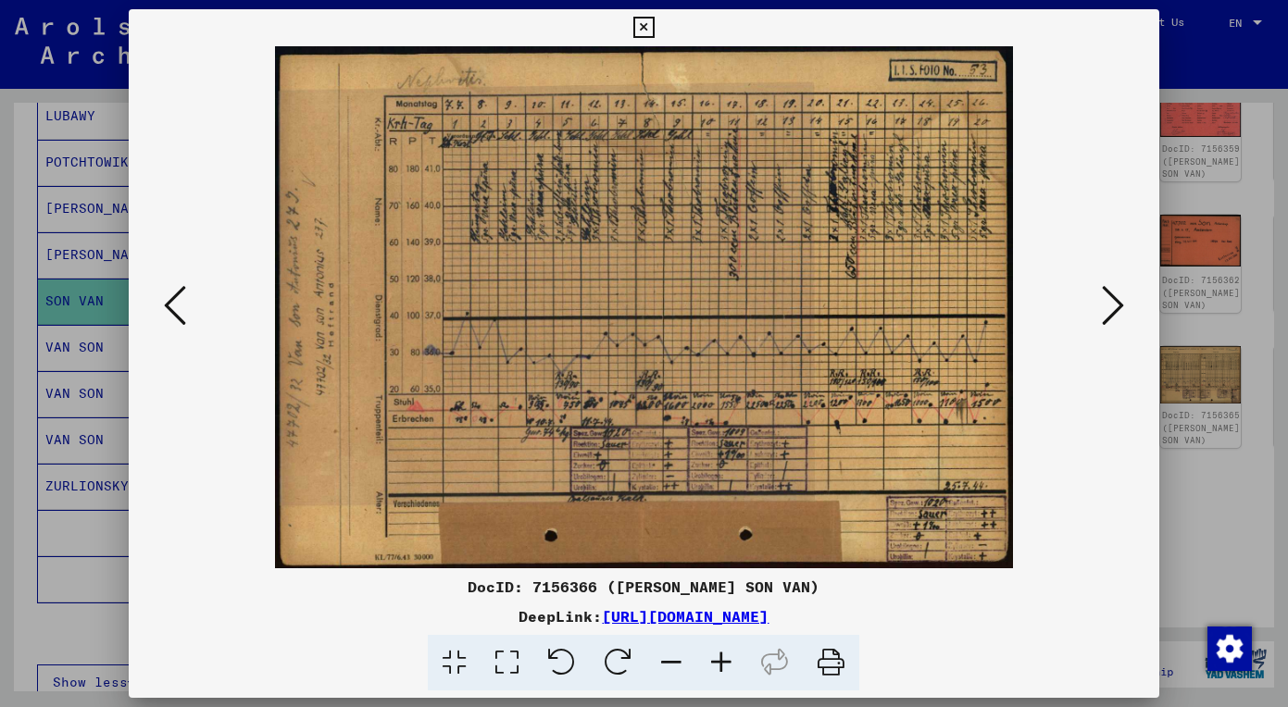
click at [1125, 322] on button at bounding box center [1112, 307] width 33 height 53
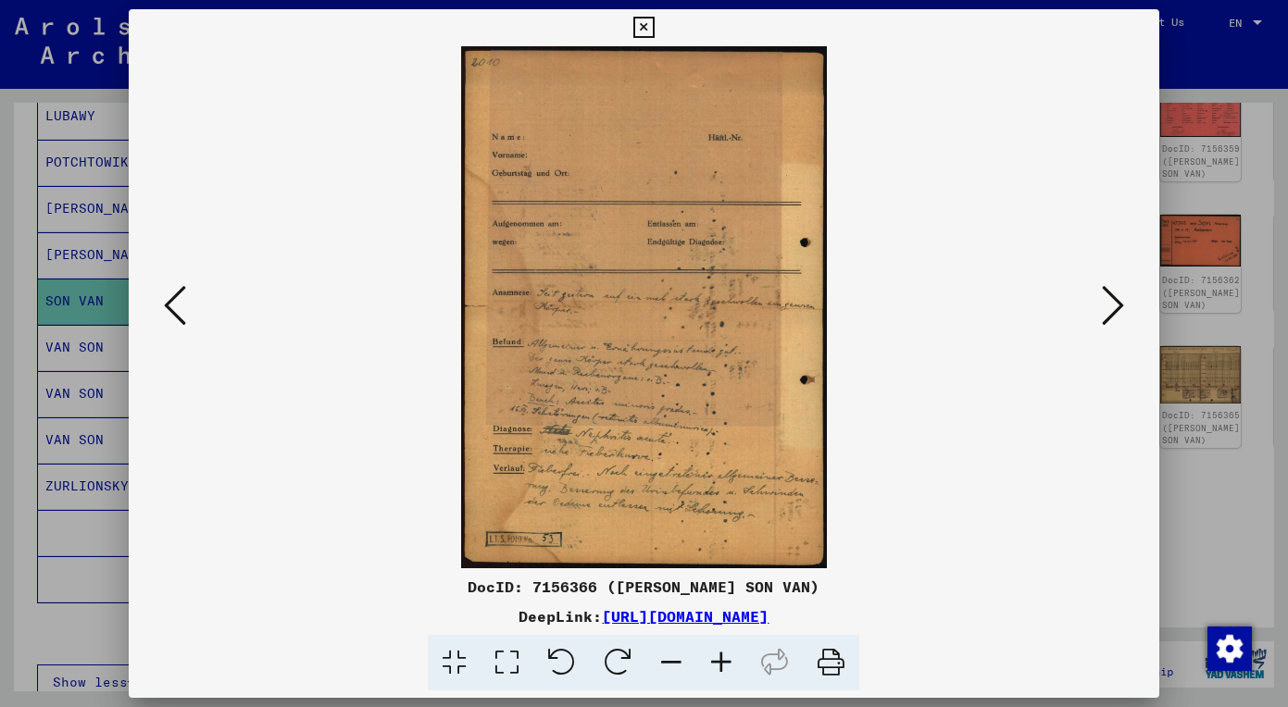
click at [1116, 297] on icon at bounding box center [1113, 305] width 22 height 44
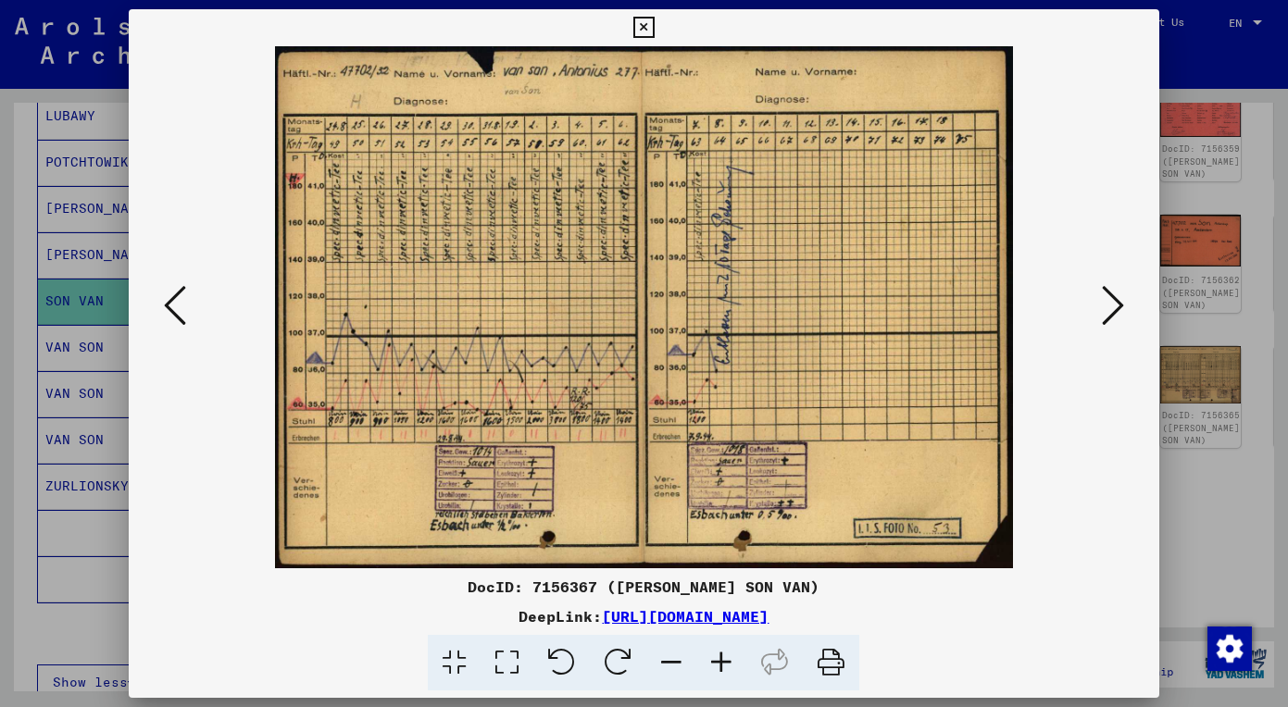
click at [1105, 304] on icon at bounding box center [1113, 305] width 22 height 44
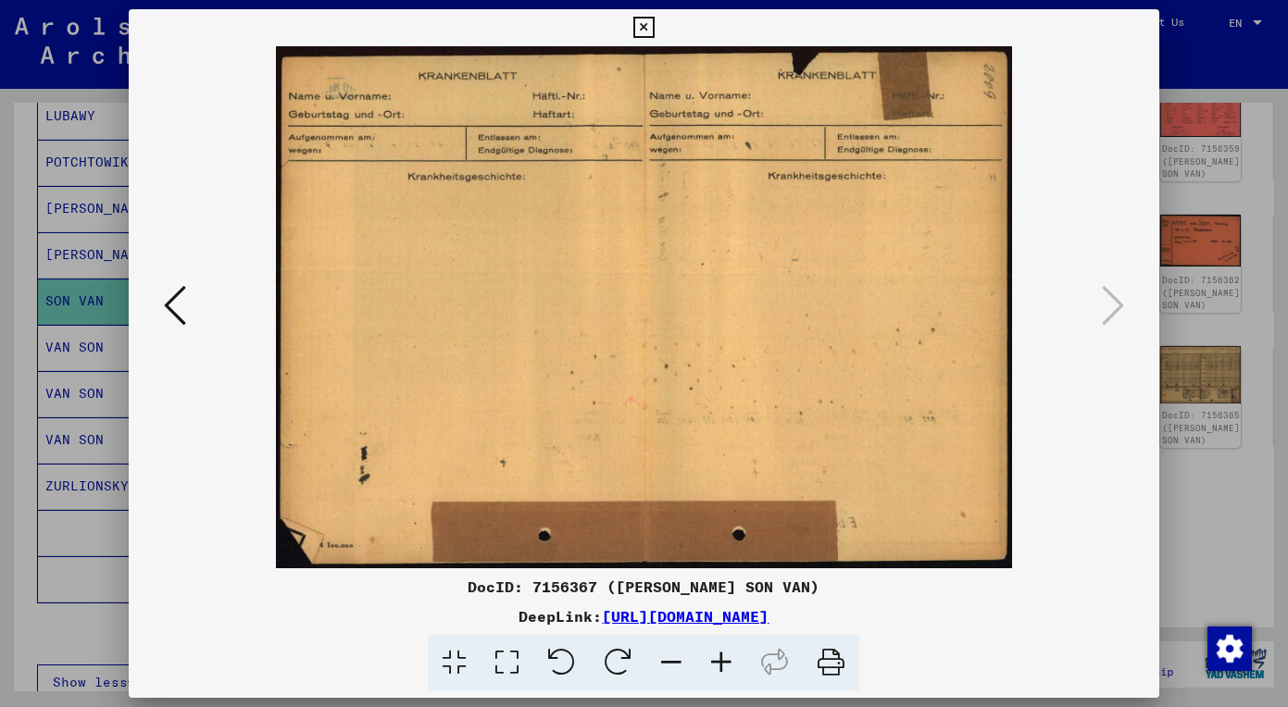
click at [1199, 513] on div at bounding box center [644, 353] width 1288 height 707
